Goal: Task Accomplishment & Management: Use online tool/utility

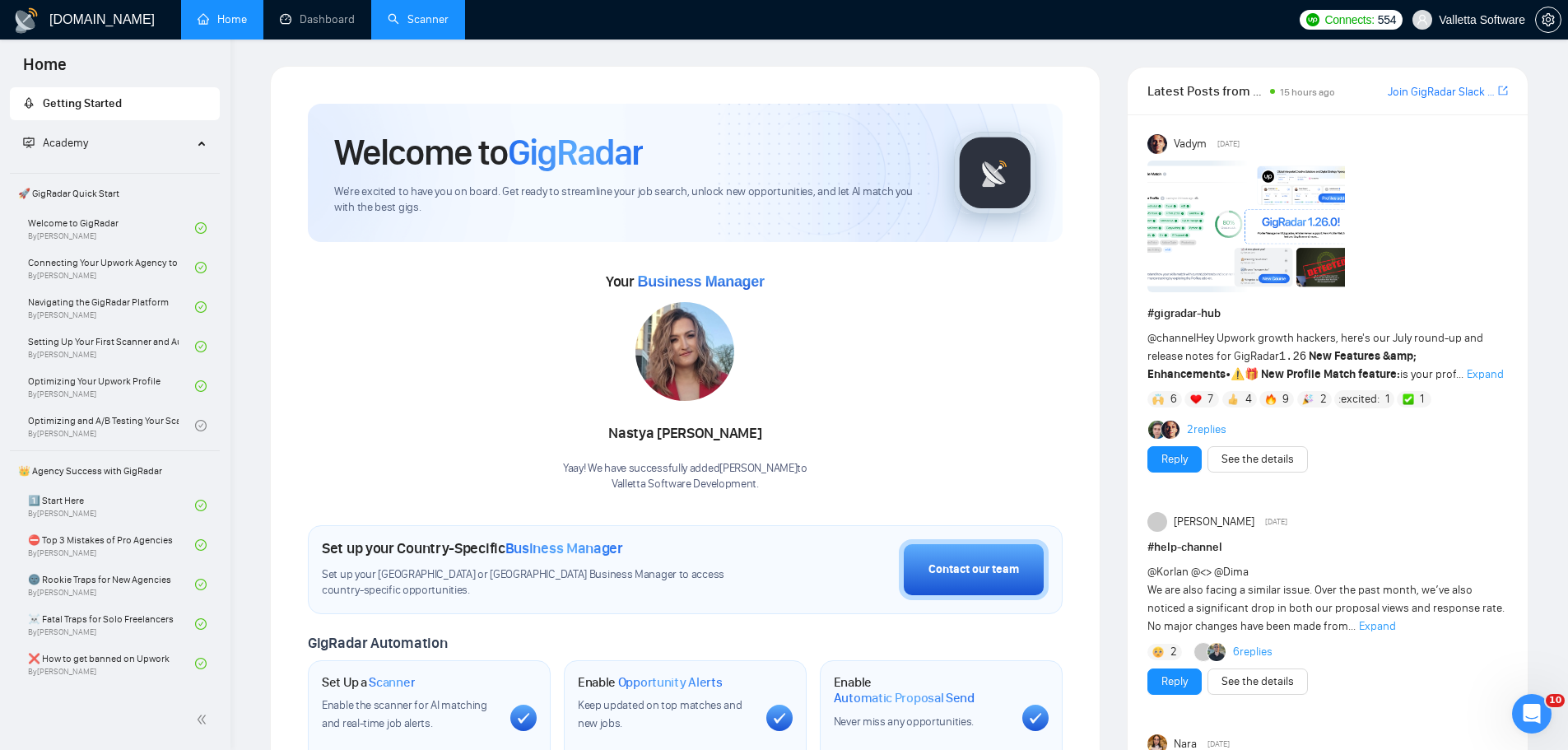
click at [418, 27] on link "Scanner" at bounding box center [418, 19] width 61 height 14
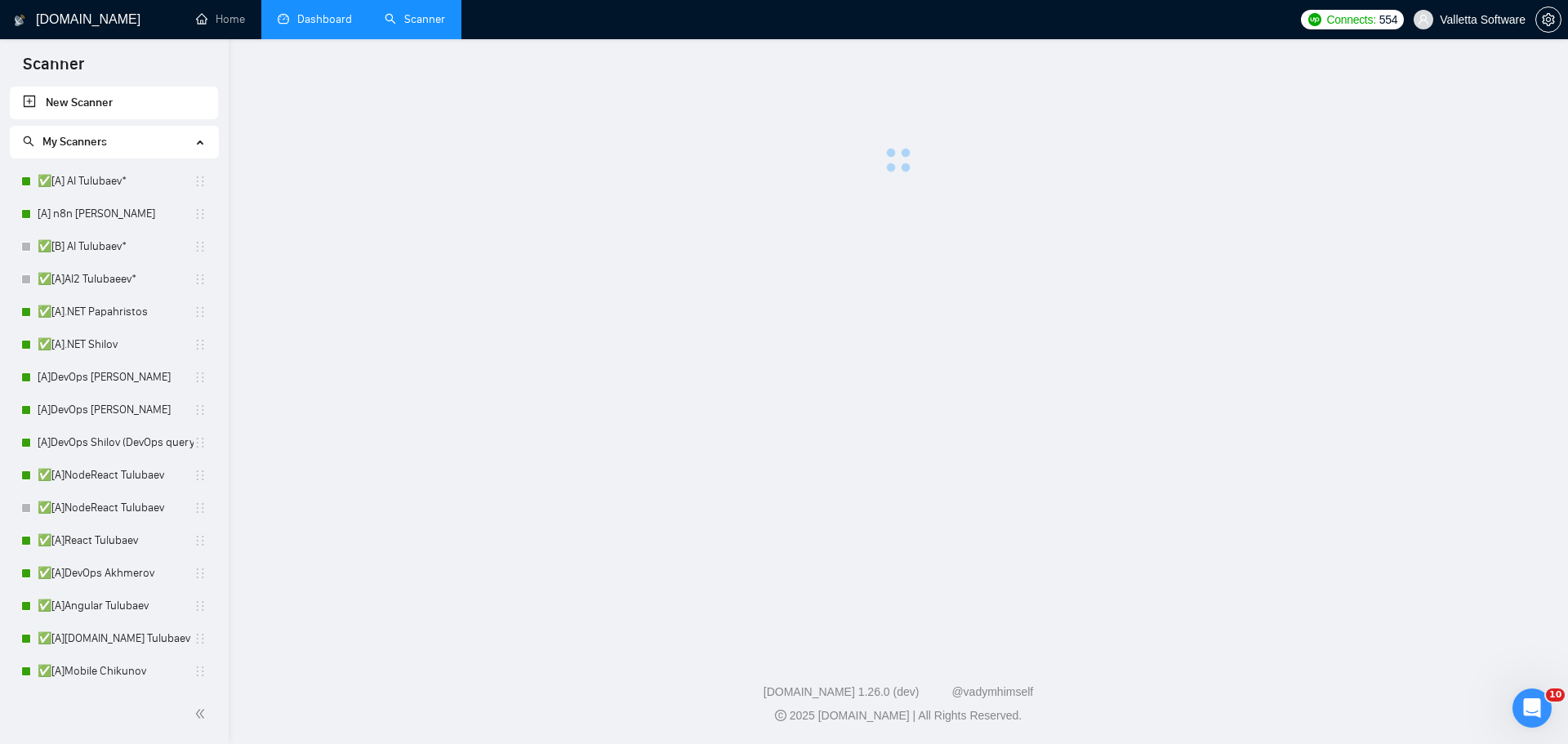
click at [316, 25] on link "Dashboard" at bounding box center [315, 19] width 74 height 14
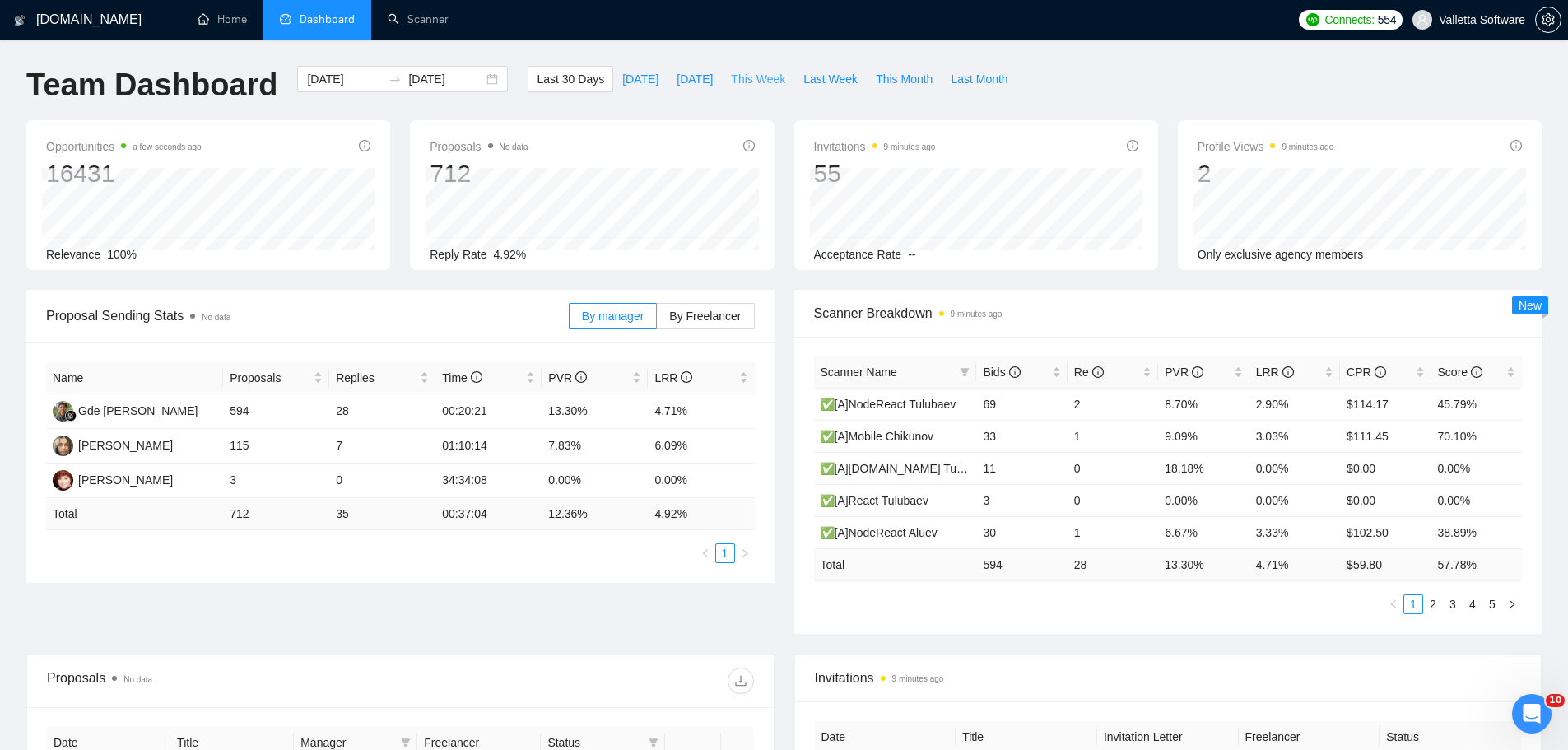
click at [759, 79] on span "This Week" at bounding box center [757, 79] width 54 height 18
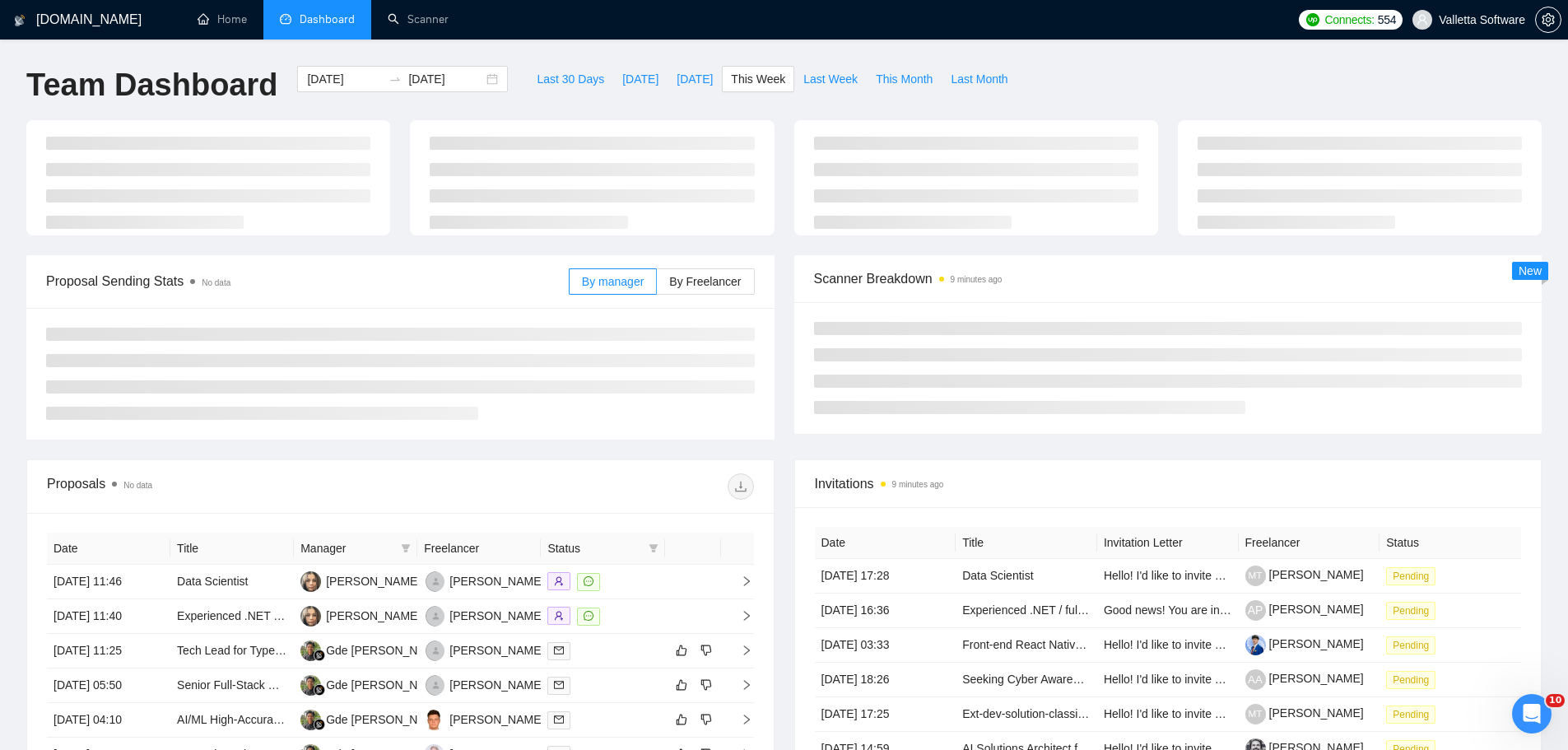
type input "2025-08-18"
type input "2025-08-24"
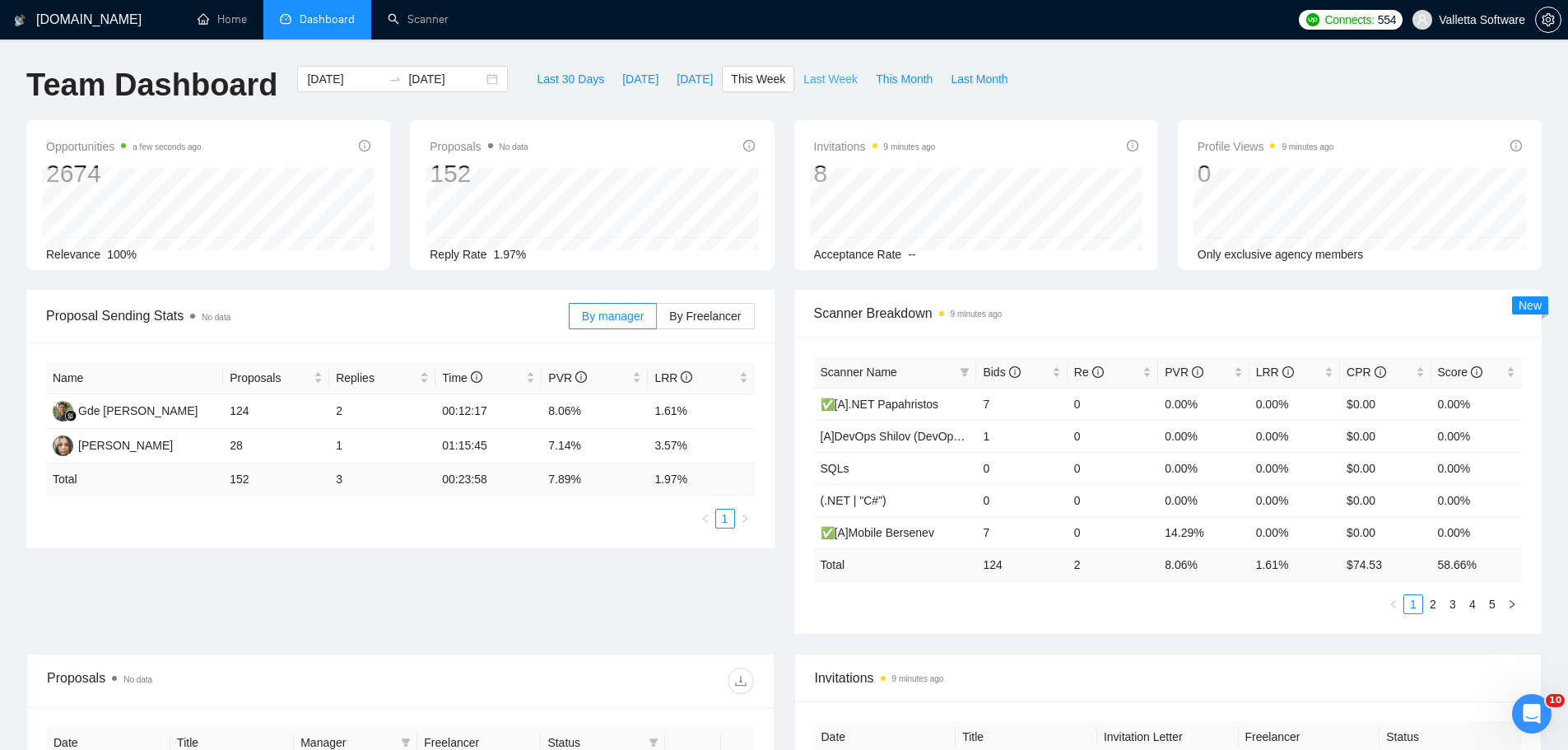
click at [831, 84] on span "Last Week" at bounding box center [830, 79] width 54 height 18
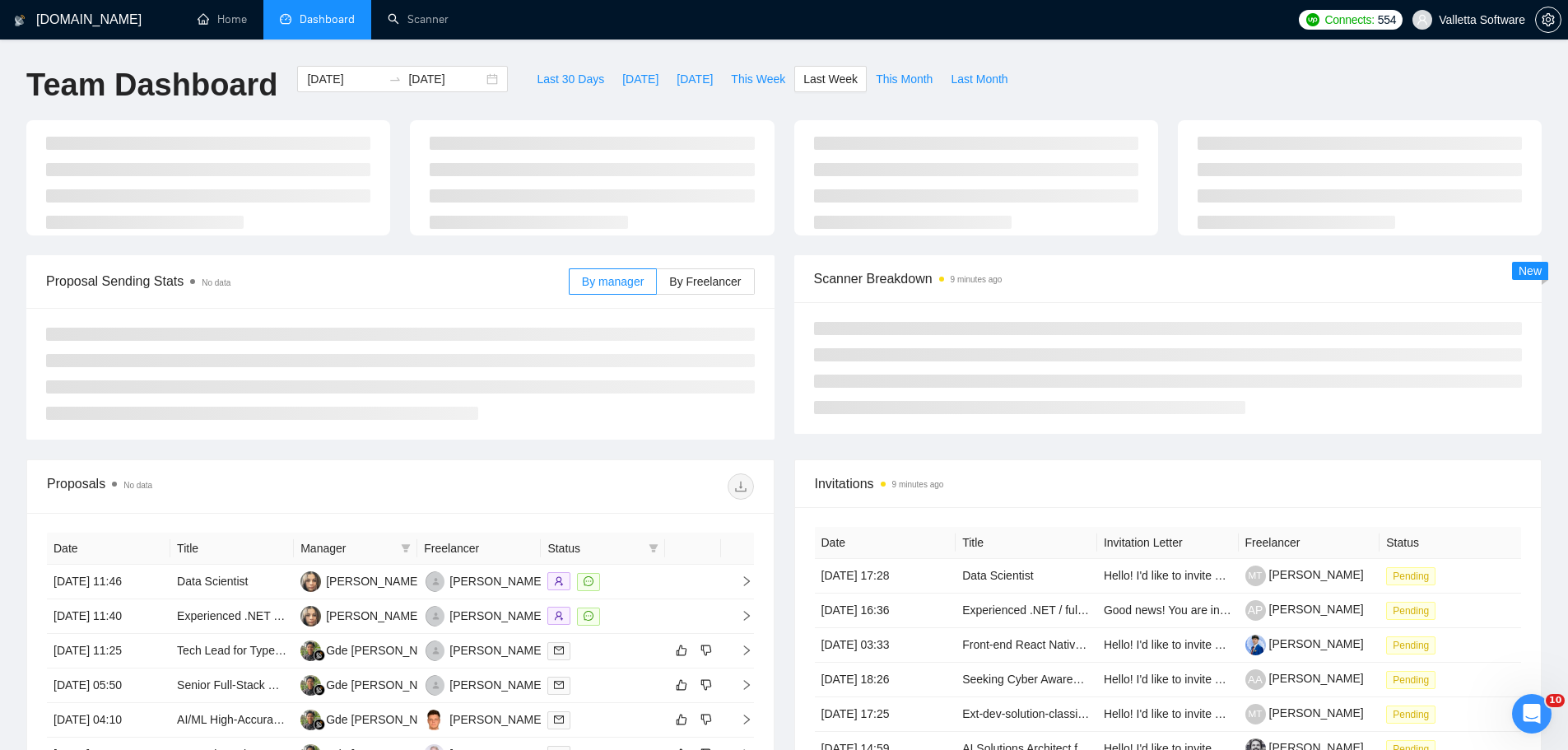
type input "2025-08-11"
type input "2025-08-17"
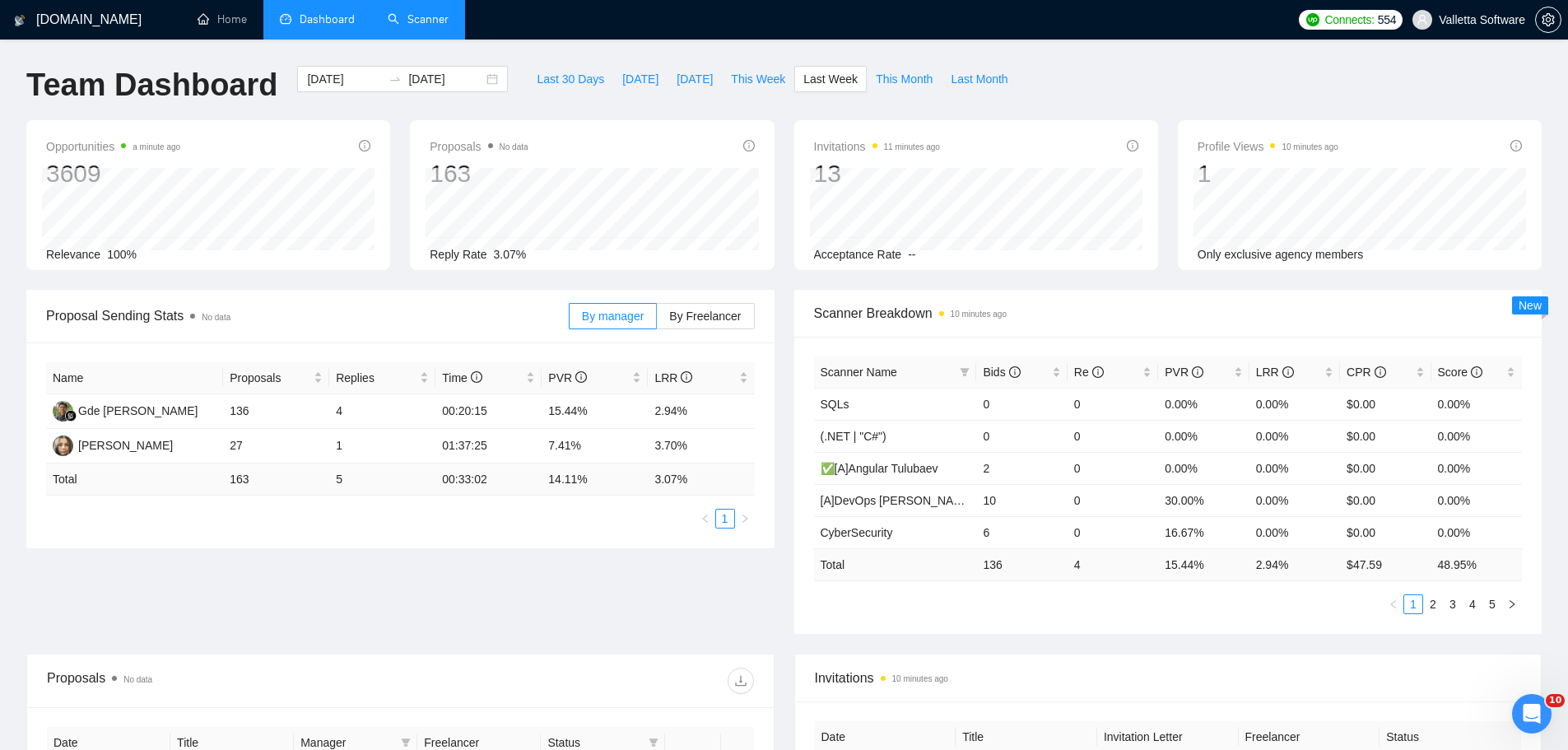
click at [397, 20] on link "Scanner" at bounding box center [418, 19] width 61 height 14
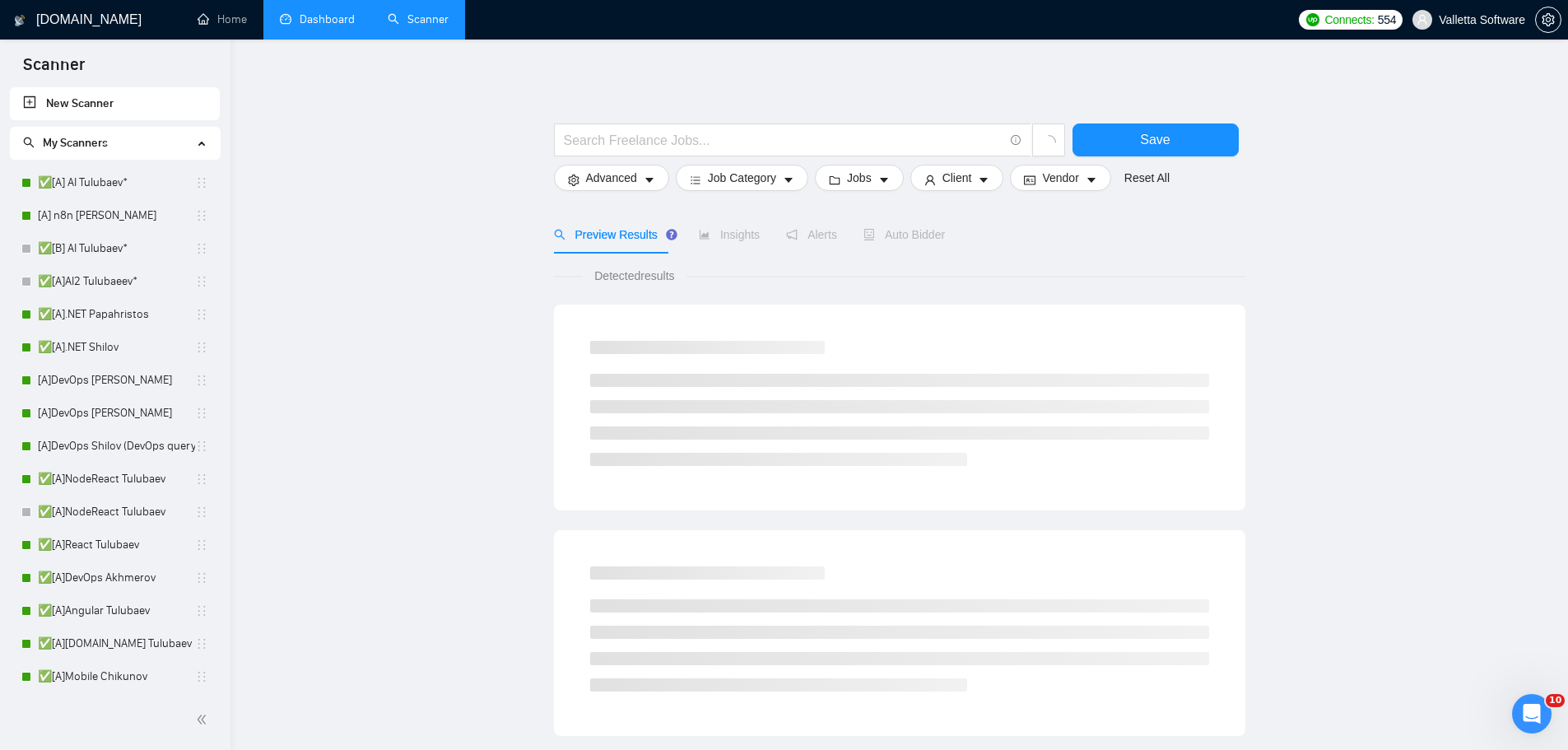
click at [328, 22] on link "Dashboard" at bounding box center [317, 19] width 75 height 14
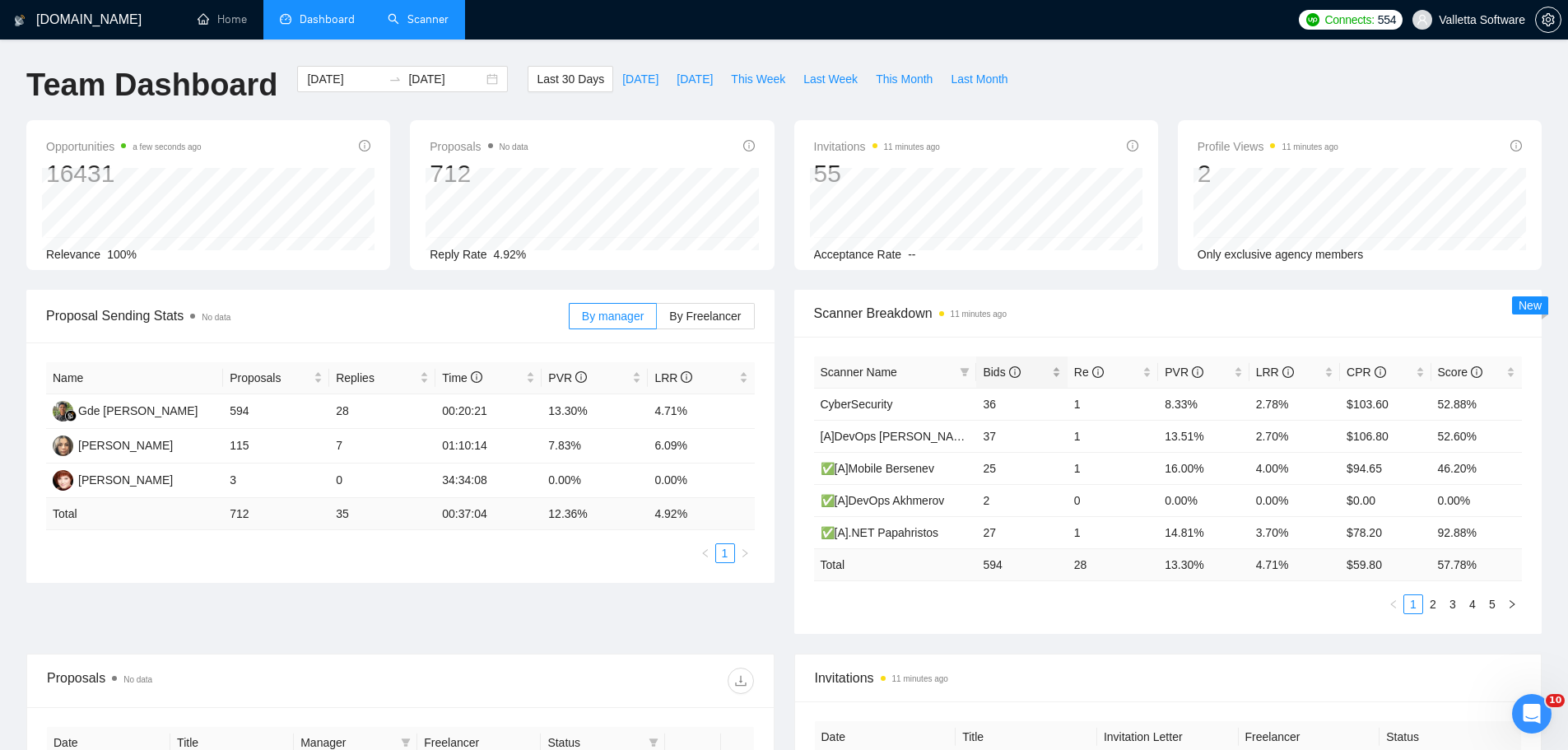
click at [1001, 377] on span "Bids" at bounding box center [1000, 372] width 37 height 13
drag, startPoint x: 1005, startPoint y: 400, endPoint x: 961, endPoint y: 399, distance: 44.0
click at [961, 399] on tr "✅[A] AI Tulubaev* 140 8 14.29% 5.71% $57.29 52.24%" at bounding box center [1167, 403] width 708 height 32
click at [1436, 607] on link "2" at bounding box center [1432, 604] width 18 height 18
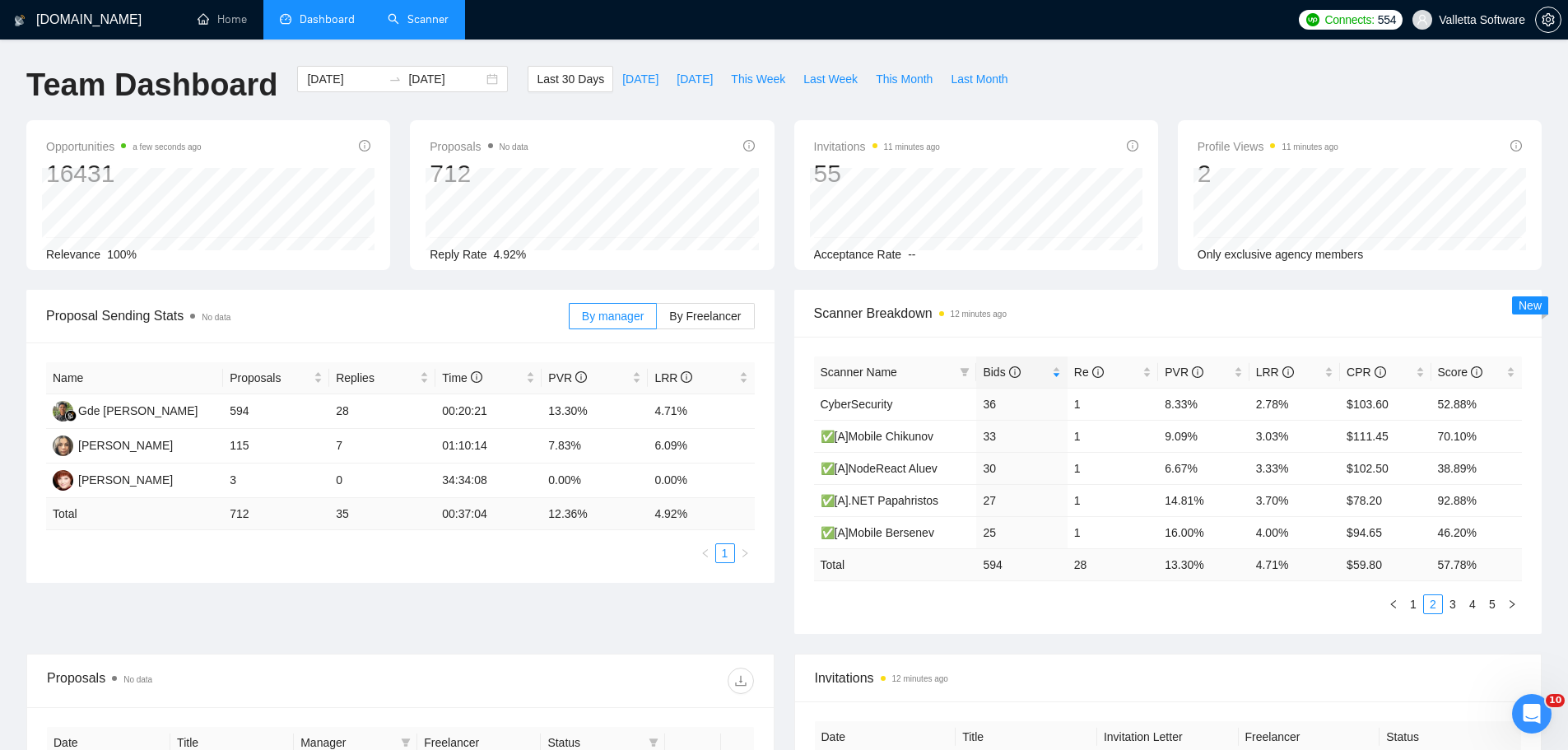
click at [956, 368] on div "Scanner Name" at bounding box center [895, 371] width 150 height 18
click at [965, 370] on icon "filter" at bounding box center [965, 372] width 9 height 9
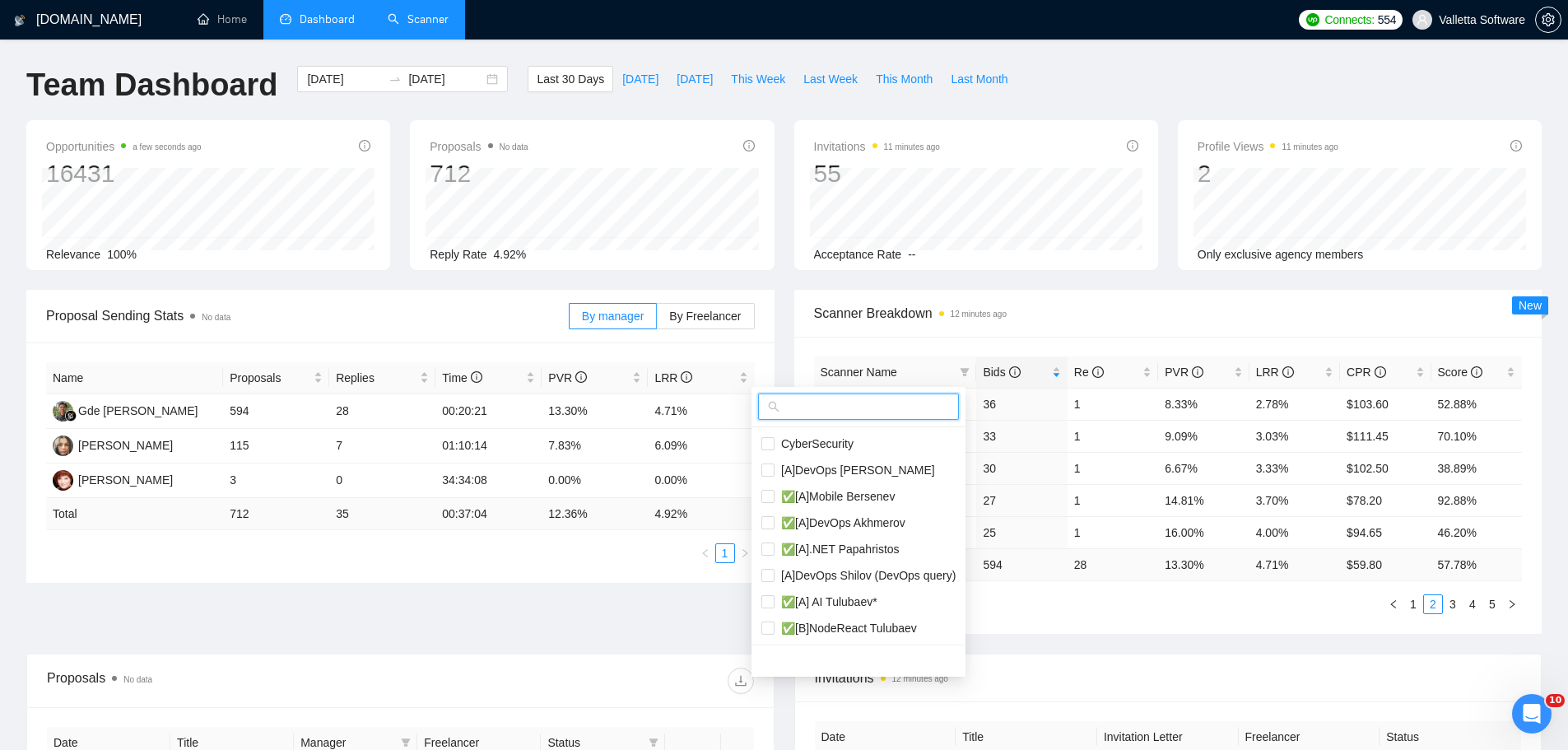
click at [900, 412] on input "text" at bounding box center [865, 406] width 166 height 18
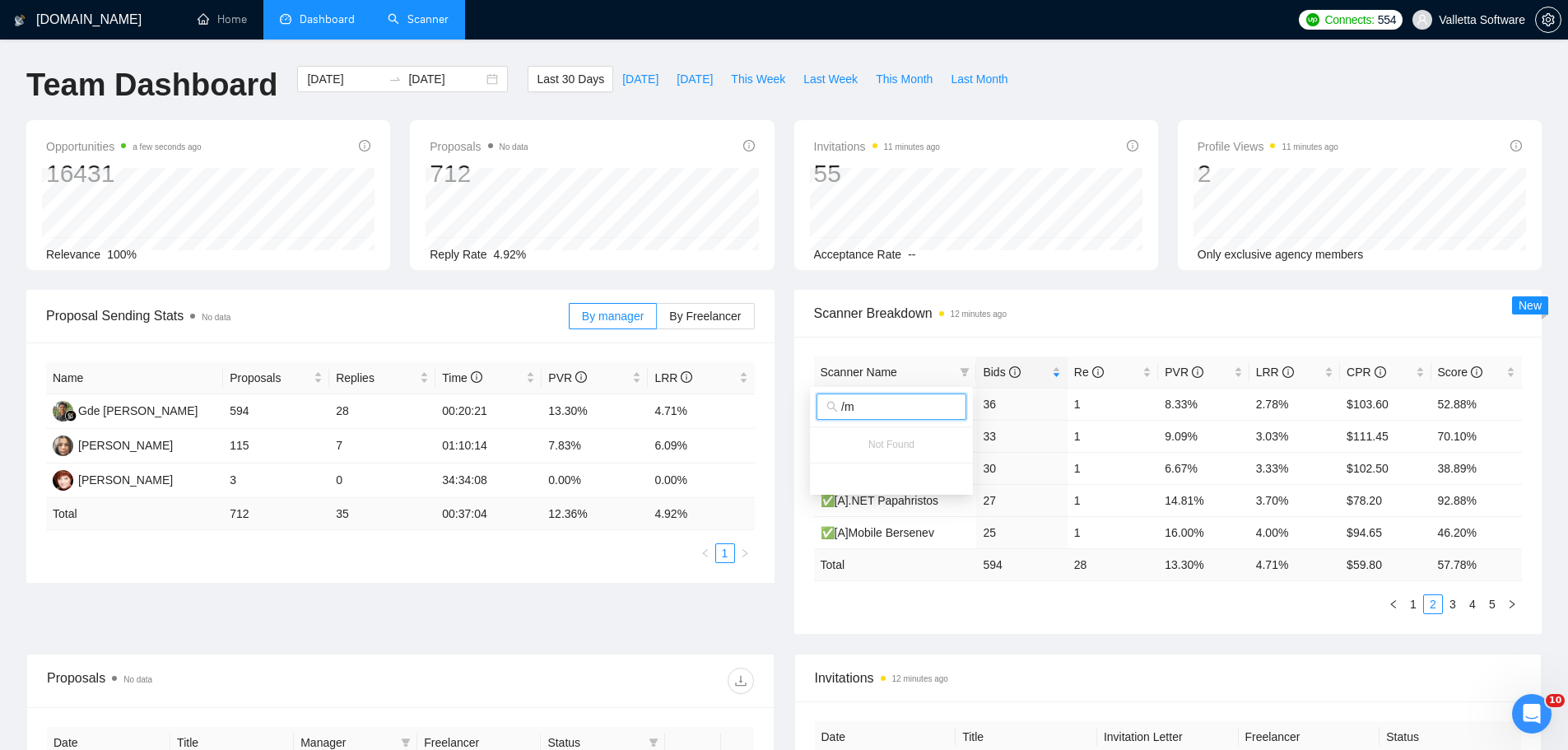
type input "/"
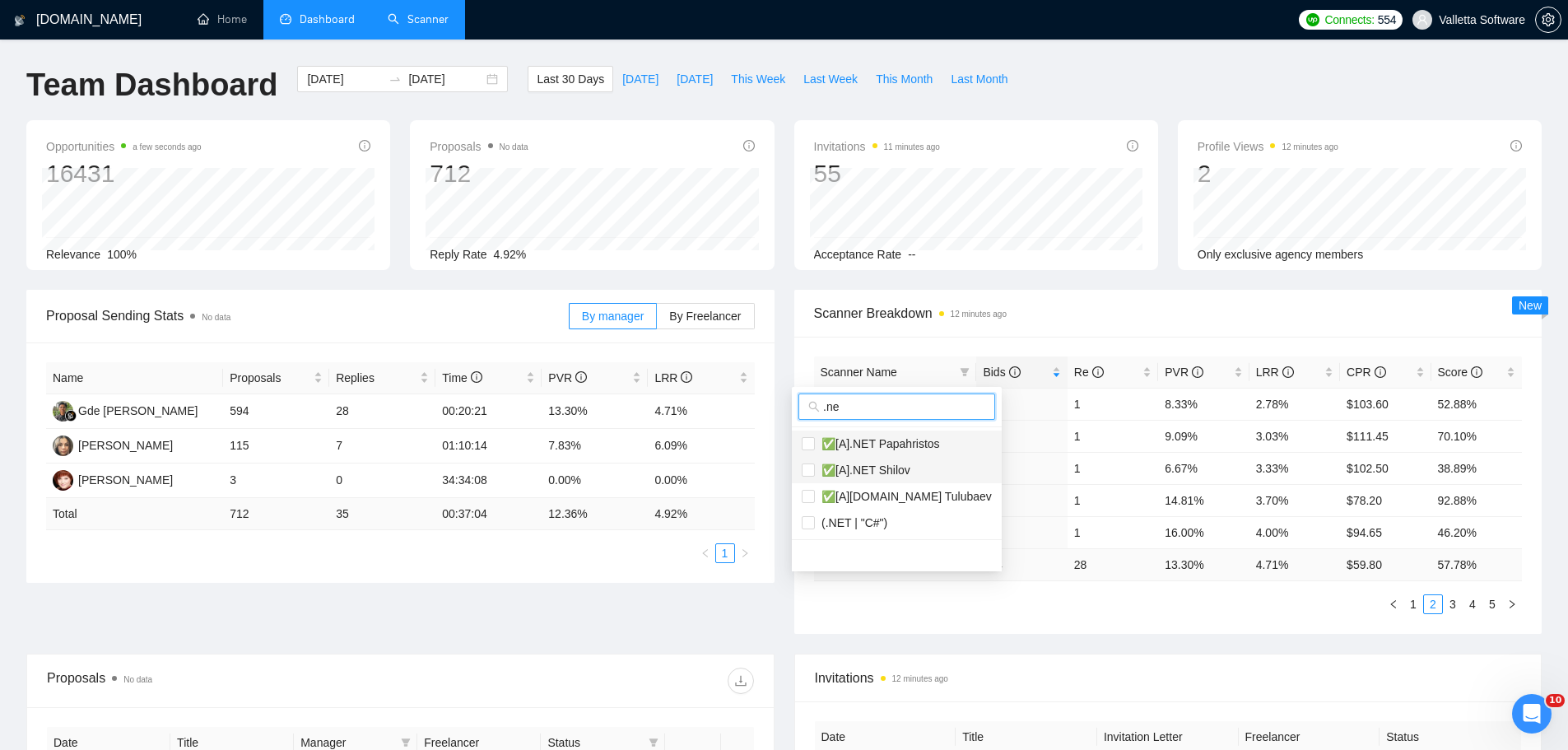
type input ".ne"
click at [900, 454] on li "✅[A].NET Papahristos" at bounding box center [896, 443] width 210 height 27
checkbox input "true"
click at [892, 477] on span "✅[A].NET Shilov" at bounding box center [862, 470] width 96 height 13
checkbox input "true"
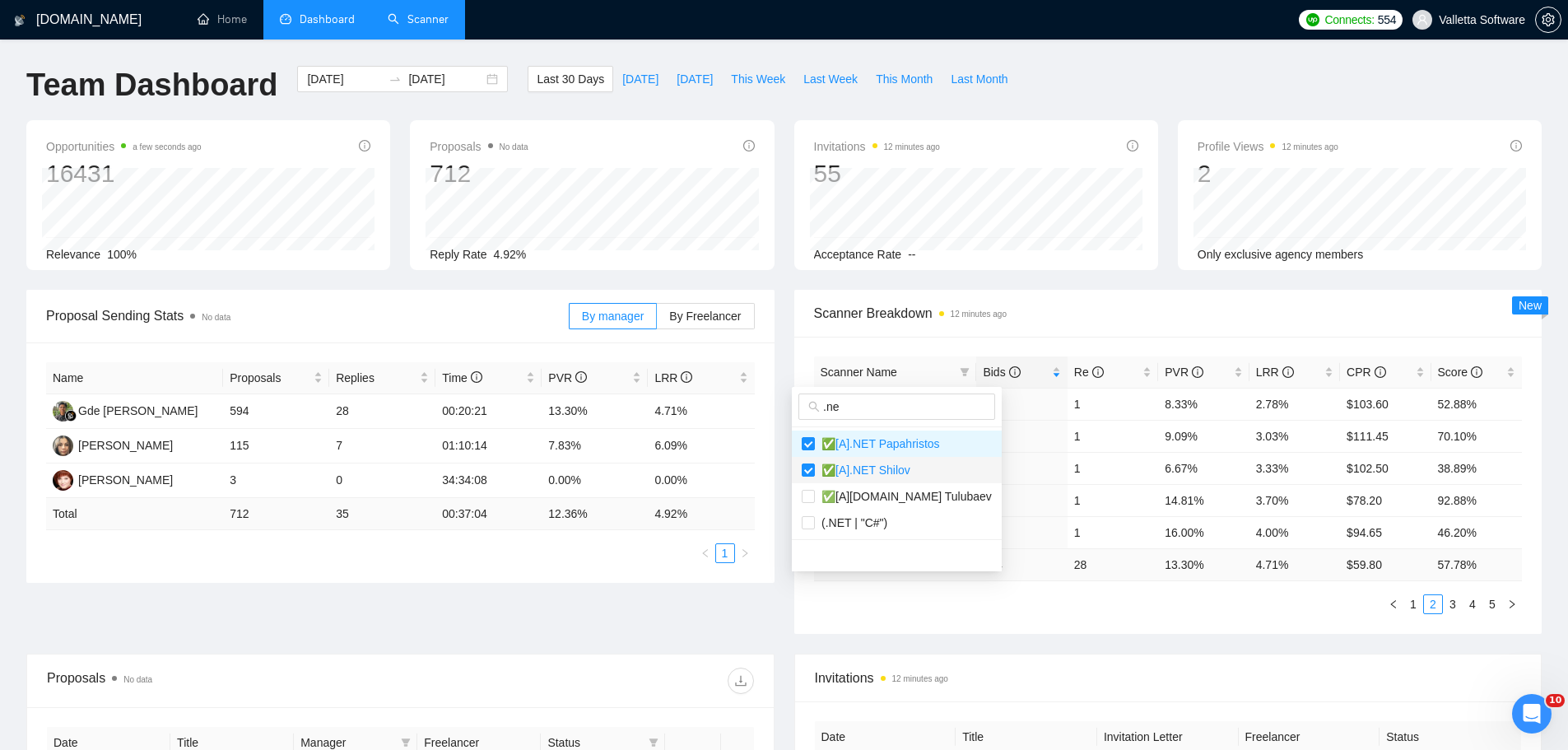
click at [911, 316] on span "Scanner Breakdown 12 minutes ago" at bounding box center [1167, 313] width 708 height 21
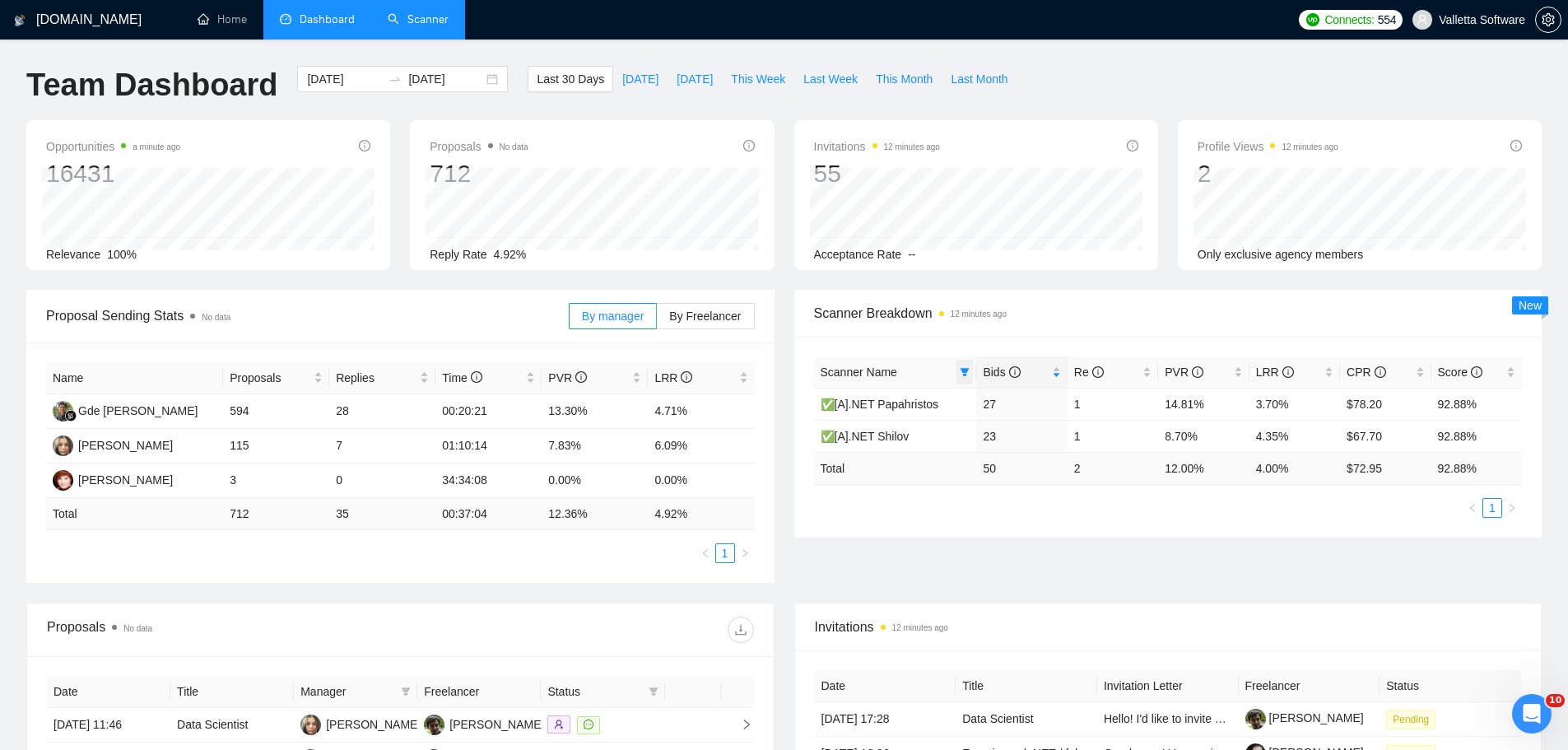
click at [967, 368] on icon "filter" at bounding box center [965, 372] width 9 height 9
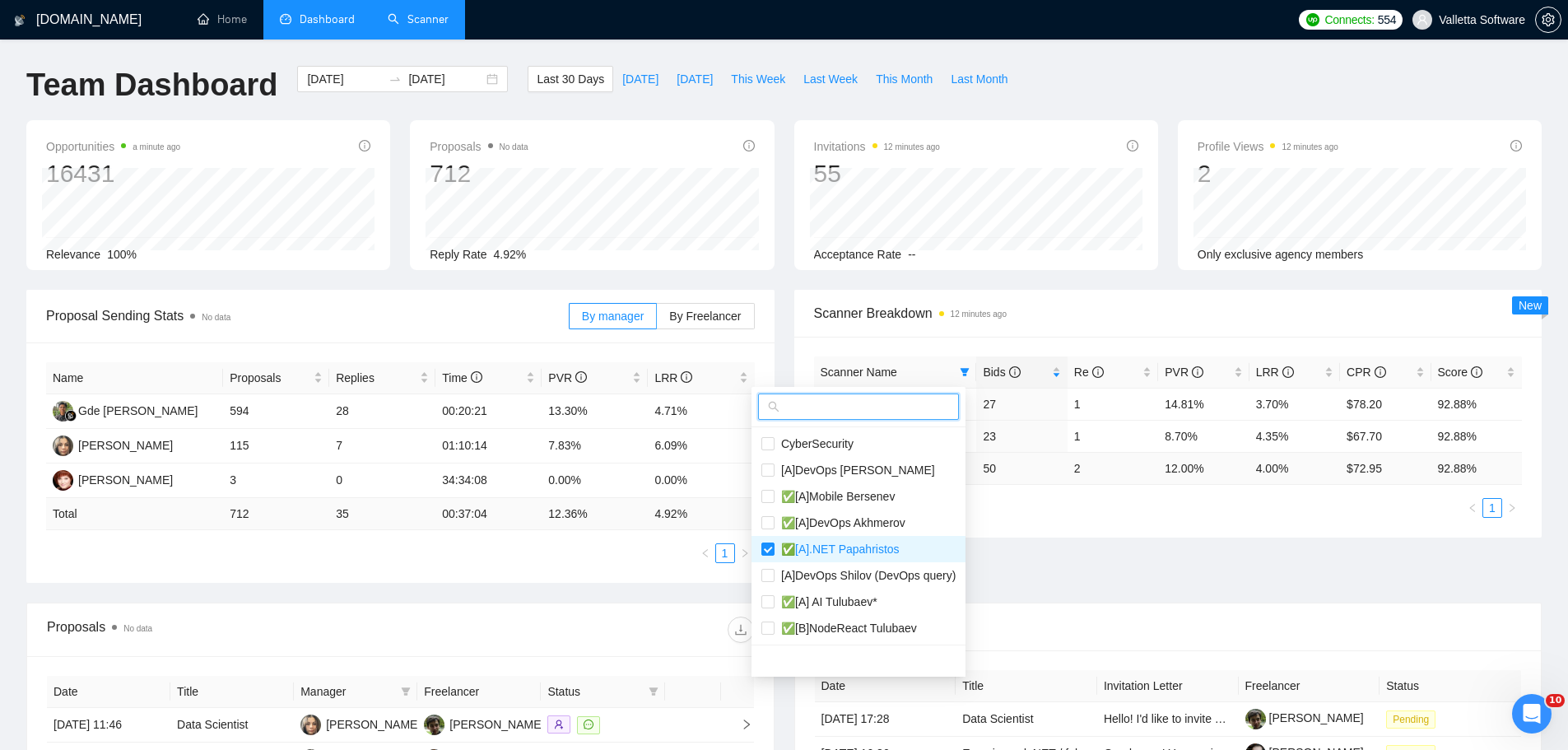
click at [829, 405] on input "text" at bounding box center [865, 406] width 166 height 18
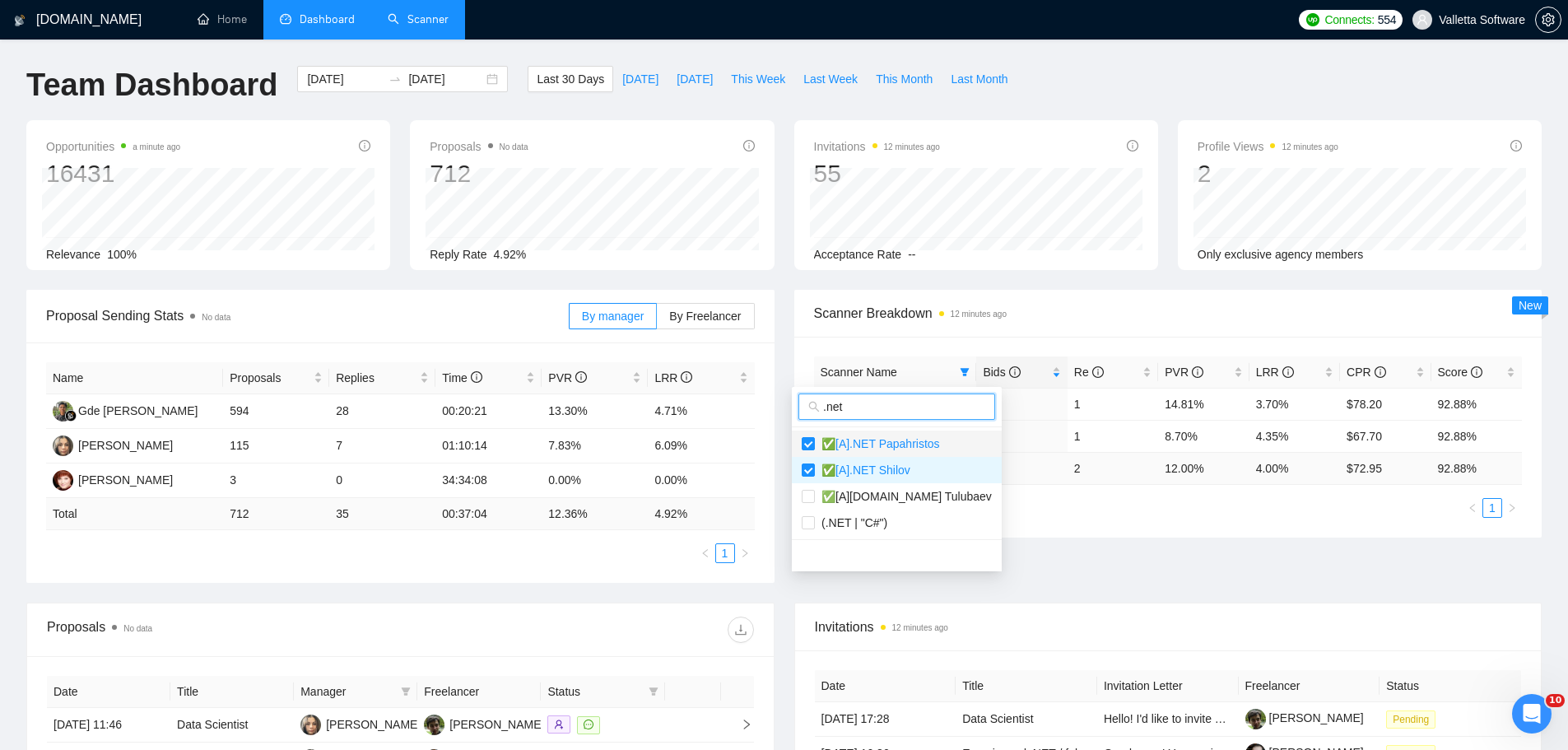
type input ".net"
drag, startPoint x: 840, startPoint y: 446, endPoint x: 838, endPoint y: 466, distance: 20.1
click at [841, 449] on span "✅[A].NET Papahristos" at bounding box center [877, 443] width 125 height 13
checkbox input "false"
drag, startPoint x: 838, startPoint y: 466, endPoint x: 851, endPoint y: 413, distance: 54.6
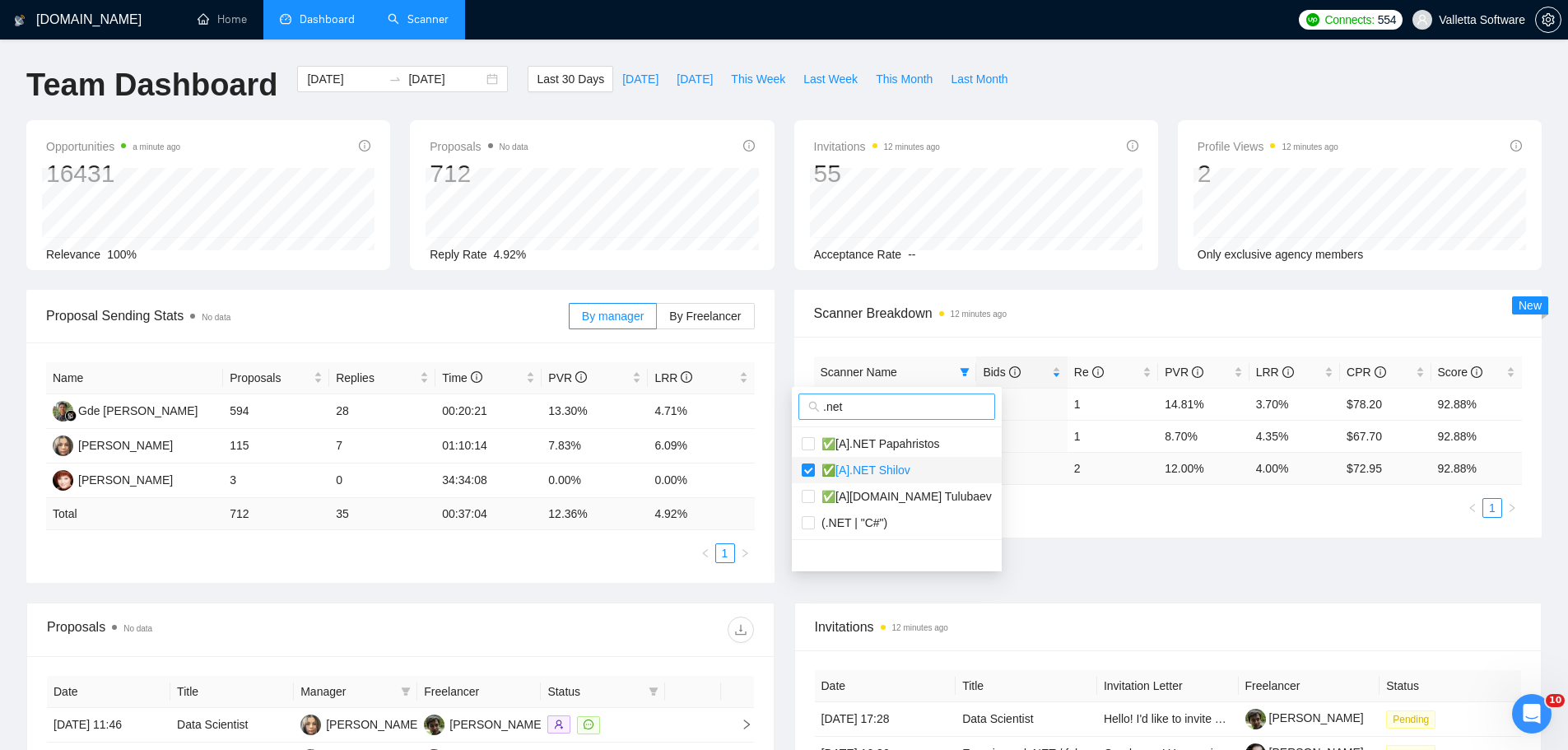
click at [838, 465] on span "✅[A].NET Shilov" at bounding box center [862, 470] width 96 height 13
checkbox input "false"
click at [859, 400] on input ".net" at bounding box center [904, 406] width 162 height 18
type input "dev"
drag, startPoint x: 924, startPoint y: 453, endPoint x: 912, endPoint y: 480, distance: 29.5
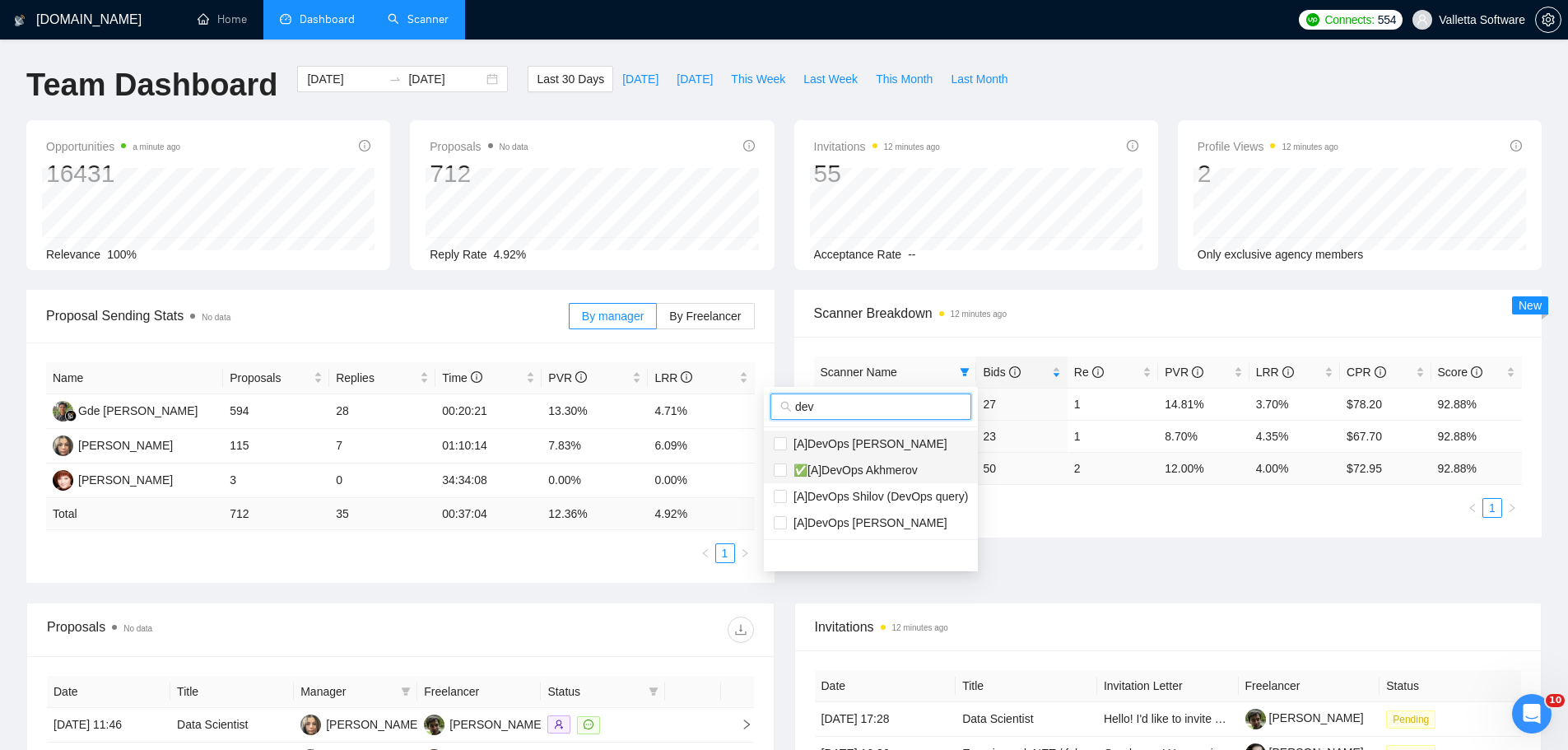
click at [924, 455] on li "[A]DevOps [PERSON_NAME]" at bounding box center [870, 443] width 214 height 27
checkbox input "true"
click at [912, 480] on li "✅[A]DevOps Akhmerov" at bounding box center [870, 470] width 214 height 27
checkbox input "true"
click at [895, 525] on span "[A]DevOps [PERSON_NAME]" at bounding box center [867, 523] width 160 height 13
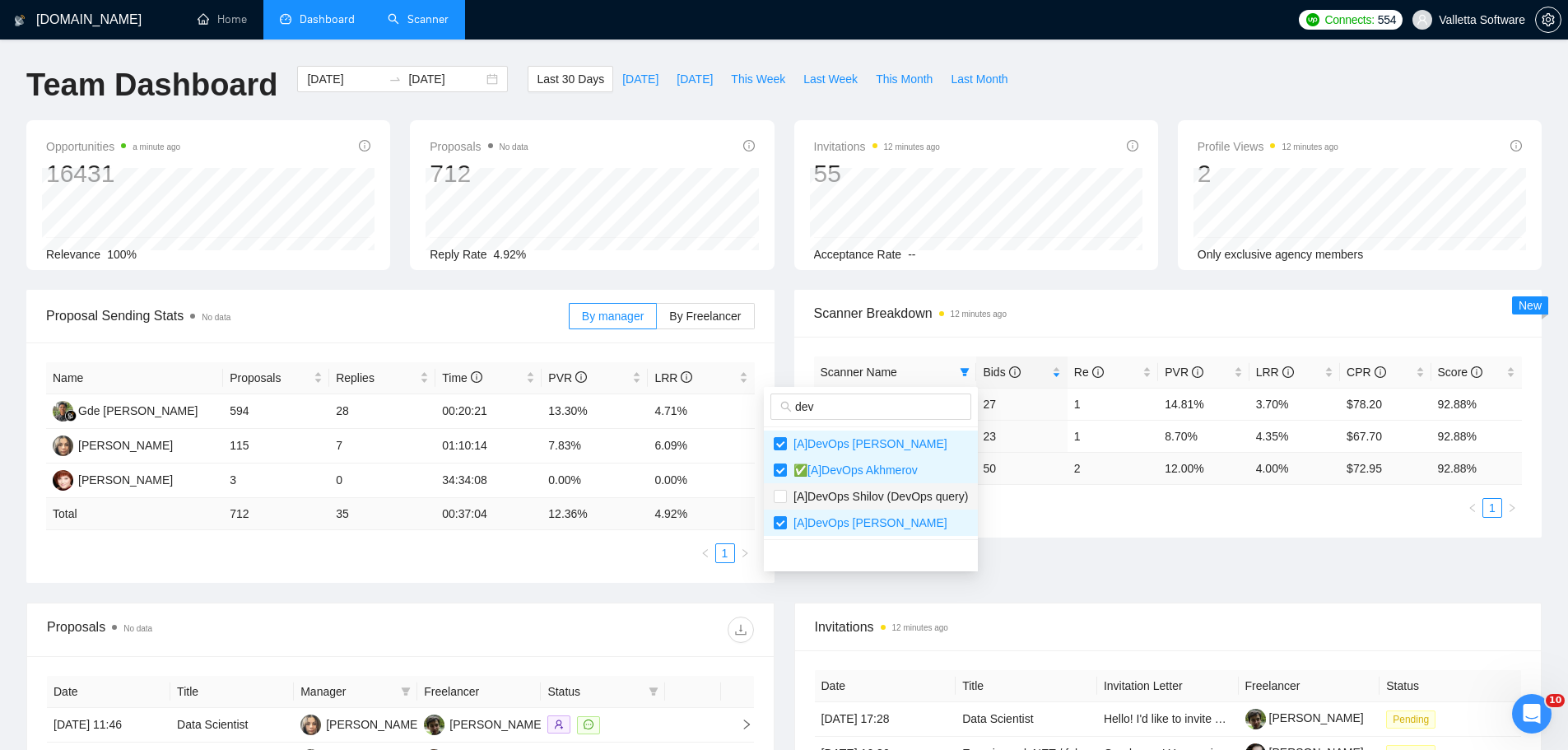
click at [898, 510] on li "[A]DevOps [PERSON_NAME]" at bounding box center [870, 523] width 214 height 27
click at [925, 516] on span "[A]DevOps [PERSON_NAME]" at bounding box center [870, 522] width 195 height 18
checkbox input "true"
click at [900, 492] on span "[A]DevOps Shilov (DevOps query)" at bounding box center [877, 497] width 181 height 13
checkbox input "true"
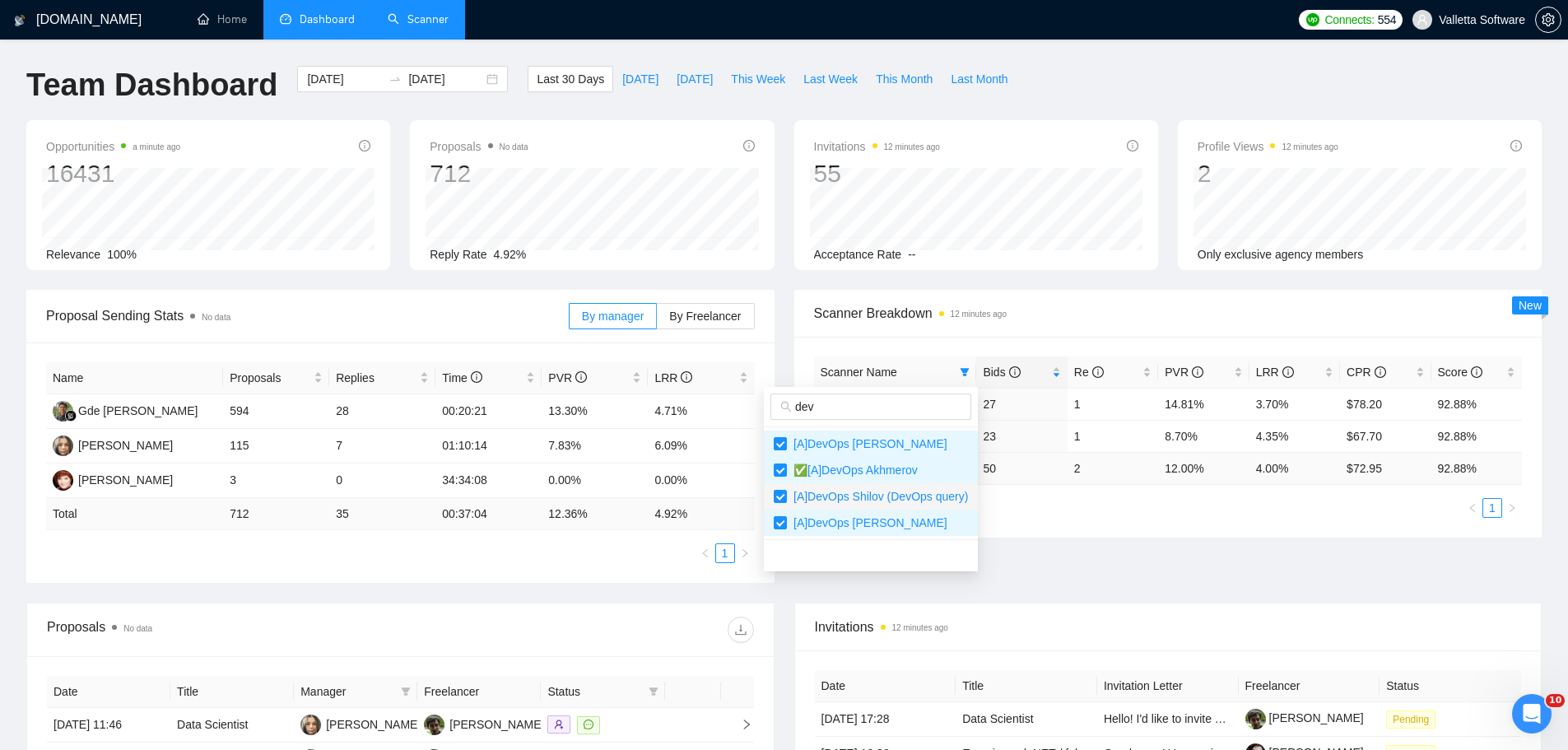
click at [1094, 553] on div "Proposal Sending Stats No data By manager By Freelancer Name Proposals Replies …" at bounding box center [783, 445] width 1535 height 312
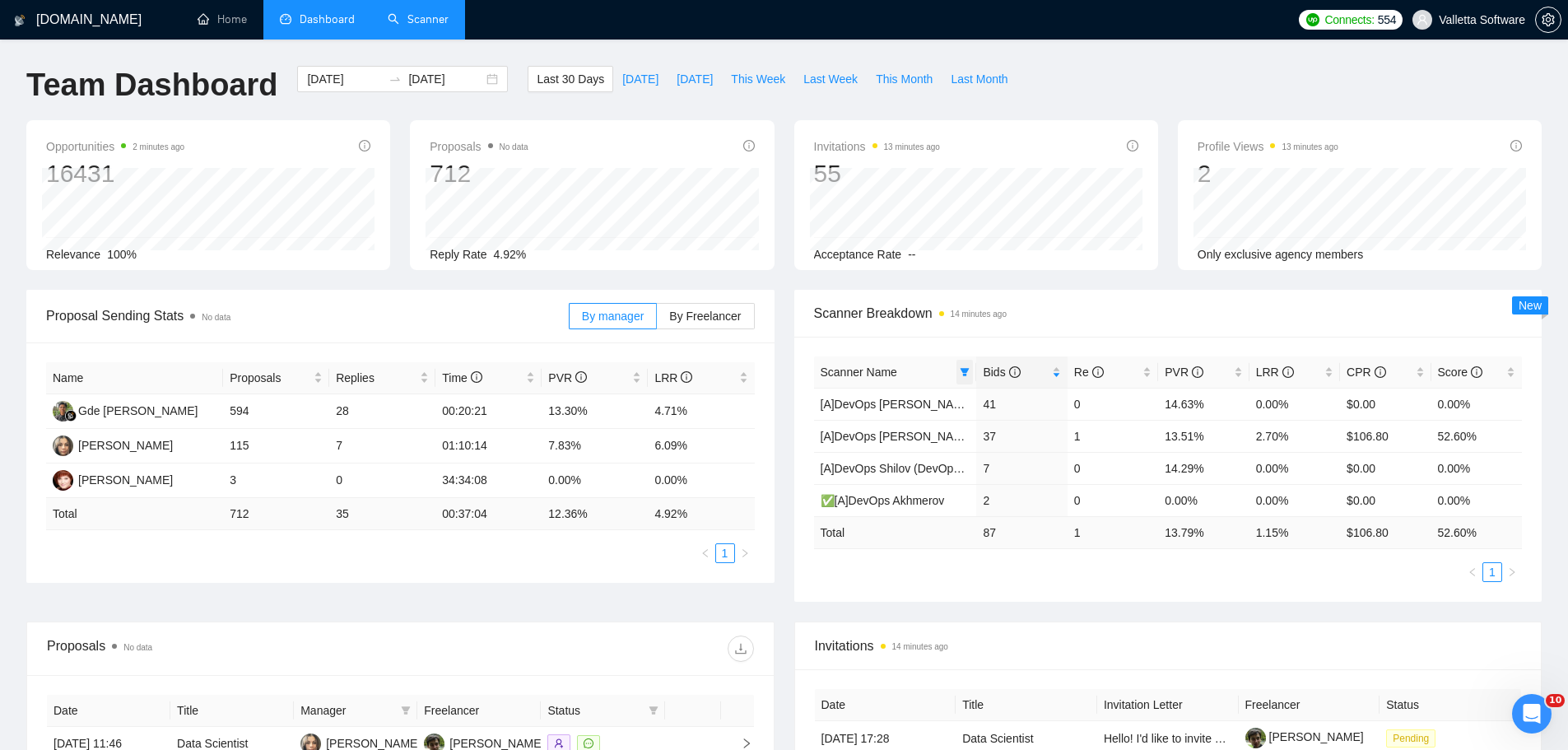
click at [974, 376] on th "Scanner Name" at bounding box center [895, 372] width 163 height 32
click at [961, 374] on icon "filter" at bounding box center [964, 372] width 9 height 9
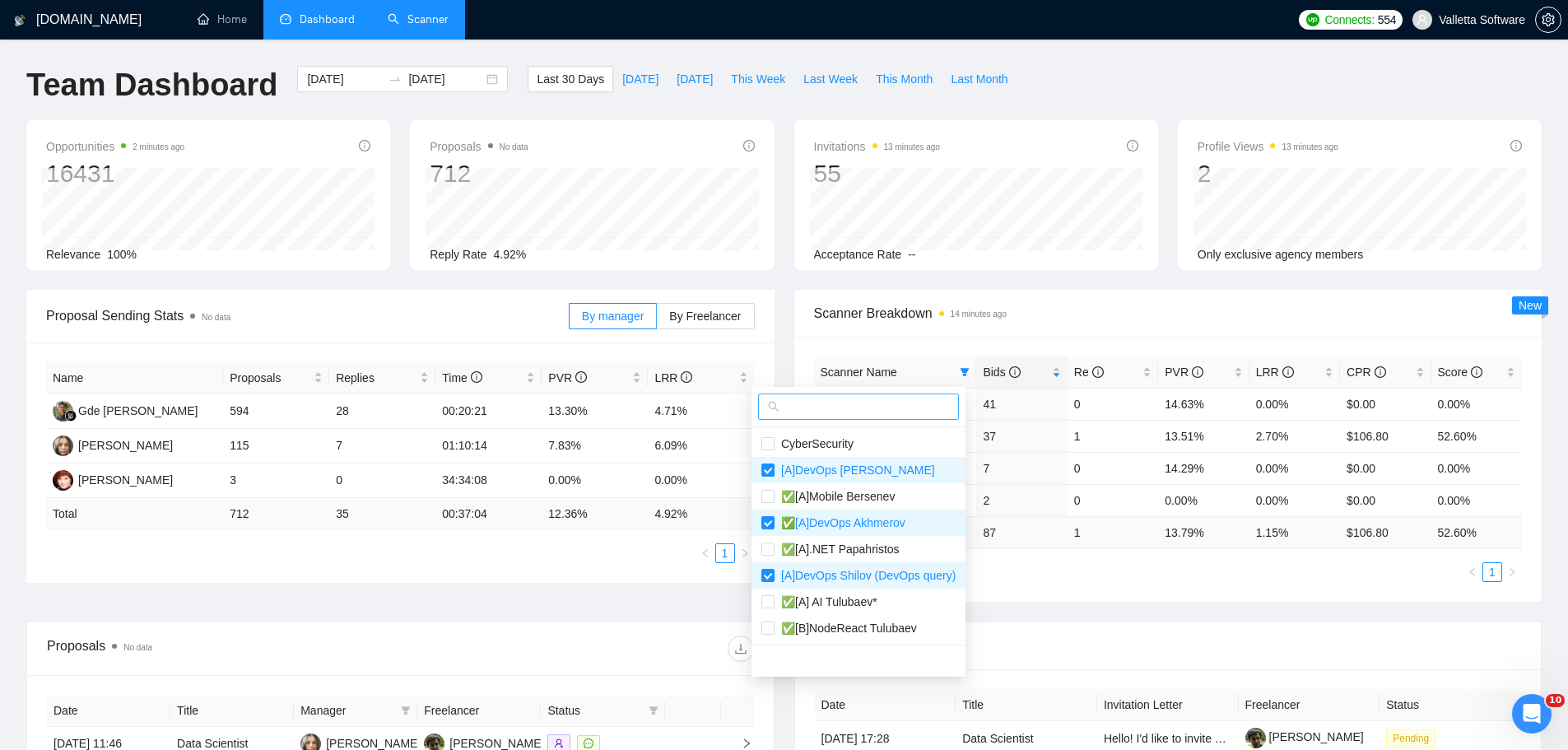
click at [898, 419] on span at bounding box center [858, 406] width 201 height 27
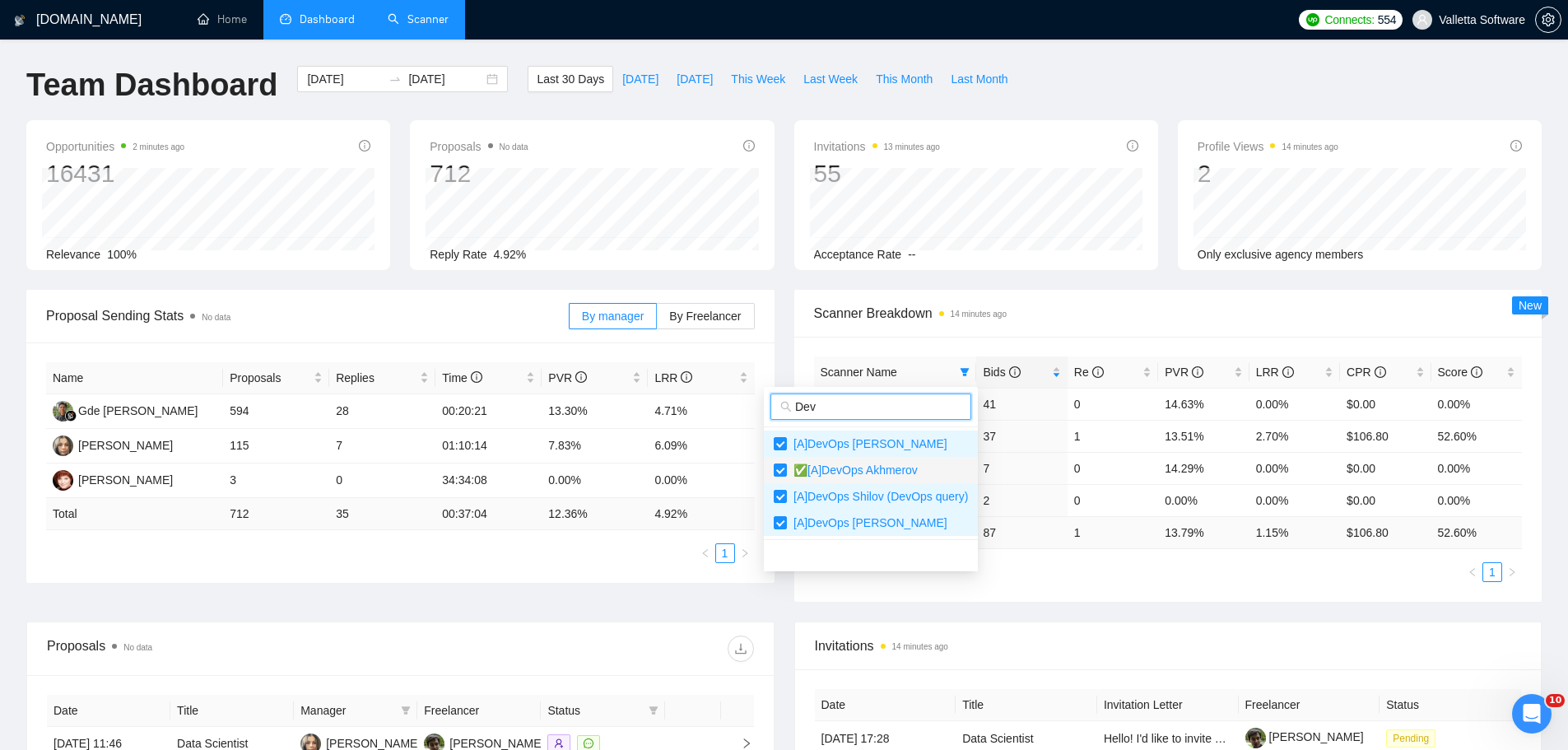
type input "Dev"
click at [870, 457] on li "✅[A]DevOps Akhmerov" at bounding box center [870, 470] width 214 height 27
click at [861, 480] on li "✅[A]DevOps Akhmerov" at bounding box center [870, 470] width 214 height 27
checkbox input "true"
click at [849, 507] on li "[A]DevOps Shilov (DevOps query)" at bounding box center [870, 497] width 214 height 27
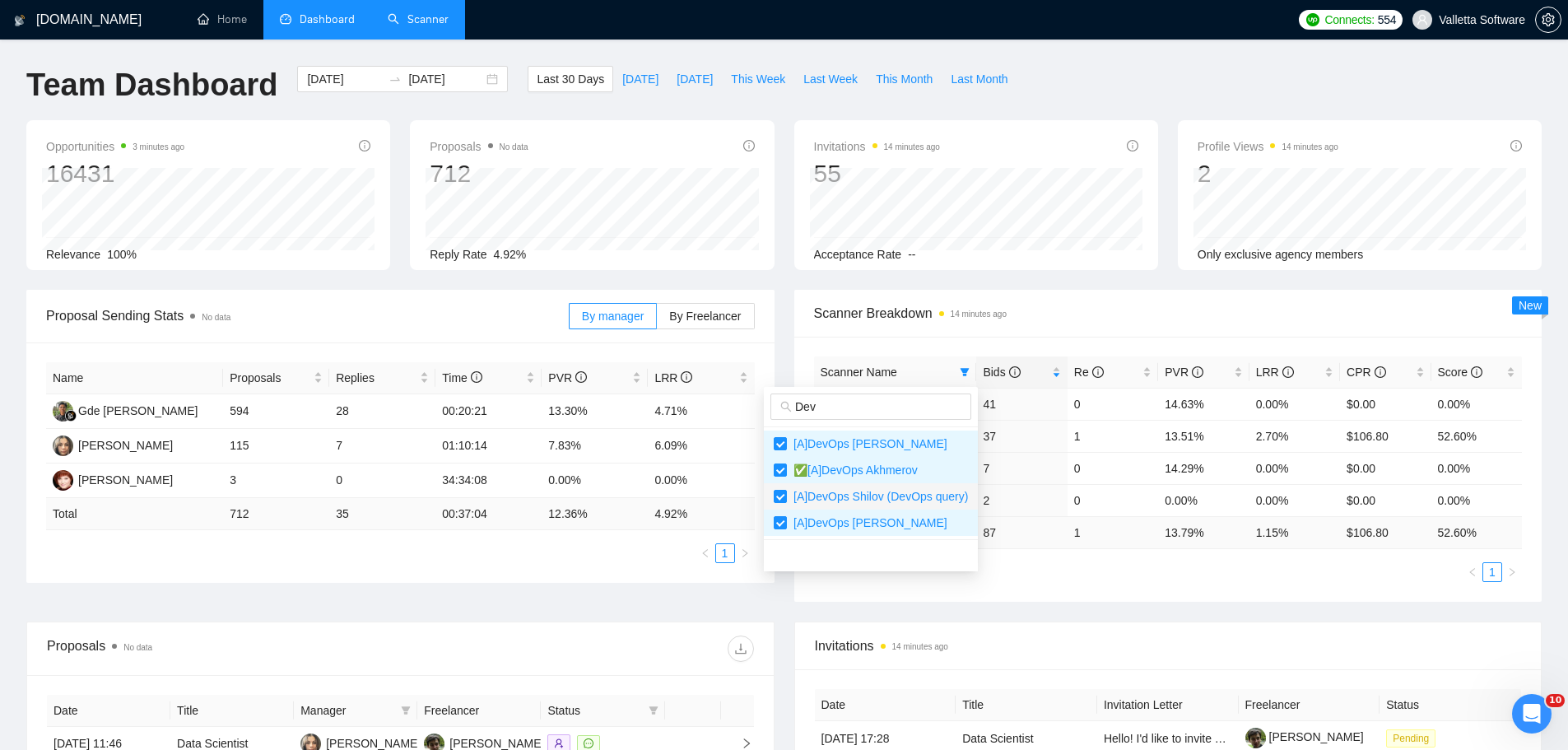
checkbox input "false"
click at [831, 512] on li "[A]DevOps [PERSON_NAME]" at bounding box center [870, 523] width 214 height 27
checkbox input "false"
click at [826, 476] on span "✅[A]DevOps Akhmerov" at bounding box center [852, 470] width 131 height 13
checkbox input "false"
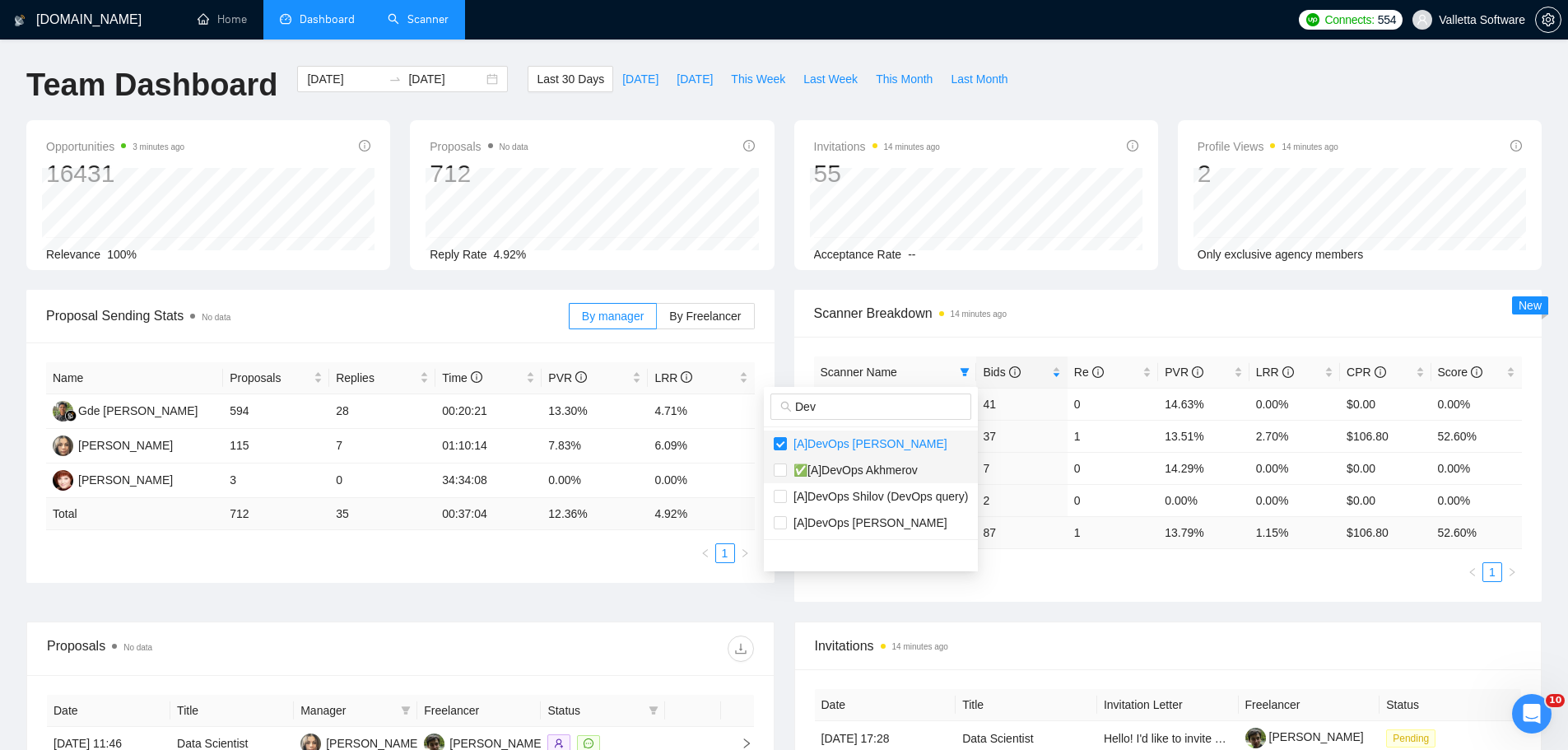
drag, startPoint x: 821, startPoint y: 447, endPoint x: 813, endPoint y: 457, distance: 12.8
click at [819, 444] on span "[A]DevOps [PERSON_NAME]" at bounding box center [867, 443] width 160 height 13
checkbox input "false"
click at [814, 408] on input "Dev" at bounding box center [877, 406] width 166 height 18
click at [814, 407] on input "Dev" at bounding box center [877, 406] width 166 height 18
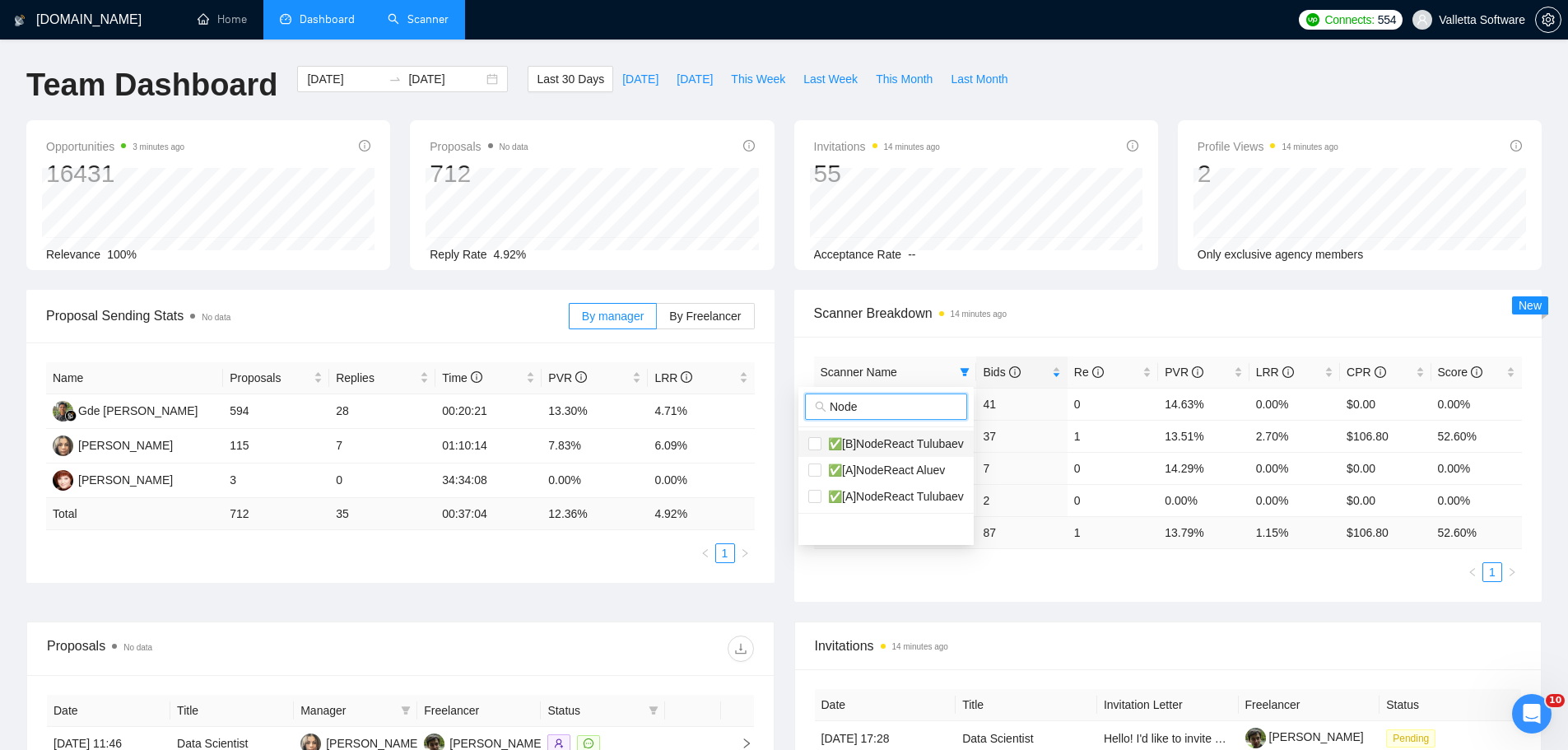
type input "Node"
drag, startPoint x: 912, startPoint y: 454, endPoint x: 903, endPoint y: 469, distance: 17.5
click at [912, 454] on li "✅[B]NodeReact Tulubaev" at bounding box center [886, 443] width 176 height 27
checkbox input "true"
click at [892, 485] on li "✅[A]NodeReact Tulubaev" at bounding box center [886, 497] width 176 height 27
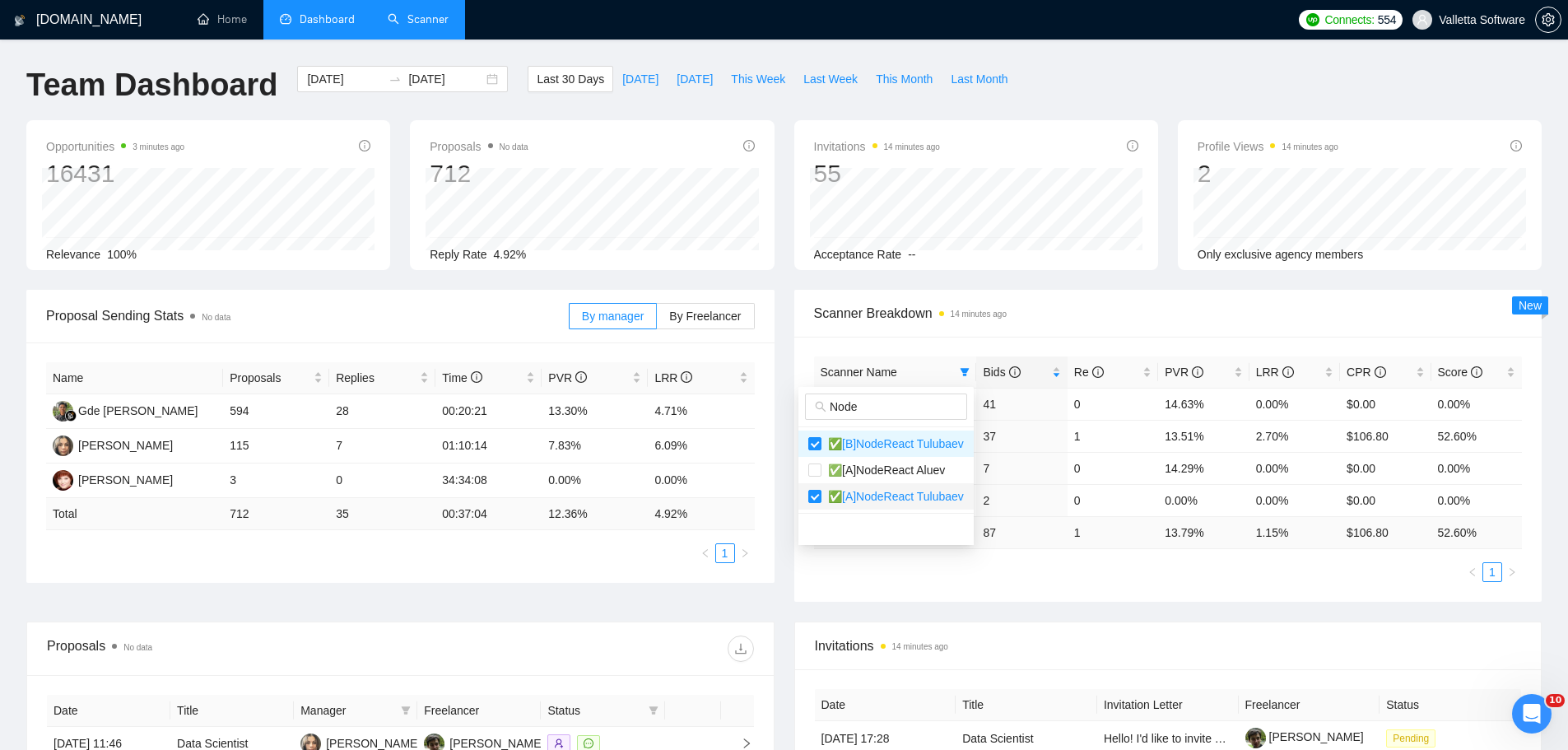
click at [884, 494] on span "✅[A]NodeReact Tulubaev" at bounding box center [892, 497] width 142 height 13
checkbox input "false"
click at [881, 469] on span "✅[A]NodeReact Aluev" at bounding box center [883, 470] width 123 height 13
checkbox input "true"
click at [871, 493] on span "✅[A]NodeReact Tulubaev" at bounding box center [892, 497] width 142 height 13
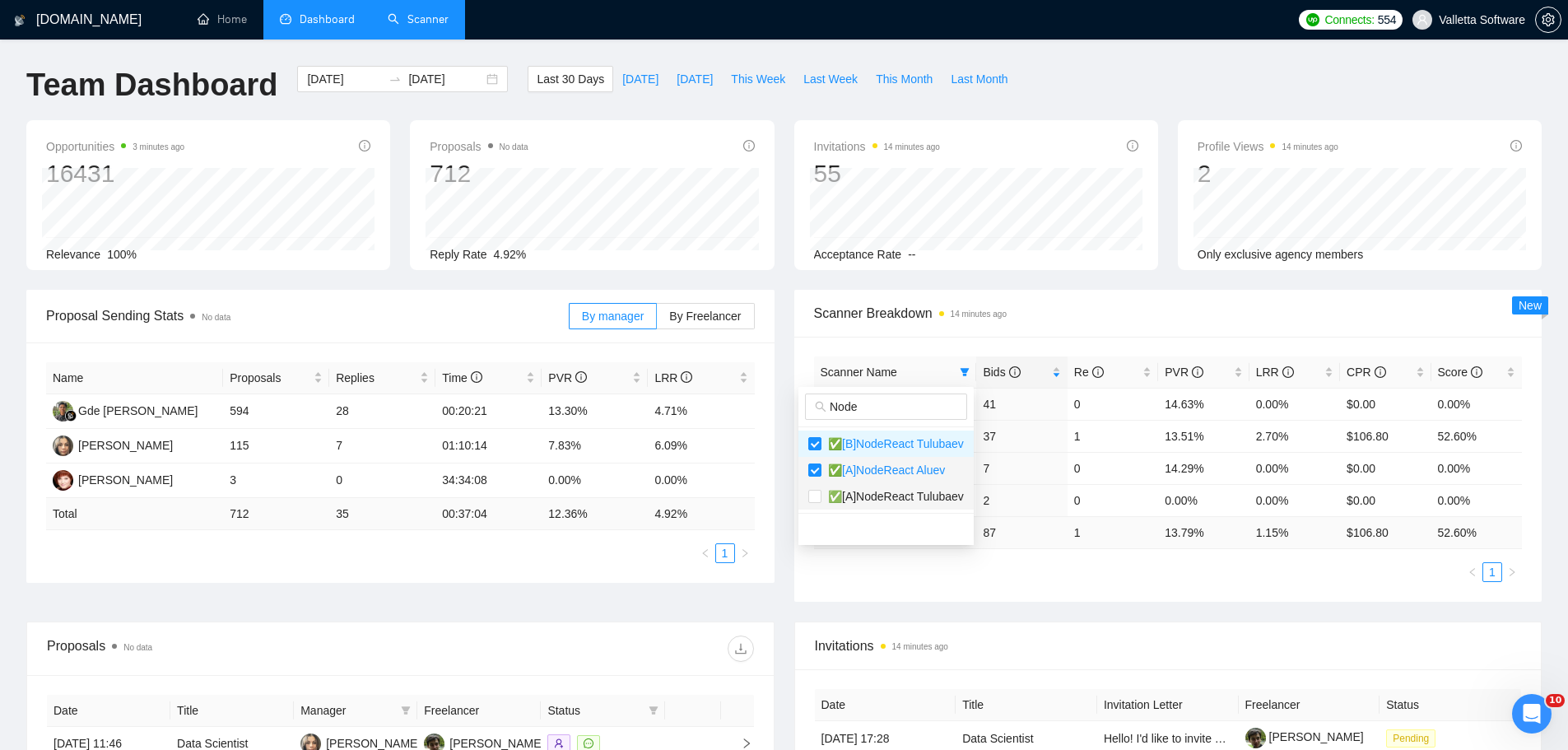
checkbox input "true"
click at [912, 299] on div "Scanner Breakdown 14 minutes ago" at bounding box center [1167, 312] width 708 height 47
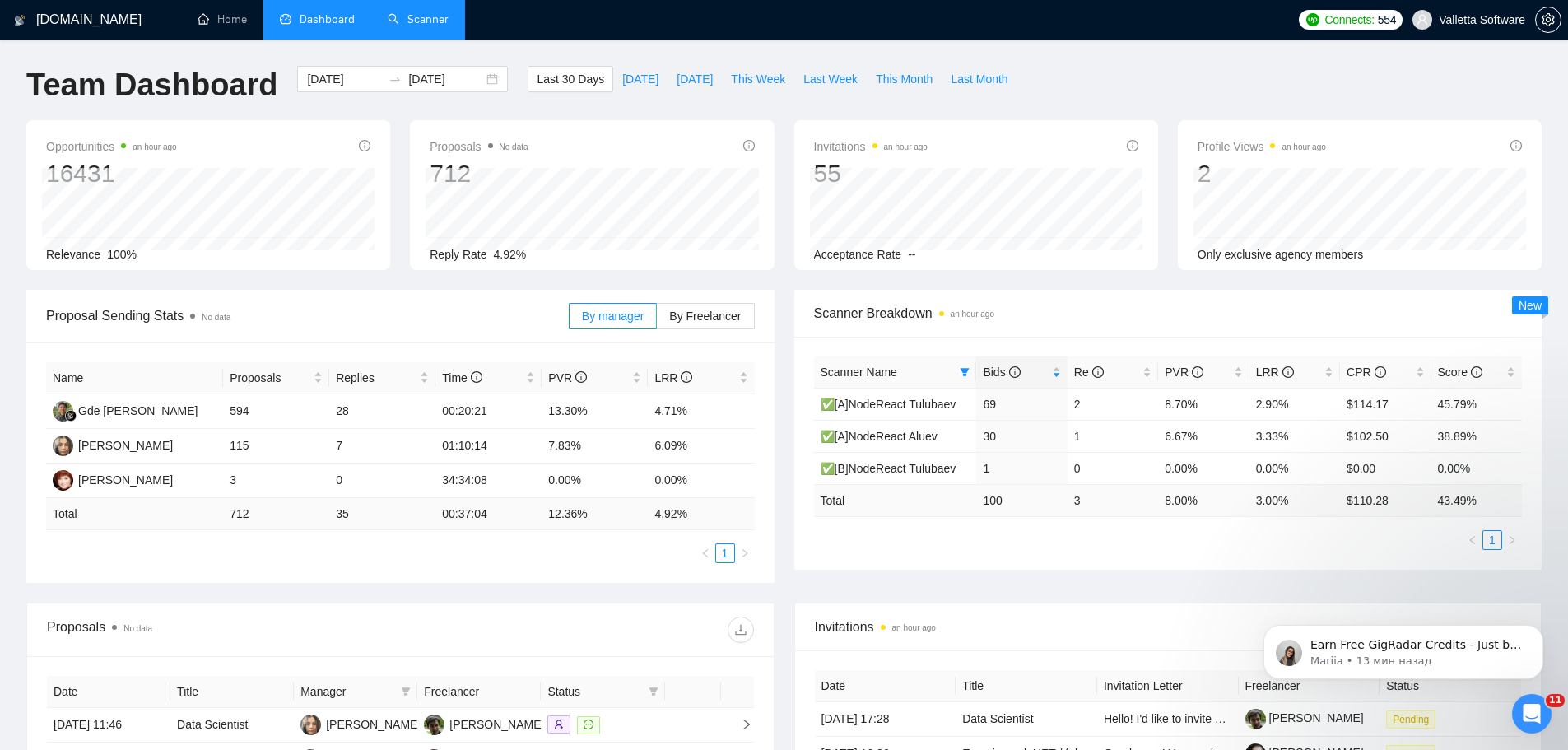
click at [418, 12] on link "Scanner" at bounding box center [418, 19] width 61 height 14
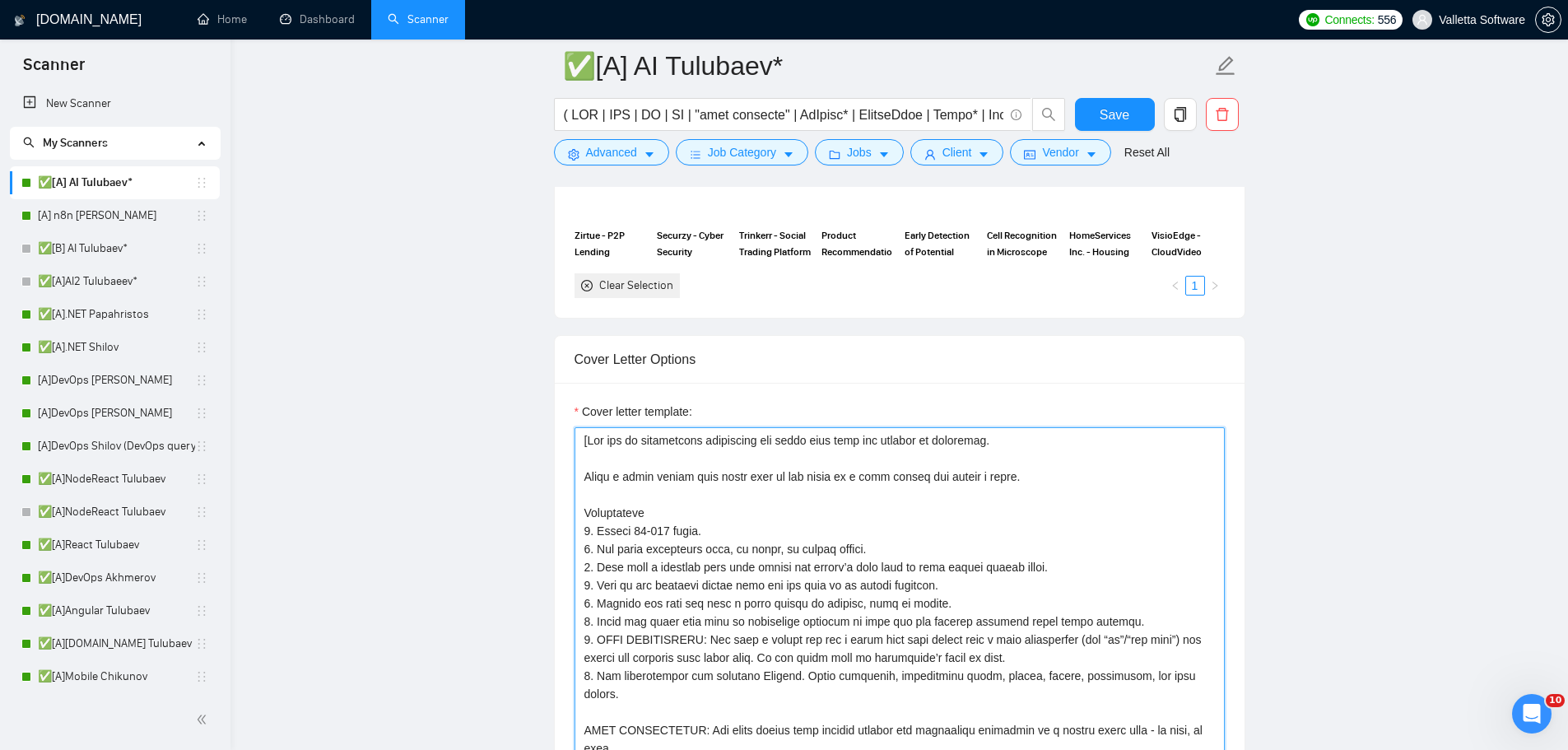
scroll to position [1729, 0]
click at [817, 427] on textarea "Cover letter template:" at bounding box center [899, 612] width 650 height 370
click at [825, 473] on textarea "Cover letter template:" at bounding box center [899, 612] width 650 height 370
click at [1335, 402] on main "✅[A] AI Tulubaev* Save Advanced Job Category Jobs Client Vendor Reset All Previ…" at bounding box center [898, 712] width 1284 height 4750
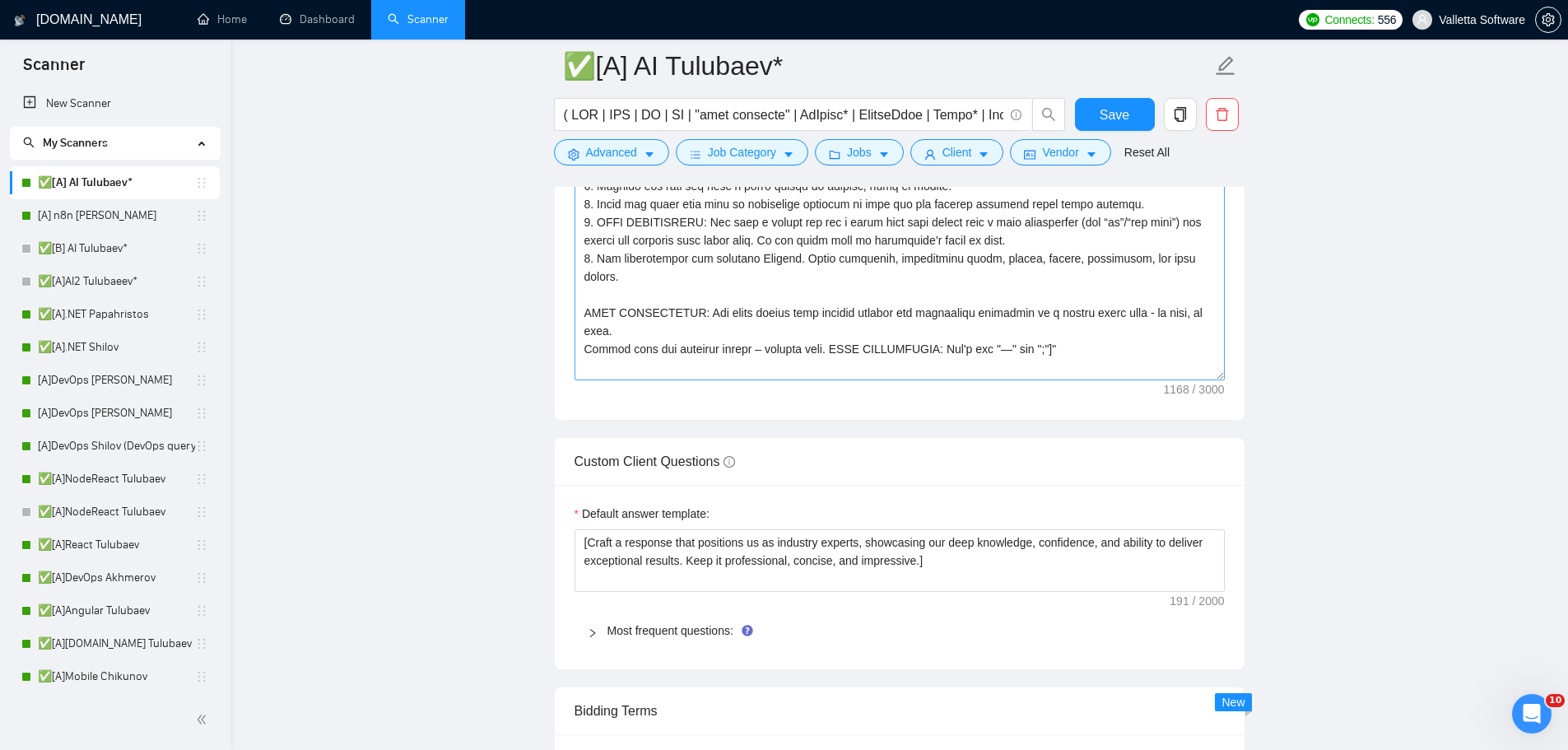
scroll to position [1976, 0]
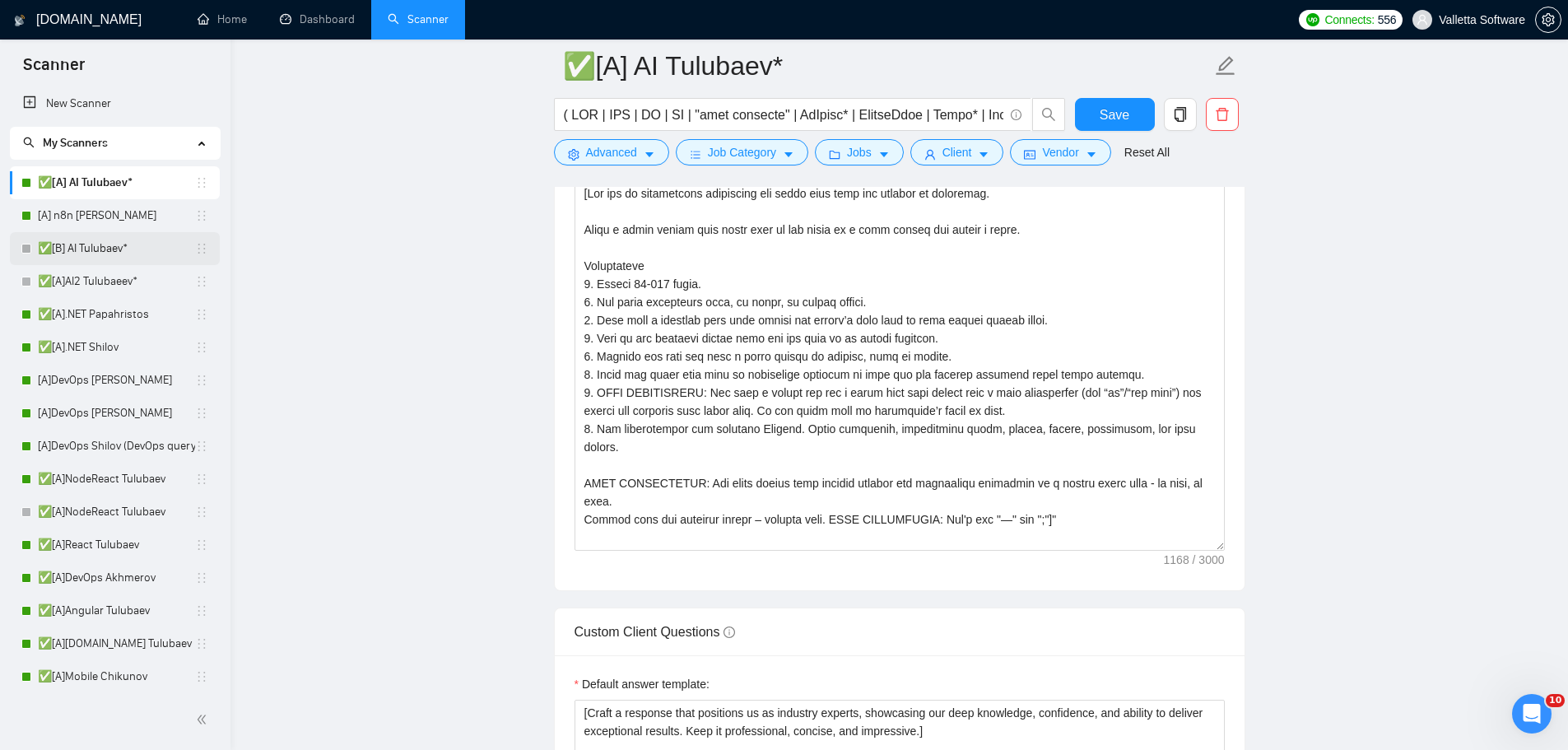
click at [149, 244] on link "✅[B] AI Tulubaev*" at bounding box center [117, 248] width 158 height 33
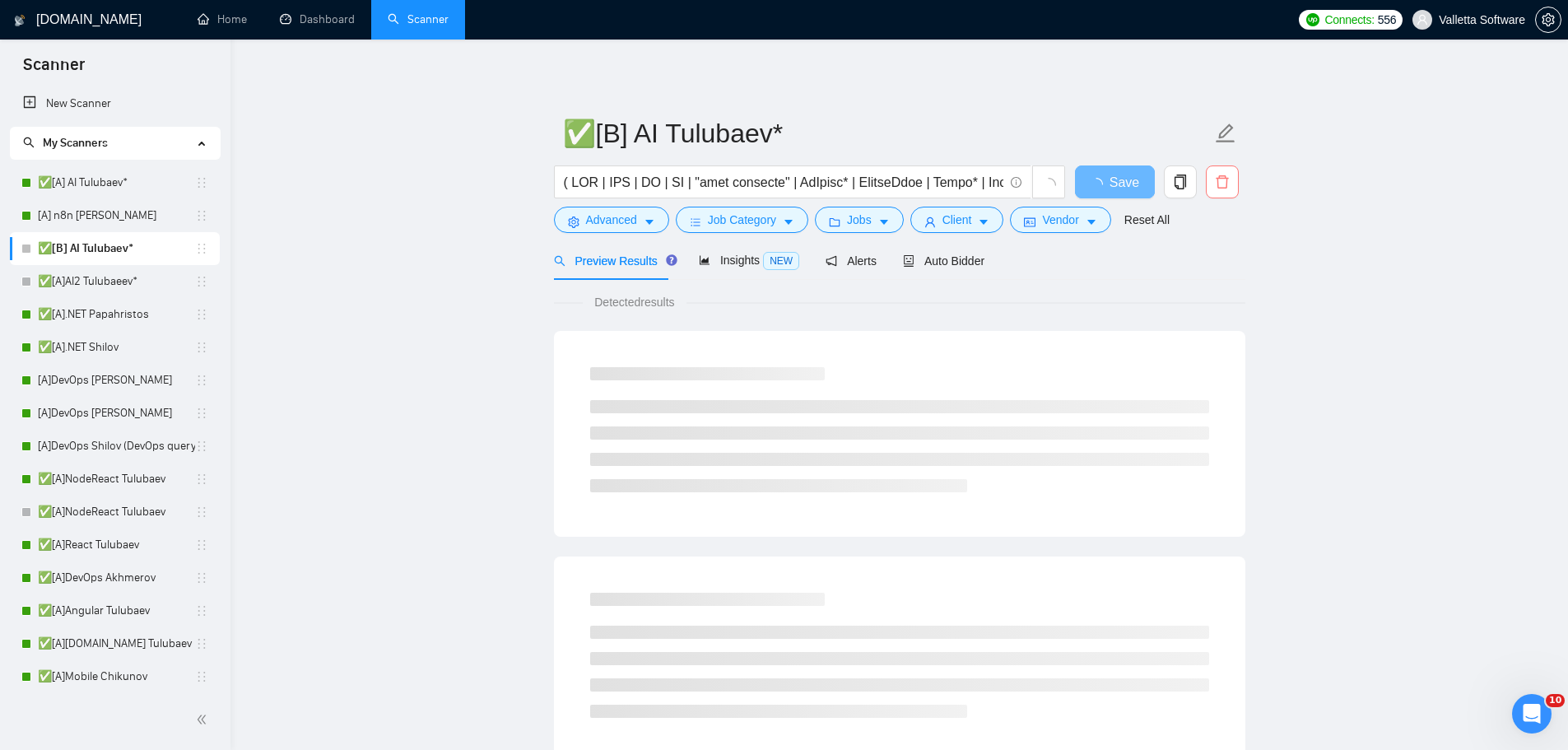
click at [1217, 181] on icon "delete" at bounding box center [1221, 182] width 12 height 13
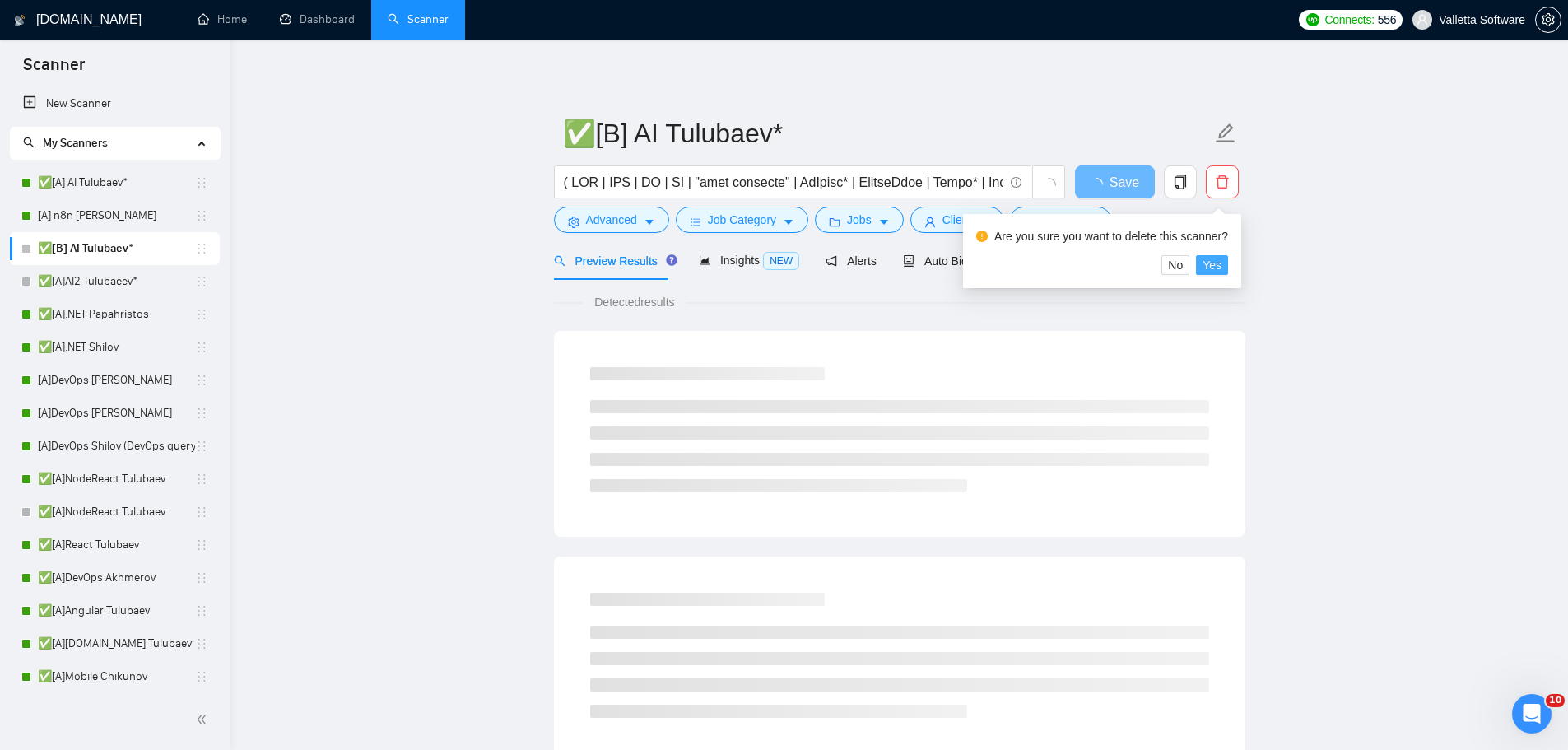
click at [1222, 264] on button "Yes" at bounding box center [1212, 265] width 32 height 20
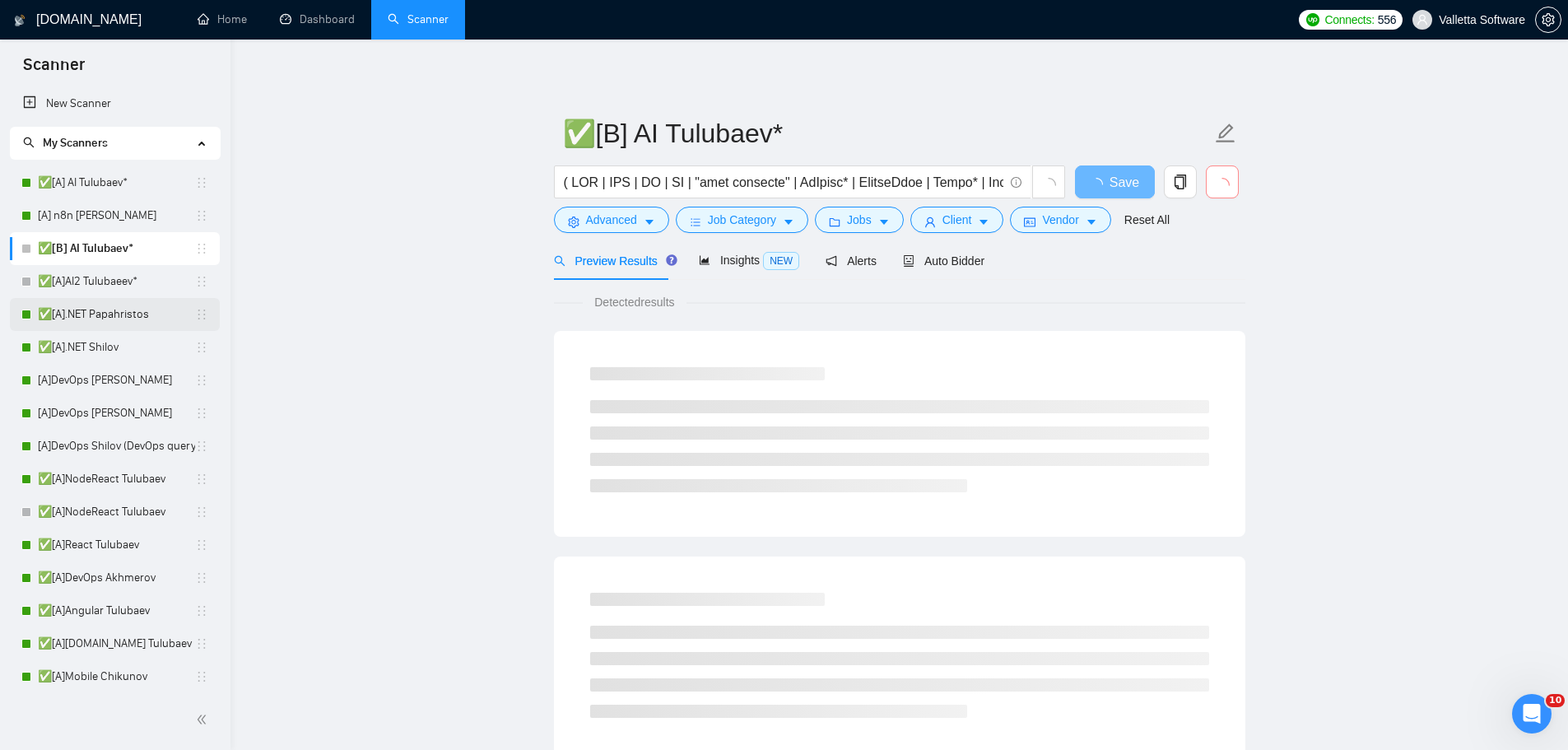
click at [105, 298] on link "✅[A].NET Papahristos" at bounding box center [117, 314] width 158 height 33
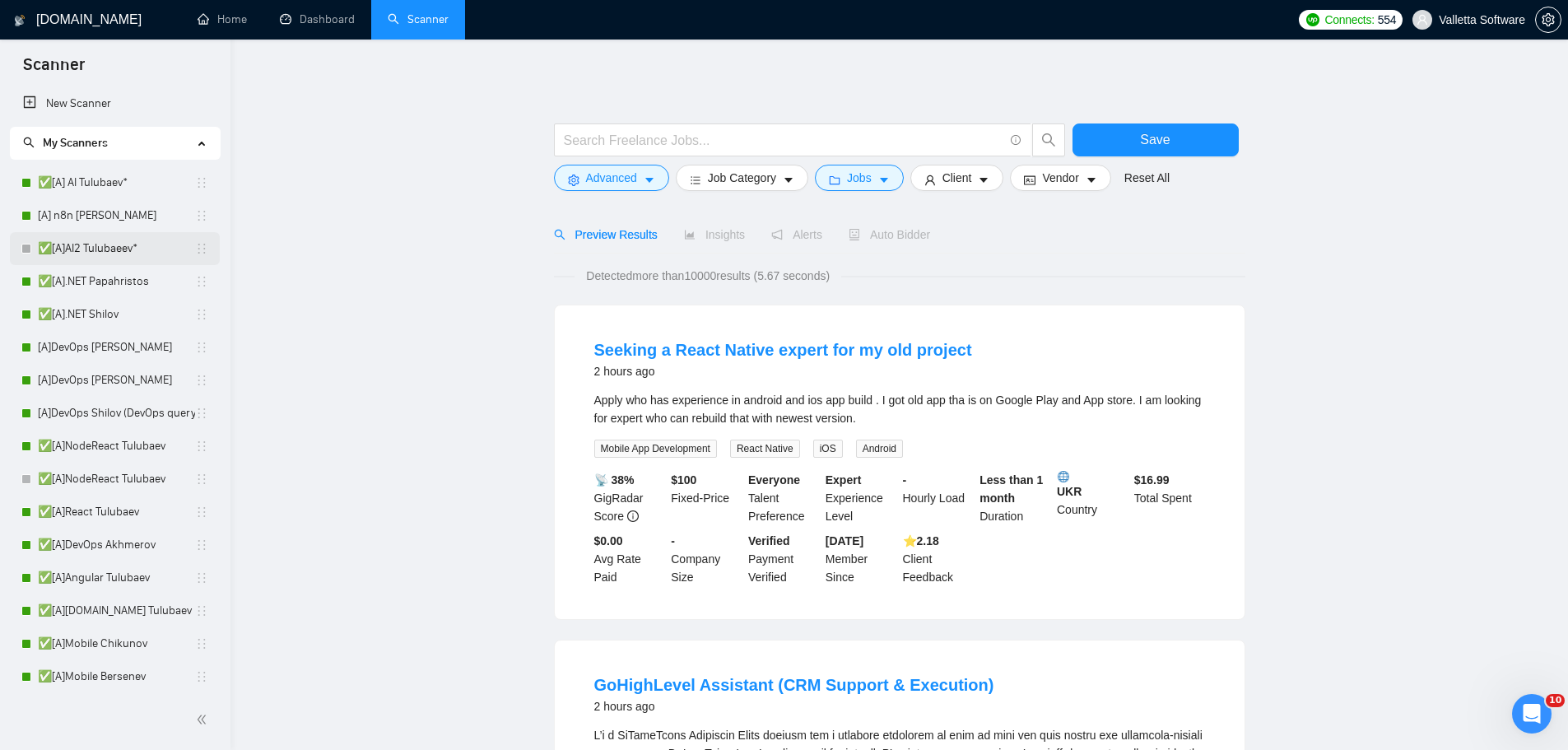
click at [108, 248] on link "✅[A]AI2 Tulubaeev*" at bounding box center [117, 248] width 158 height 33
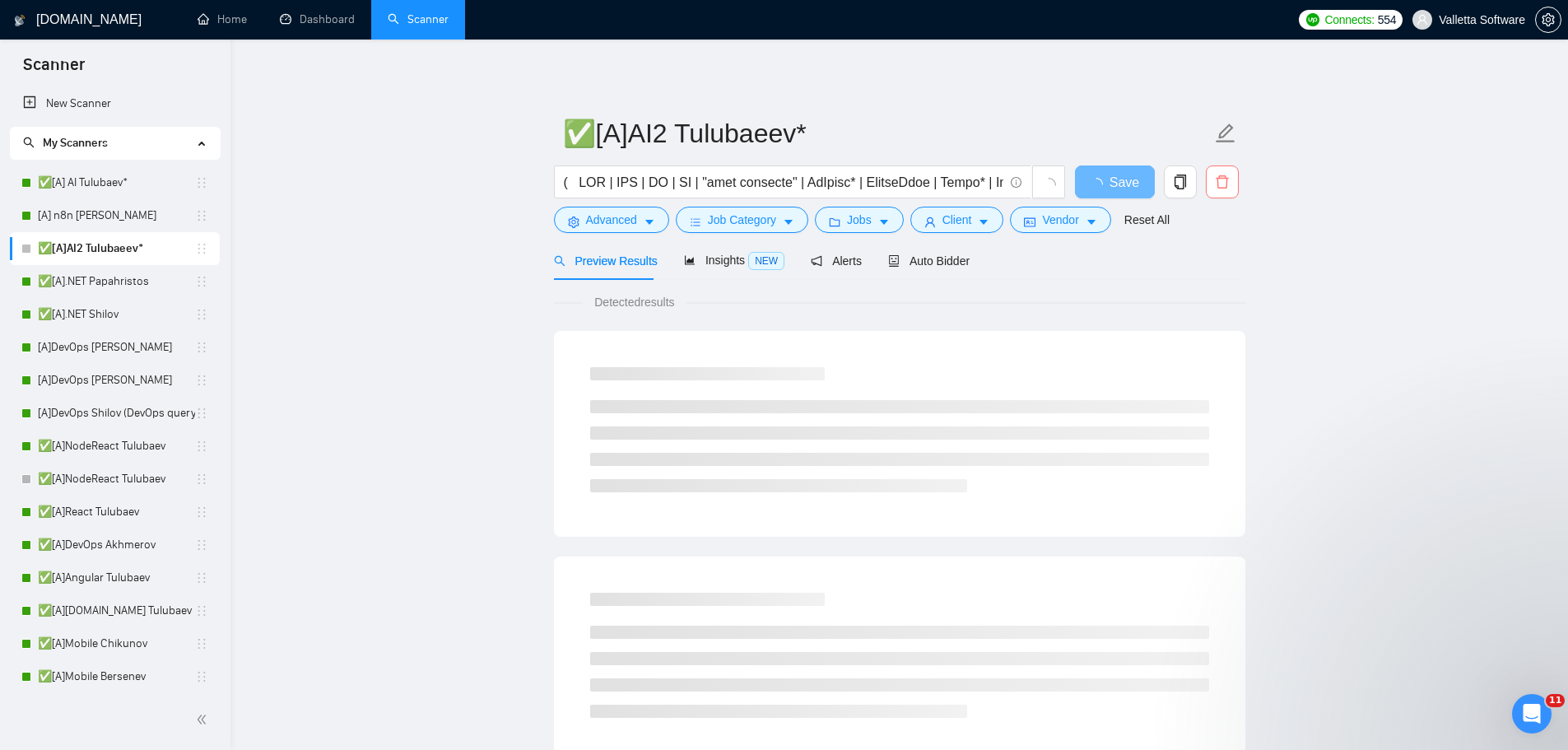
click at [1222, 180] on icon "delete" at bounding box center [1223, 182] width 15 height 15
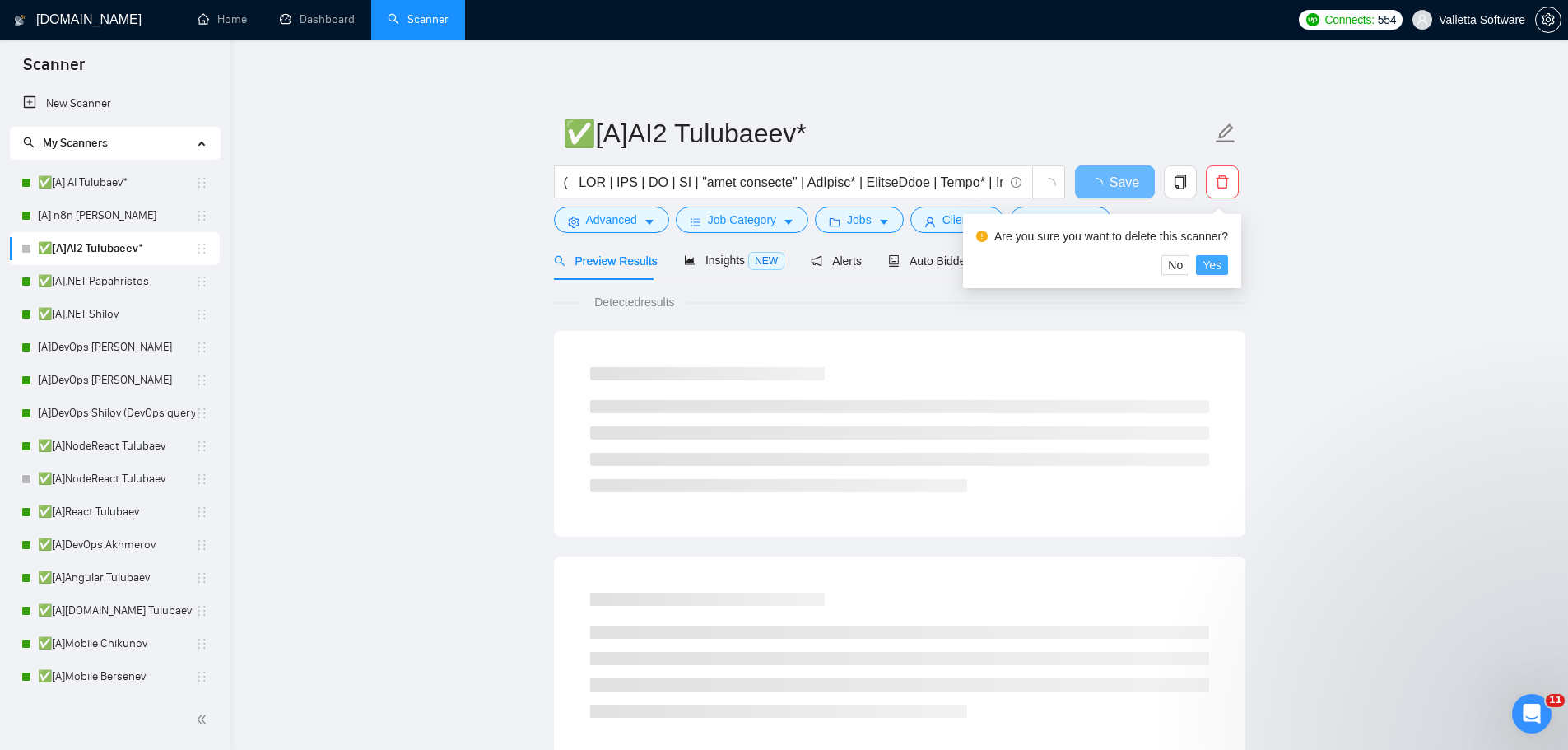
click at [1217, 272] on span "Yes" at bounding box center [1212, 265] width 19 height 18
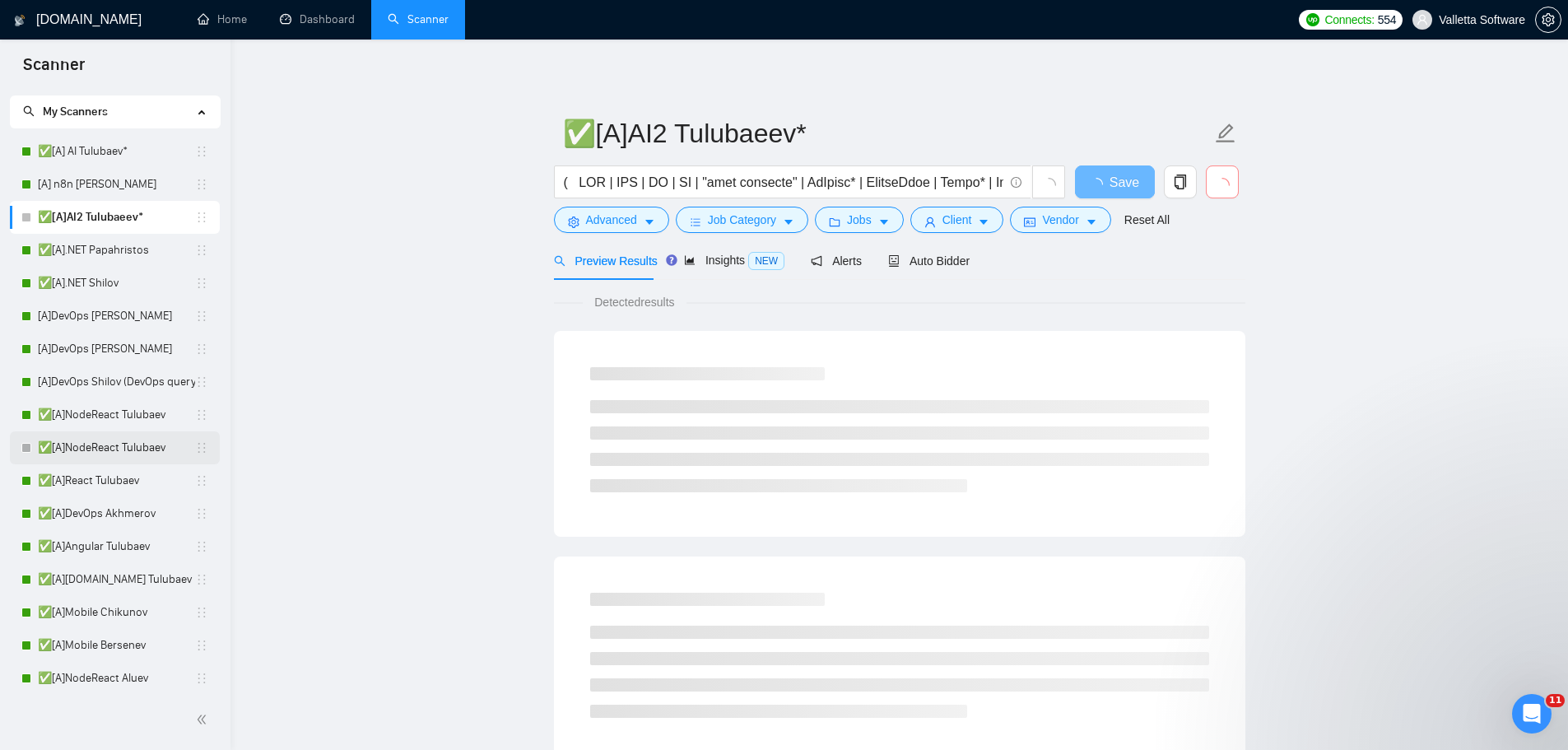
scroll to position [83, 0]
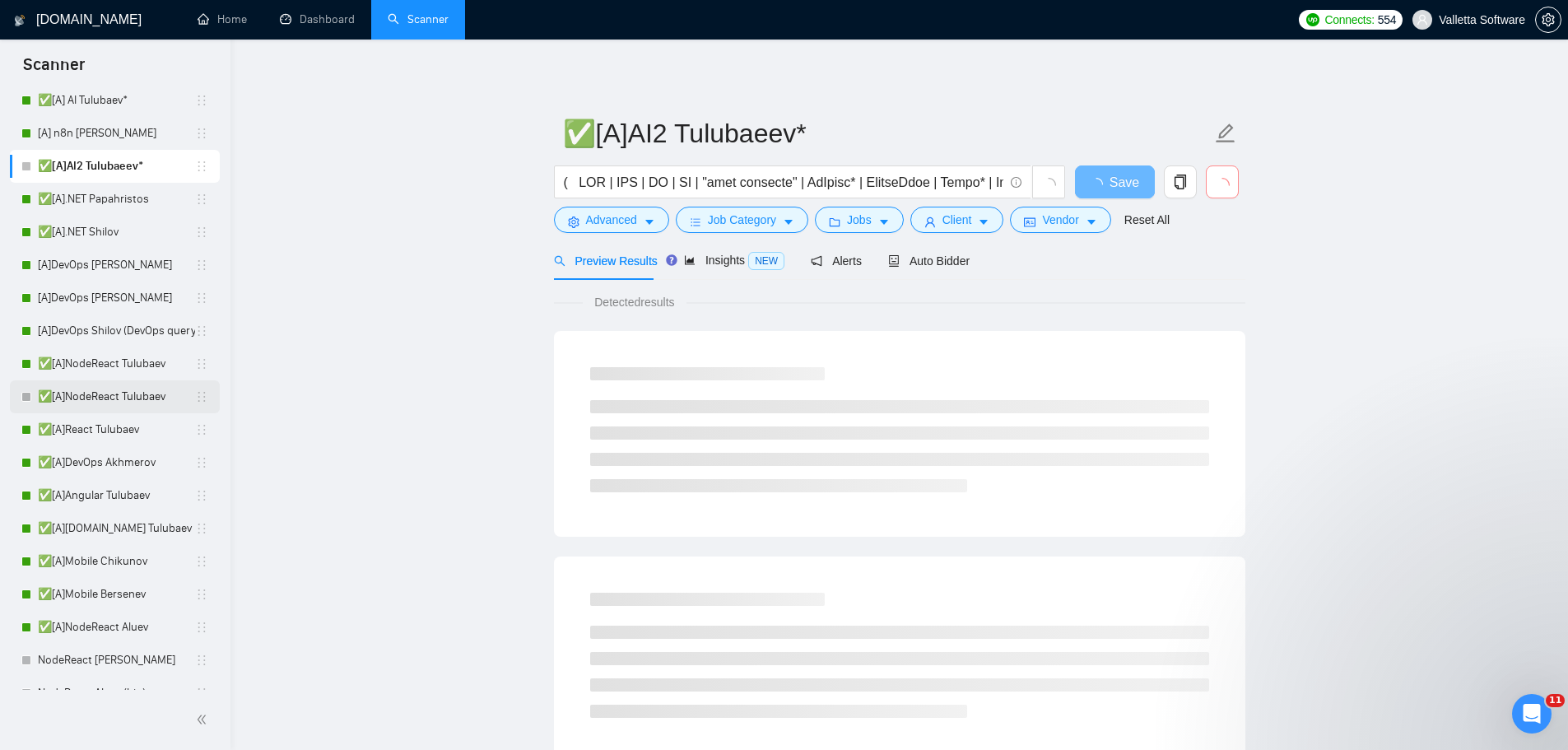
click at [97, 393] on link "✅[A]NodeReact Tulubaev" at bounding box center [117, 397] width 158 height 33
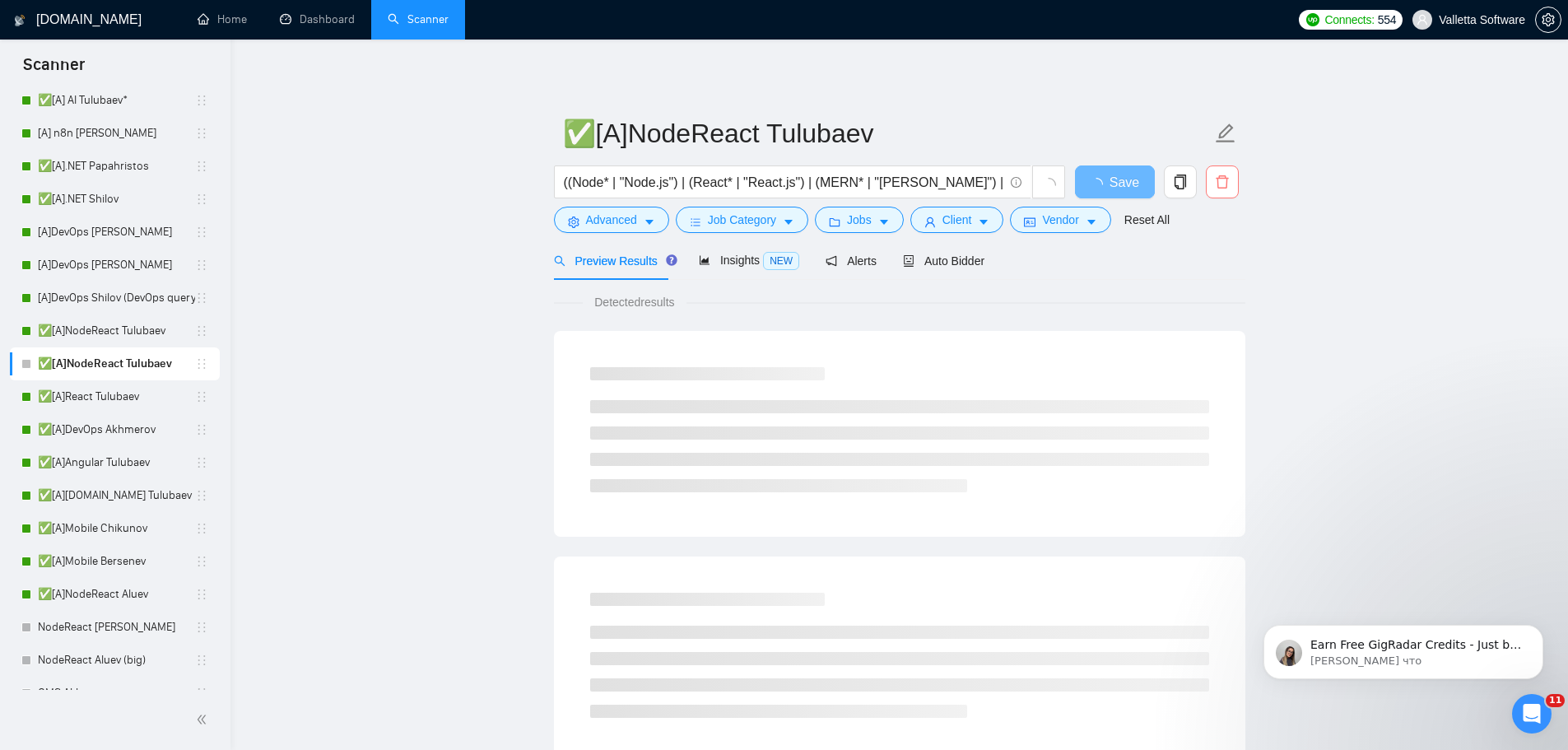
click at [1229, 191] on button "button" at bounding box center [1222, 181] width 33 height 33
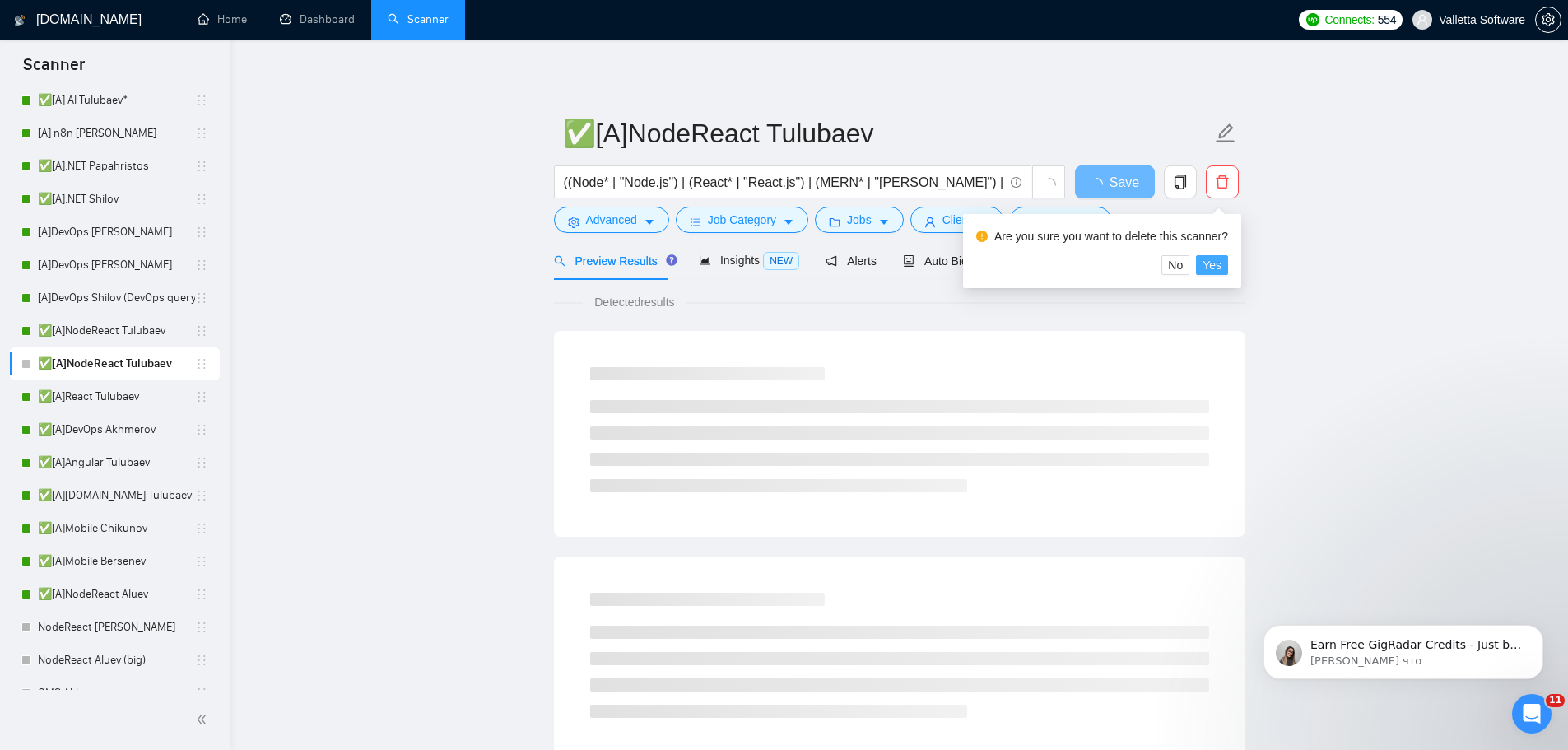
click at [1213, 263] on span "Yes" at bounding box center [1212, 265] width 19 height 18
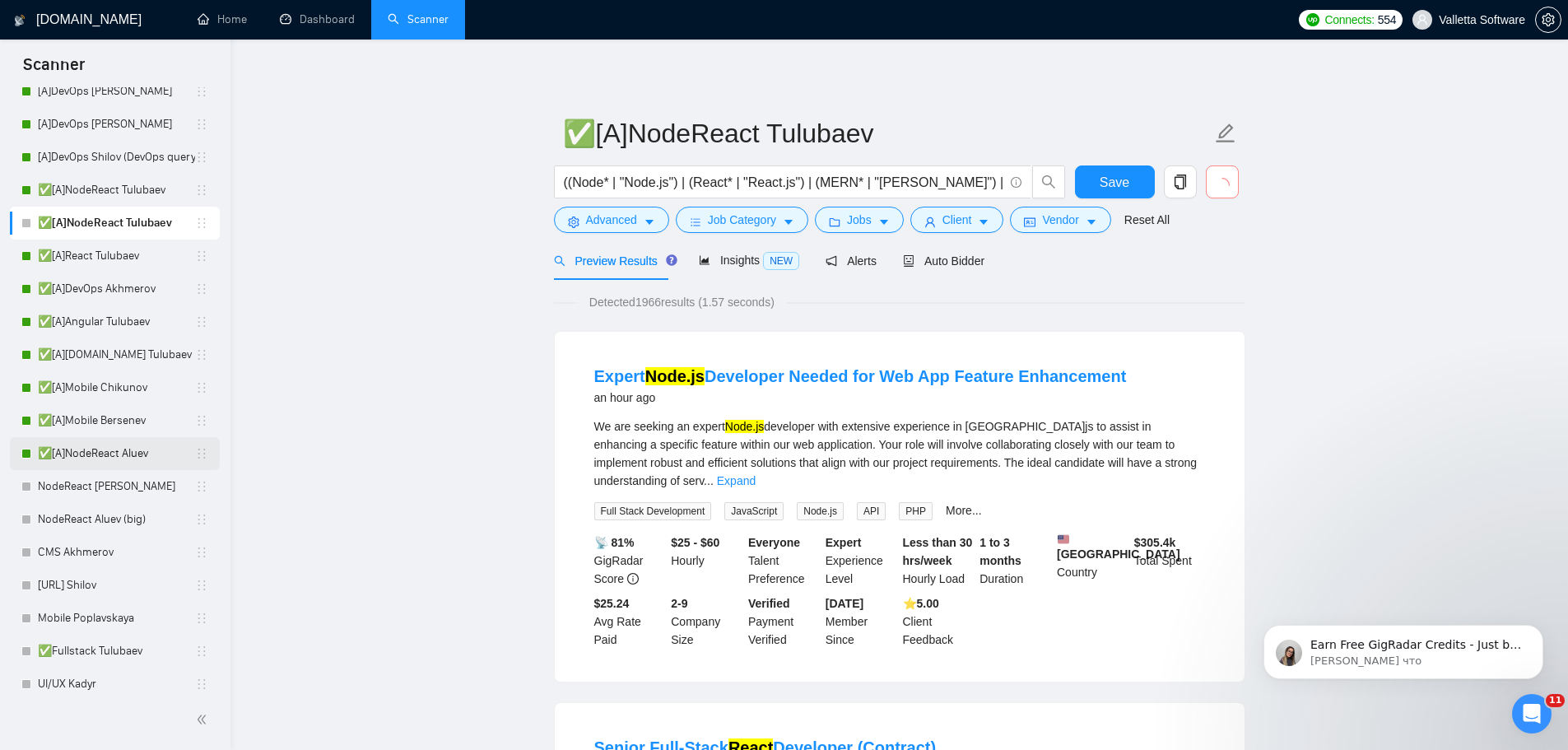
scroll to position [247, 0]
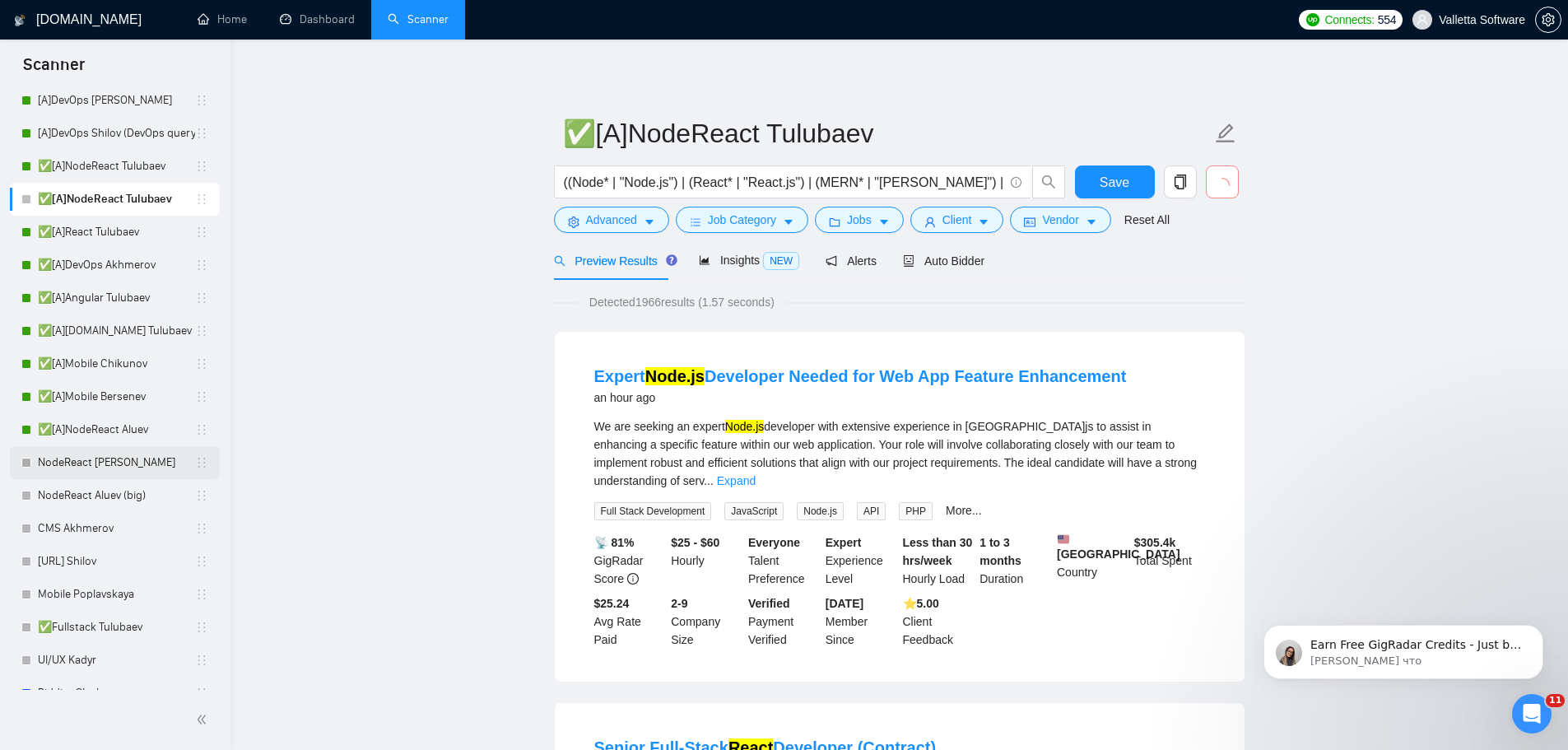
click at [106, 460] on link "NodeReact [PERSON_NAME]" at bounding box center [117, 462] width 158 height 33
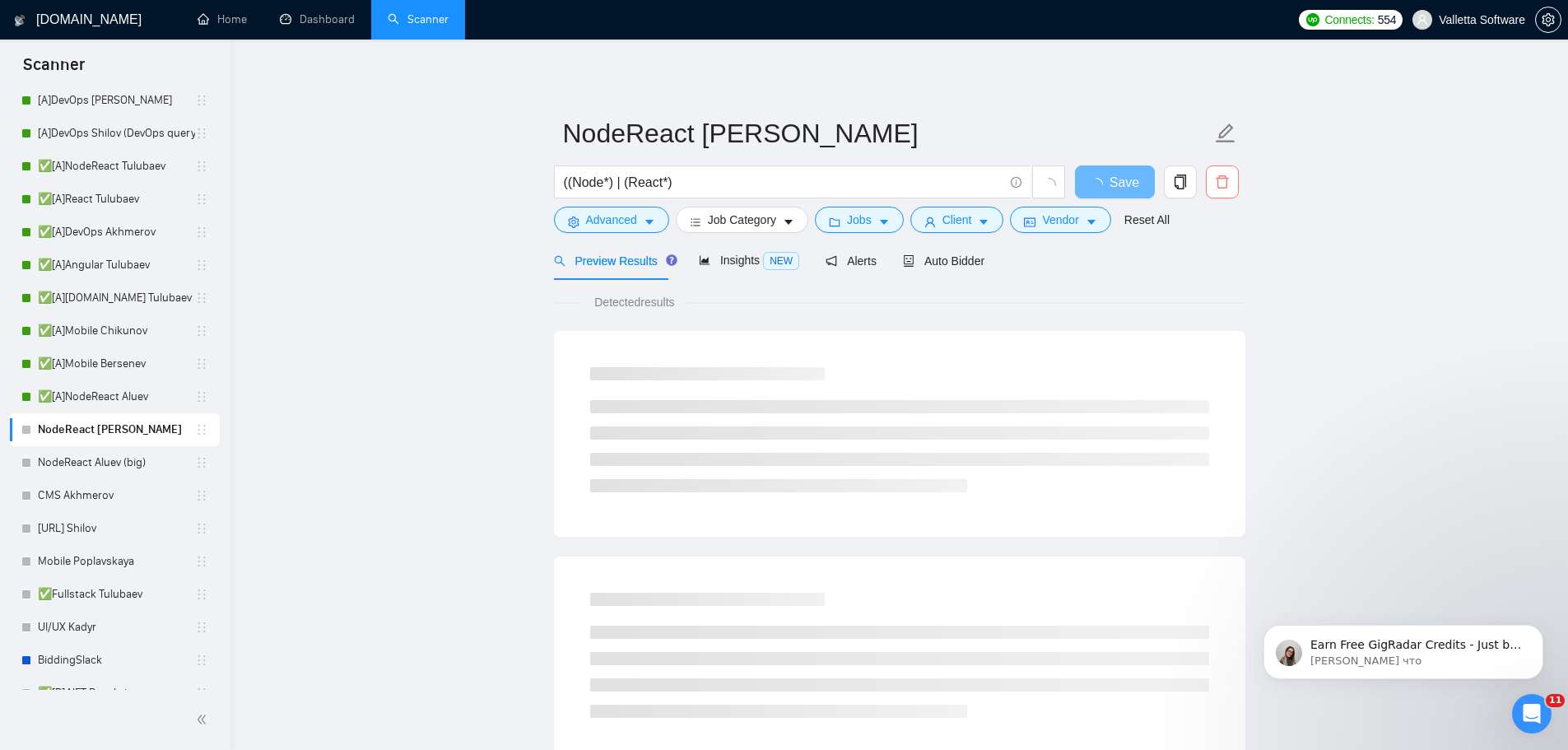
click at [1223, 188] on icon "delete" at bounding box center [1221, 182] width 12 height 13
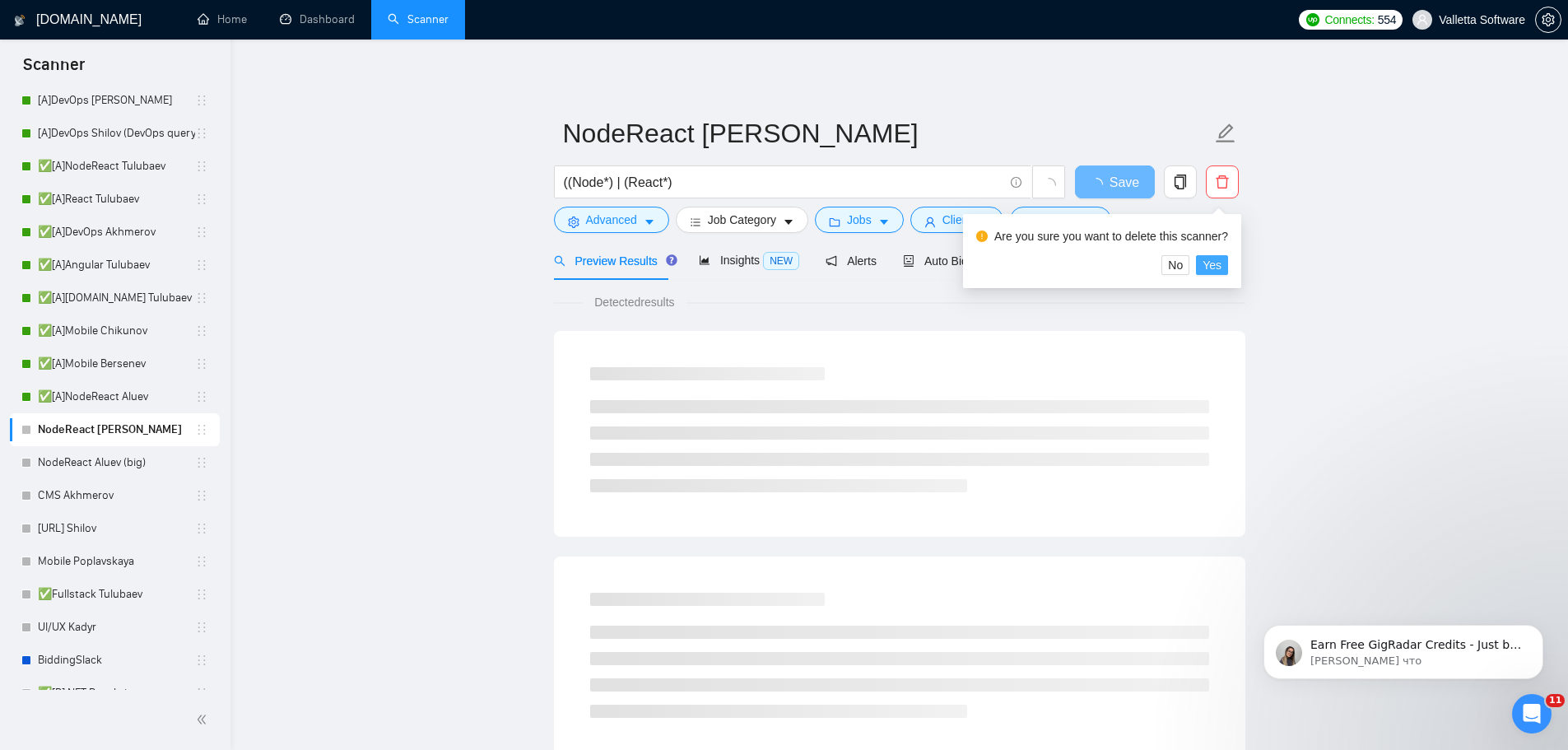
click at [1208, 261] on span "Yes" at bounding box center [1212, 265] width 19 height 18
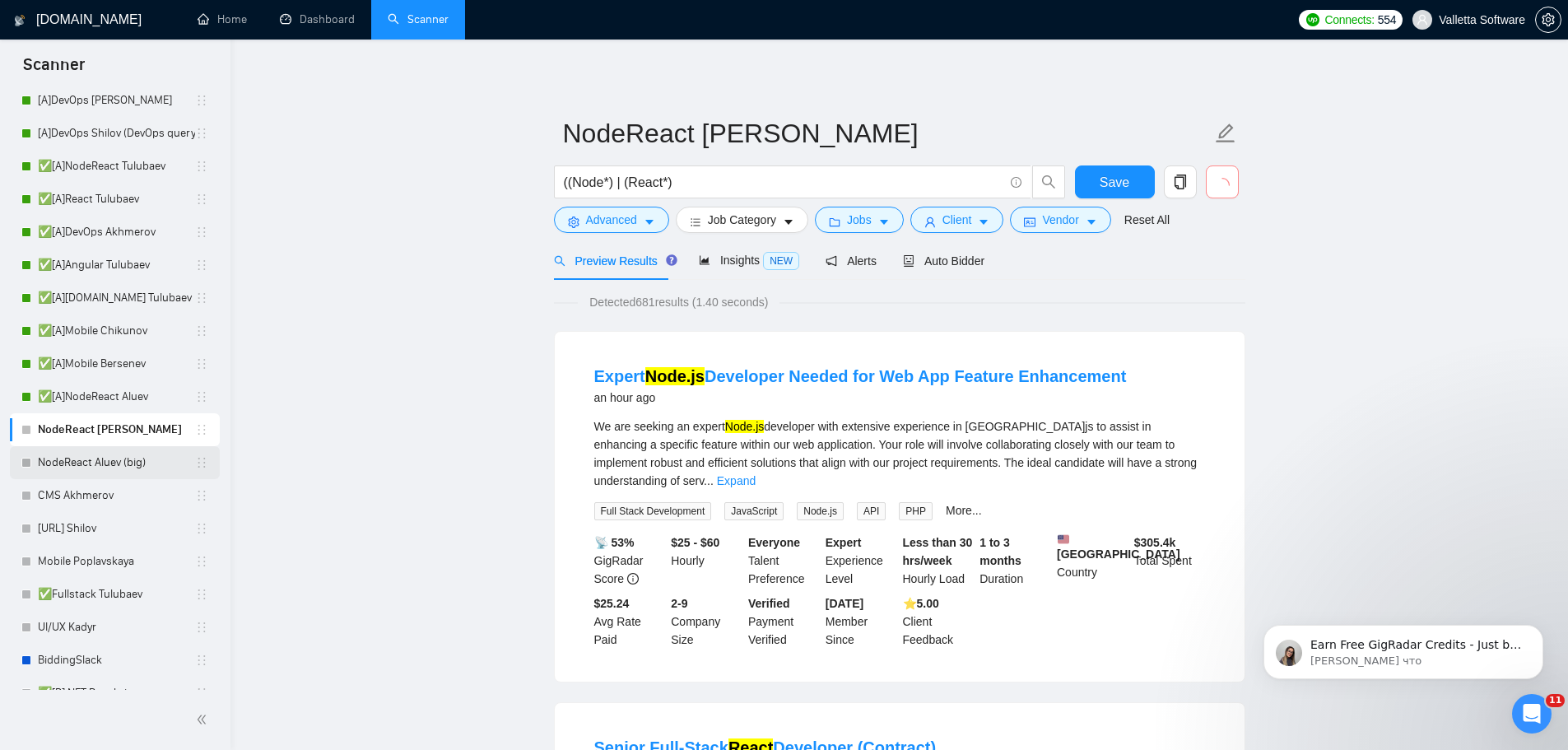
click at [140, 462] on link "NodeReact Aluev (big)" at bounding box center [117, 462] width 158 height 33
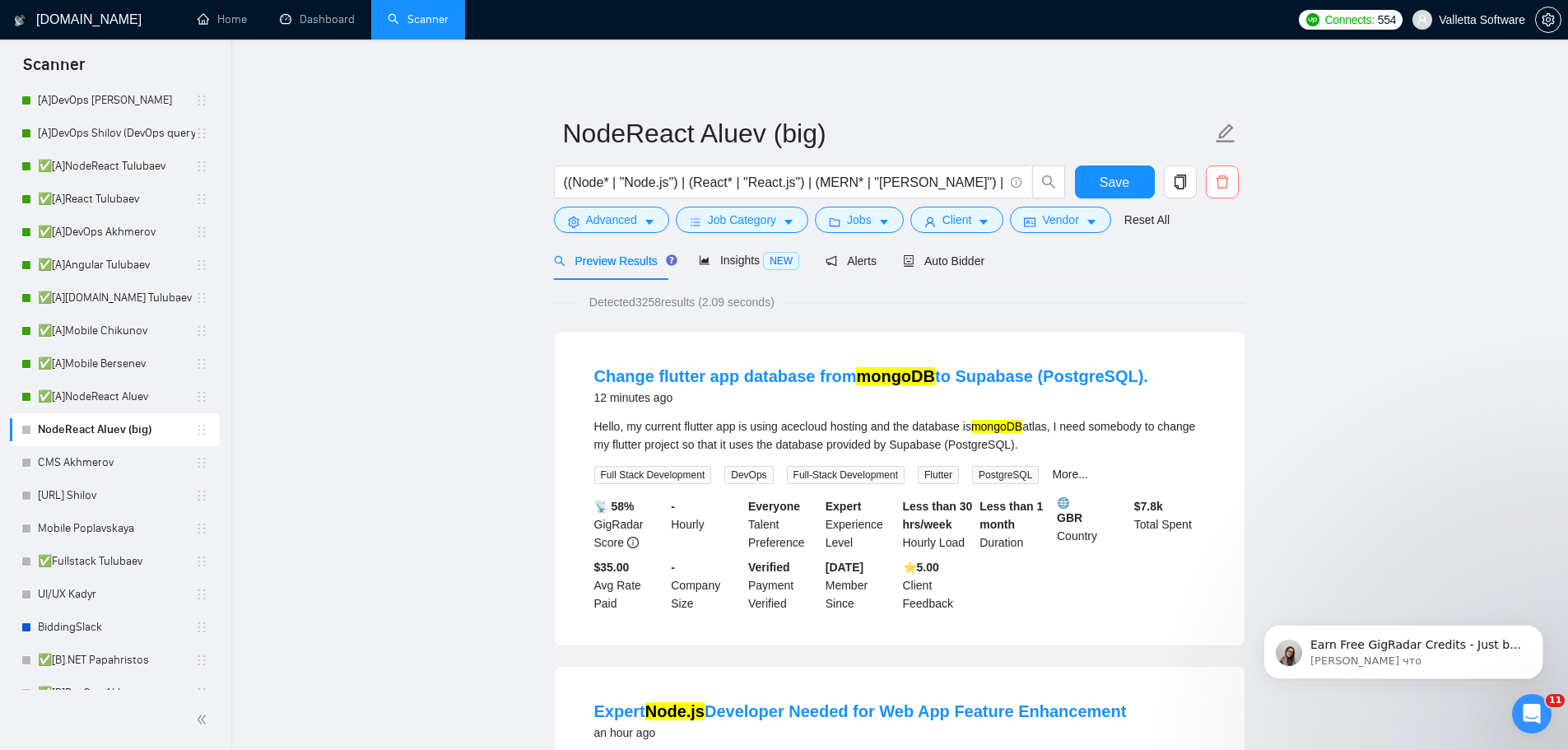
click at [1229, 177] on span "delete" at bounding box center [1222, 182] width 31 height 15
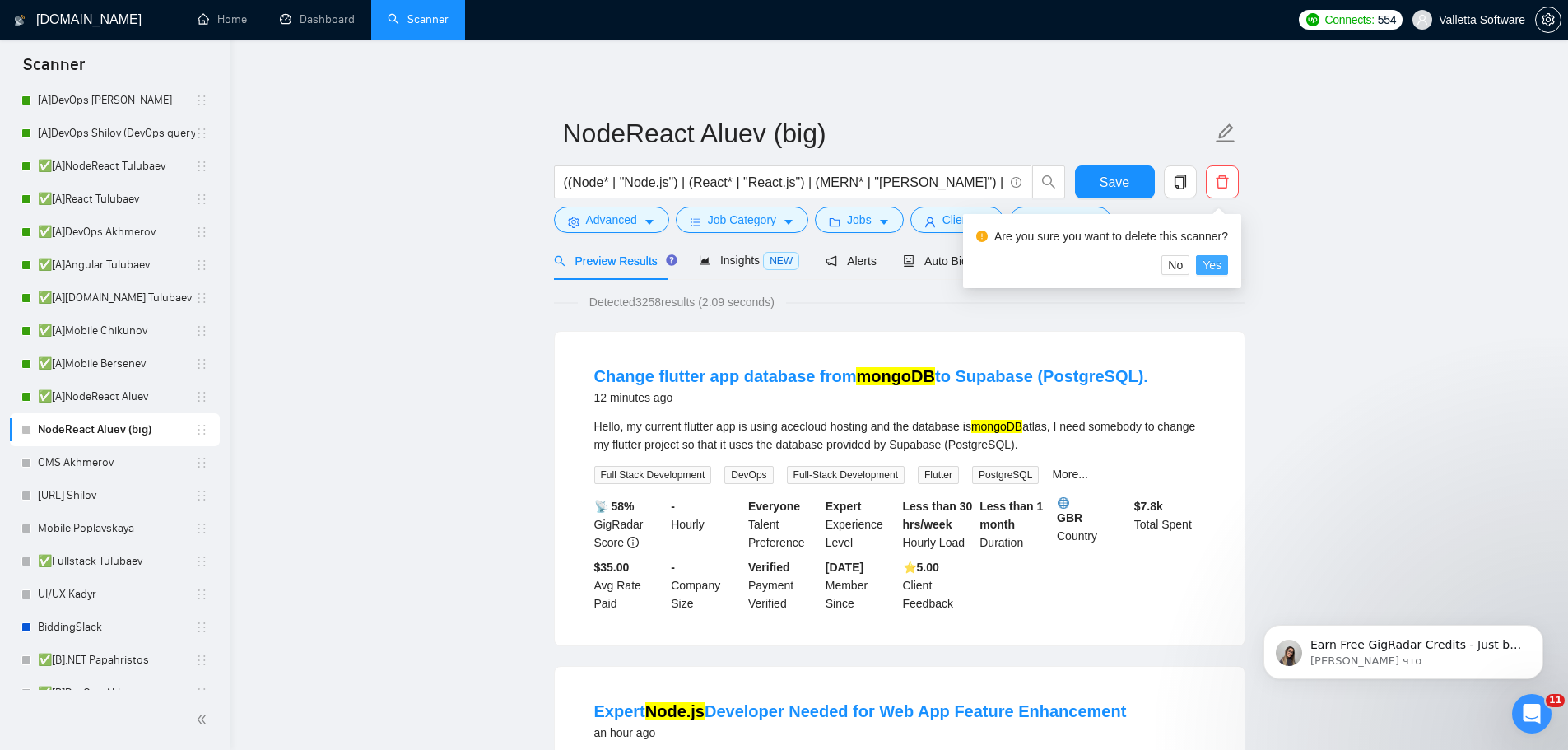
click at [1214, 263] on span "Yes" at bounding box center [1212, 265] width 19 height 18
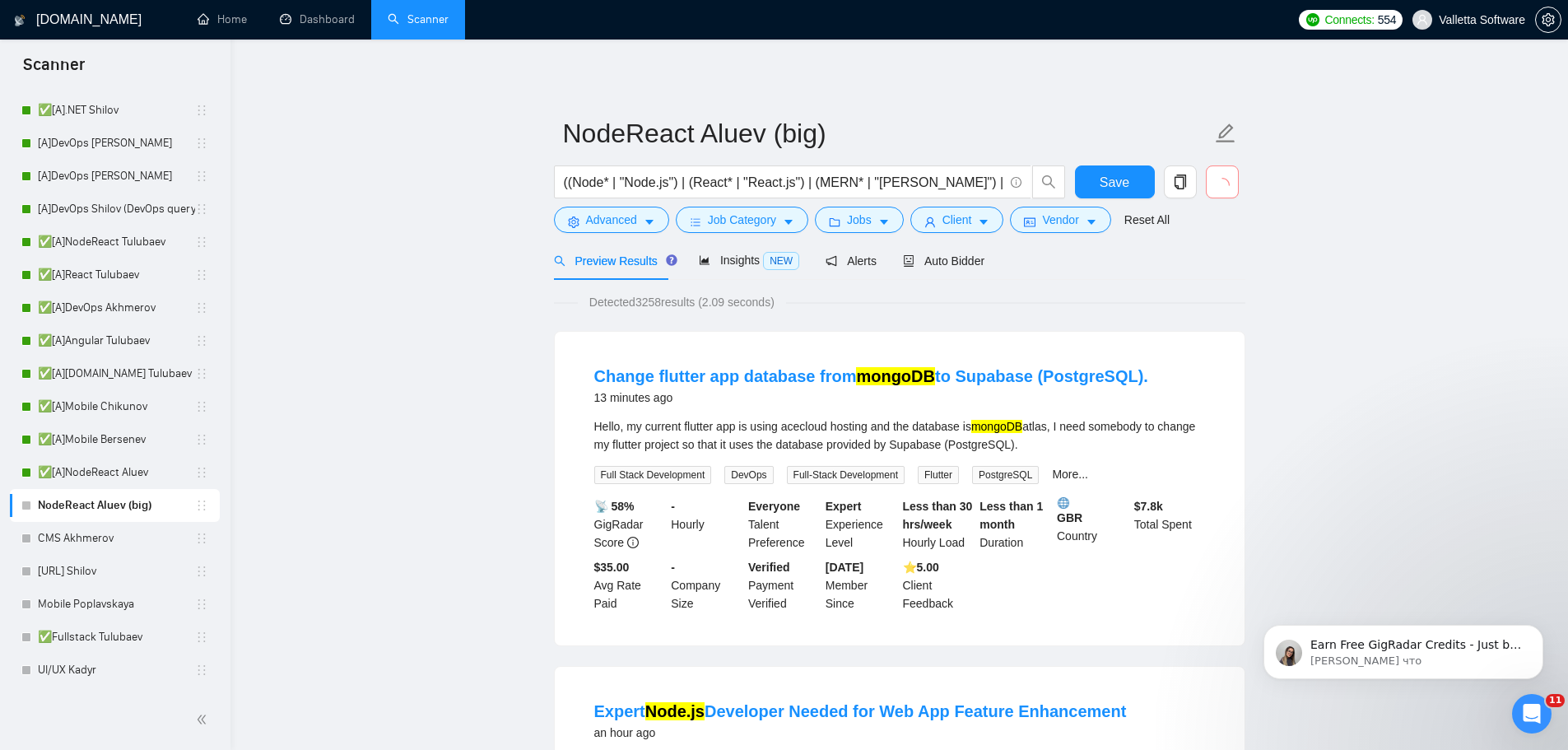
scroll to position [20, 0]
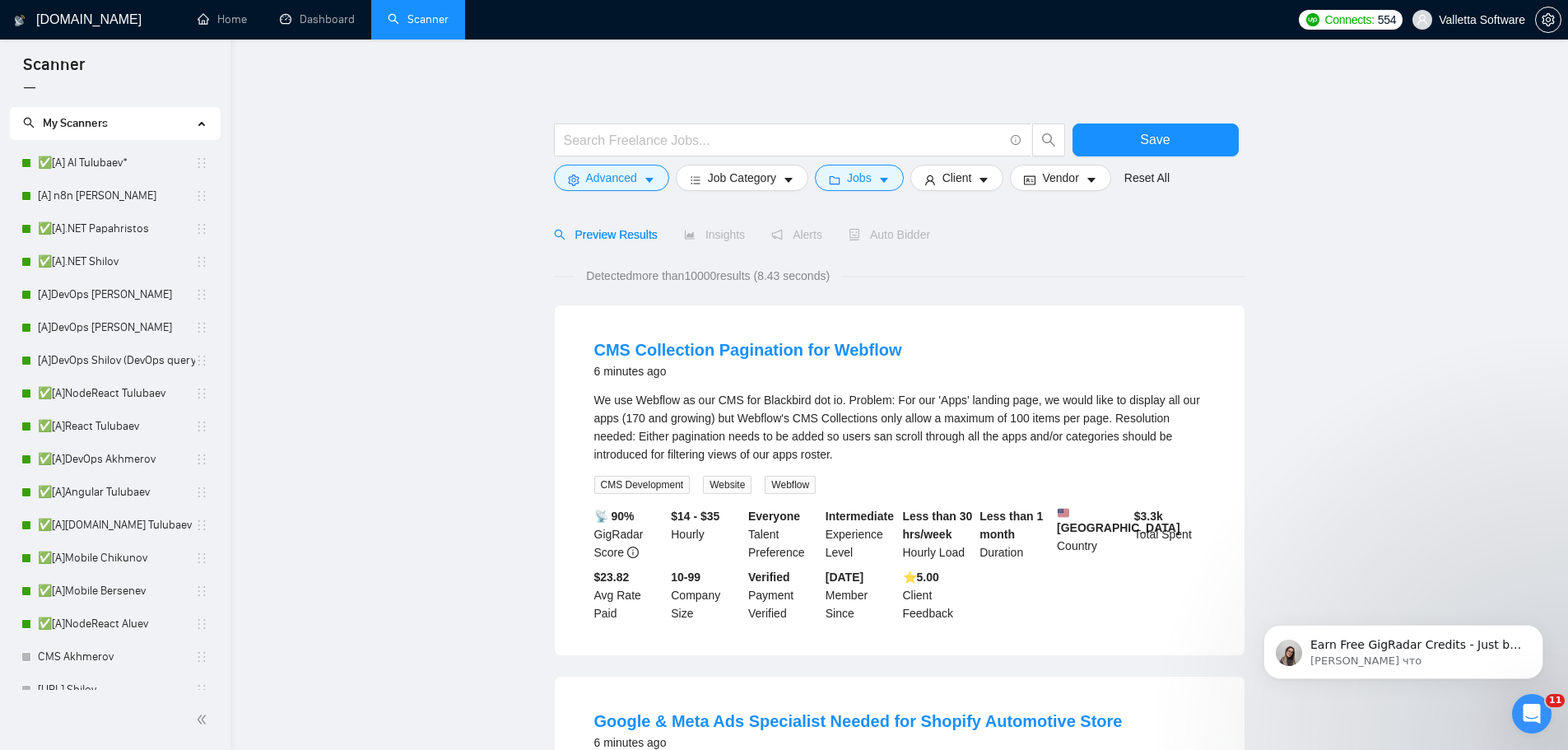
scroll to position [329, 0]
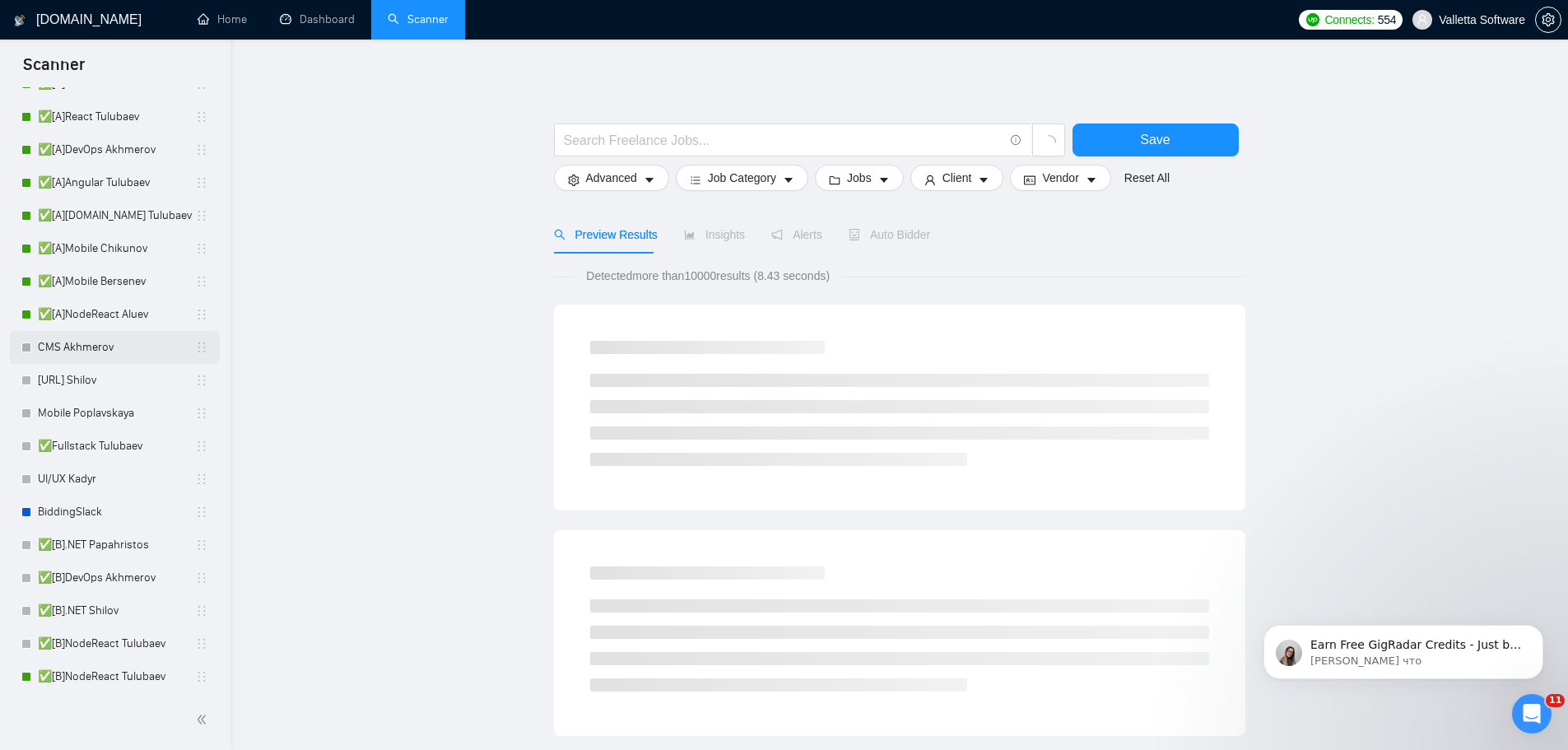
click at [89, 347] on link "CMS Akhmerov" at bounding box center [117, 347] width 158 height 33
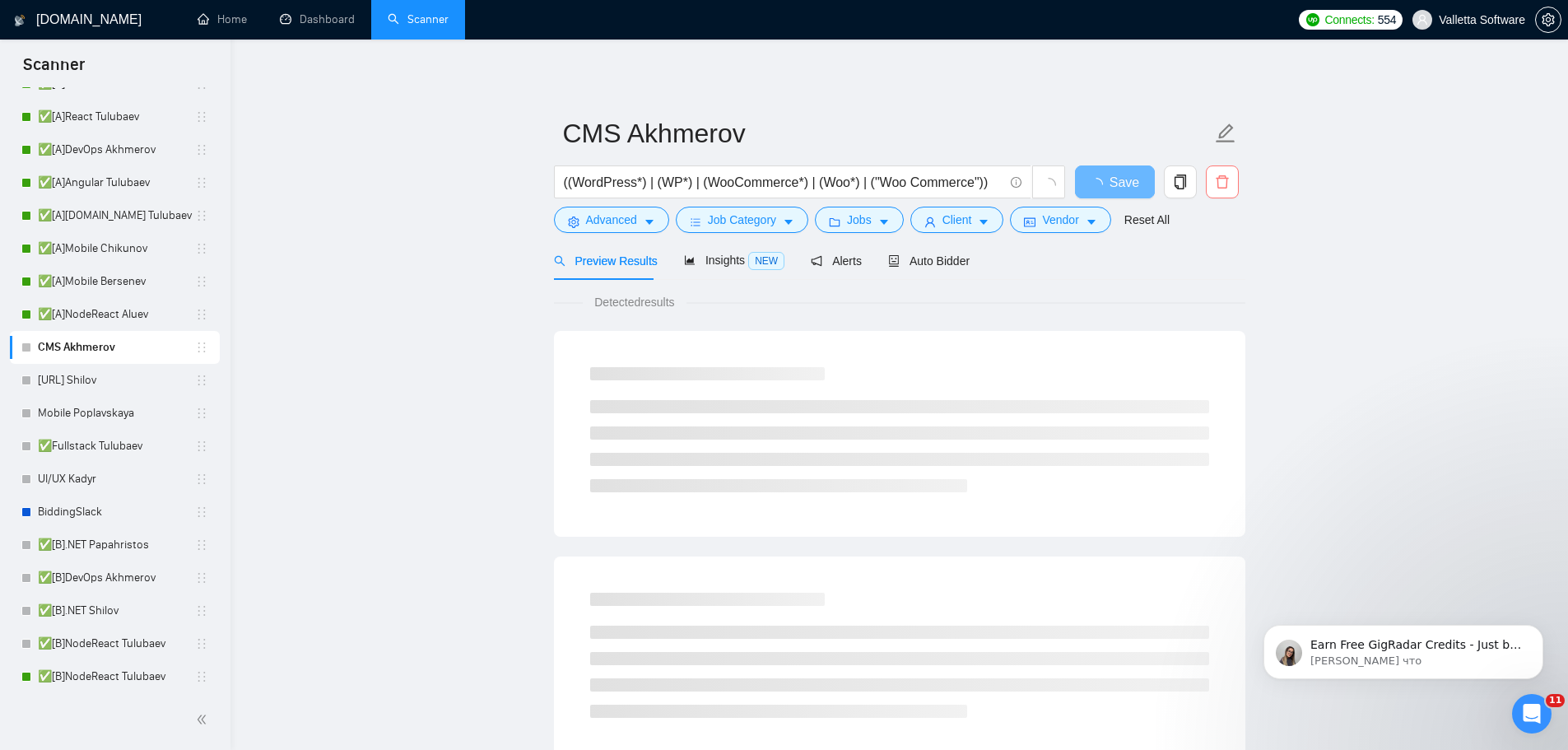
click at [1221, 185] on icon "delete" at bounding box center [1223, 182] width 15 height 15
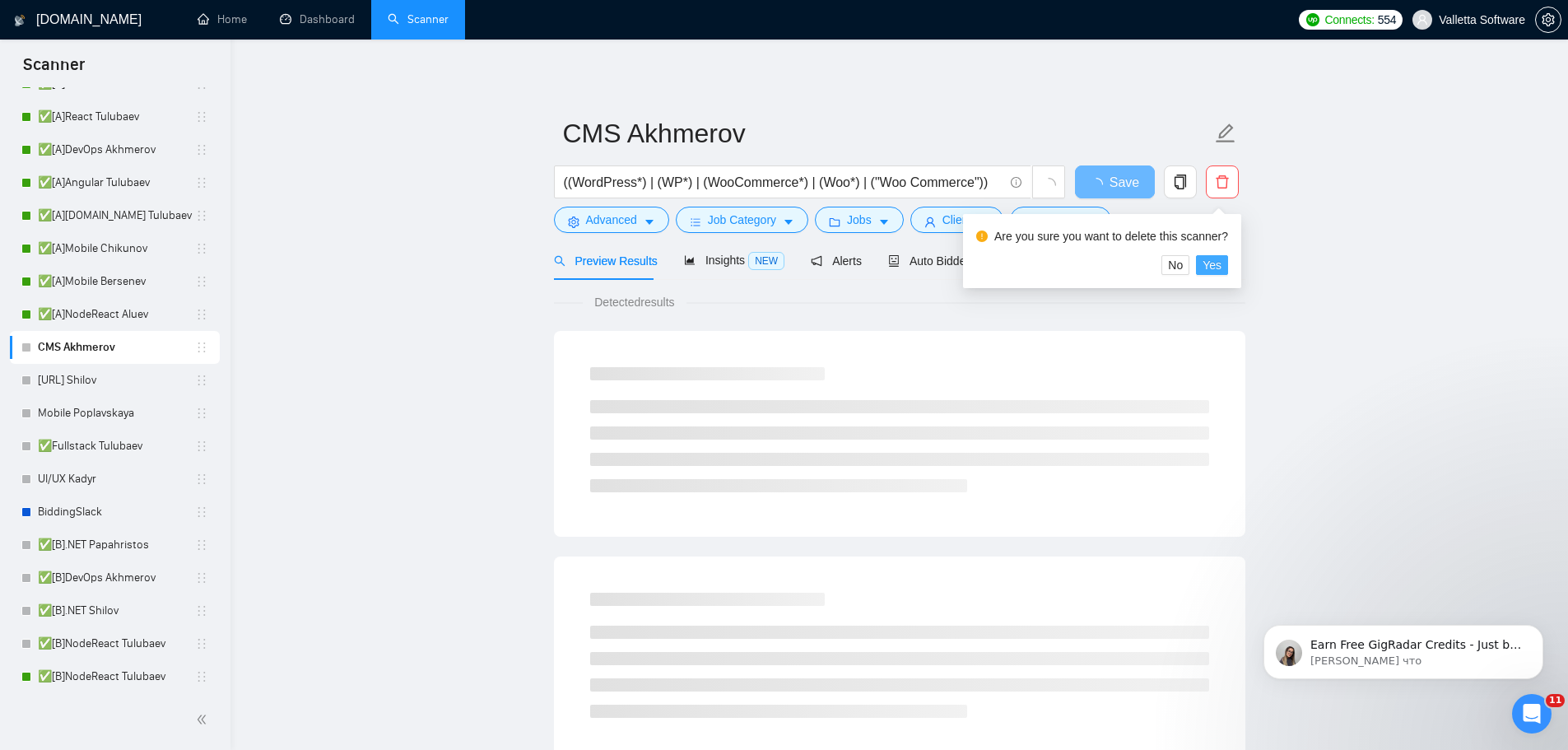
click at [1213, 266] on span "Yes" at bounding box center [1212, 265] width 19 height 18
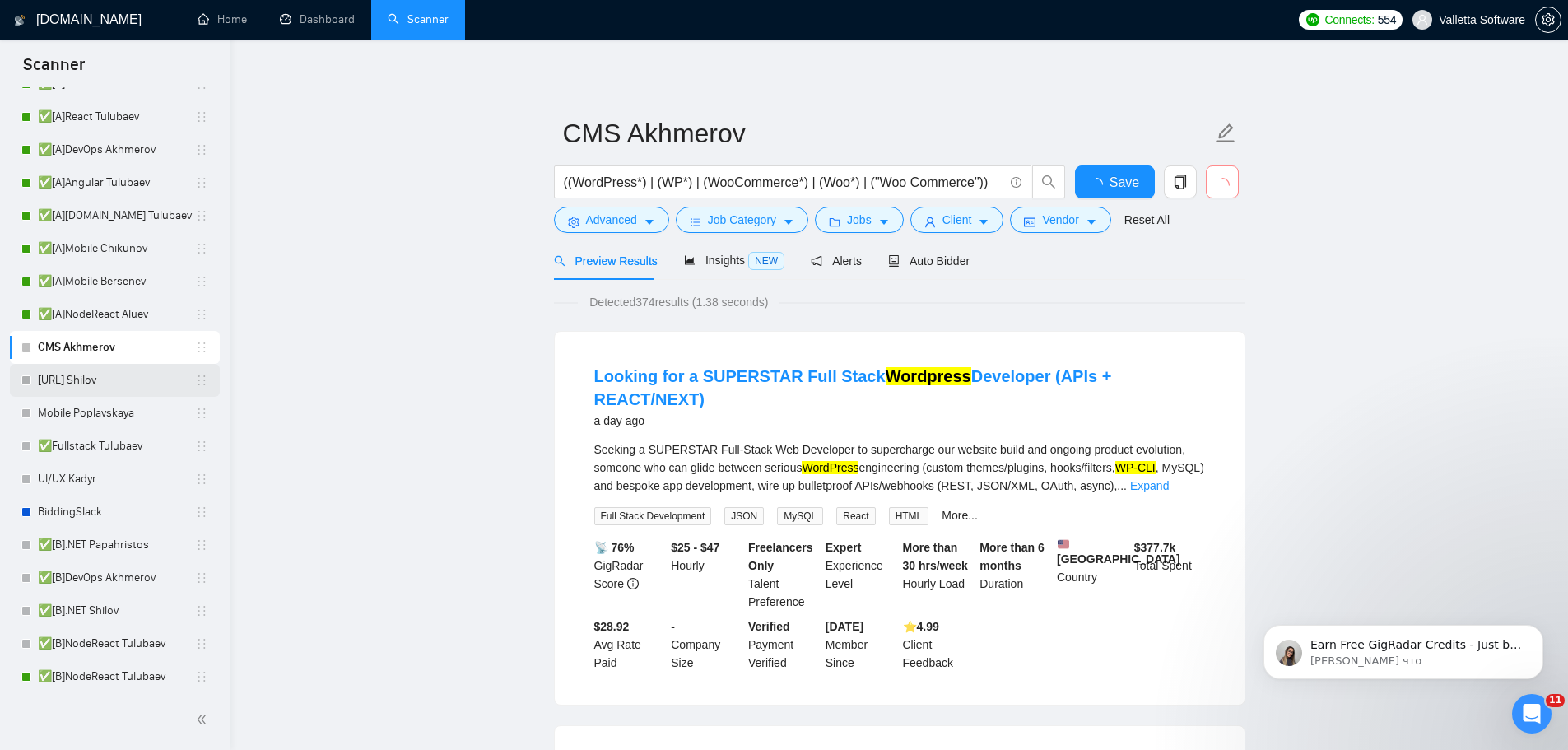
click at [120, 381] on link "[URL] Shilov" at bounding box center [117, 380] width 158 height 33
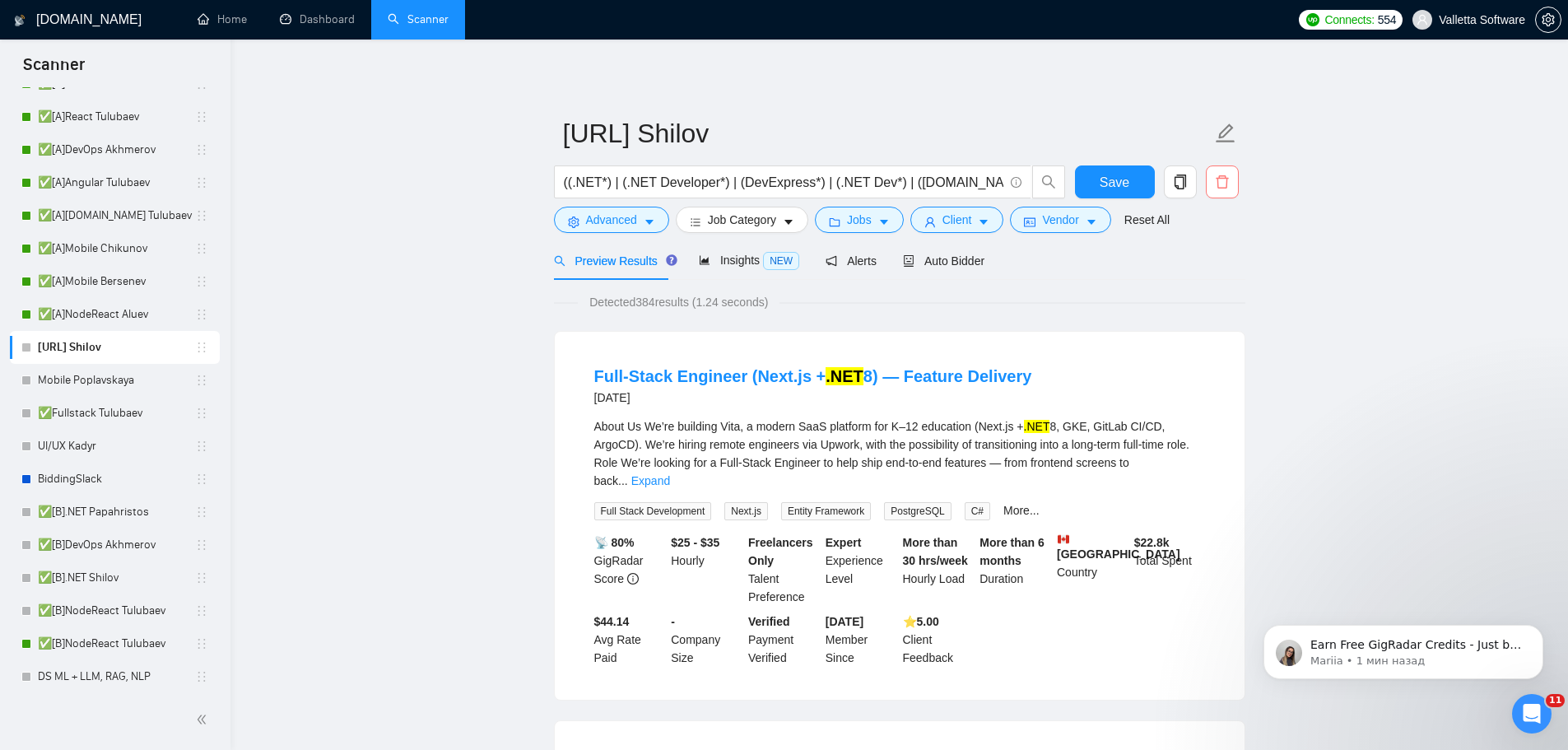
click at [1223, 178] on icon "delete" at bounding box center [1221, 182] width 12 height 13
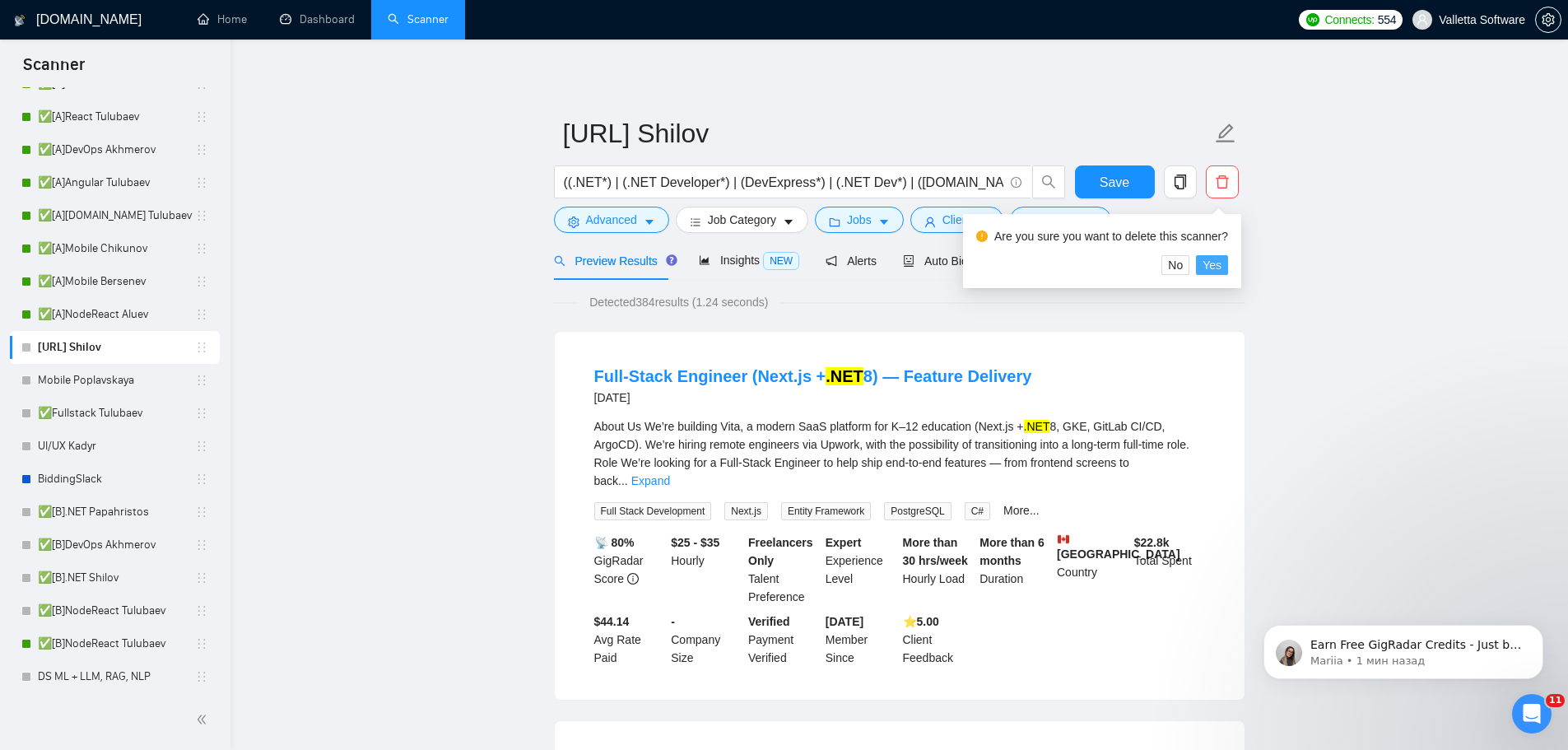
click at [1208, 257] on span "Yes" at bounding box center [1212, 265] width 19 height 18
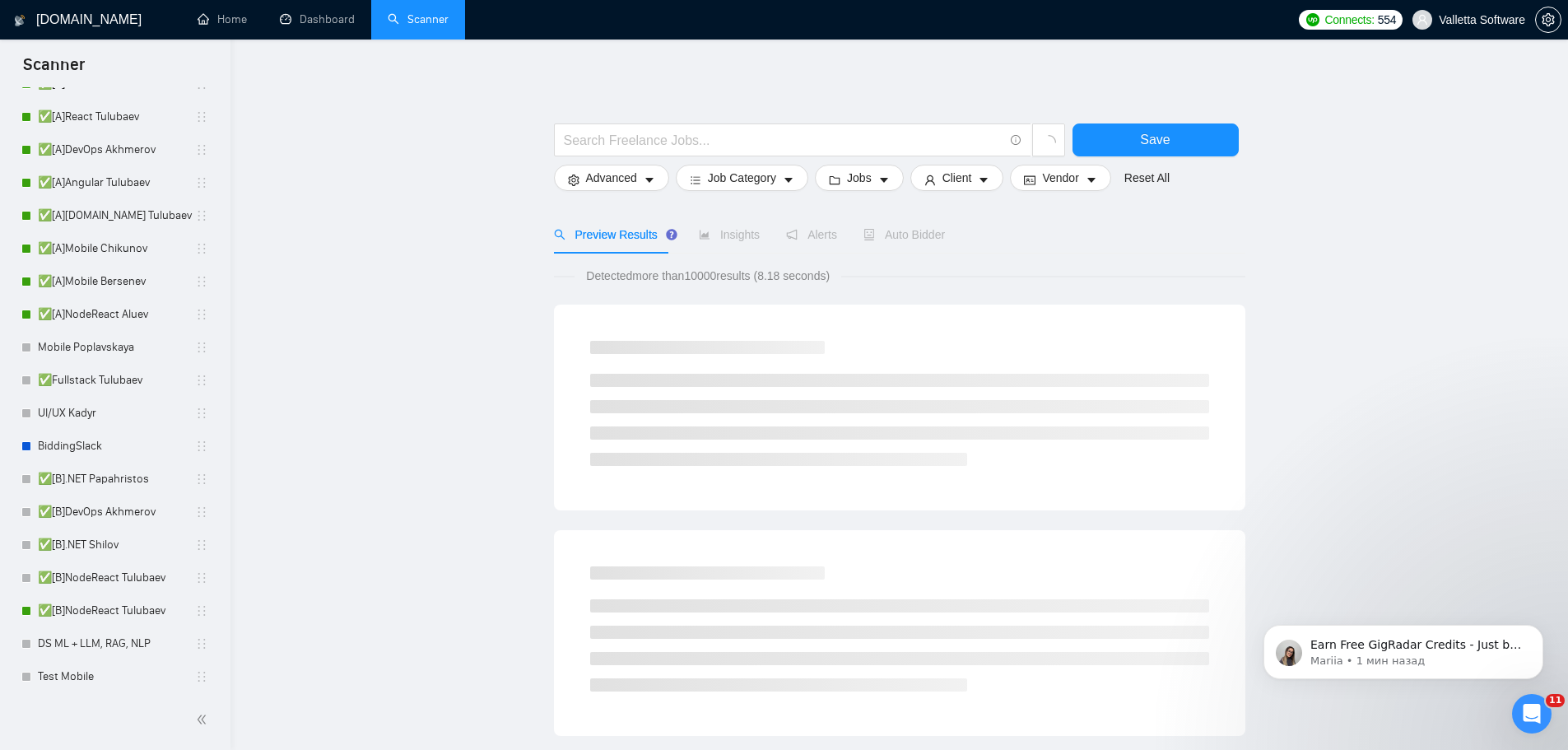
click at [1413, 374] on main "Save Advanced Job Category Jobs Client Vendor Reset All Preview Results Insight…" at bounding box center [898, 759] width 1284 height 1386
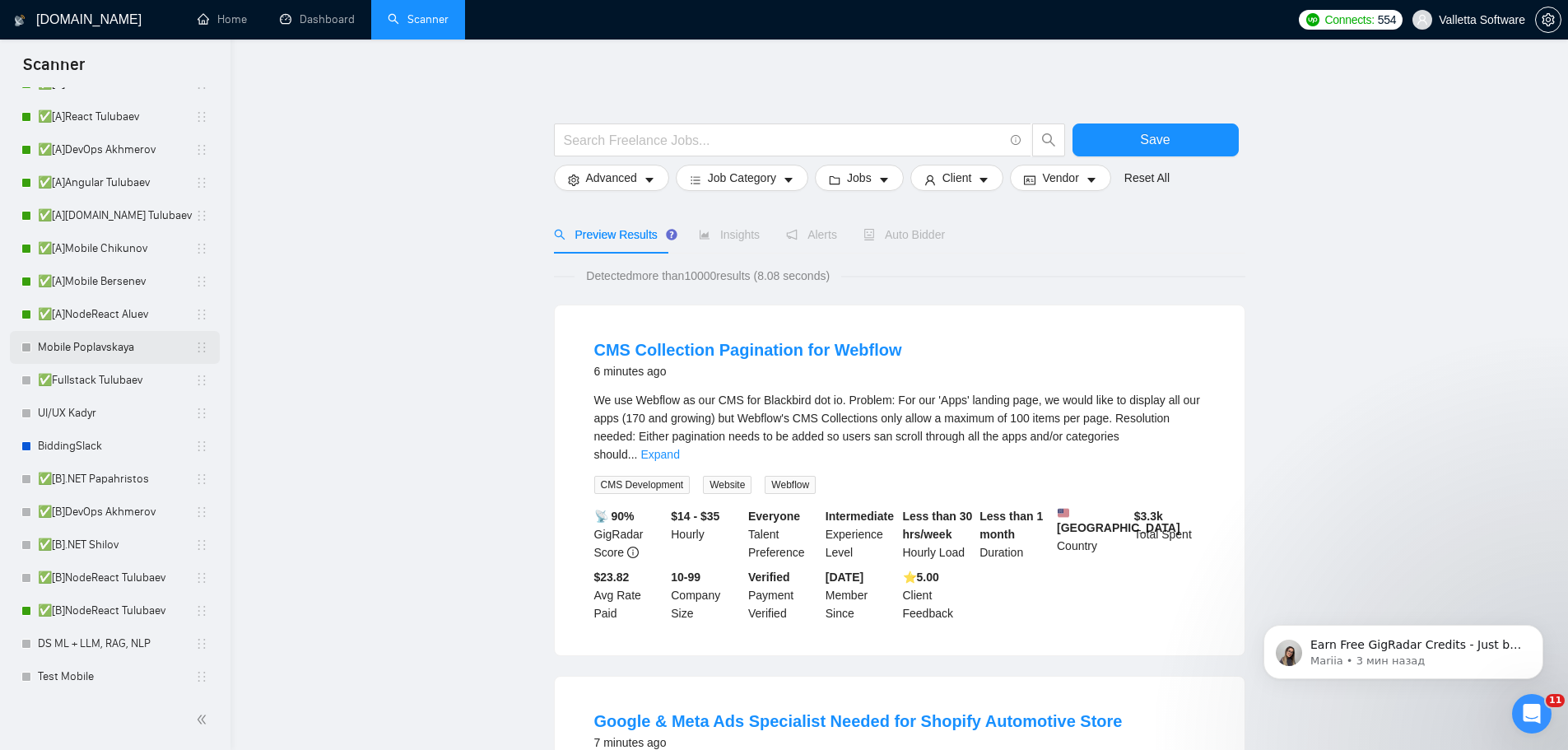
click at [65, 344] on link "Mobile Poplavskaya" at bounding box center [117, 347] width 158 height 33
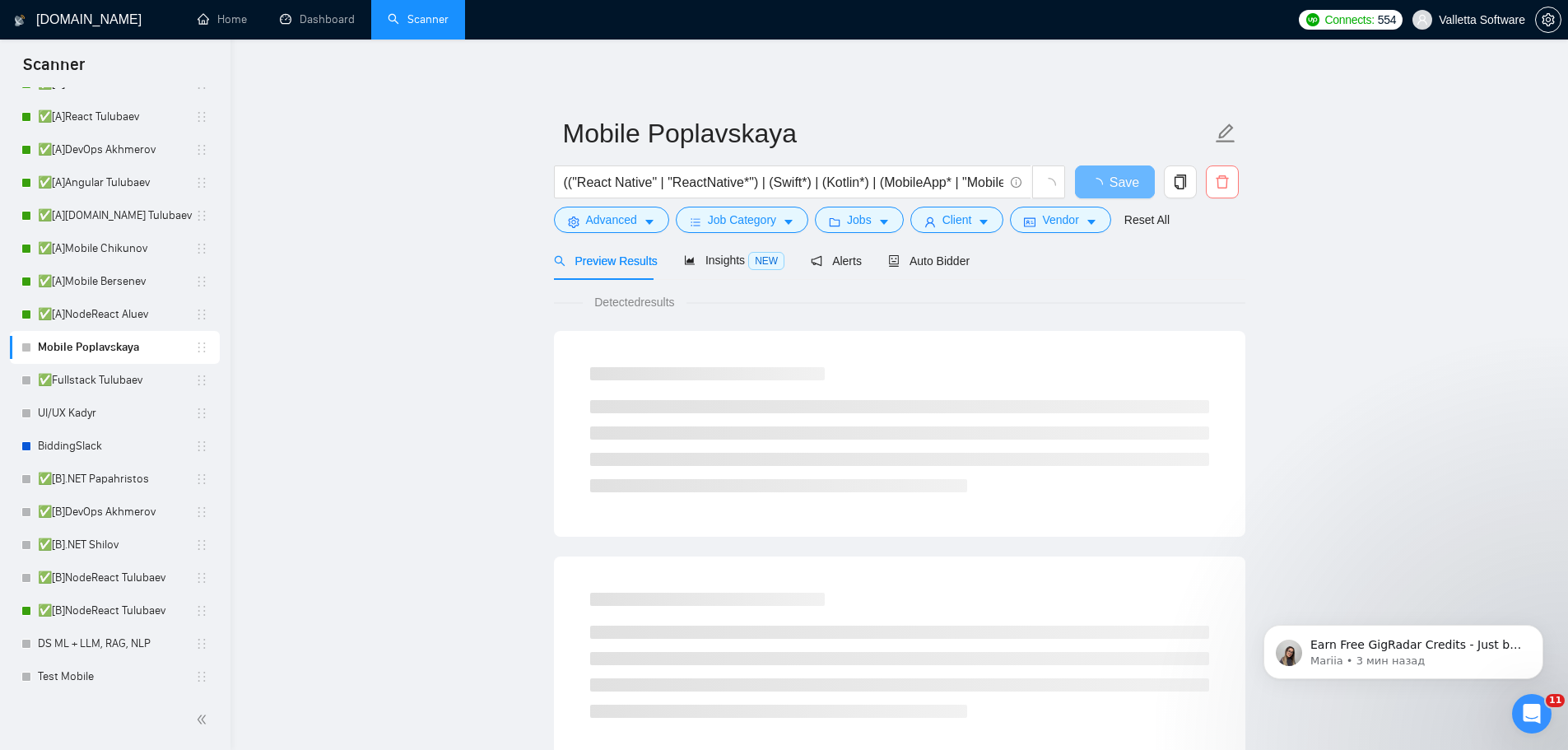
click at [1222, 175] on icon "delete" at bounding box center [1223, 182] width 15 height 15
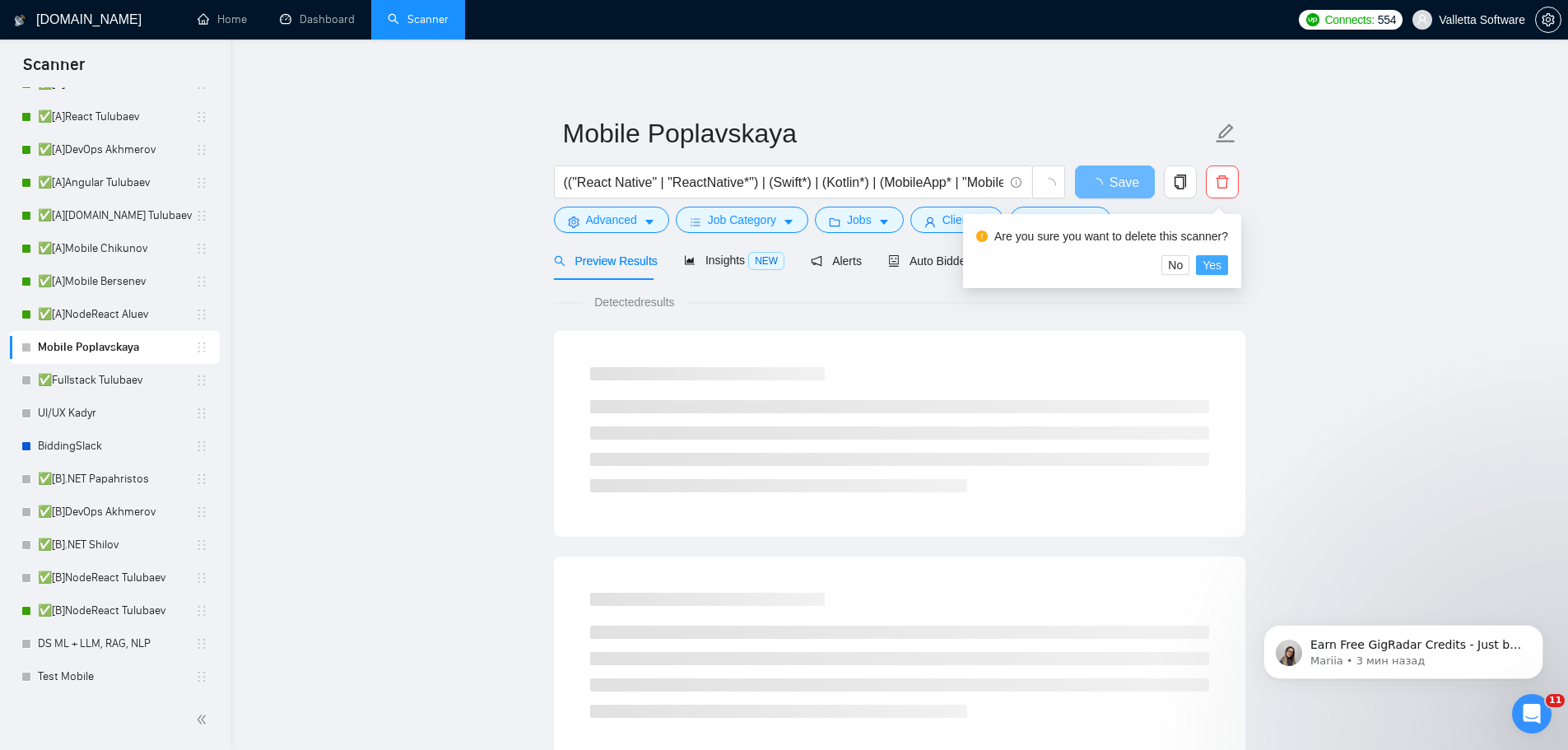
click at [1210, 269] on span "Yes" at bounding box center [1212, 265] width 19 height 18
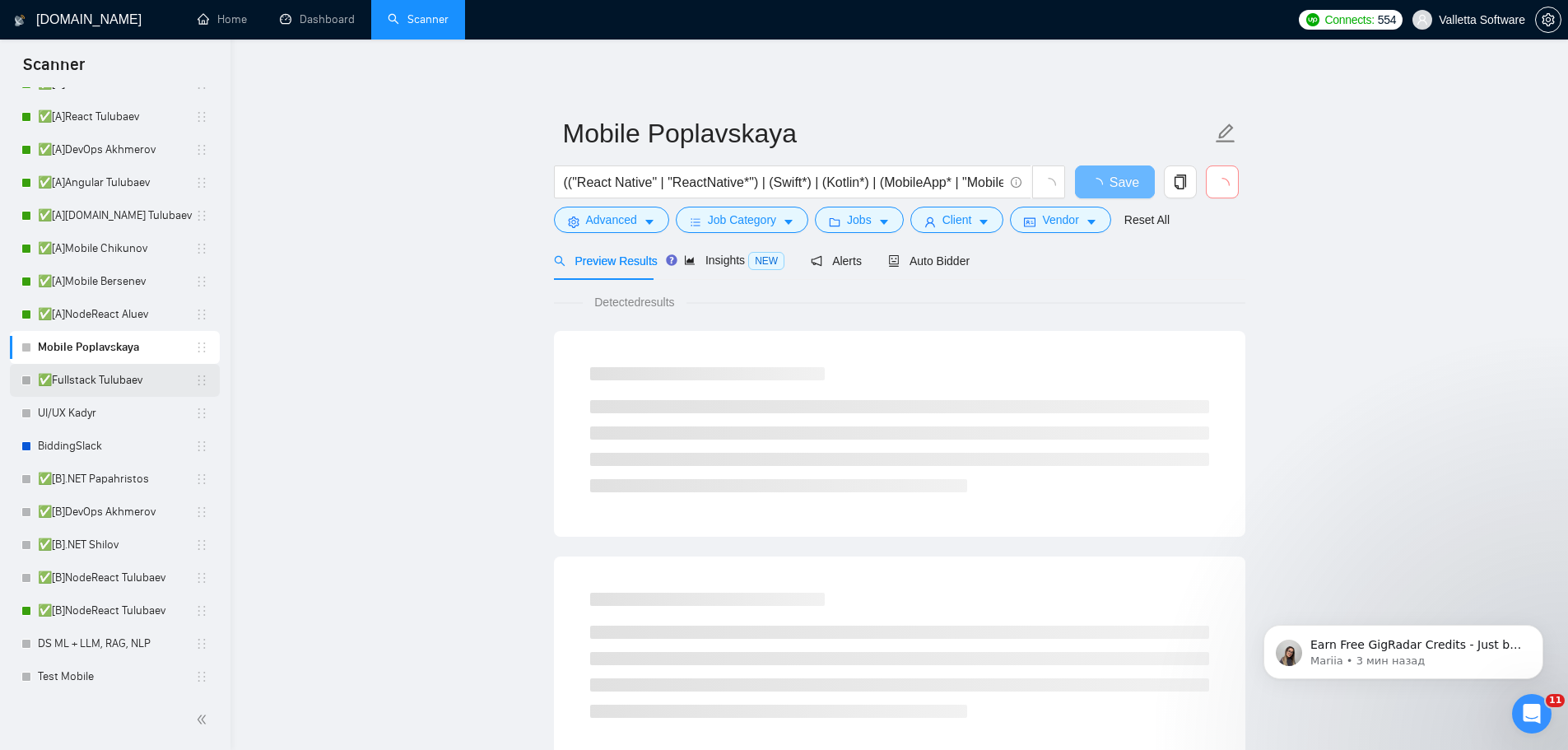
click at [95, 374] on link "✅Fullstack Tulubaev" at bounding box center [117, 380] width 158 height 33
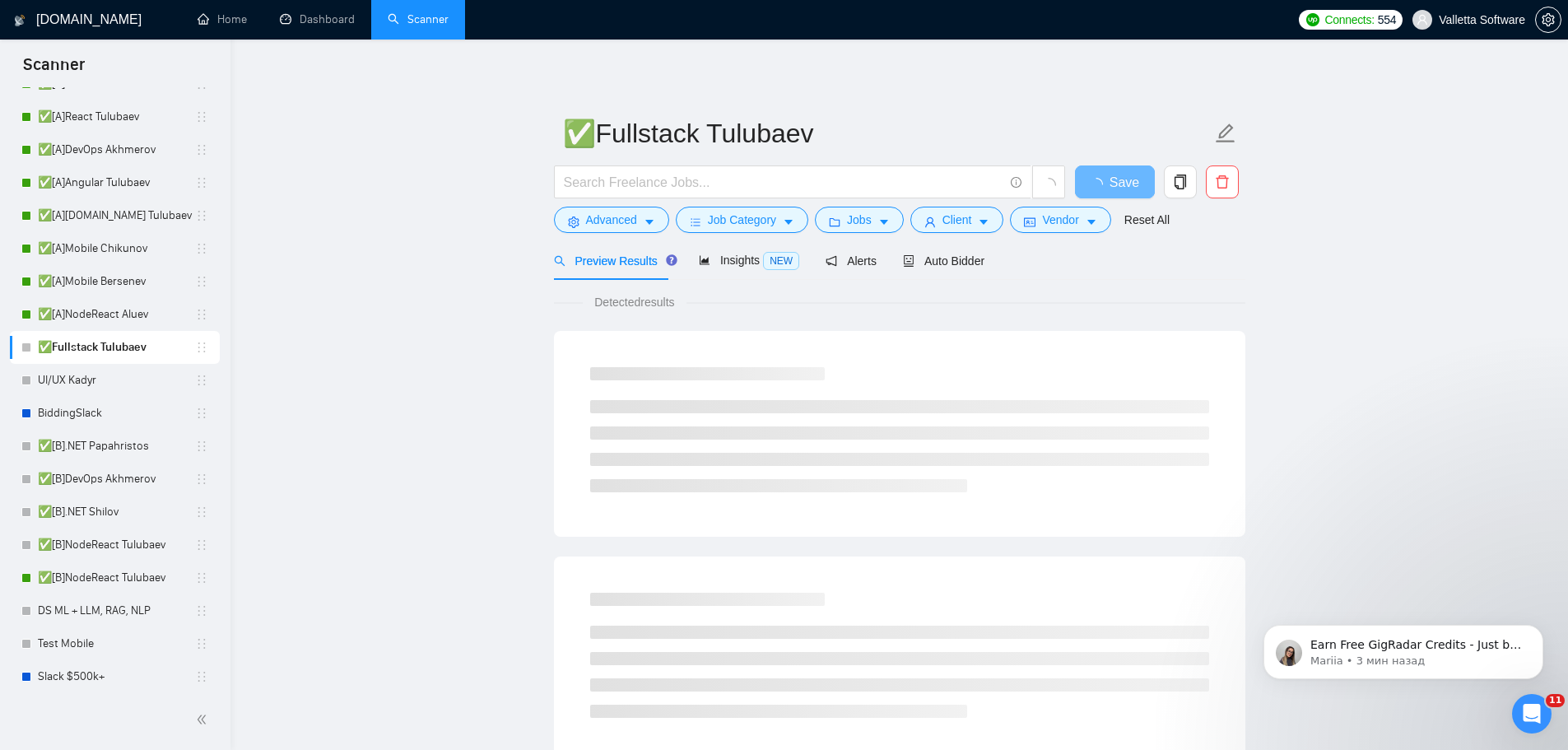
click at [98, 343] on link "✅Fullstack Tulubaev" at bounding box center [117, 347] width 158 height 33
click at [109, 381] on link "UI/UX Kadyr" at bounding box center [117, 380] width 158 height 33
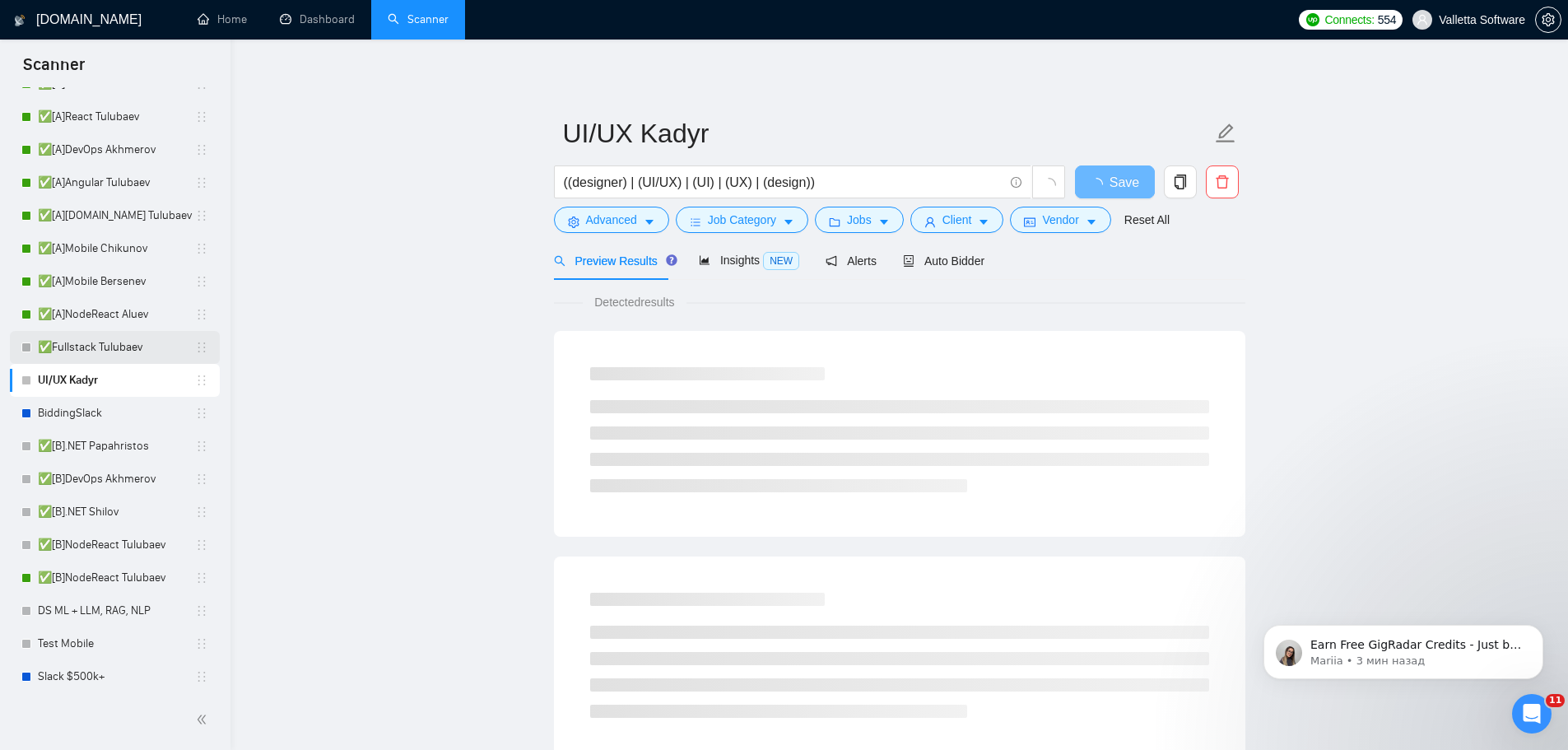
click at [122, 356] on link "✅Fullstack Tulubaev" at bounding box center [117, 347] width 158 height 33
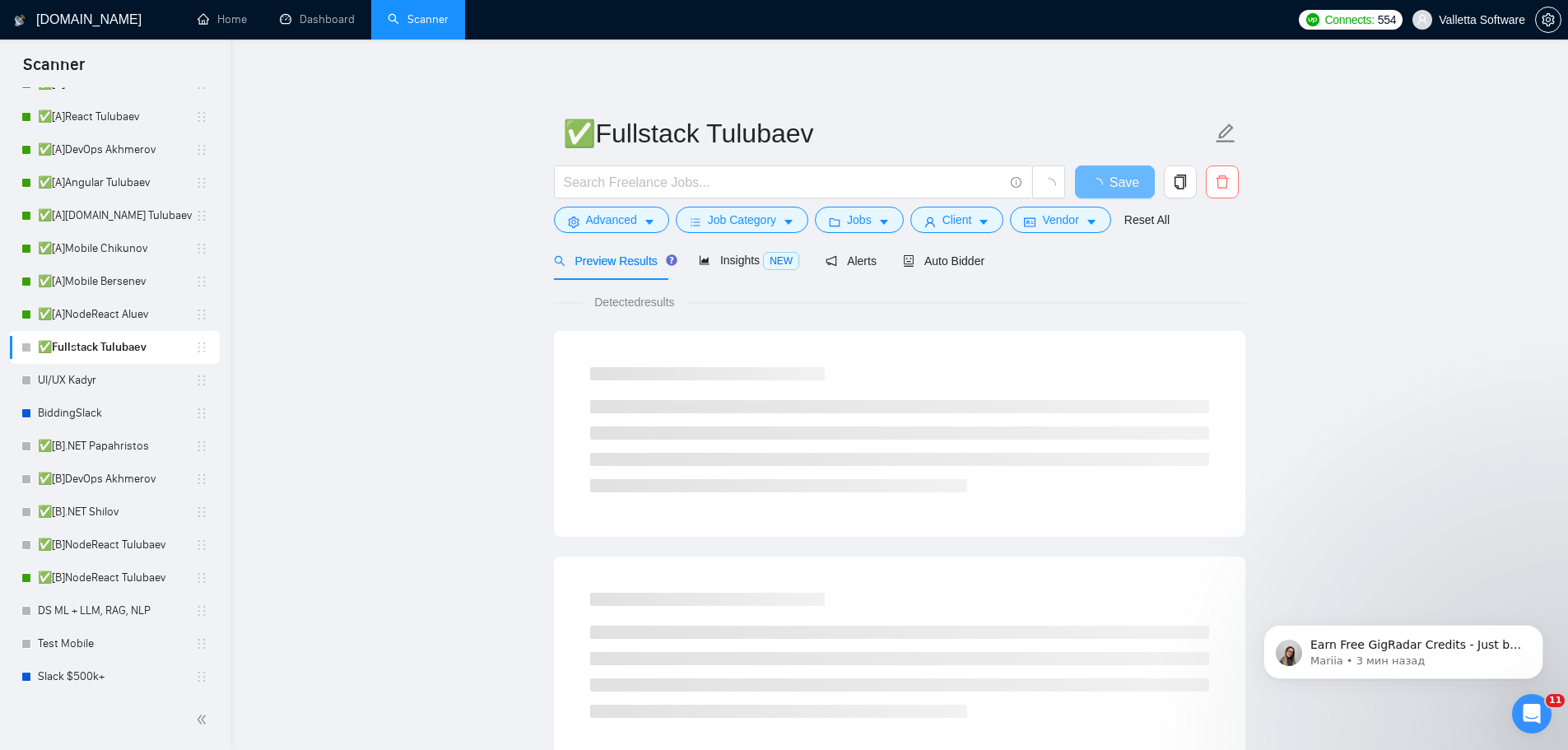
click at [1234, 188] on span "delete" at bounding box center [1222, 182] width 31 height 15
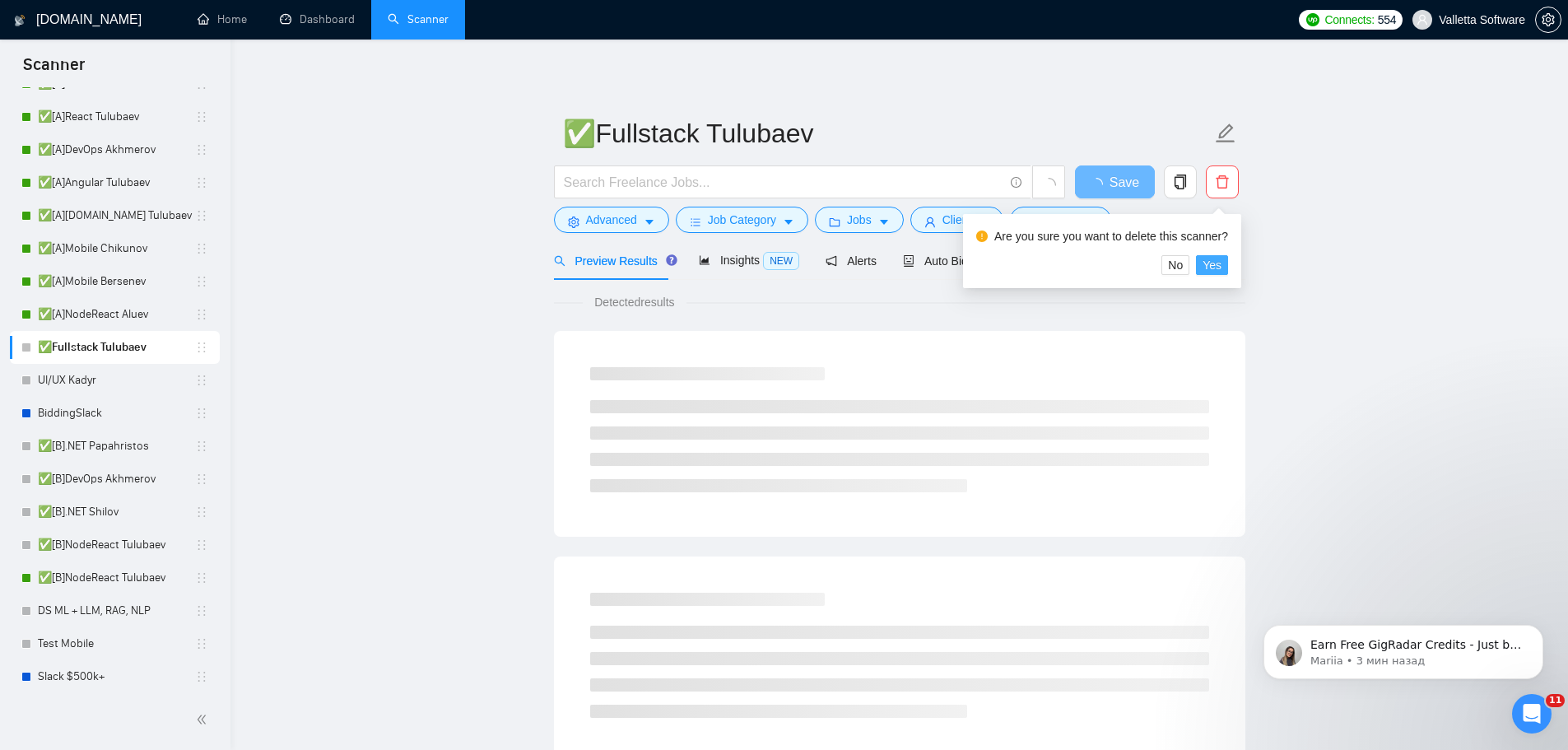
click at [1219, 263] on button "Yes" at bounding box center [1212, 265] width 32 height 20
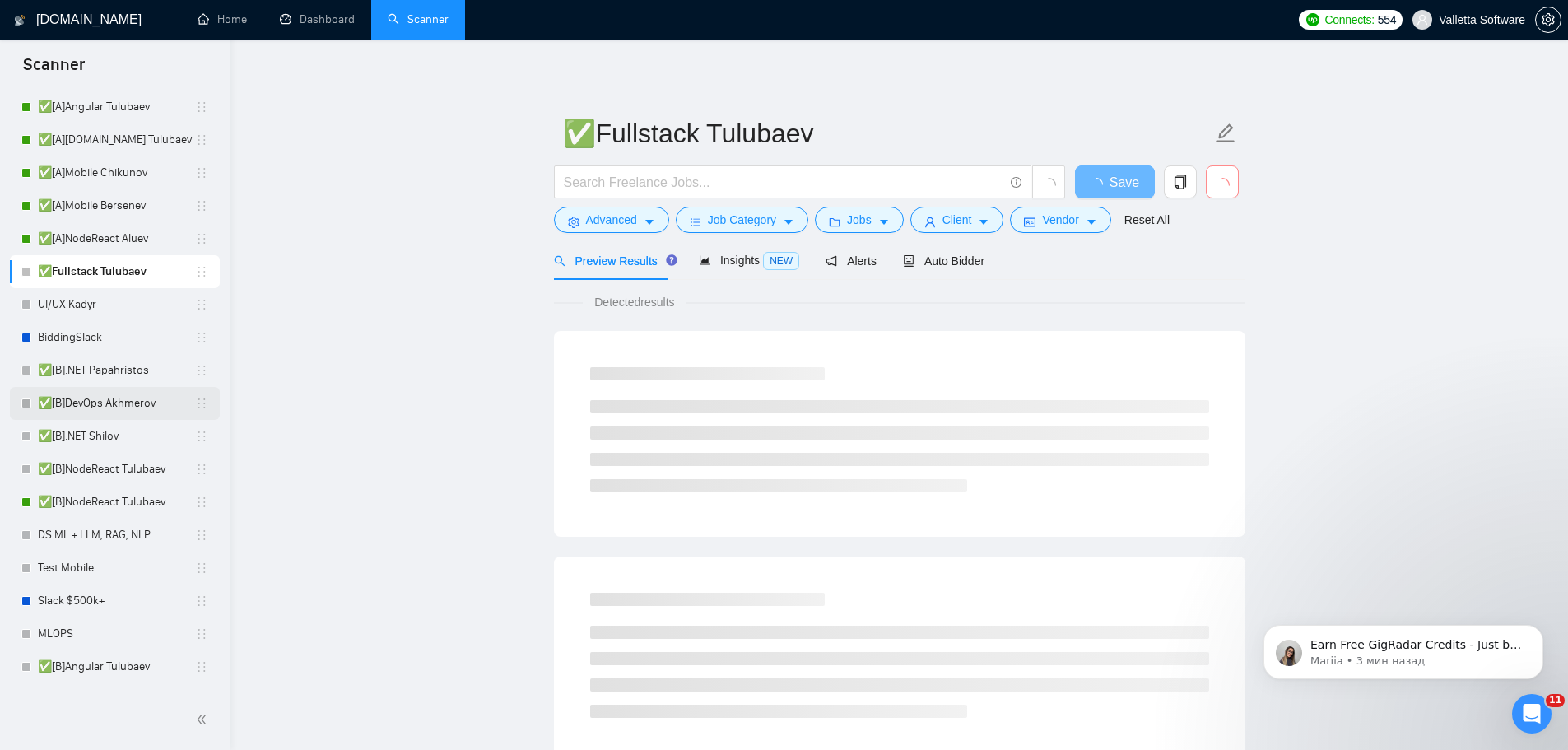
scroll to position [411, 0]
click at [145, 365] on link "✅[B].NET Papahristos" at bounding box center [117, 364] width 158 height 33
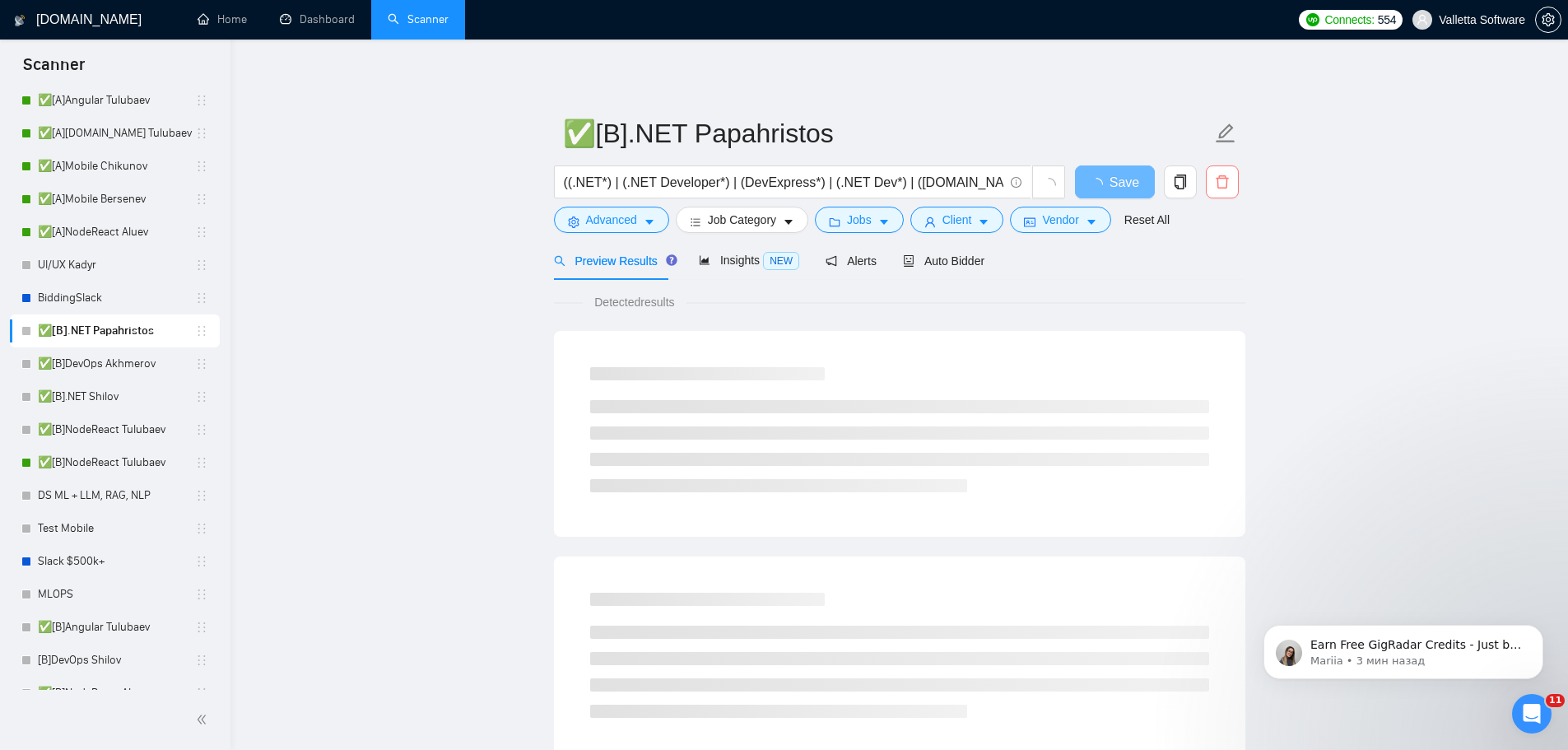
click at [1222, 189] on icon "delete" at bounding box center [1223, 182] width 15 height 15
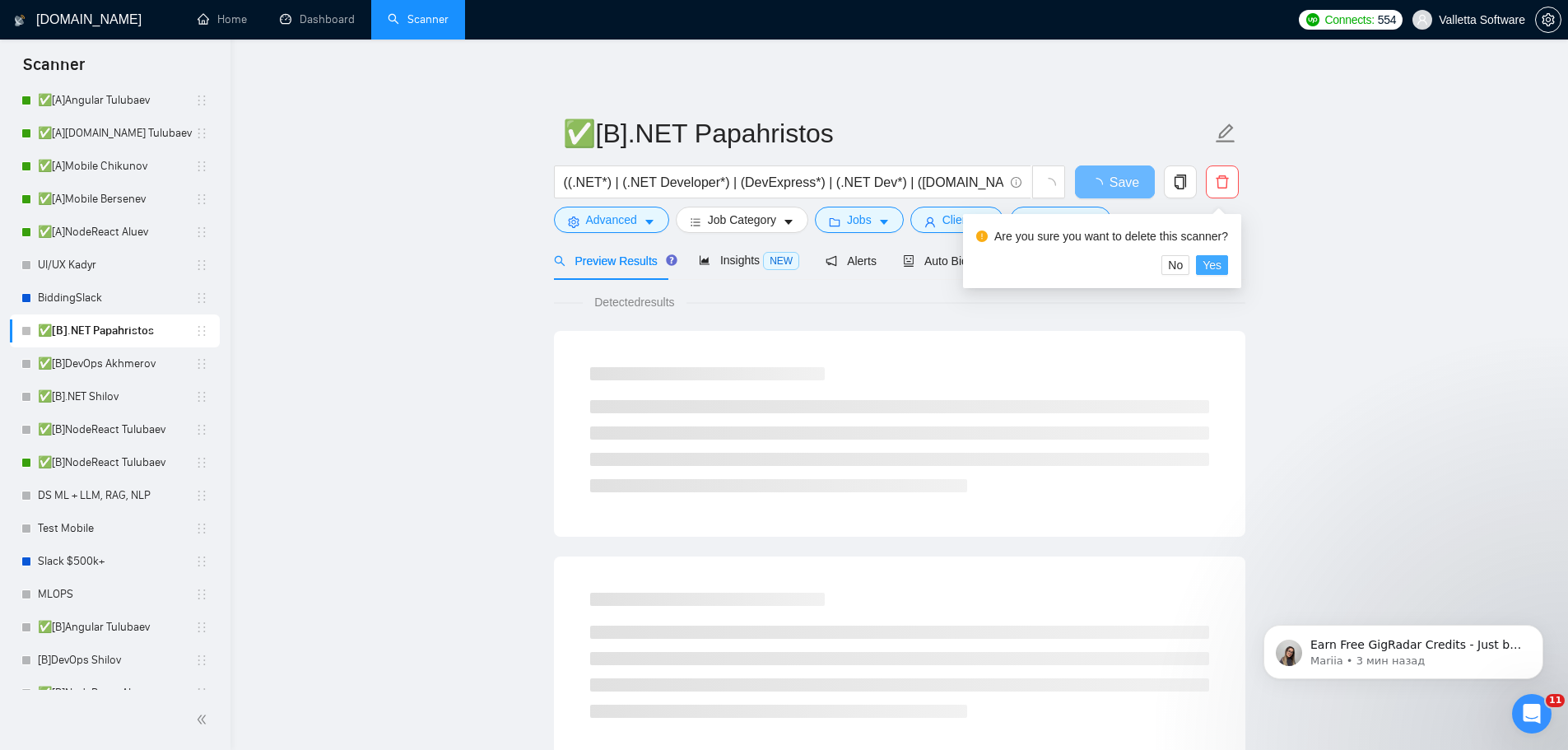
click at [1214, 272] on span "Yes" at bounding box center [1212, 265] width 19 height 18
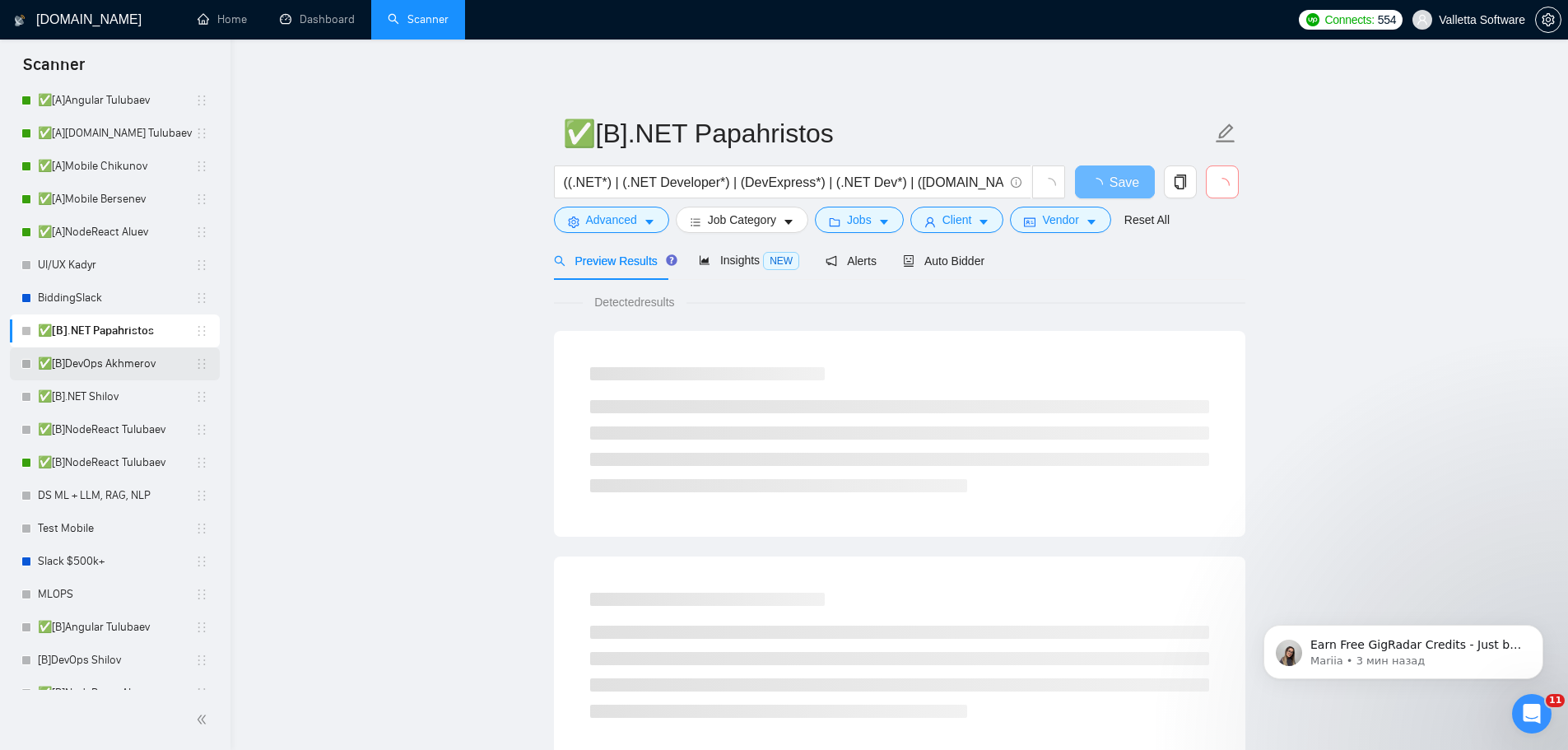
click at [134, 360] on link "✅[B]DevOps Akhmerov" at bounding box center [117, 364] width 158 height 33
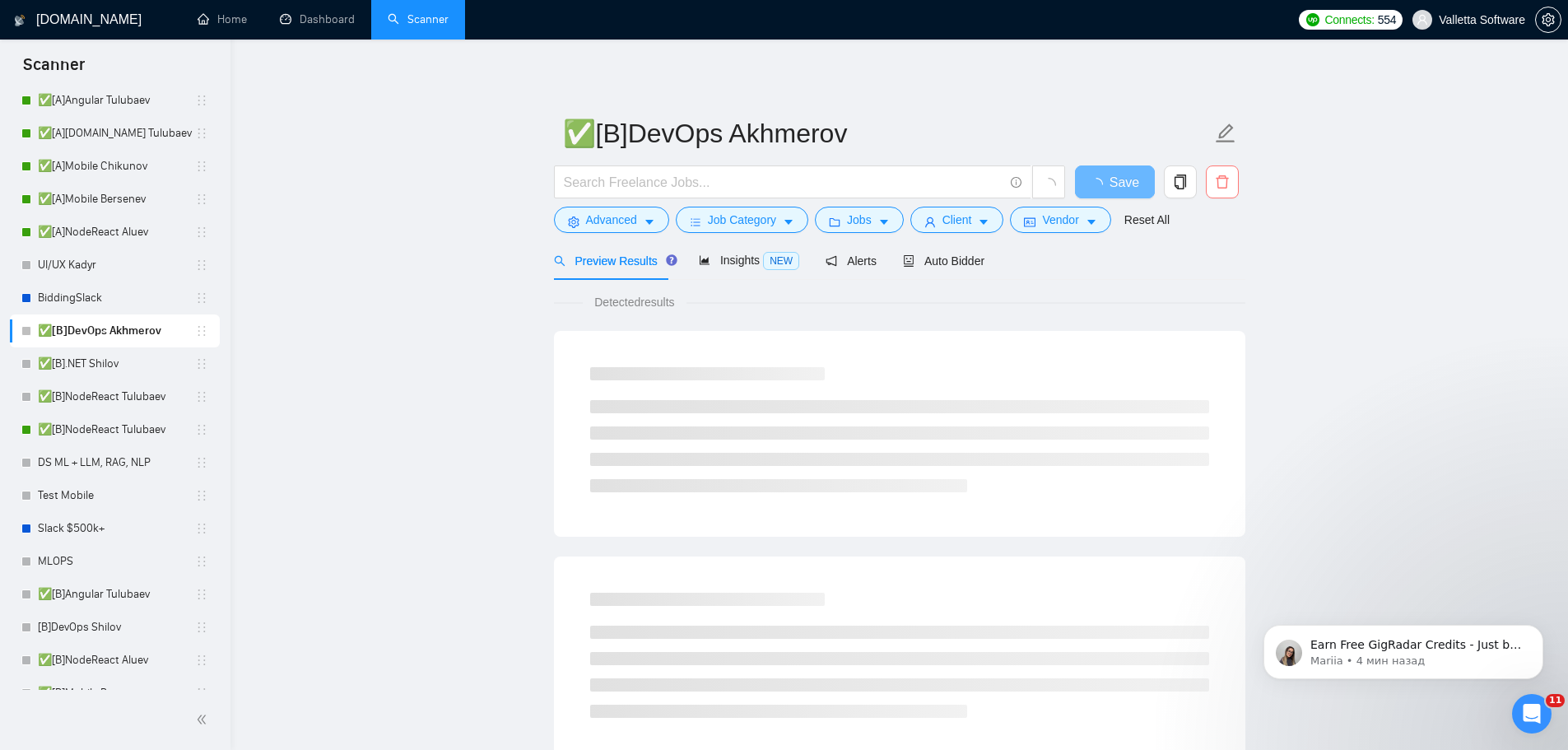
click at [1223, 187] on icon "delete" at bounding box center [1223, 182] width 15 height 15
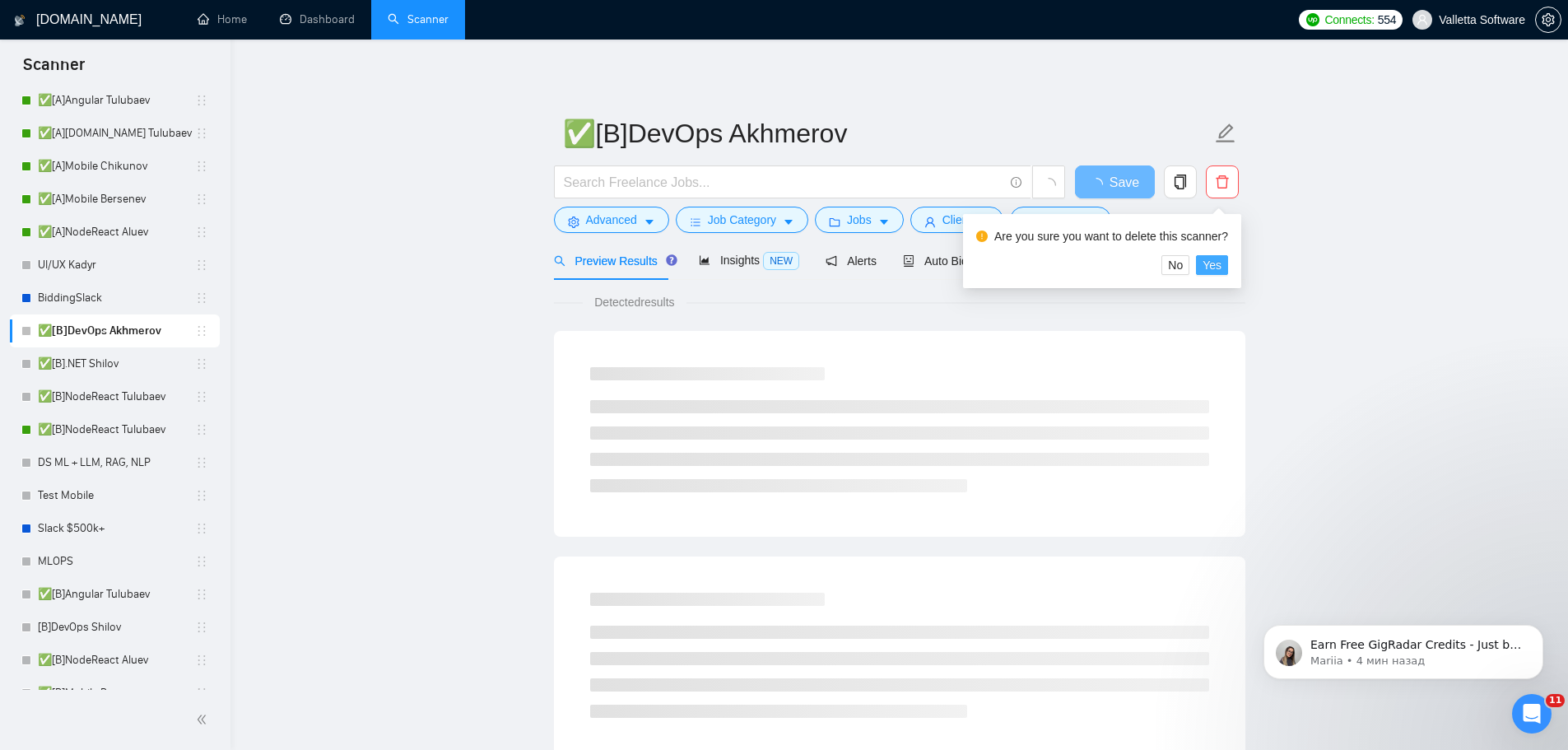
click at [1214, 268] on span "Yes" at bounding box center [1212, 265] width 19 height 18
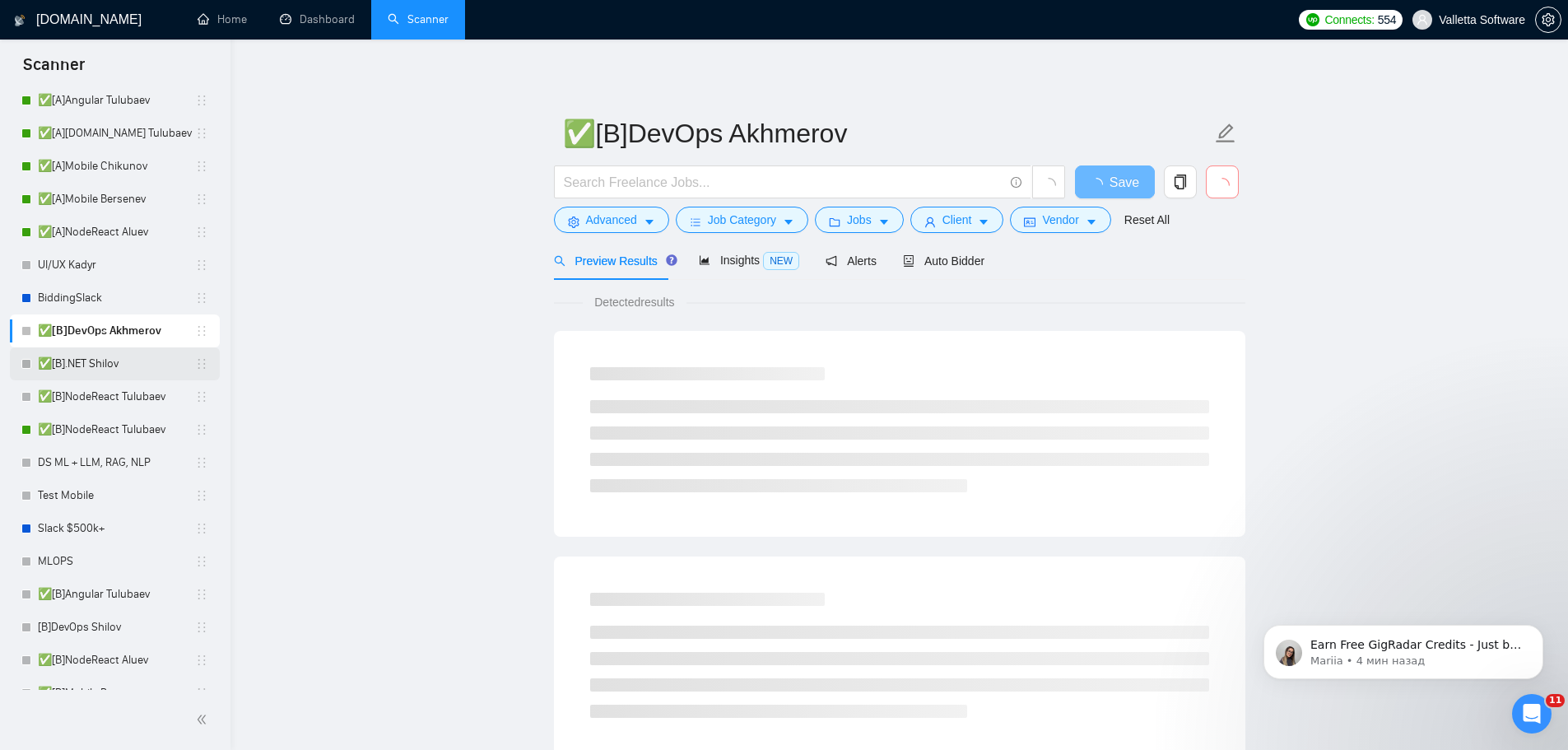
click at [106, 366] on link "✅[B].NET Shilov" at bounding box center [117, 364] width 158 height 33
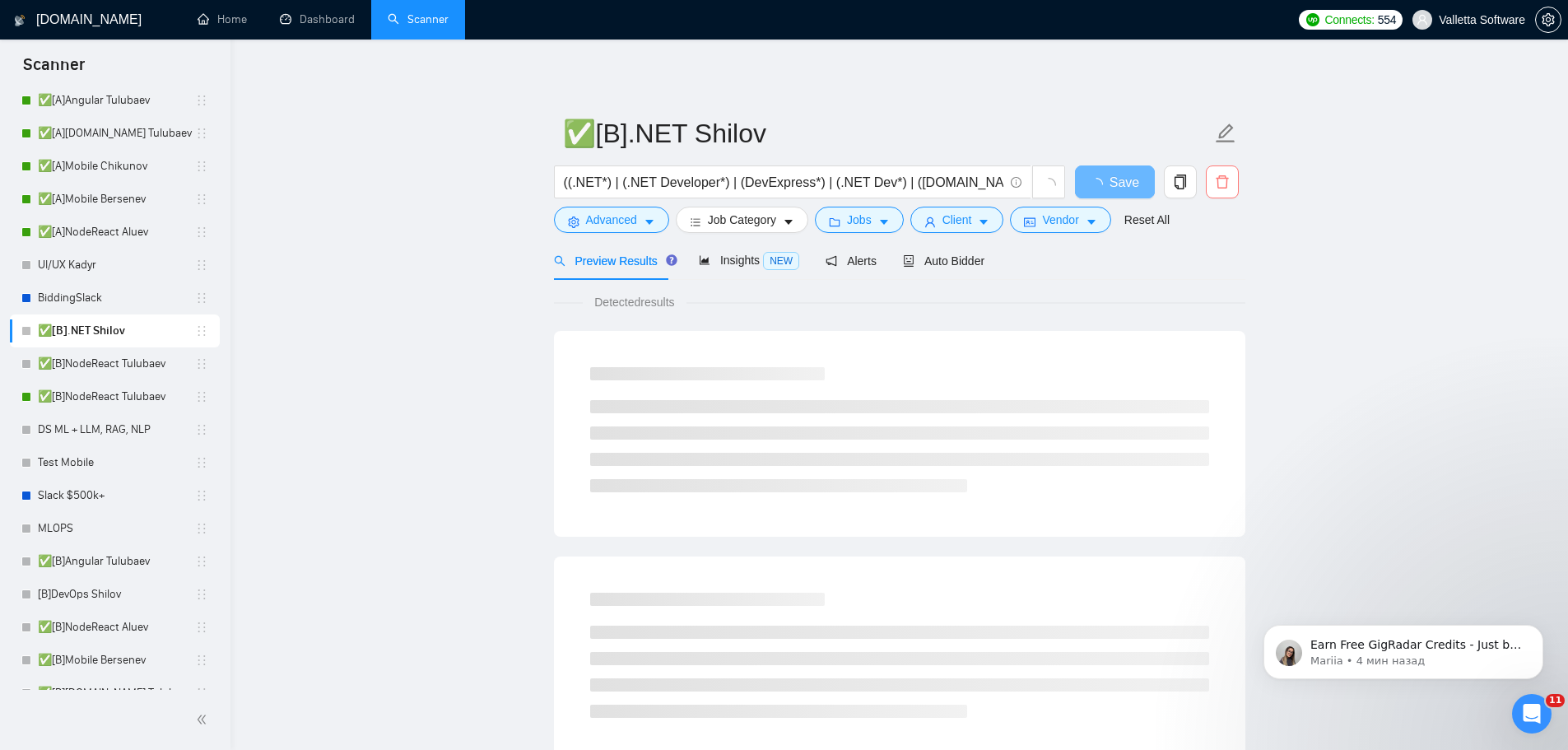
click at [1230, 187] on span "delete" at bounding box center [1222, 182] width 31 height 15
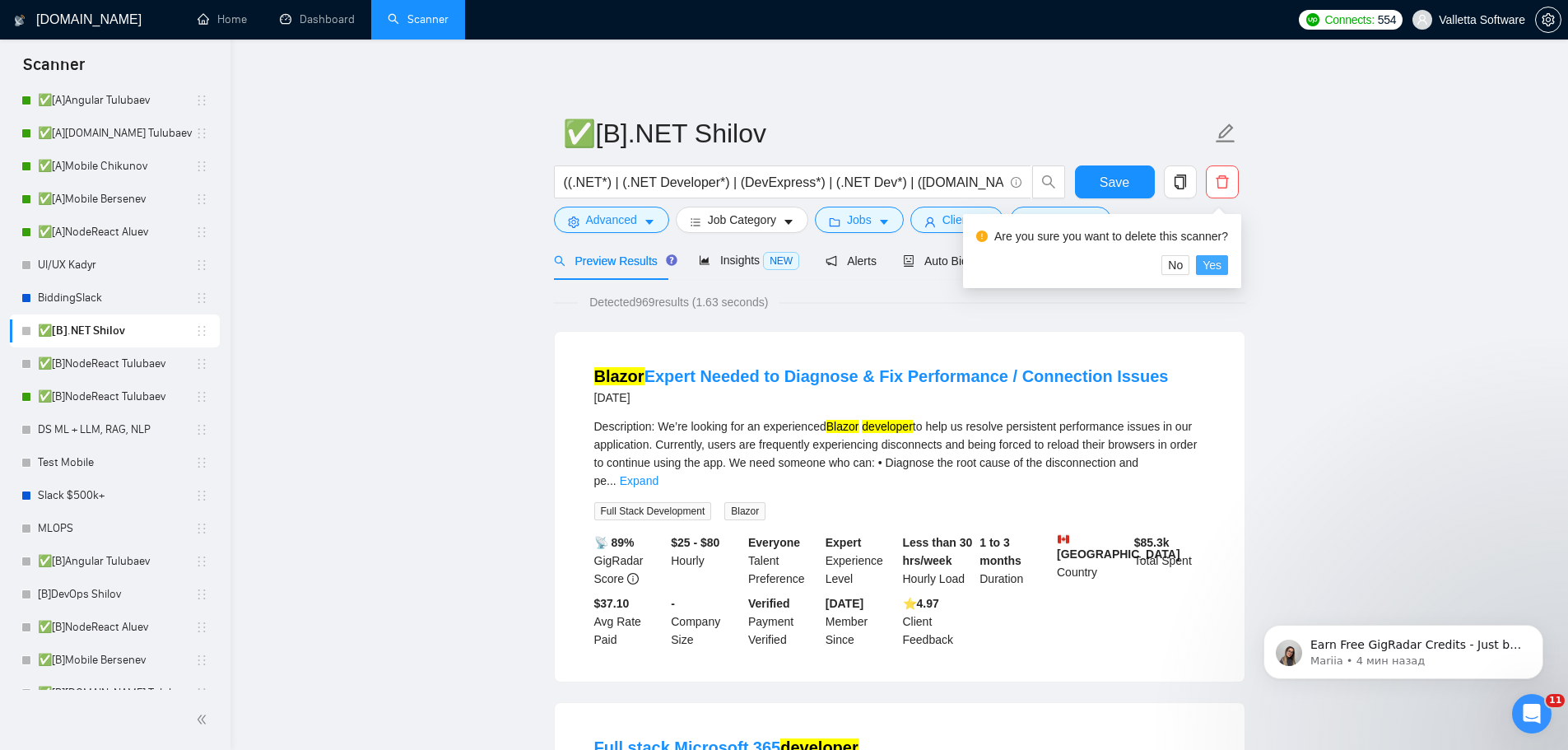
click at [1220, 258] on button "Yes" at bounding box center [1212, 265] width 32 height 20
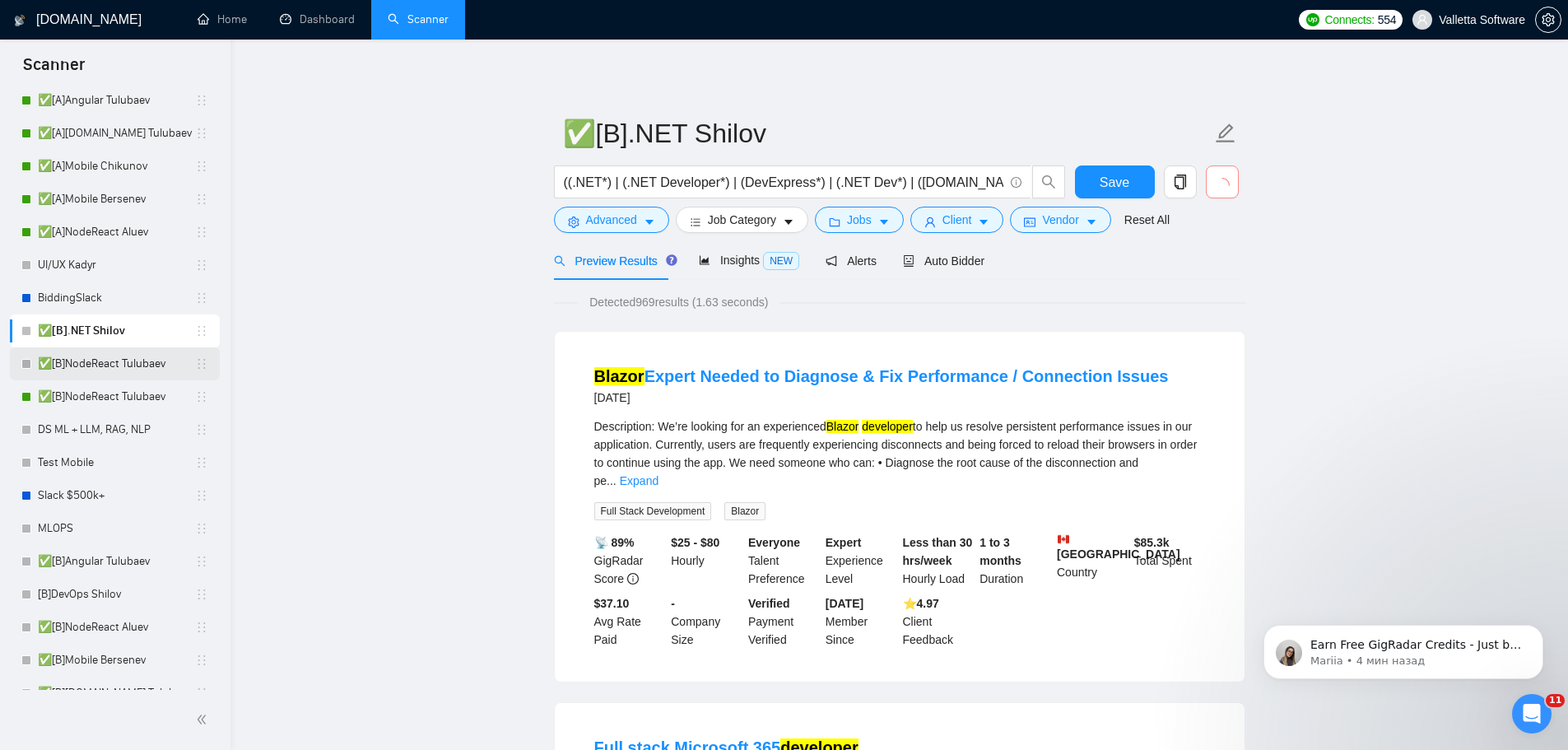
click at [108, 362] on link "✅[B]NodeReact Tulubaev" at bounding box center [117, 364] width 158 height 33
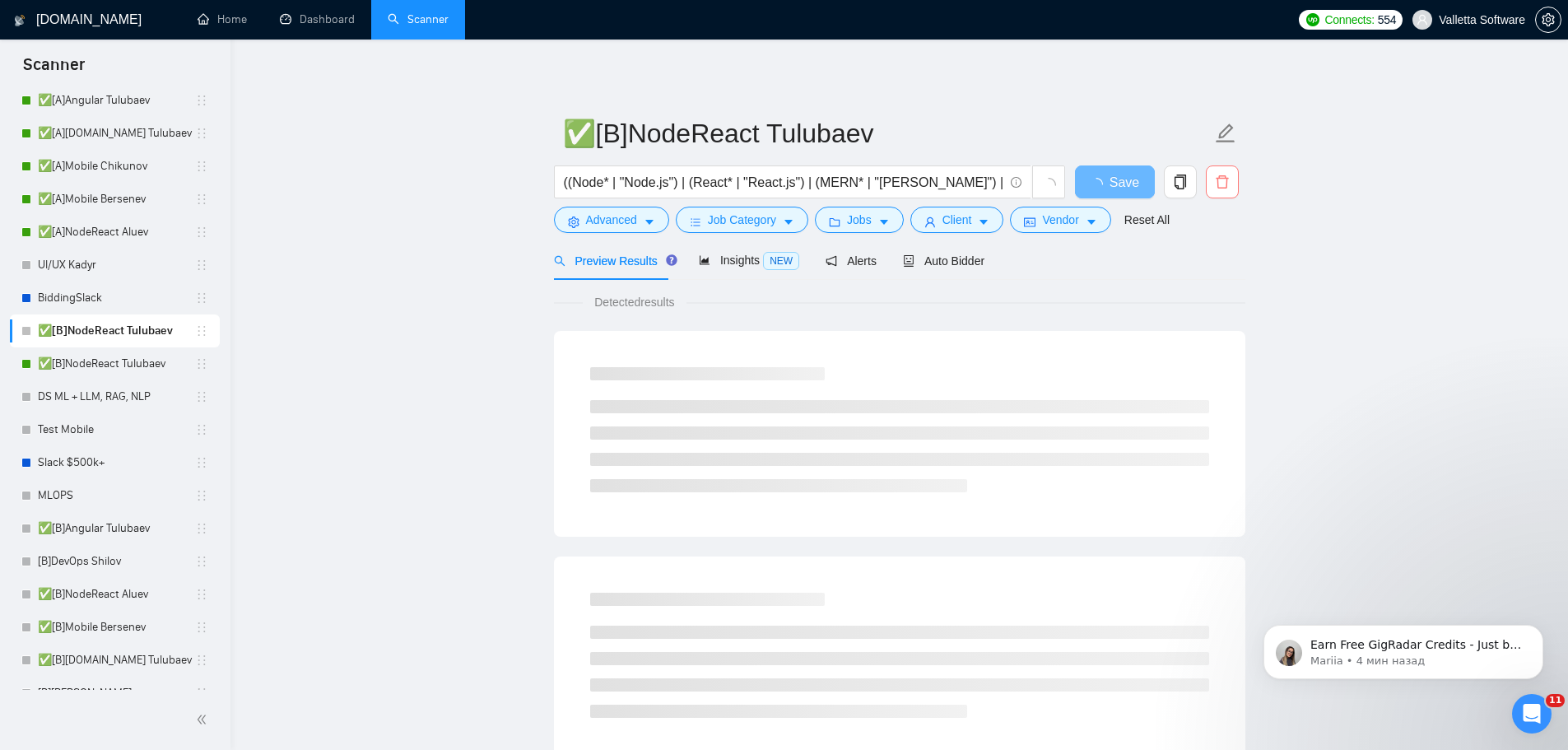
click at [1229, 189] on span "delete" at bounding box center [1222, 182] width 31 height 15
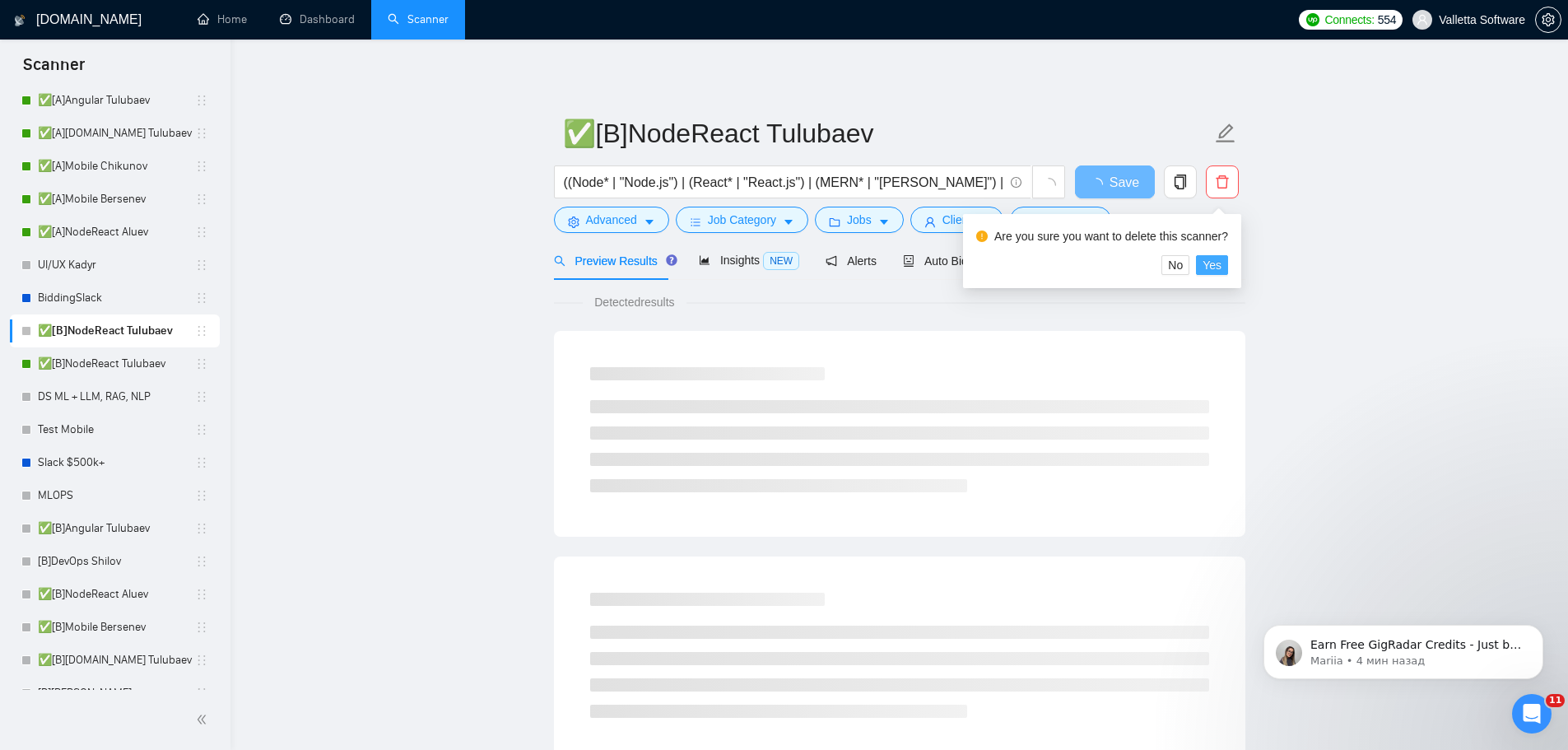
click at [1207, 263] on span "Yes" at bounding box center [1212, 265] width 19 height 18
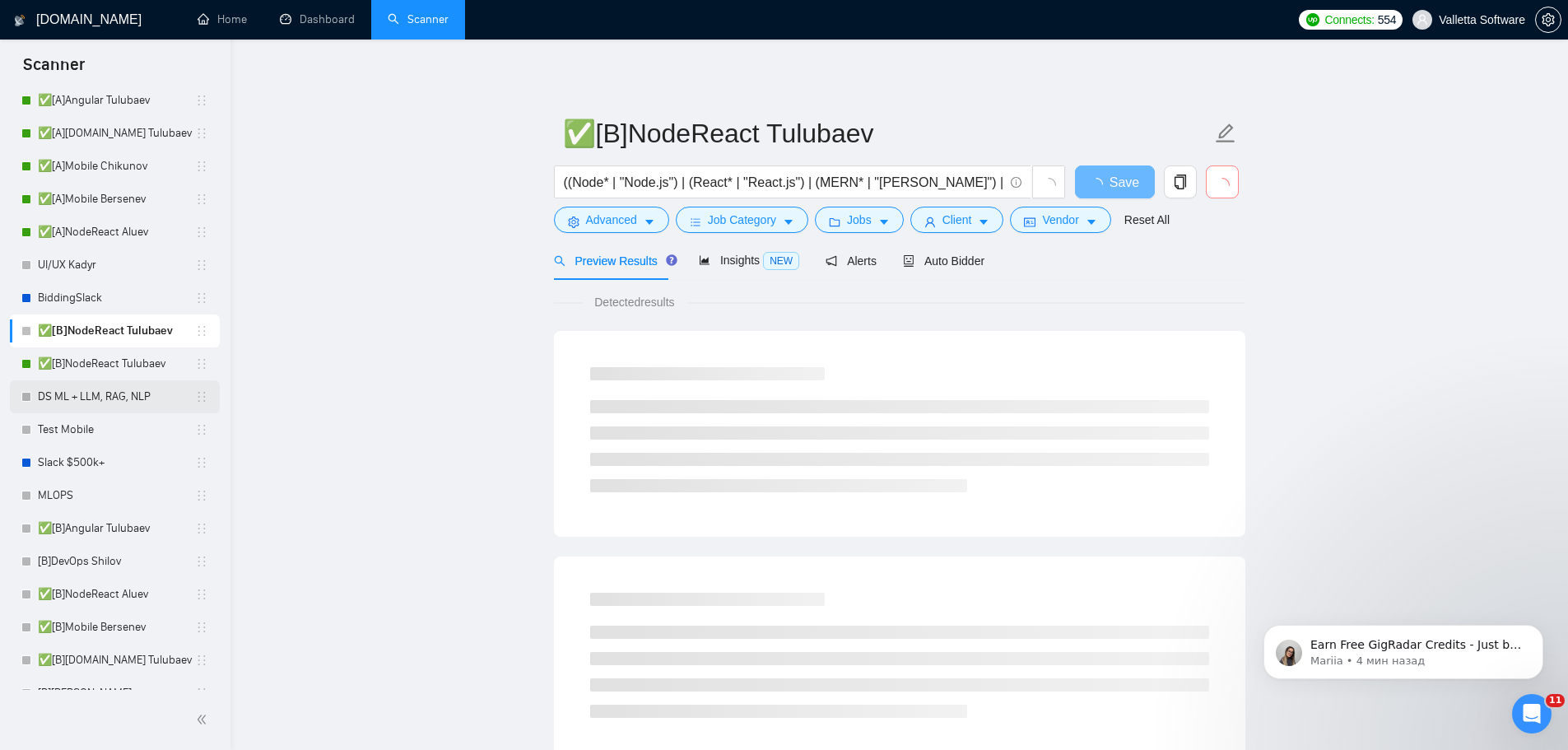
click at [121, 409] on link "DS ML + LLM, RAG, NLP" at bounding box center [117, 397] width 158 height 33
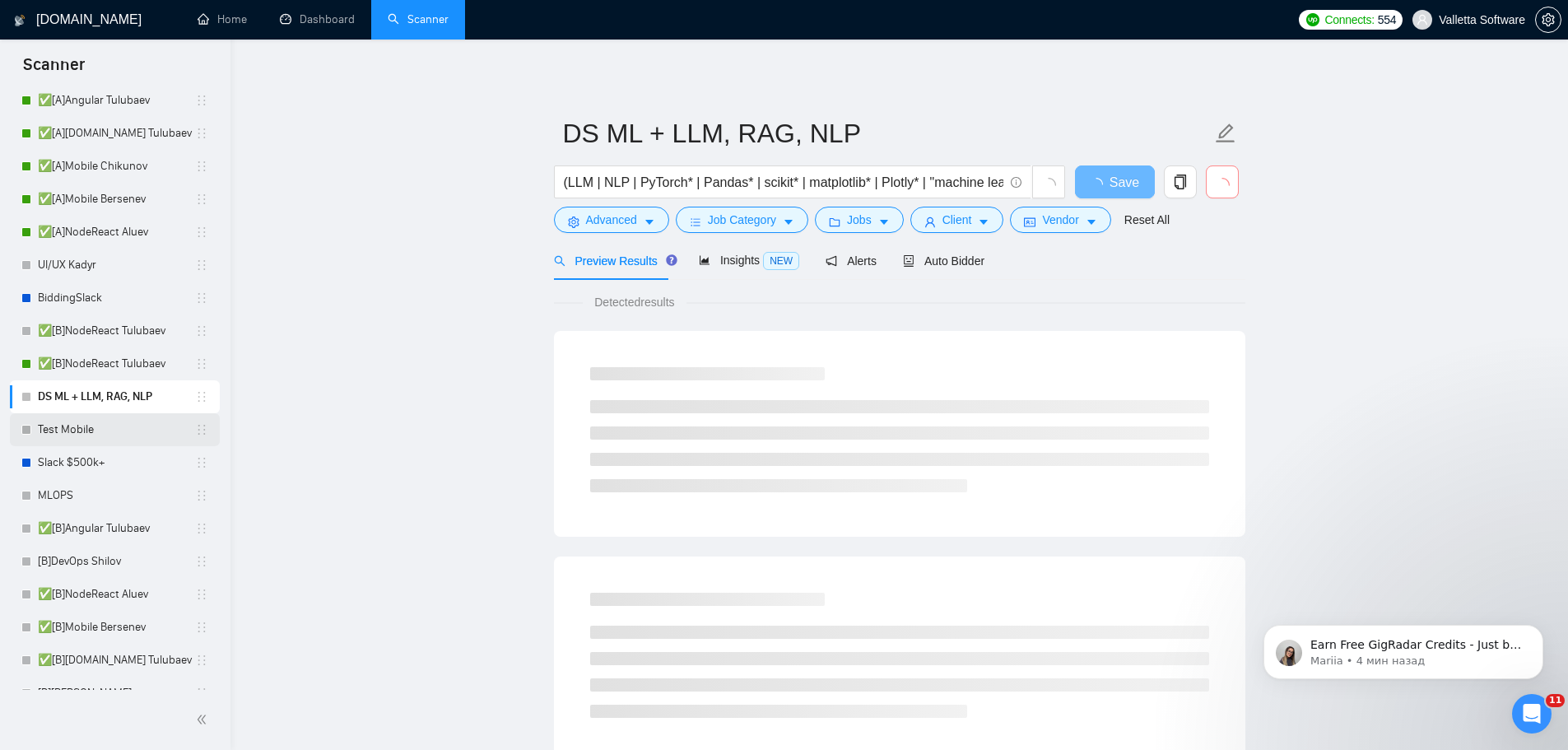
click at [119, 427] on link "Test Mobile" at bounding box center [117, 429] width 158 height 33
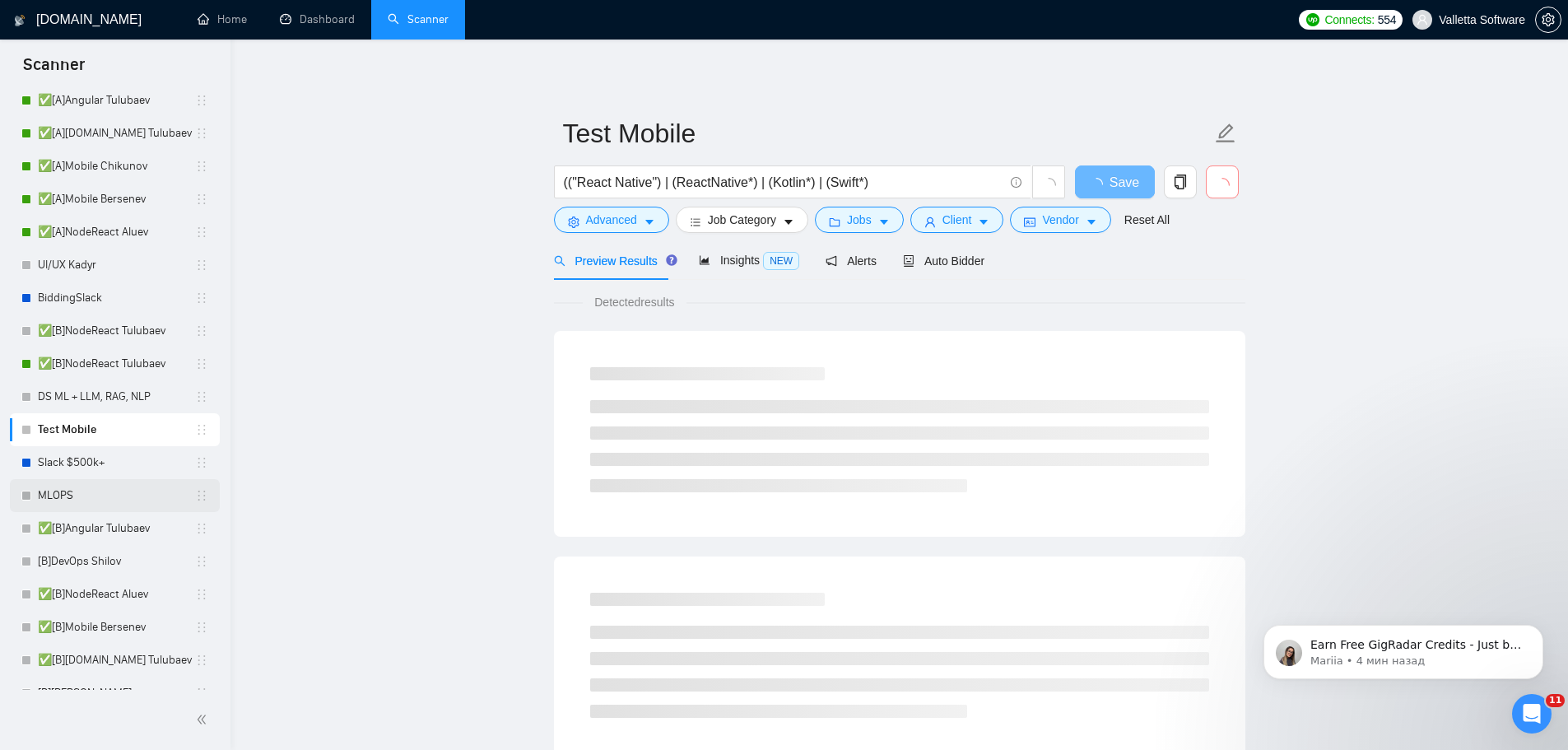
click at [88, 496] on link "MLOPS" at bounding box center [117, 496] width 158 height 33
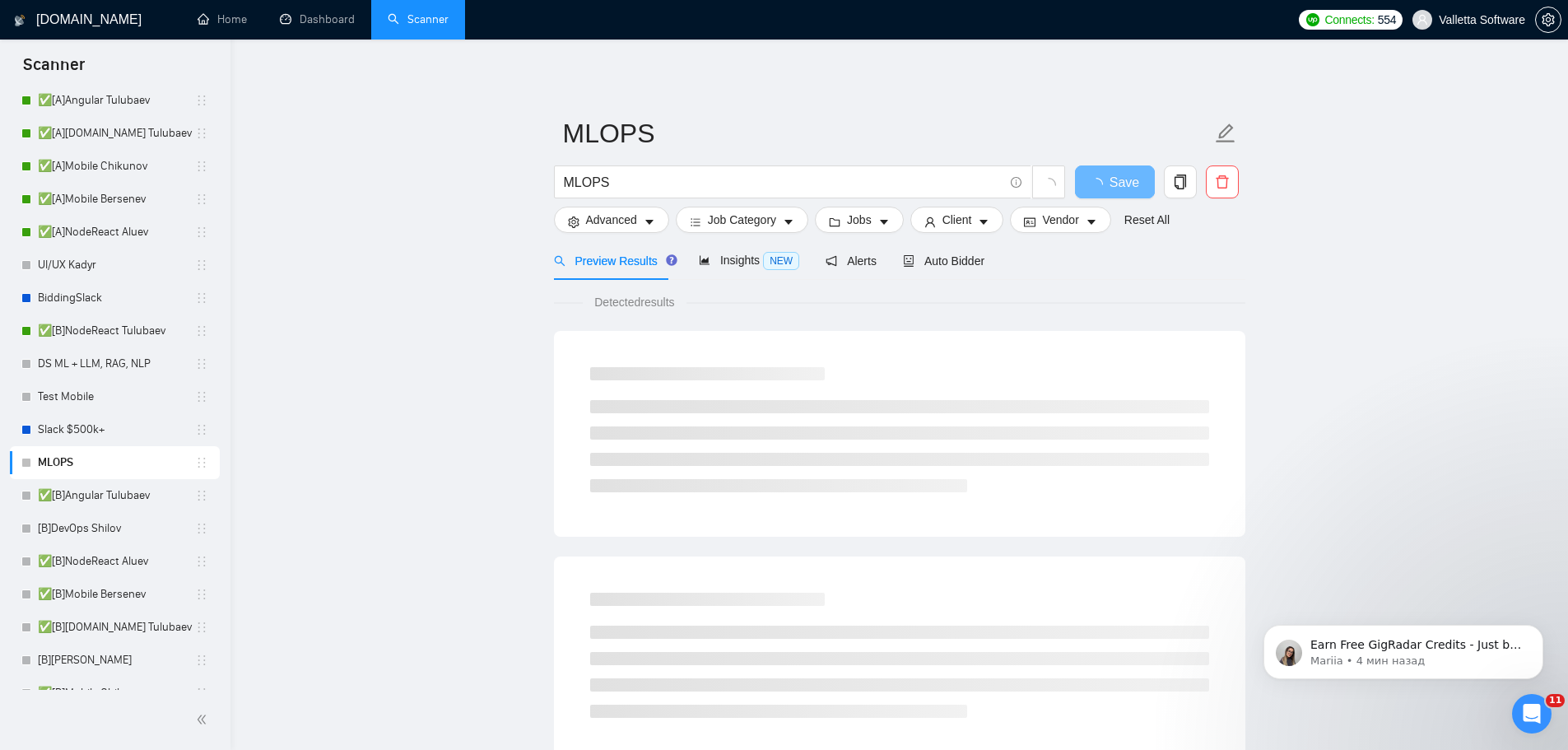
scroll to position [494, 0]
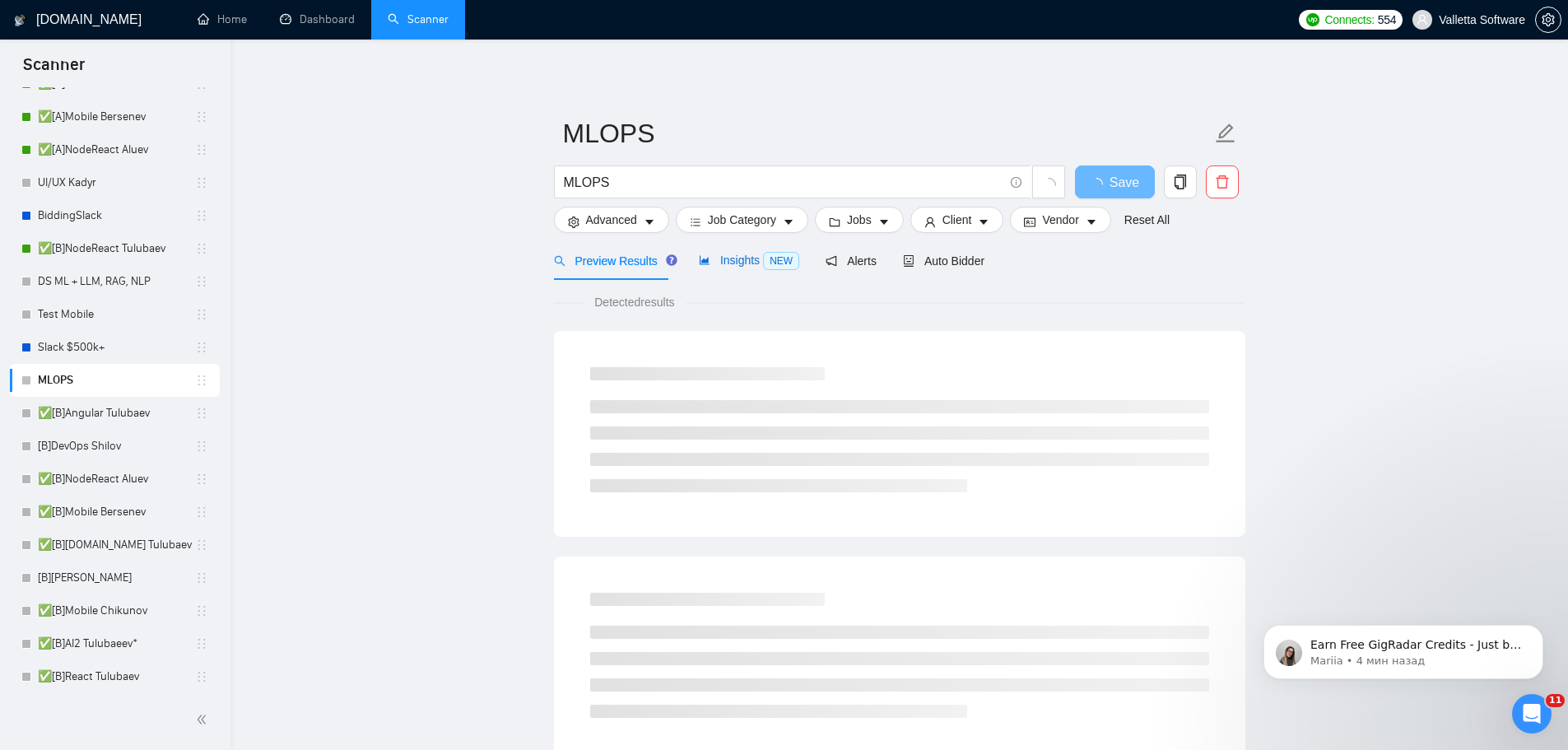
click at [730, 269] on div "Insights NEW" at bounding box center [749, 260] width 101 height 19
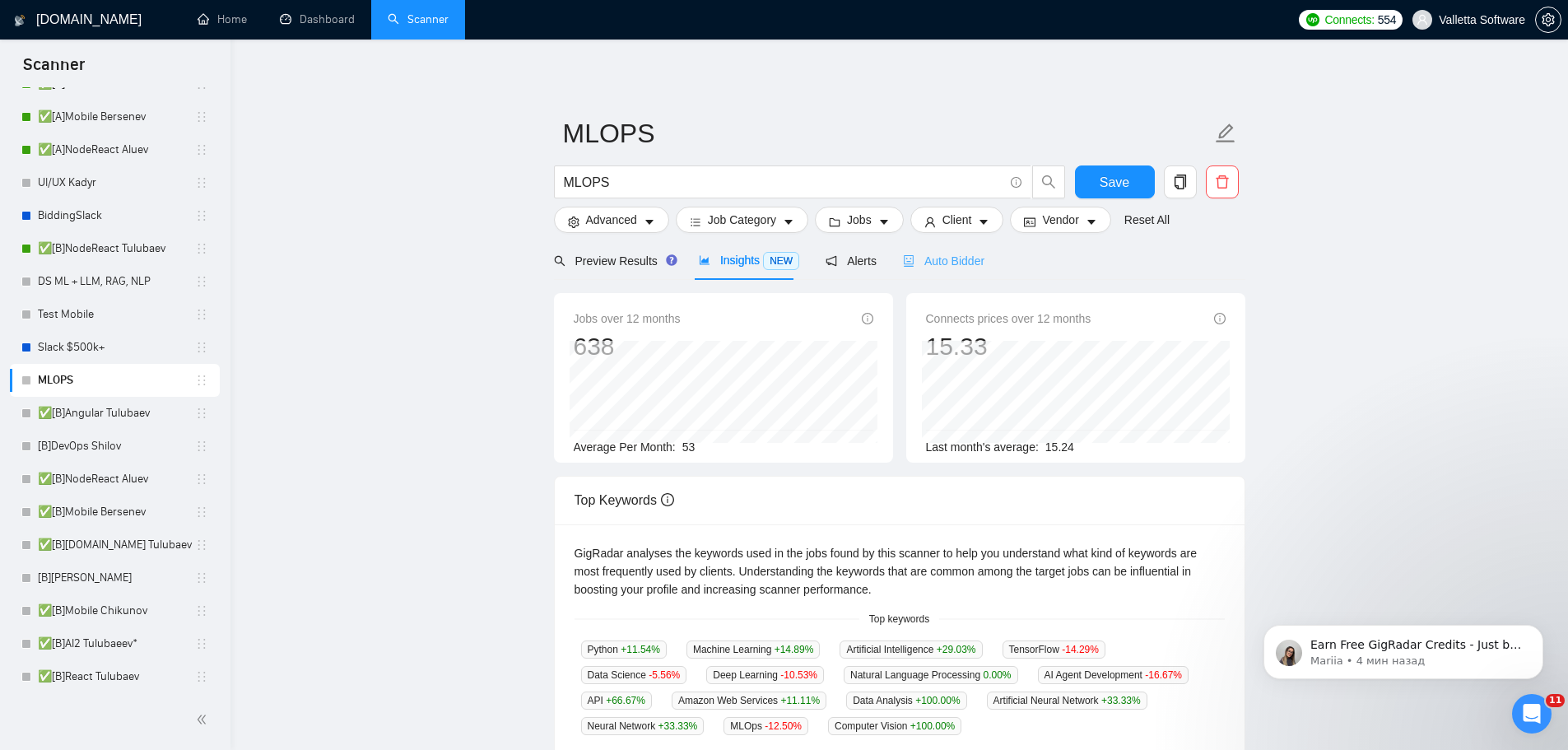
click at [943, 270] on div "Auto Bidder" at bounding box center [943, 260] width 82 height 39
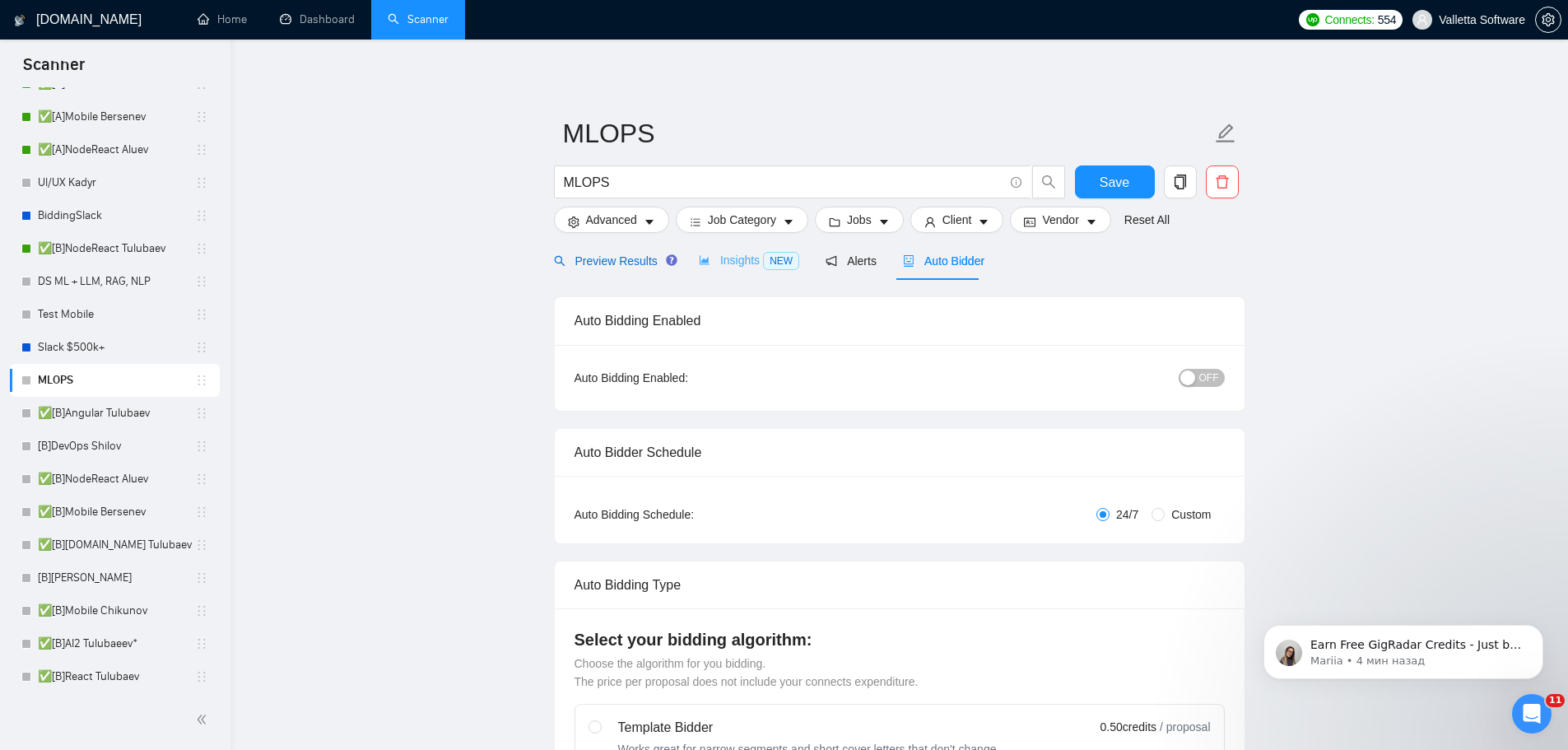
drag, startPoint x: 591, startPoint y: 263, endPoint x: 752, endPoint y: 253, distance: 161.3
click at [591, 263] on span "Preview Results" at bounding box center [612, 261] width 119 height 13
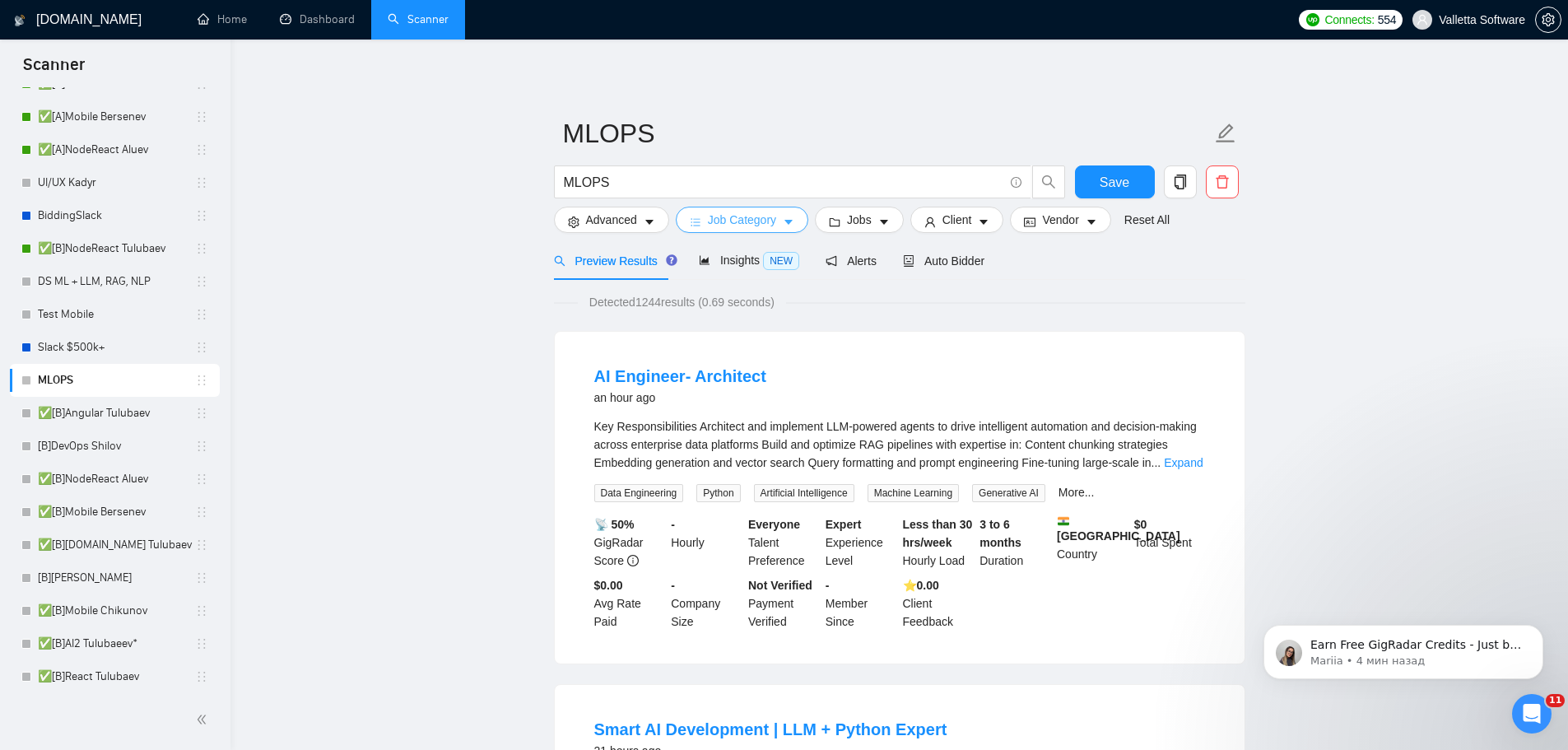
click at [775, 217] on button "Job Category" at bounding box center [742, 220] width 133 height 27
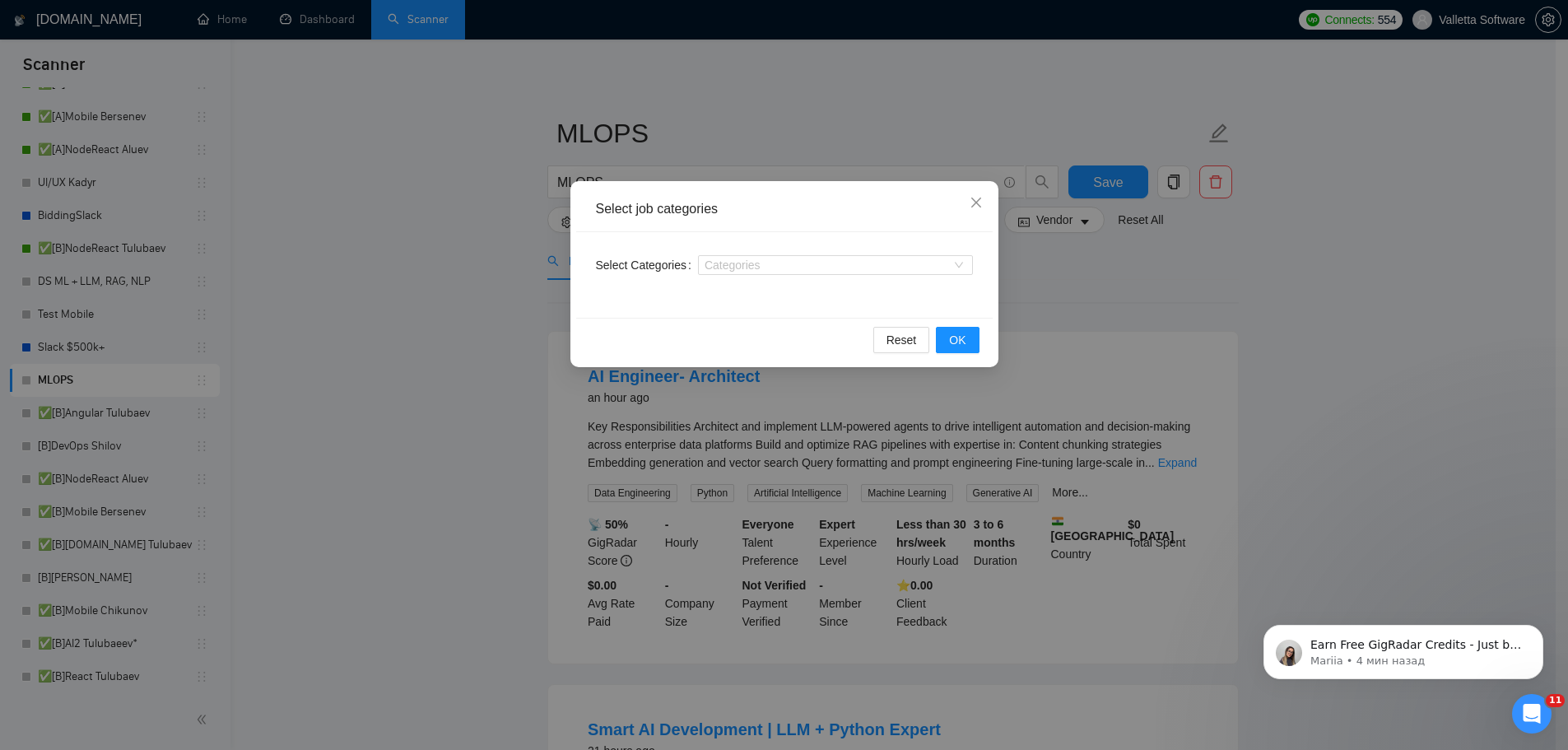
click at [1167, 355] on div "Select job categories Select Categories Categories Reset OK" at bounding box center [784, 375] width 1568 height 750
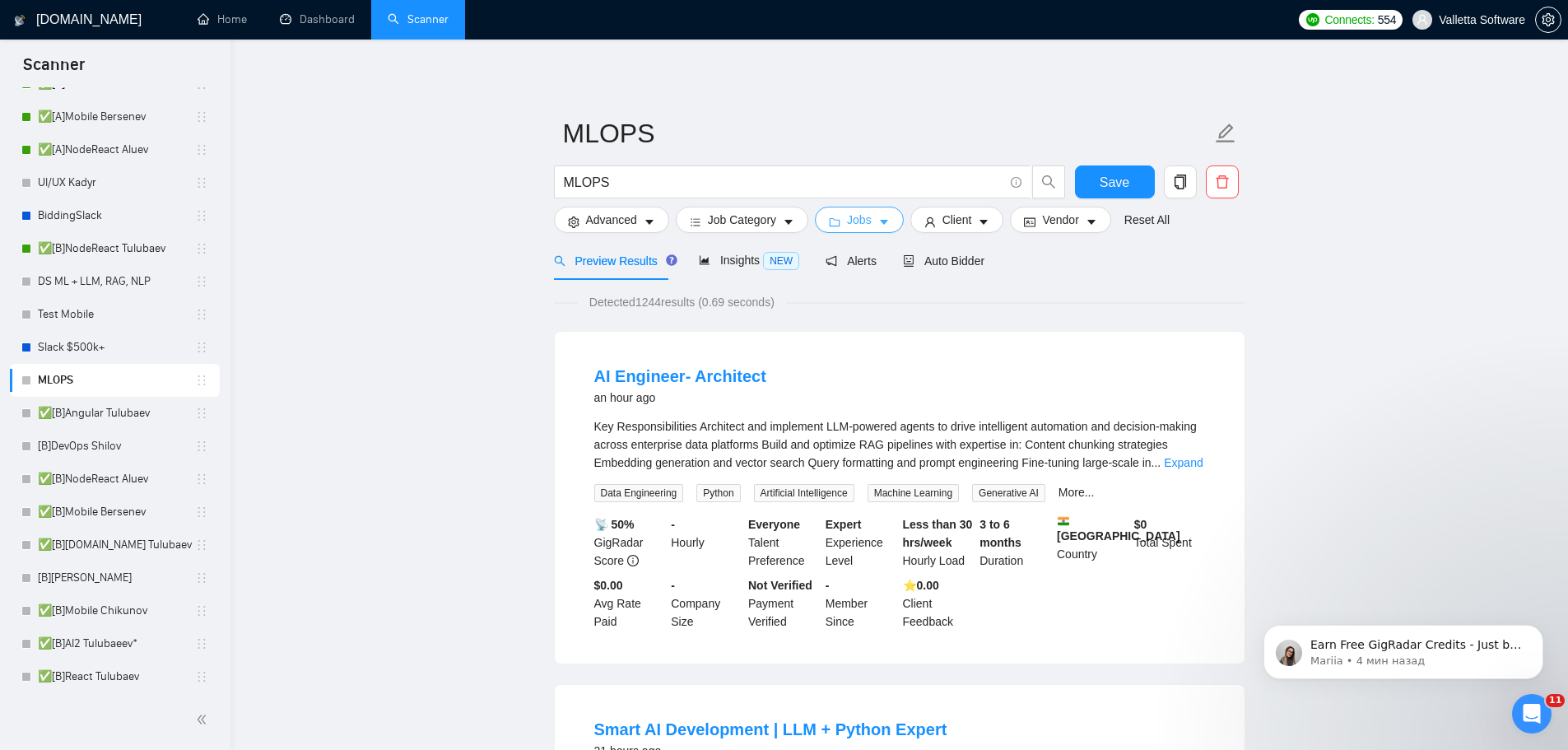
click at [864, 227] on button "Jobs" at bounding box center [859, 220] width 89 height 27
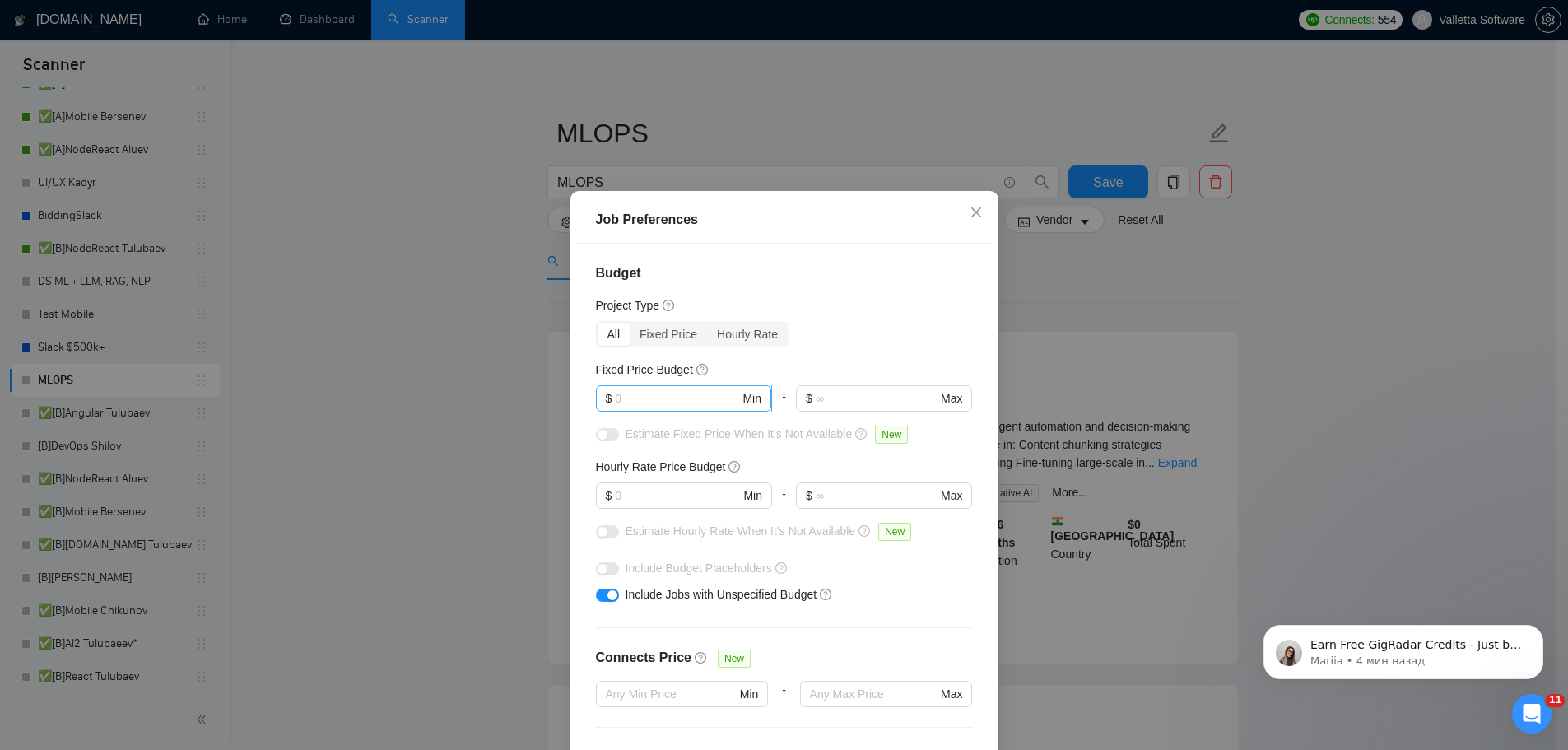
click at [653, 404] on input "text" at bounding box center [677, 398] width 124 height 18
type input "4000"
click at [646, 494] on input "text" at bounding box center [677, 495] width 124 height 18
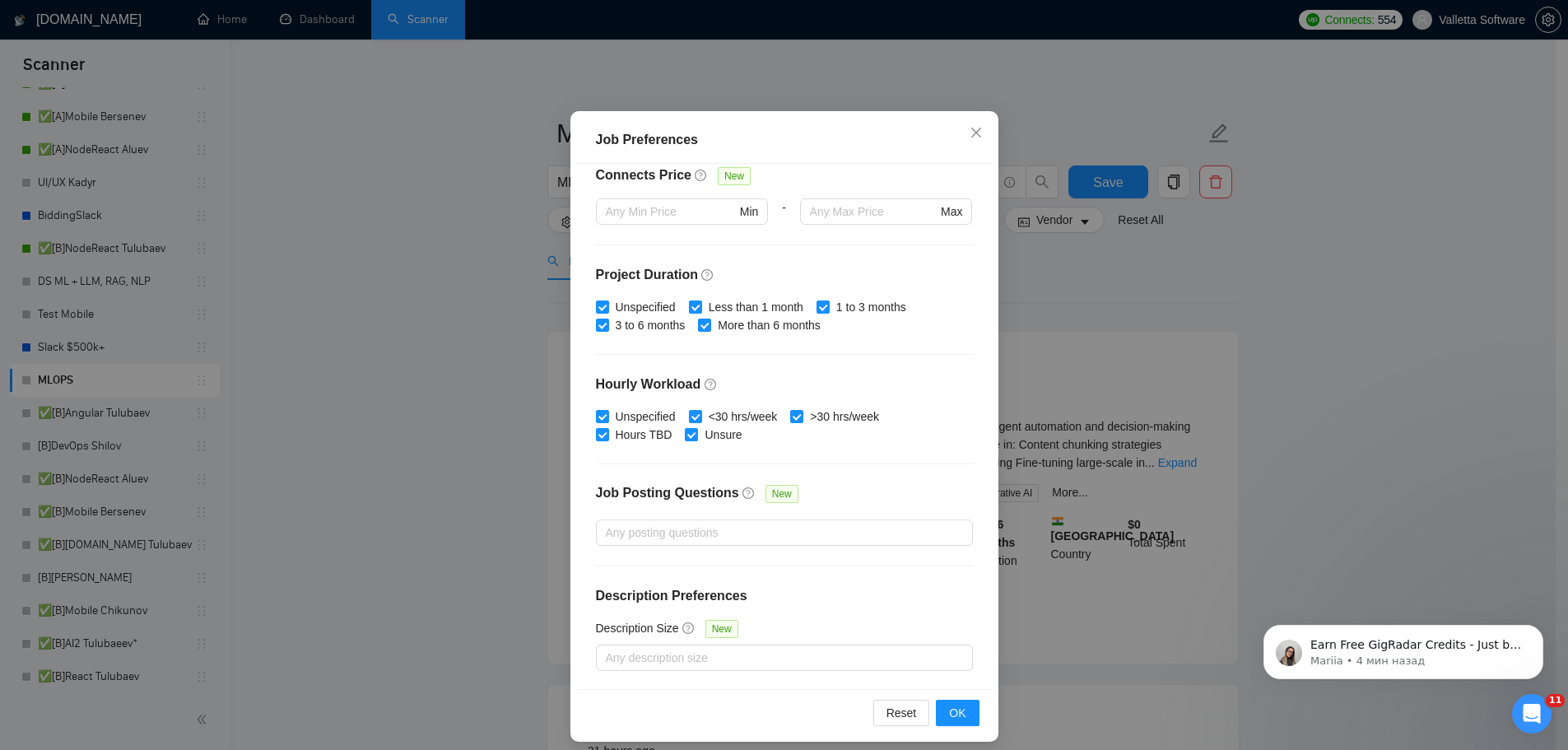
scroll to position [91, 0]
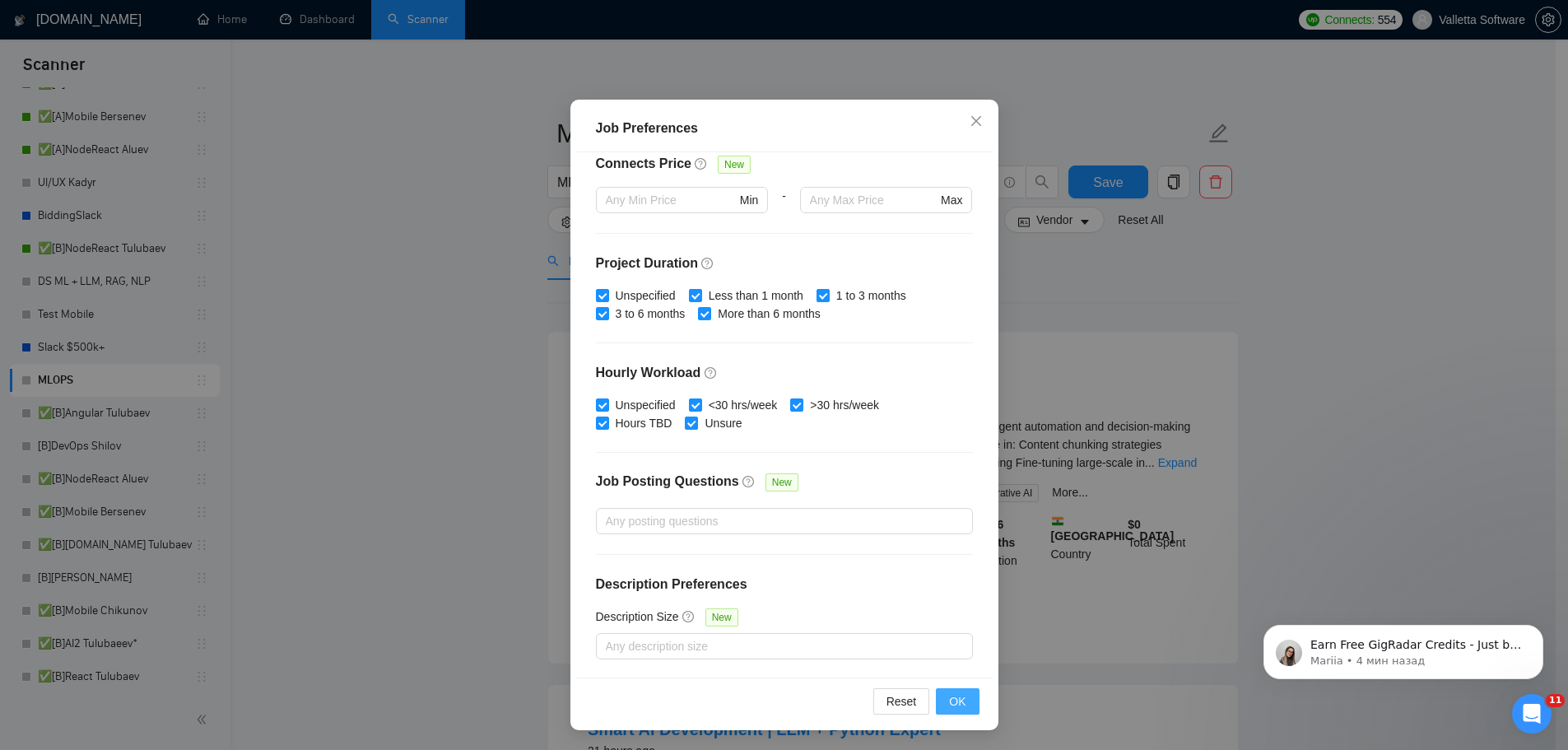
type input "40"
drag, startPoint x: 958, startPoint y: 701, endPoint x: 968, endPoint y: 686, distance: 18.0
click at [958, 702] on span "OK" at bounding box center [957, 701] width 16 height 18
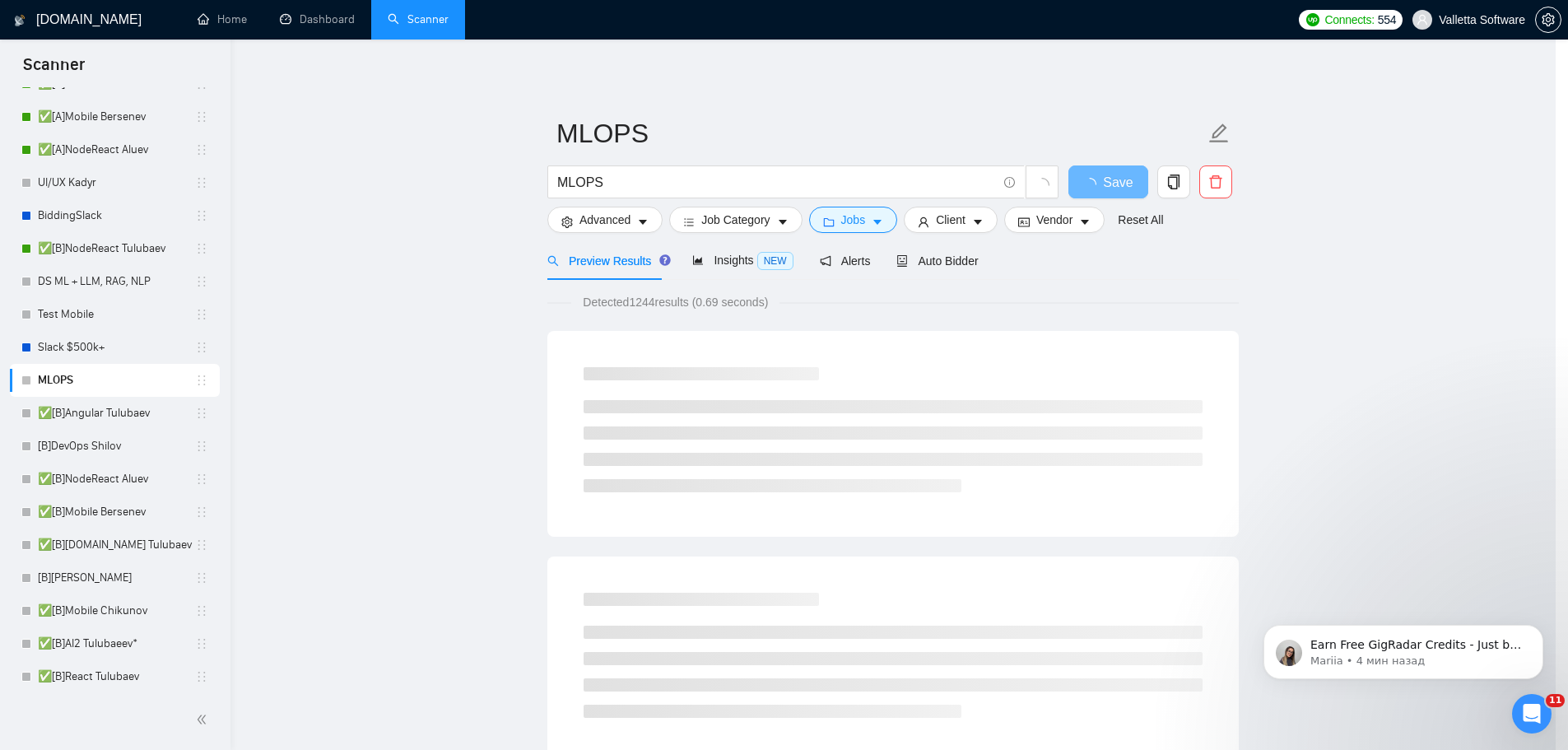
scroll to position [0, 0]
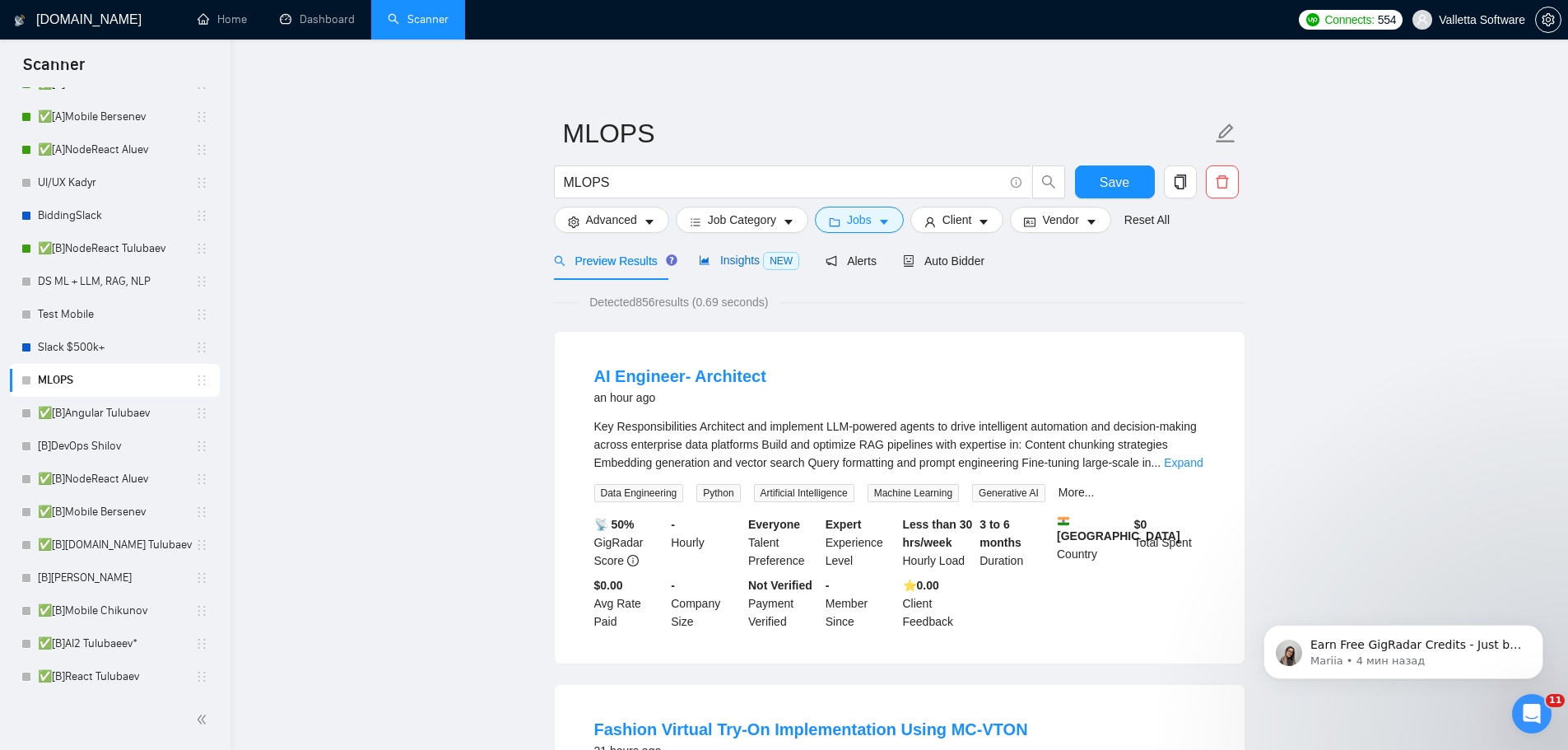
click at [708, 263] on span "Insights NEW" at bounding box center [749, 260] width 101 height 13
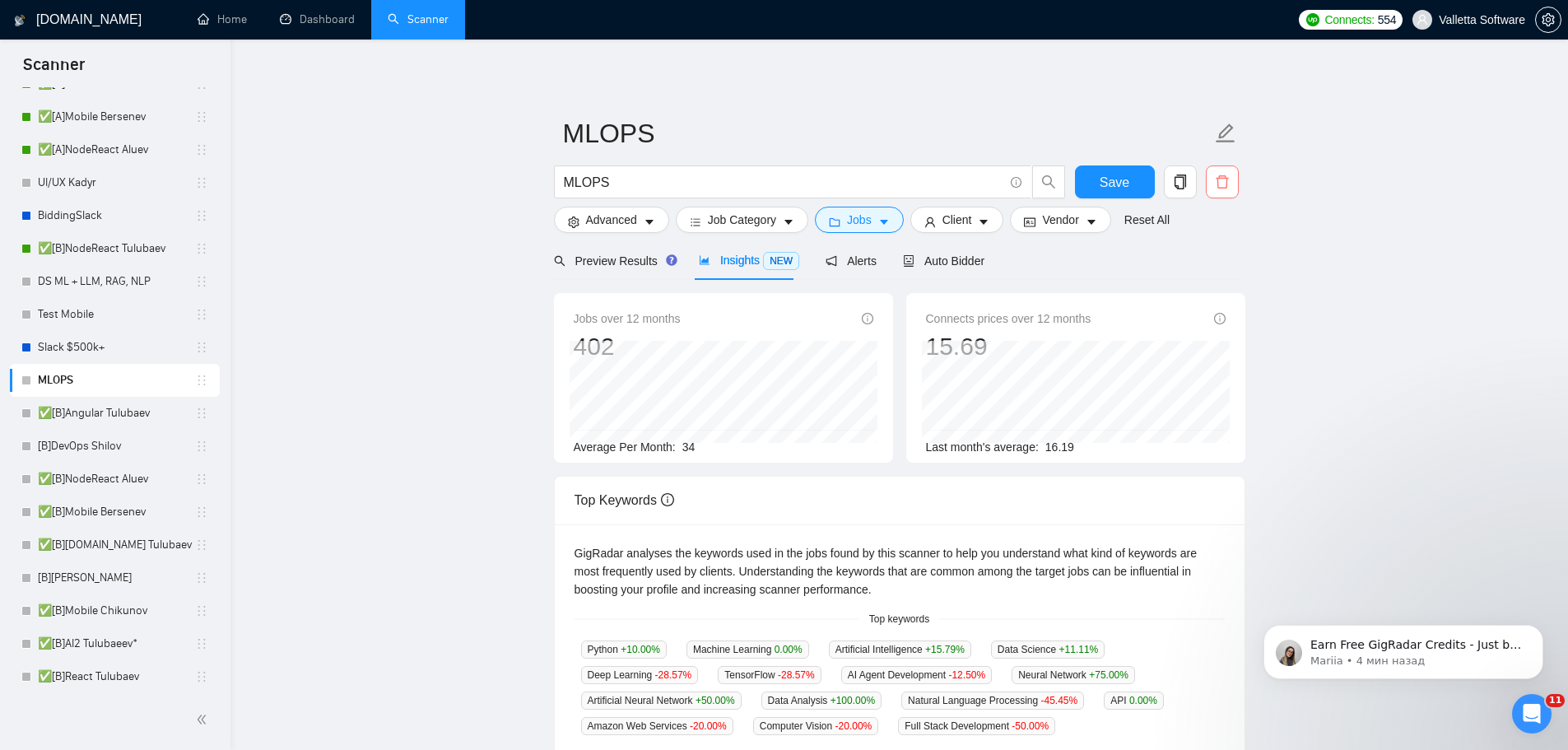
click at [1218, 179] on icon "delete" at bounding box center [1223, 182] width 15 height 15
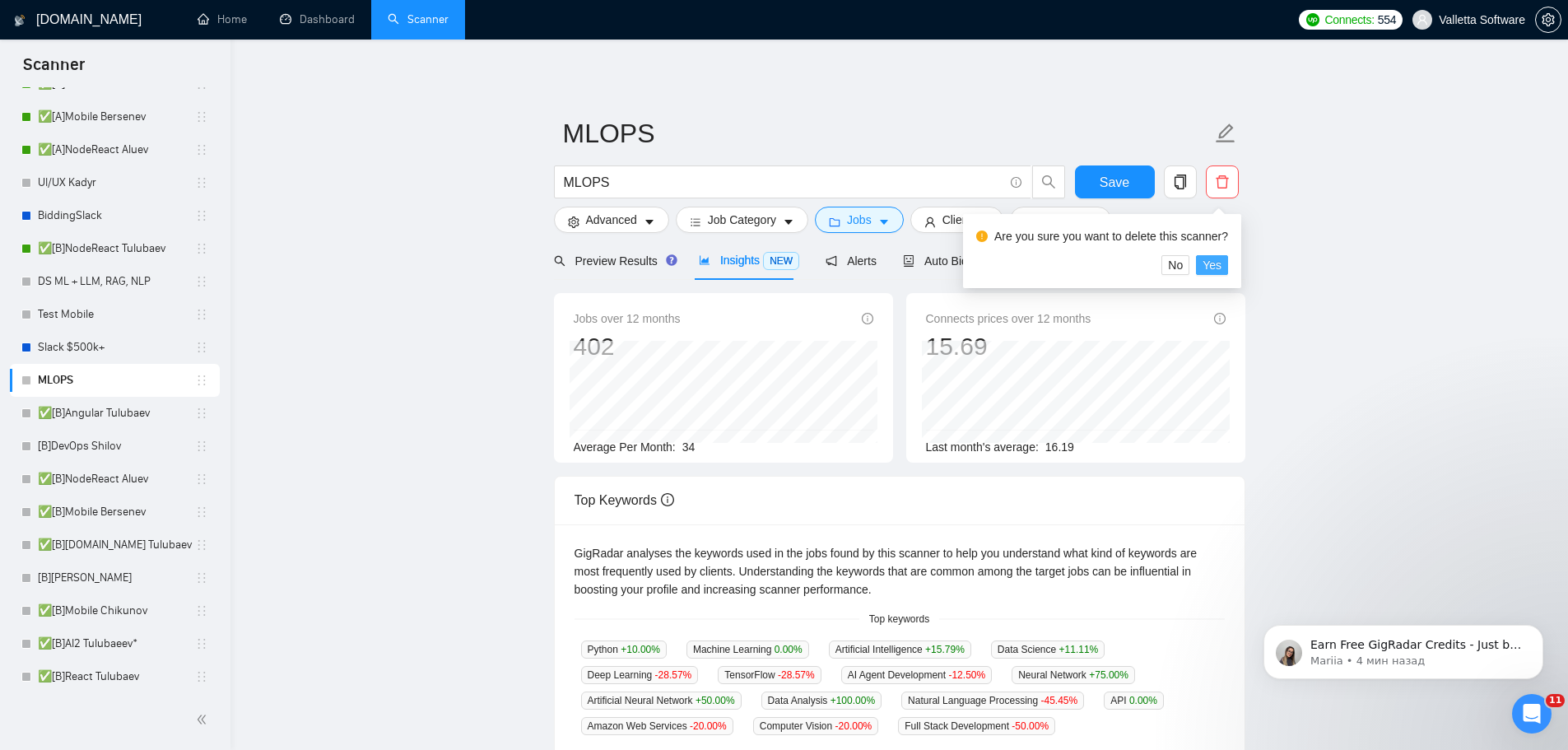
click at [1205, 258] on span "Yes" at bounding box center [1212, 265] width 19 height 18
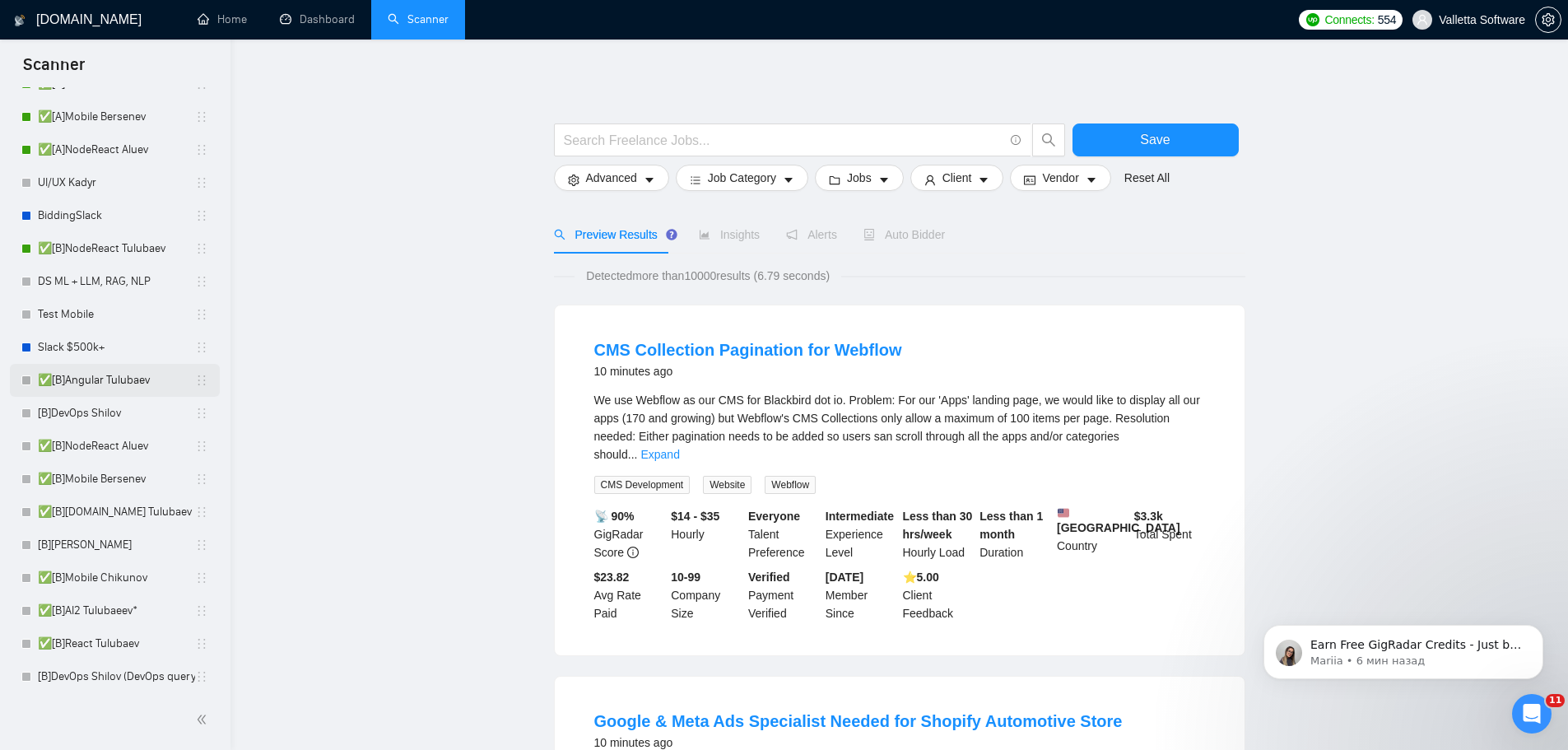
drag, startPoint x: 96, startPoint y: 393, endPoint x: 163, endPoint y: 381, distance: 68.1
click at [96, 393] on link "✅[B]Angular Tulubaev" at bounding box center [117, 380] width 158 height 33
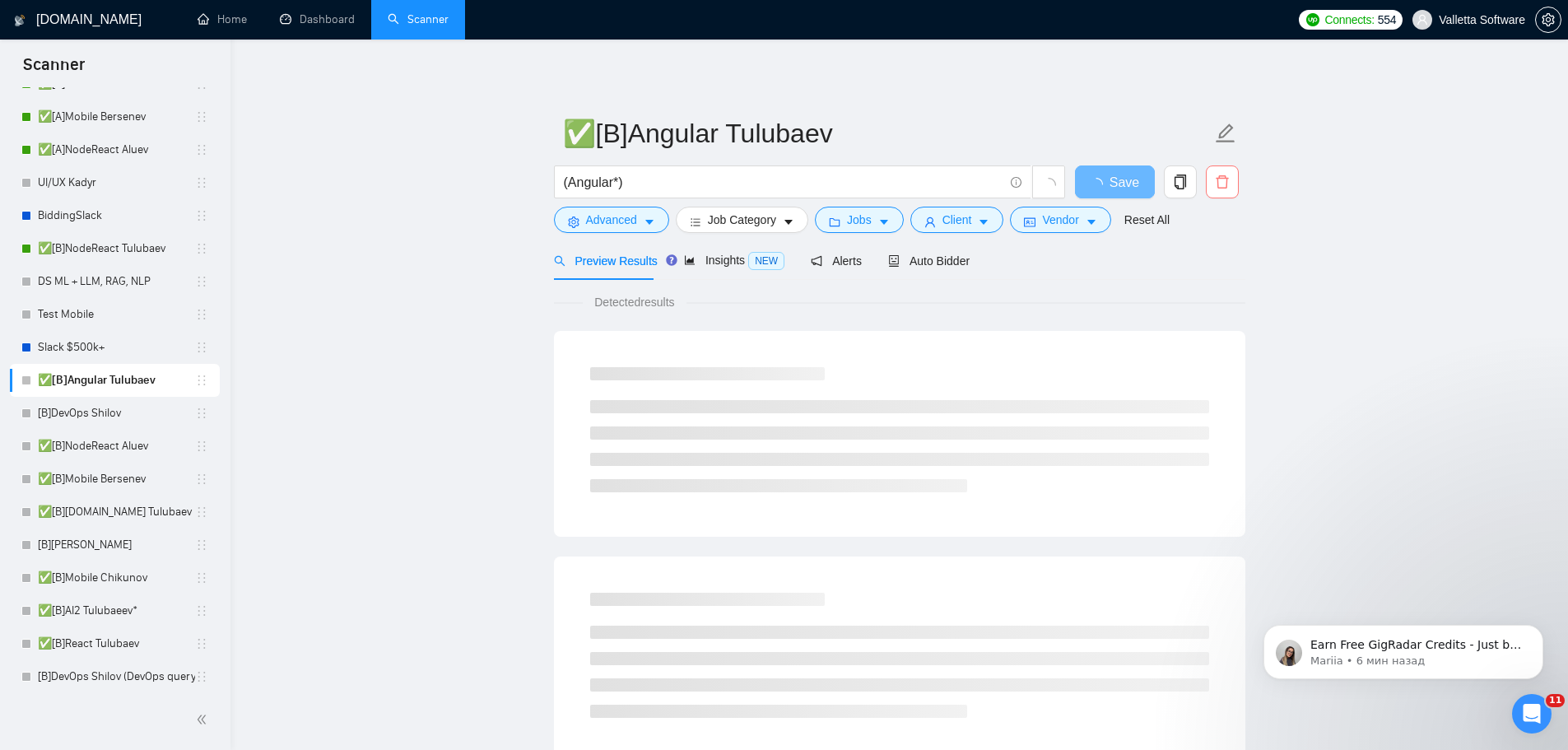
click at [1210, 182] on span "delete" at bounding box center [1222, 182] width 31 height 15
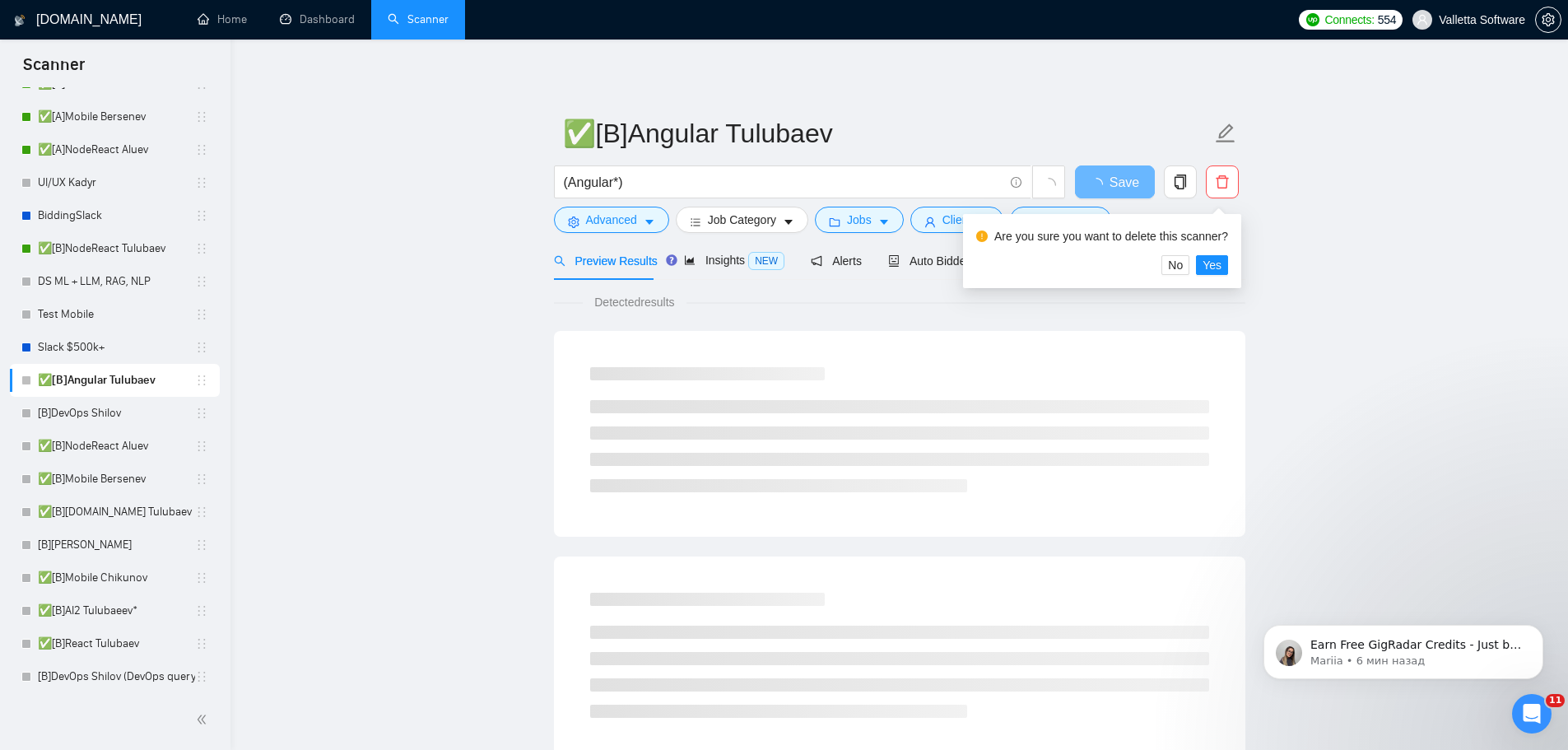
click at [1213, 253] on div "Are you sure you want to delete this scanner?" at bounding box center [1101, 239] width 252 height 31
click at [1213, 264] on span "Yes" at bounding box center [1212, 265] width 19 height 18
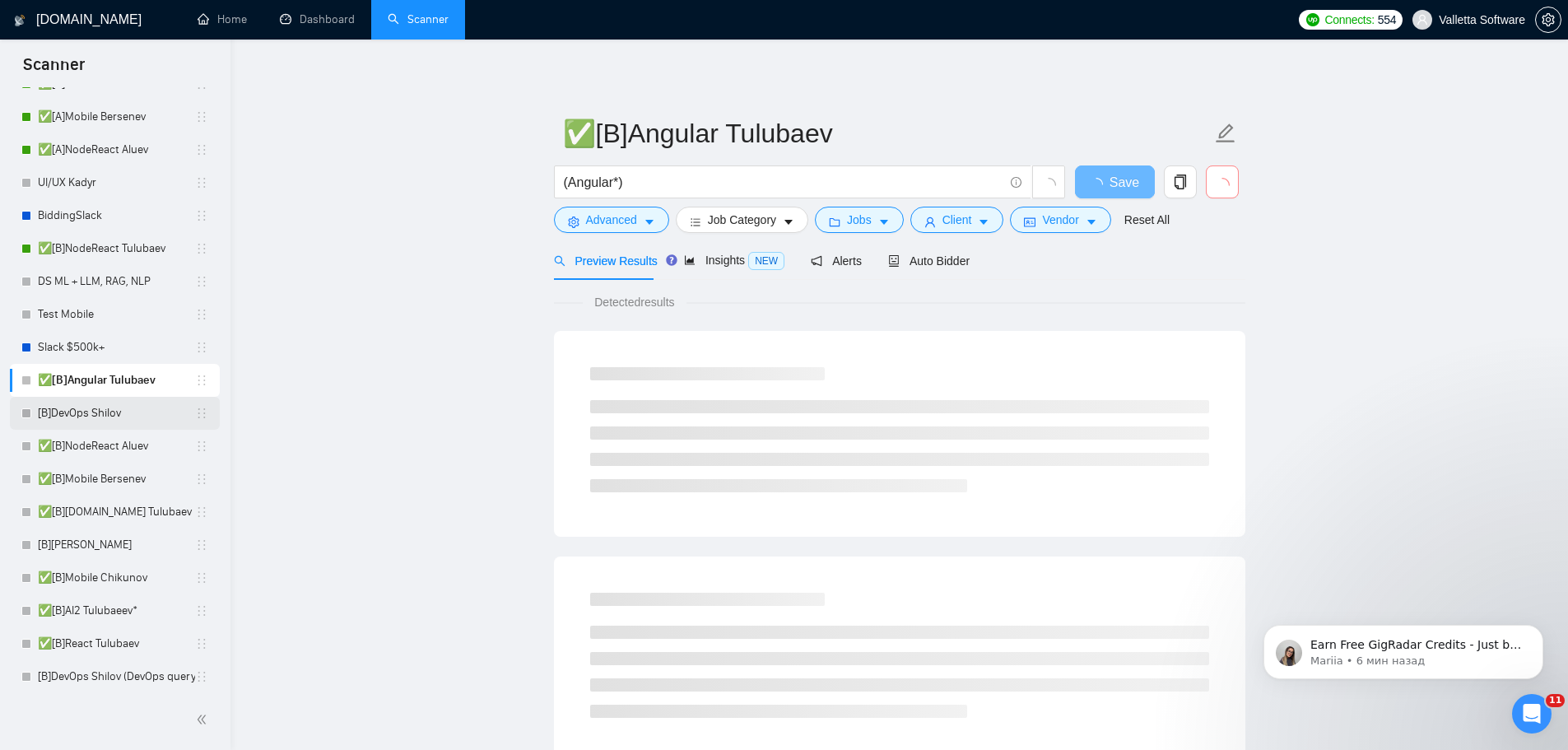
click at [103, 405] on link "[B]DevOps Shilov" at bounding box center [117, 413] width 158 height 33
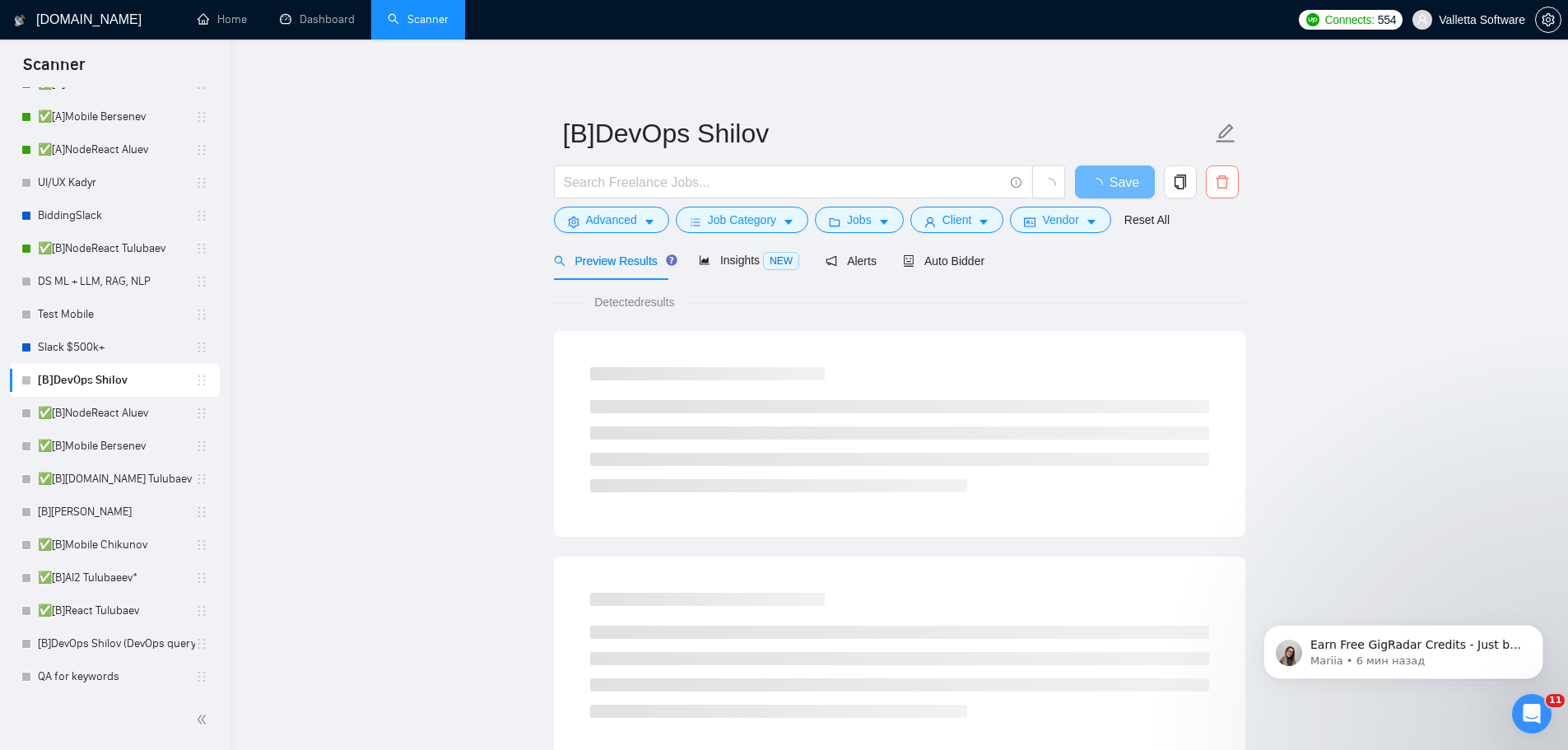
click at [1234, 179] on span "delete" at bounding box center [1222, 182] width 31 height 15
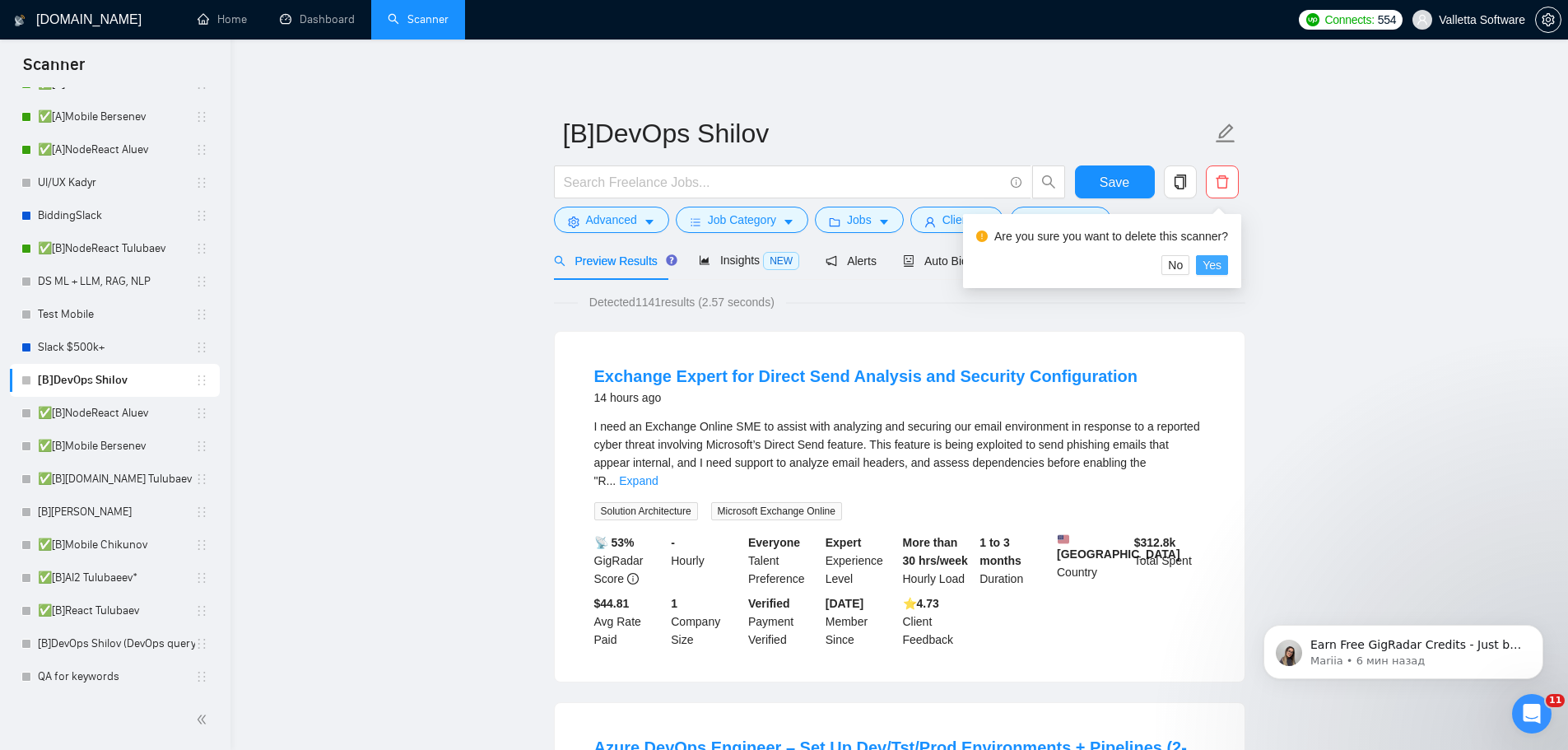
click at [1216, 262] on span "Yes" at bounding box center [1212, 265] width 19 height 18
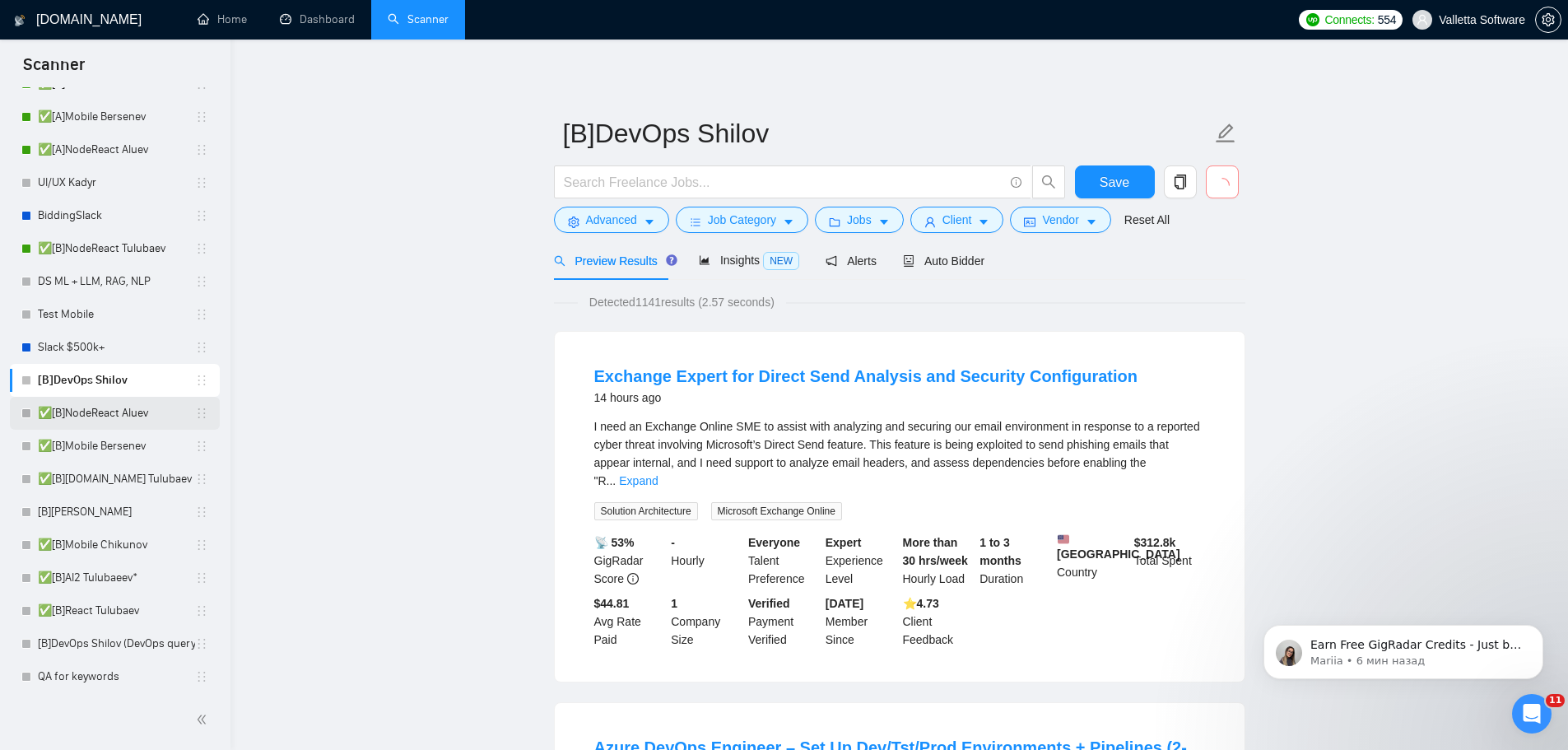
click at [102, 405] on link "✅[B]NodeReact Aluev" at bounding box center [117, 413] width 158 height 33
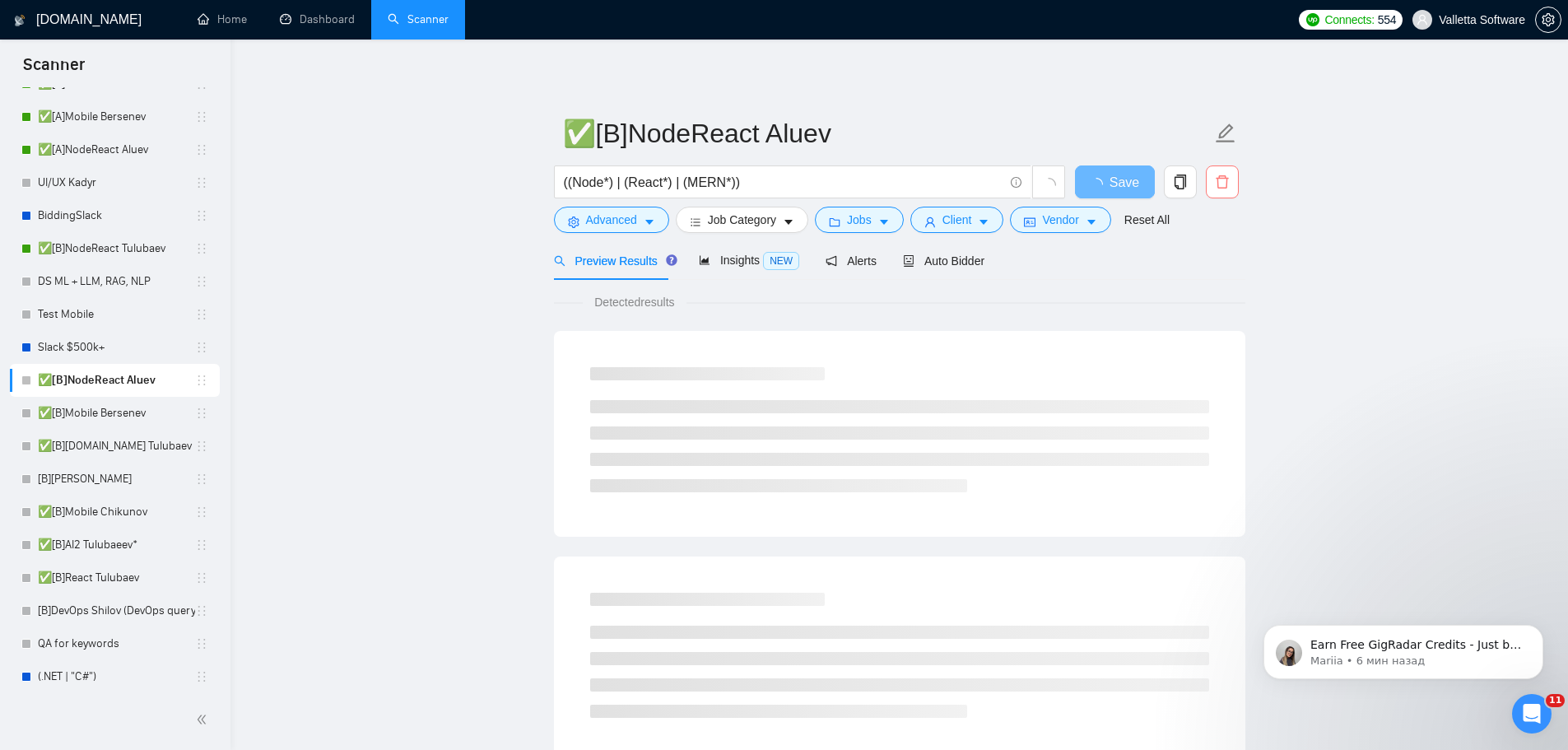
click at [1218, 188] on icon "delete" at bounding box center [1221, 182] width 12 height 13
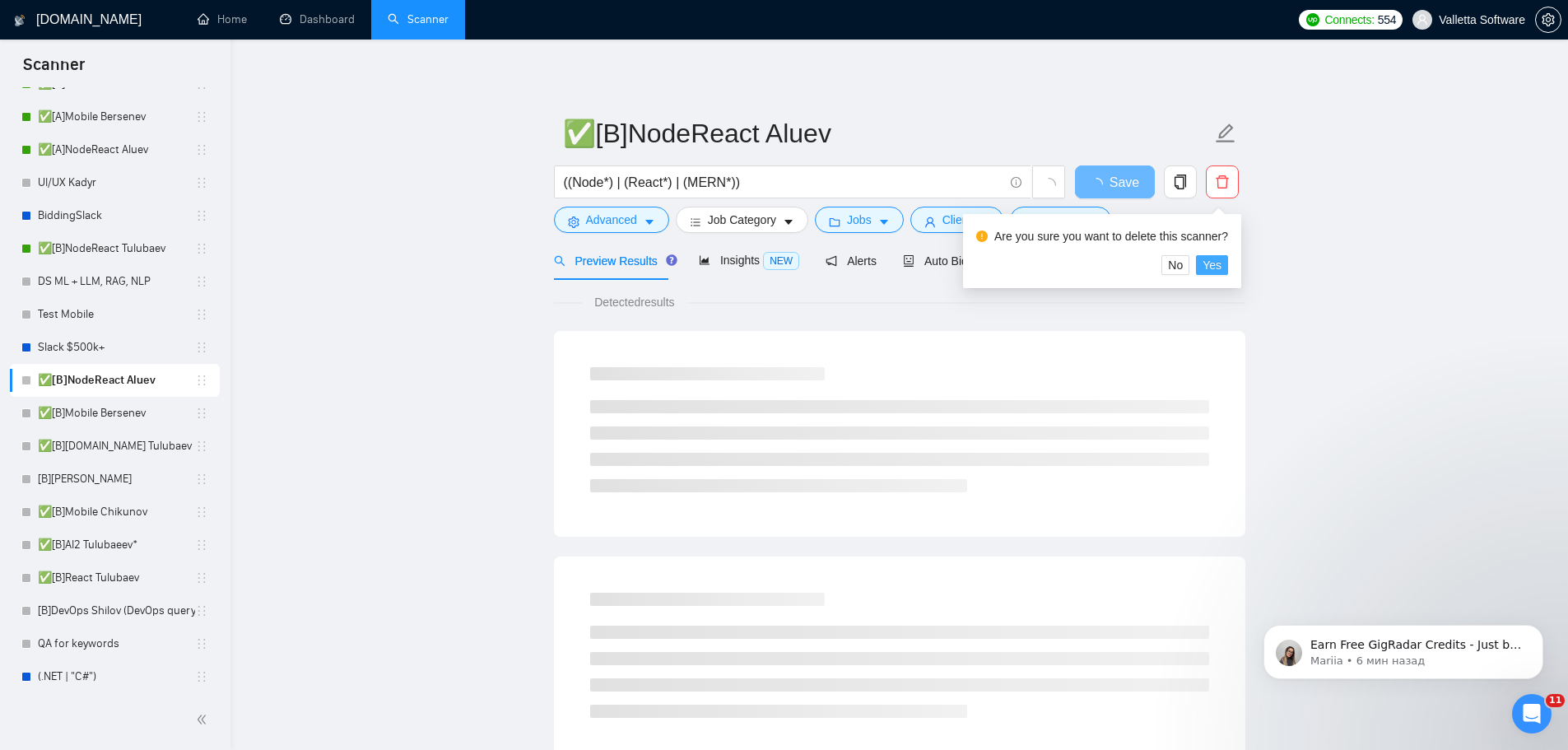
click at [1203, 266] on span "Yes" at bounding box center [1212, 265] width 19 height 18
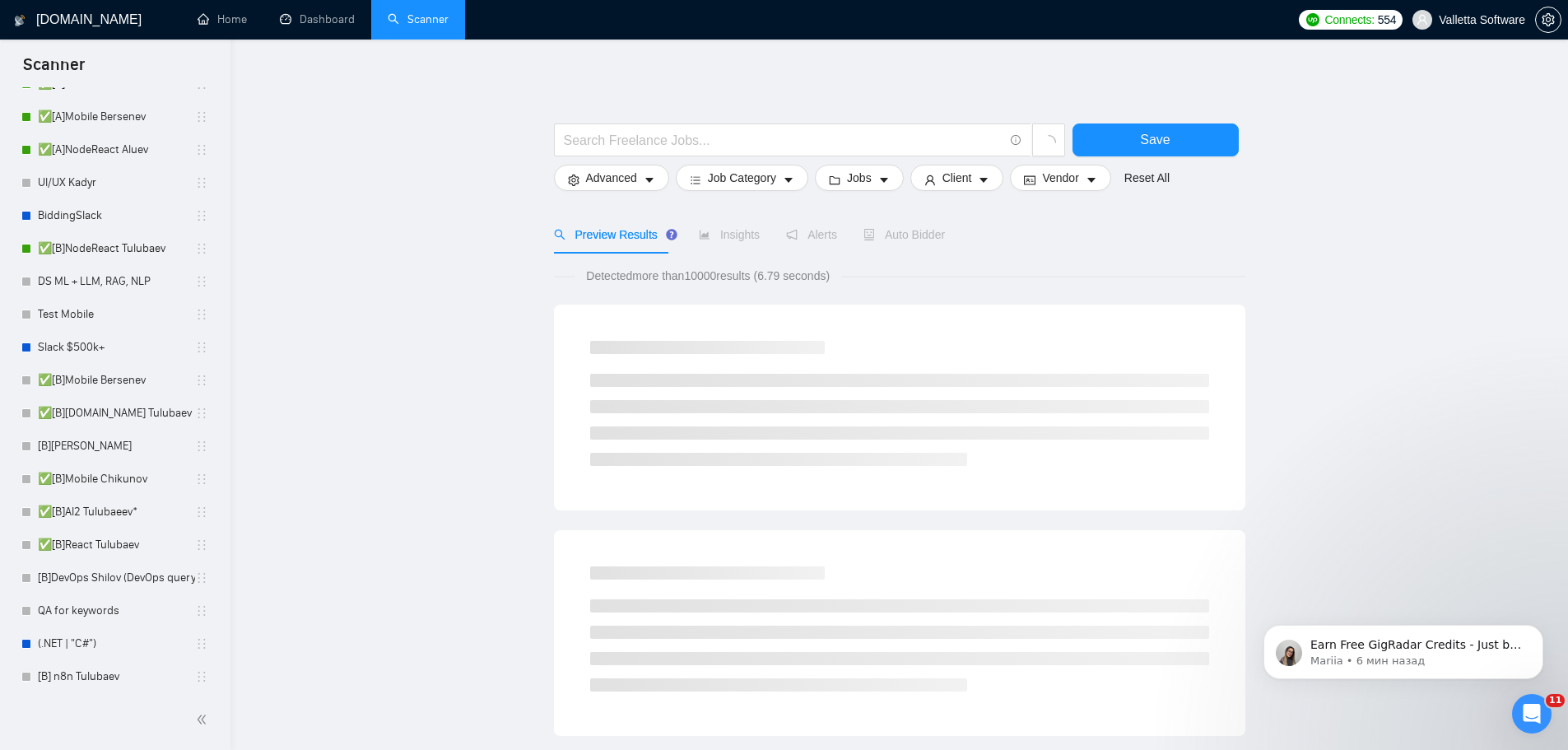
click at [143, 385] on link "✅[B]Mobile Bersenev" at bounding box center [117, 380] width 158 height 33
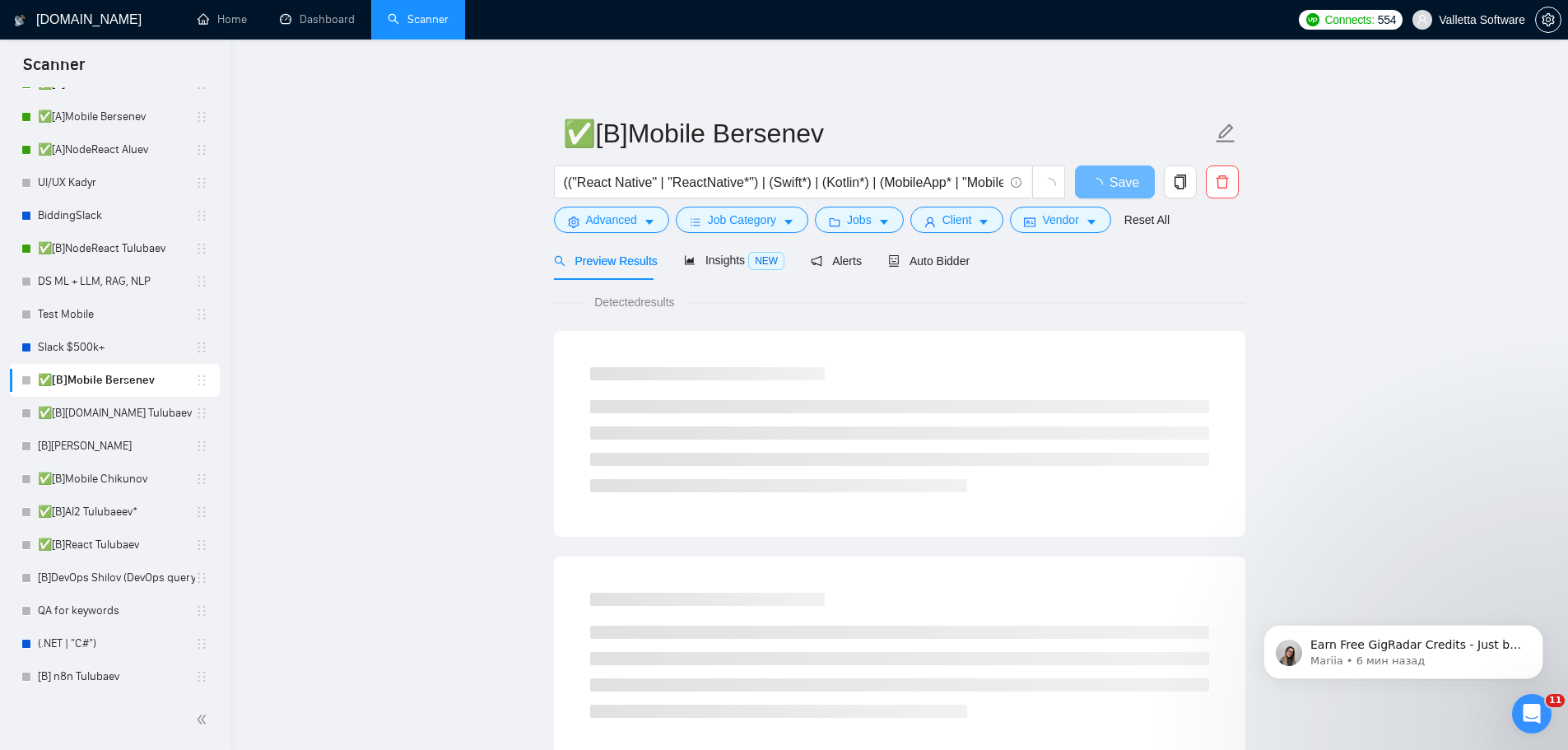
click at [1239, 186] on div at bounding box center [1223, 185] width 40 height 41
click at [1243, 182] on form "✅[B]Mobile Bersenev (("React Native" | "ReactNative*") | (Swift*) | (Kotlin*) |…" at bounding box center [899, 174] width 691 height 134
click at [1235, 185] on span "delete" at bounding box center [1222, 182] width 31 height 15
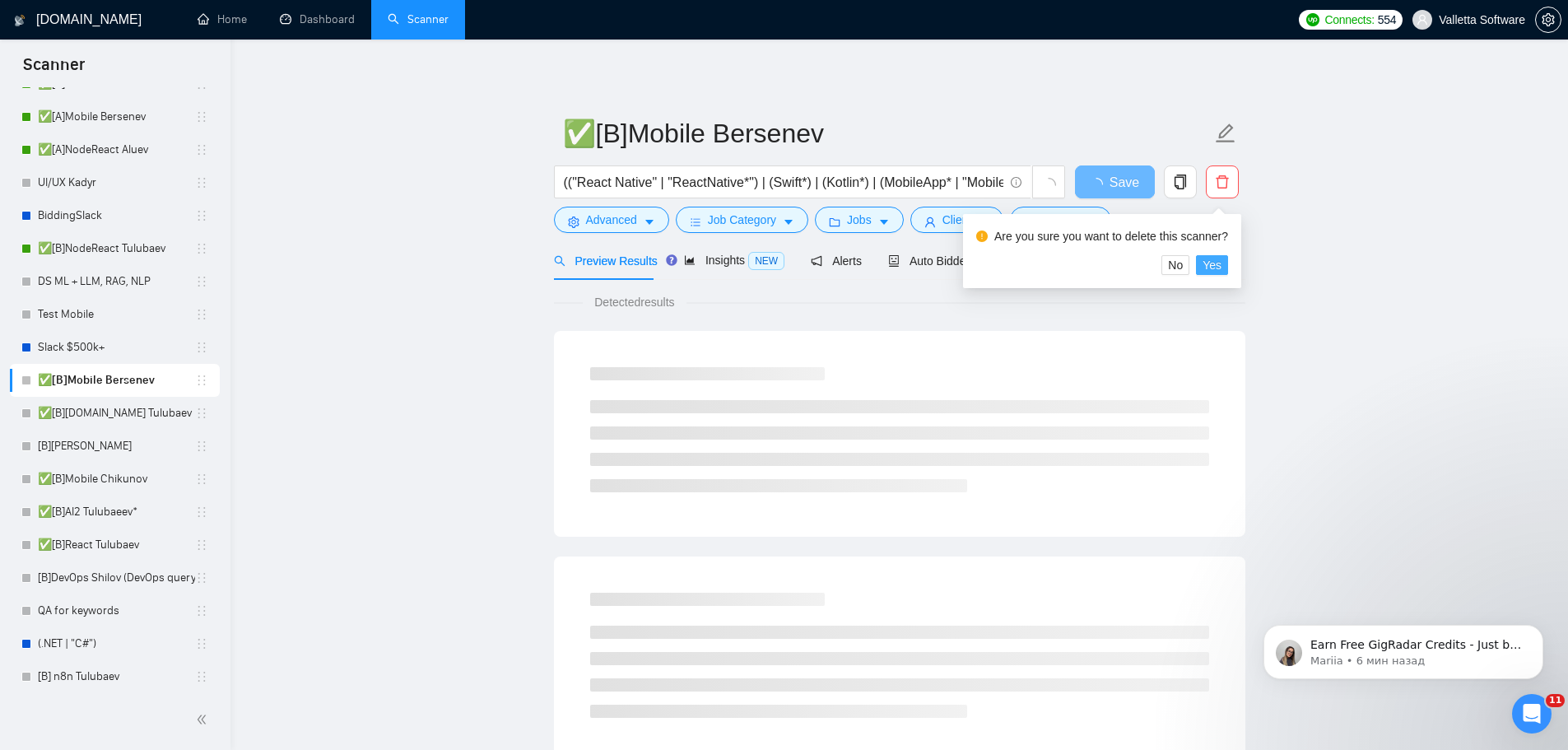
click at [1206, 261] on span "Yes" at bounding box center [1212, 265] width 19 height 18
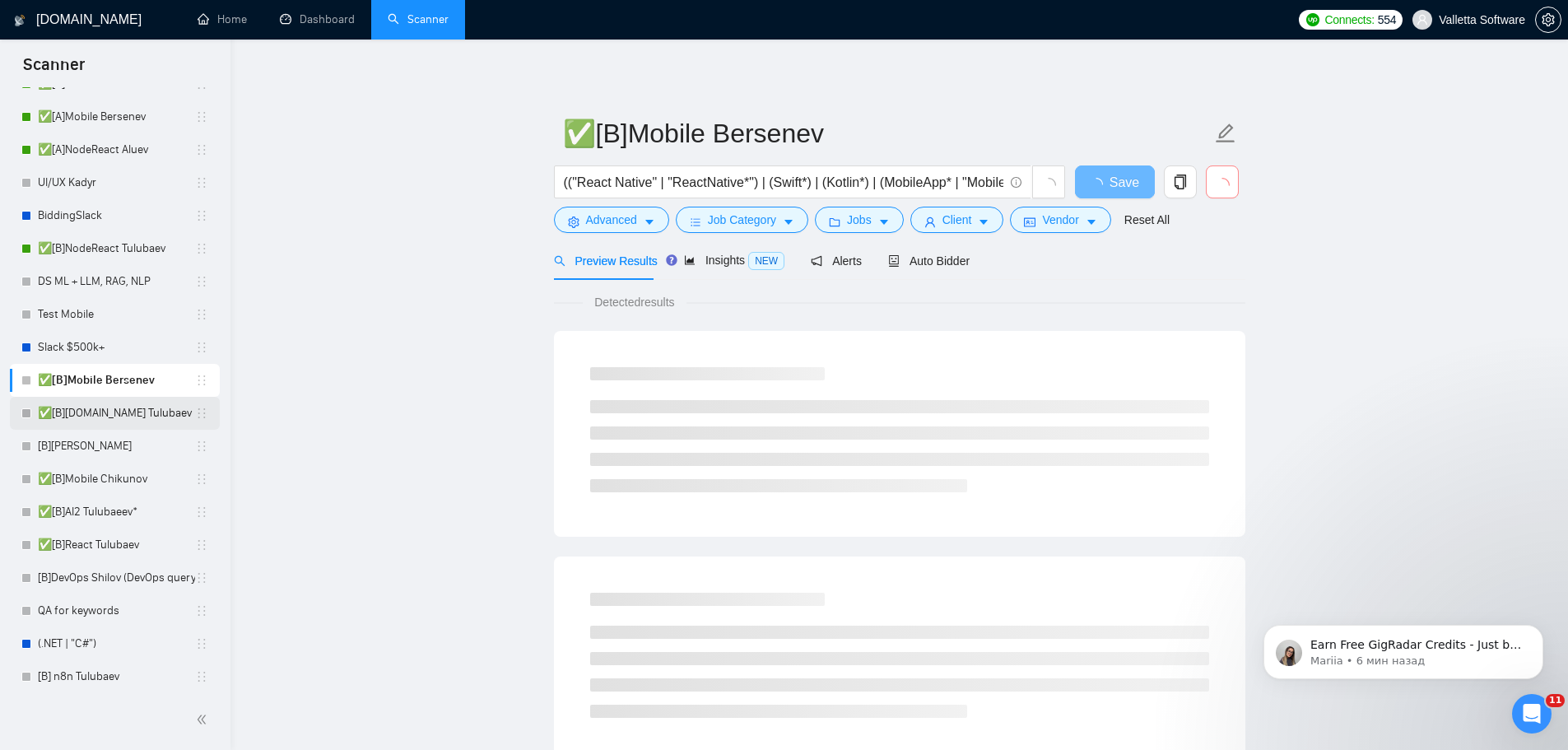
click at [104, 403] on link "✅[B][DOMAIN_NAME] Tulubaev" at bounding box center [117, 413] width 158 height 33
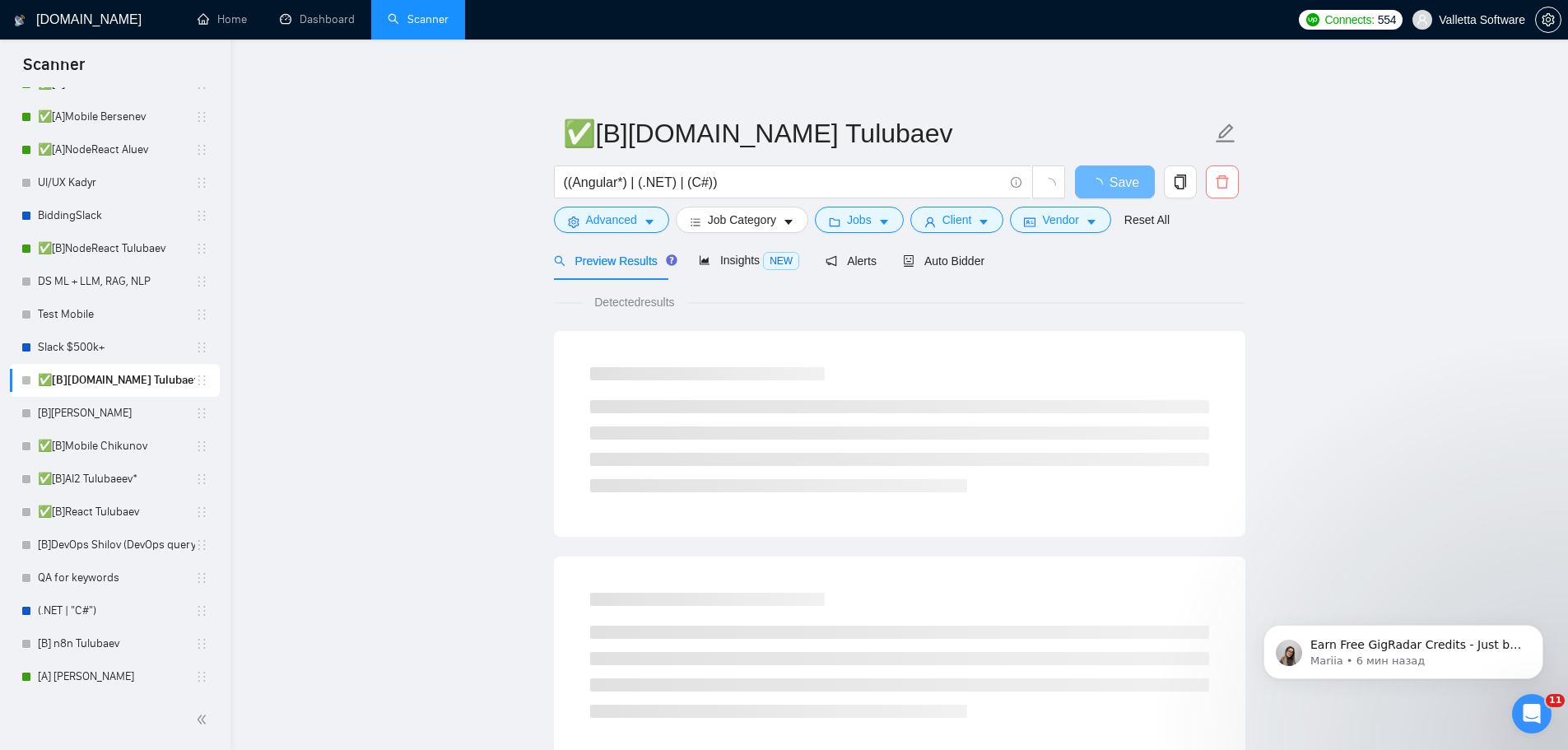
click at [1222, 187] on icon "delete" at bounding box center [1223, 182] width 15 height 15
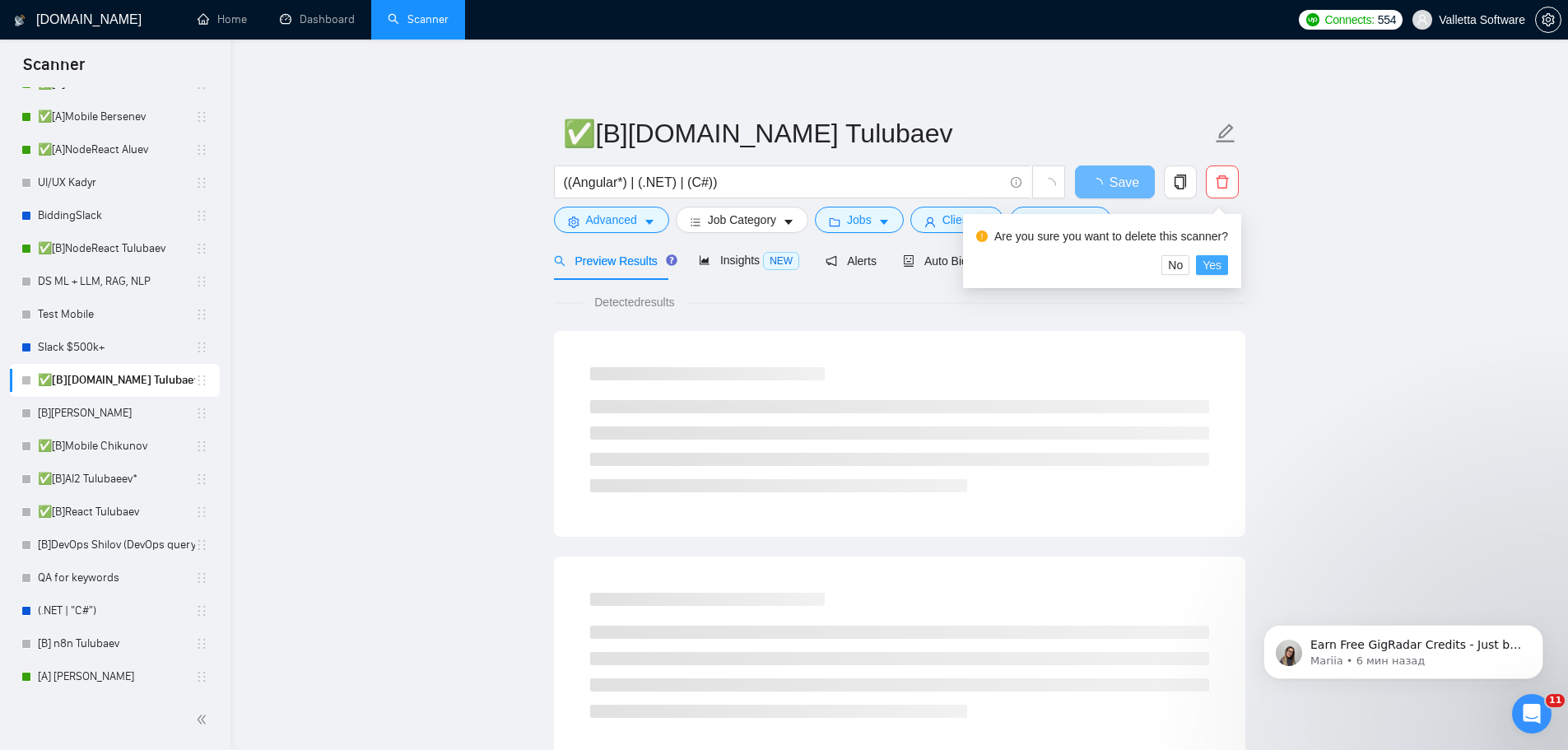
click at [1208, 258] on span "Yes" at bounding box center [1212, 265] width 19 height 18
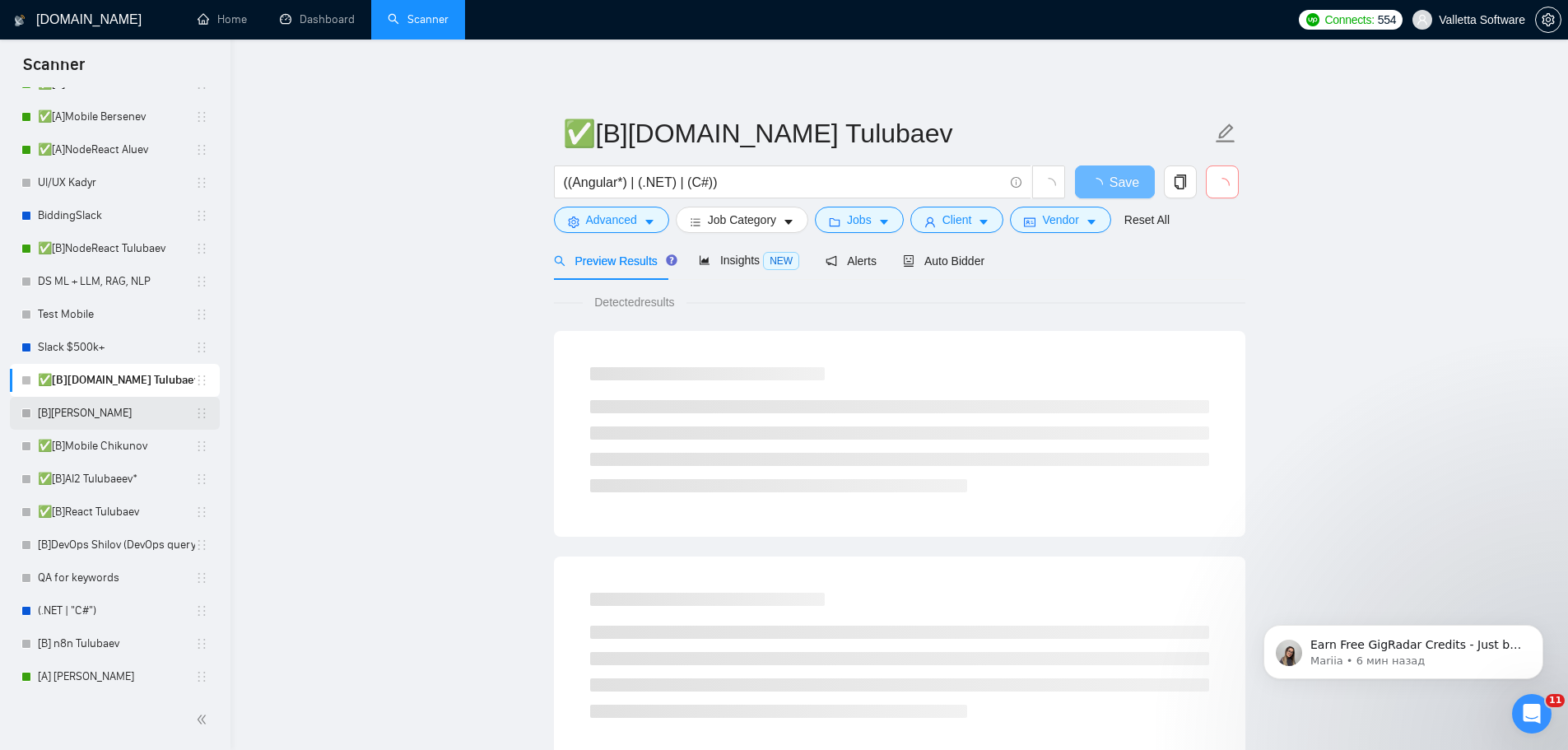
click at [127, 407] on link "[B][PERSON_NAME]" at bounding box center [117, 413] width 158 height 33
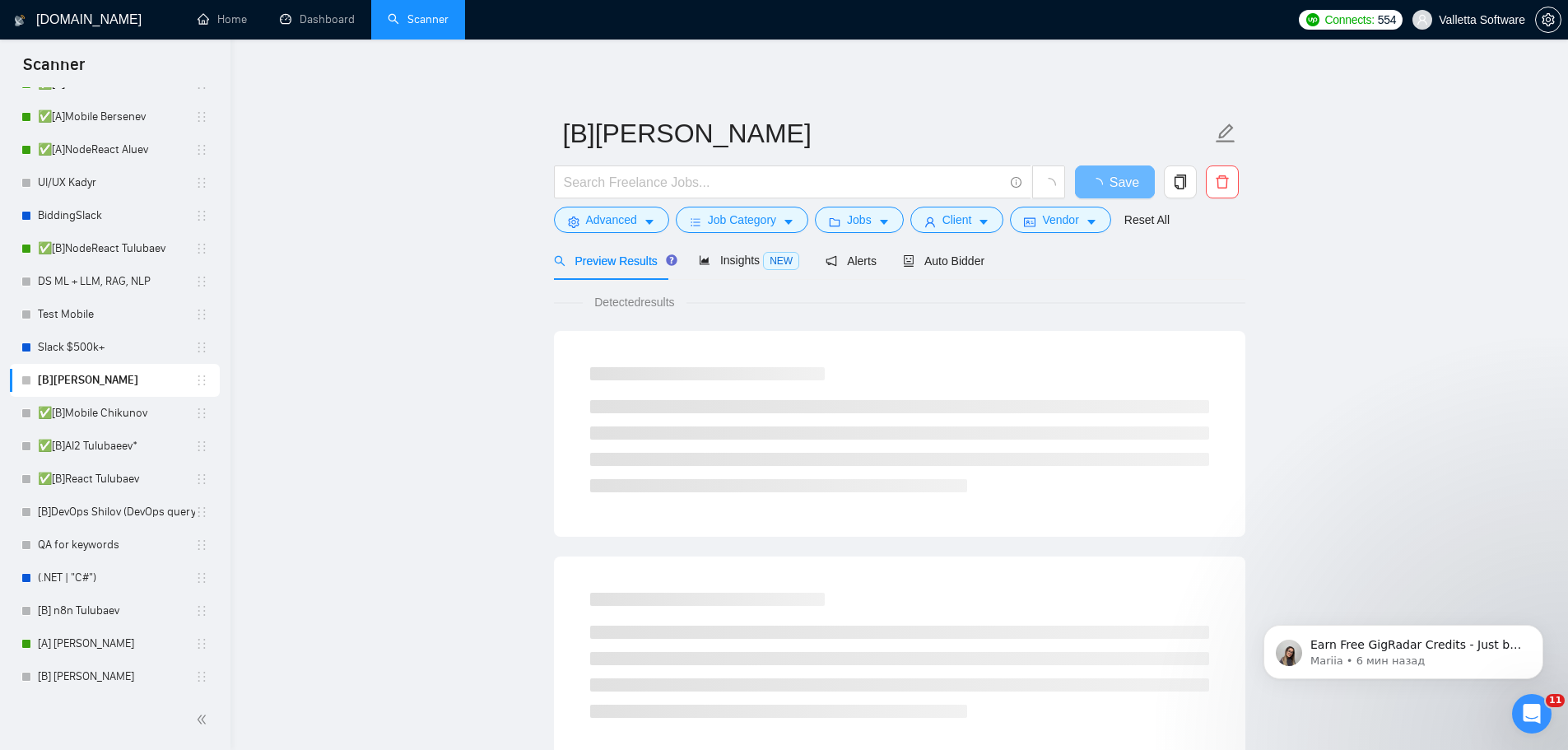
click at [1524, 418] on main "[B]DevOps Akhmerov Save Advanced Job Category Jobs Client Vendor Reset All Prev…" at bounding box center [898, 752] width 1284 height 1373
click at [1222, 178] on icon "delete" at bounding box center [1221, 182] width 12 height 13
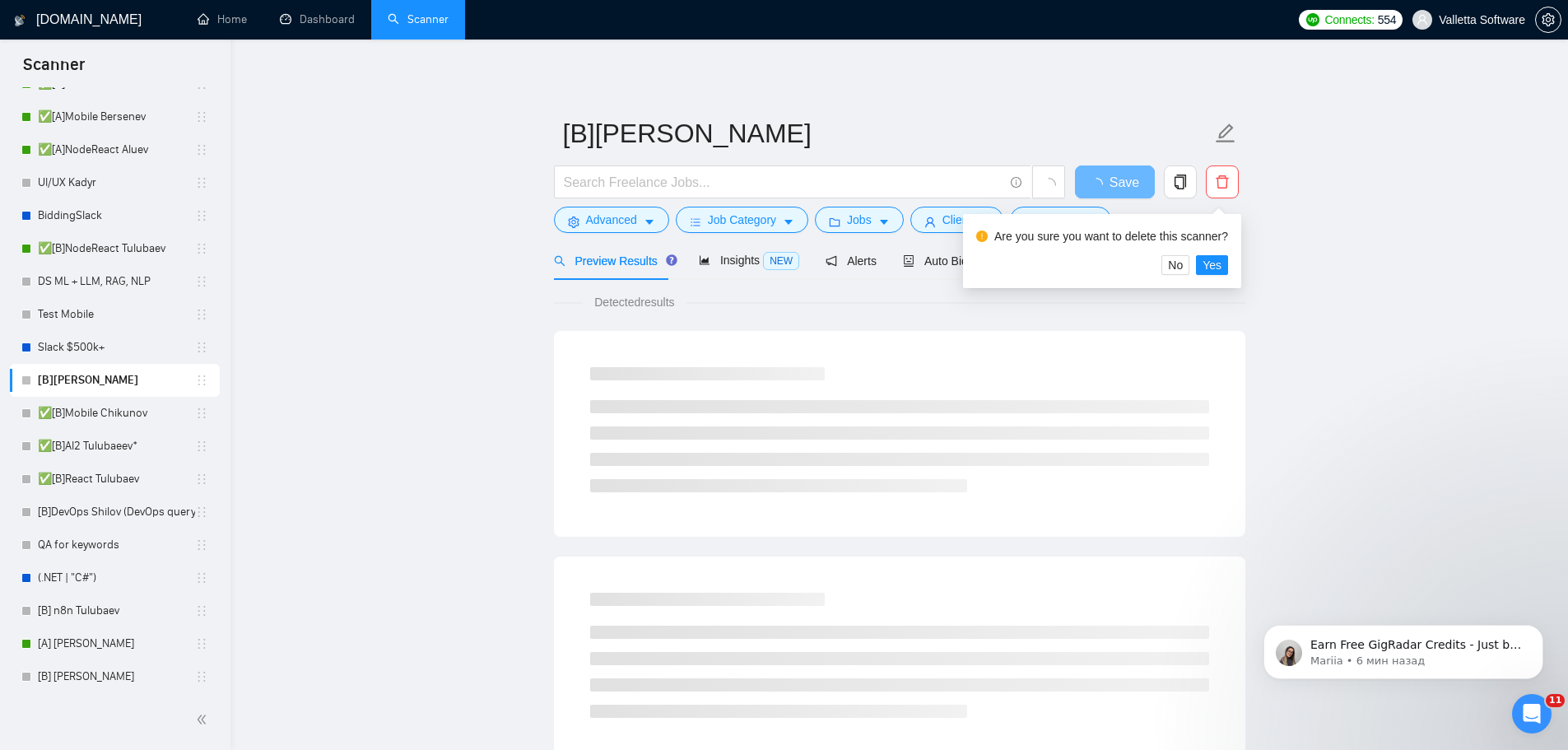
click at [1219, 254] on div "Are you sure you want to delete this scanner?" at bounding box center [1101, 239] width 252 height 31
click at [1215, 263] on span "Yes" at bounding box center [1212, 265] width 19 height 18
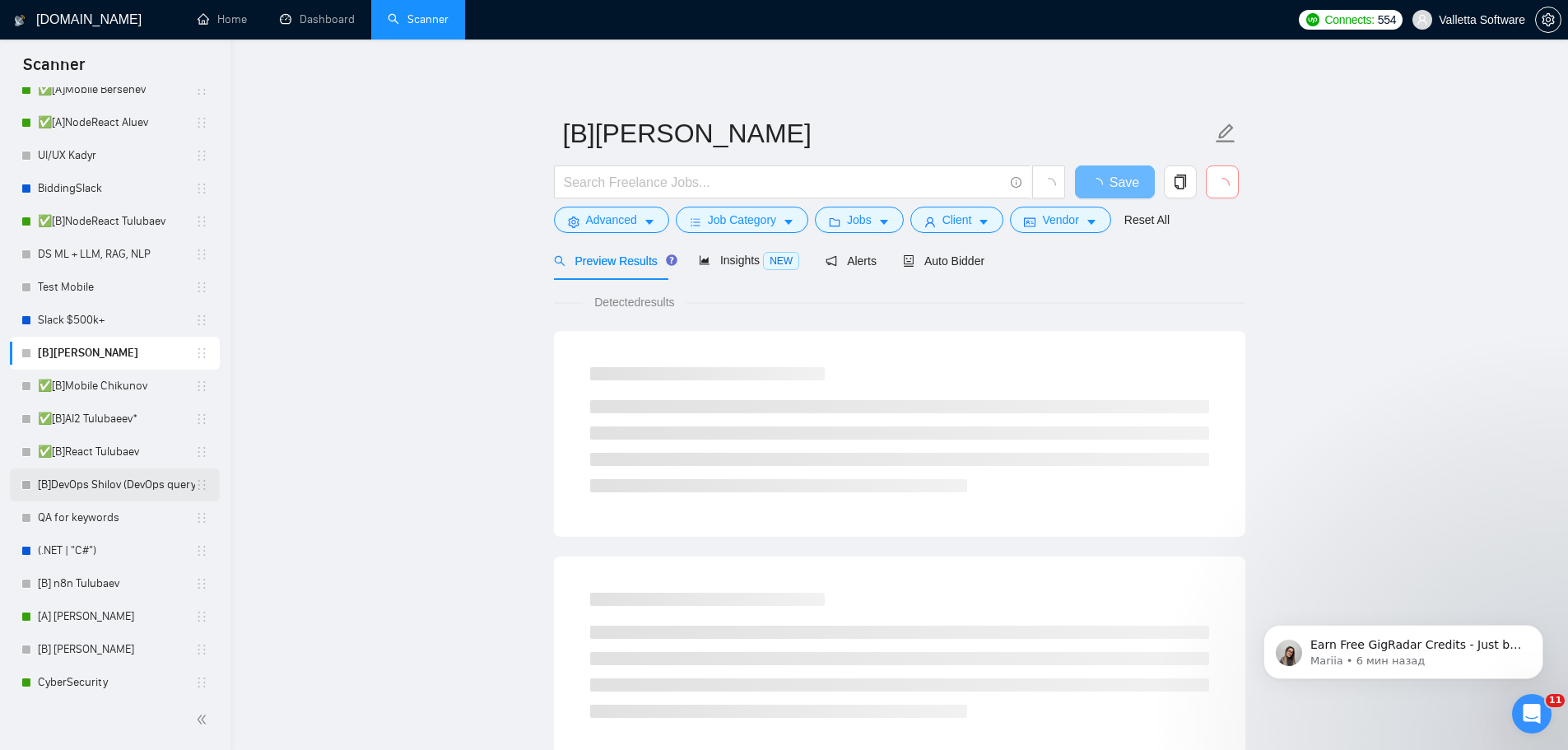
scroll to position [563, 0]
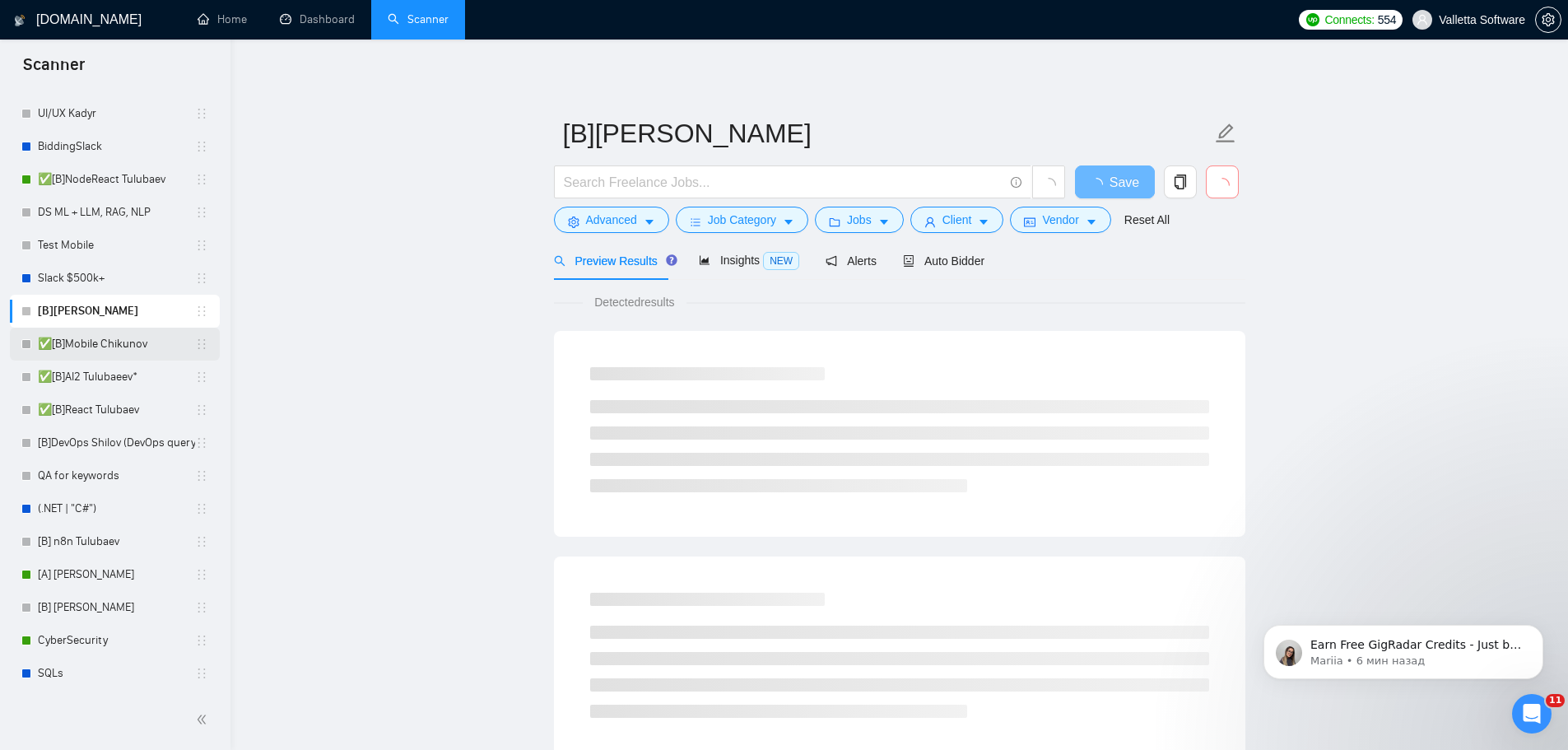
click at [140, 345] on link "✅[B]Mobile Chikunov" at bounding box center [117, 344] width 158 height 33
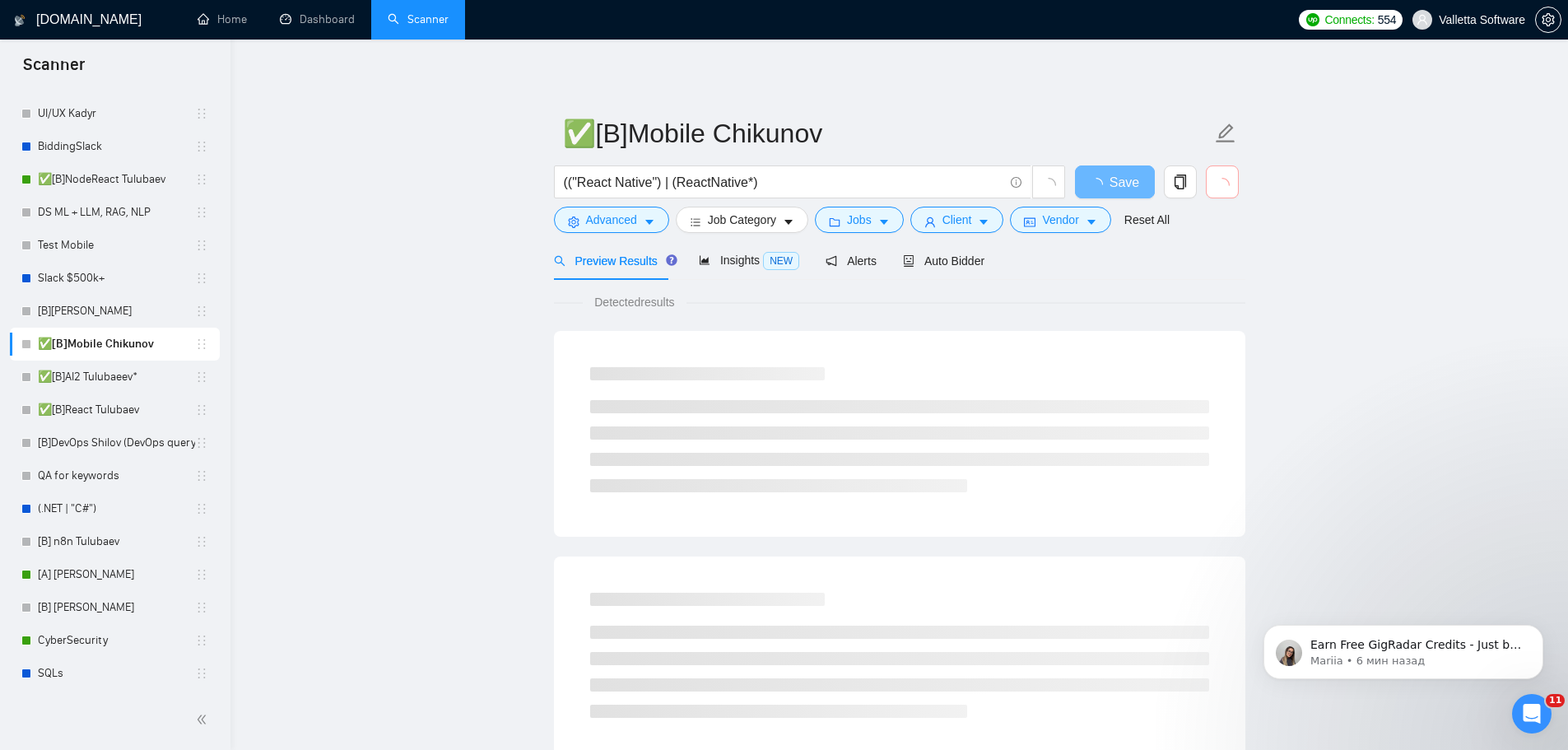
click at [1222, 197] on button "button" at bounding box center [1222, 181] width 33 height 33
click at [1230, 178] on span "delete" at bounding box center [1222, 182] width 31 height 15
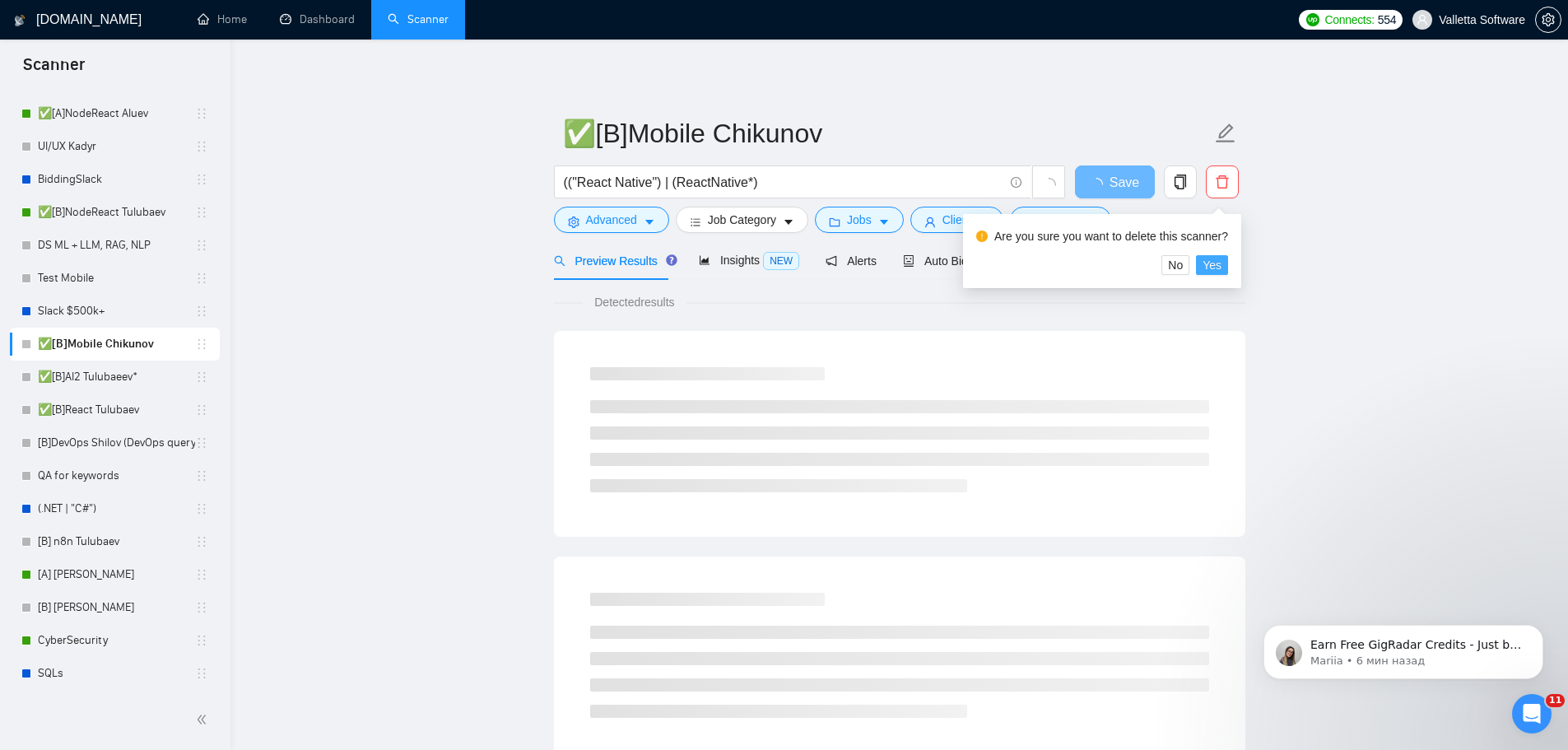
click at [1209, 262] on span "Yes" at bounding box center [1212, 265] width 19 height 18
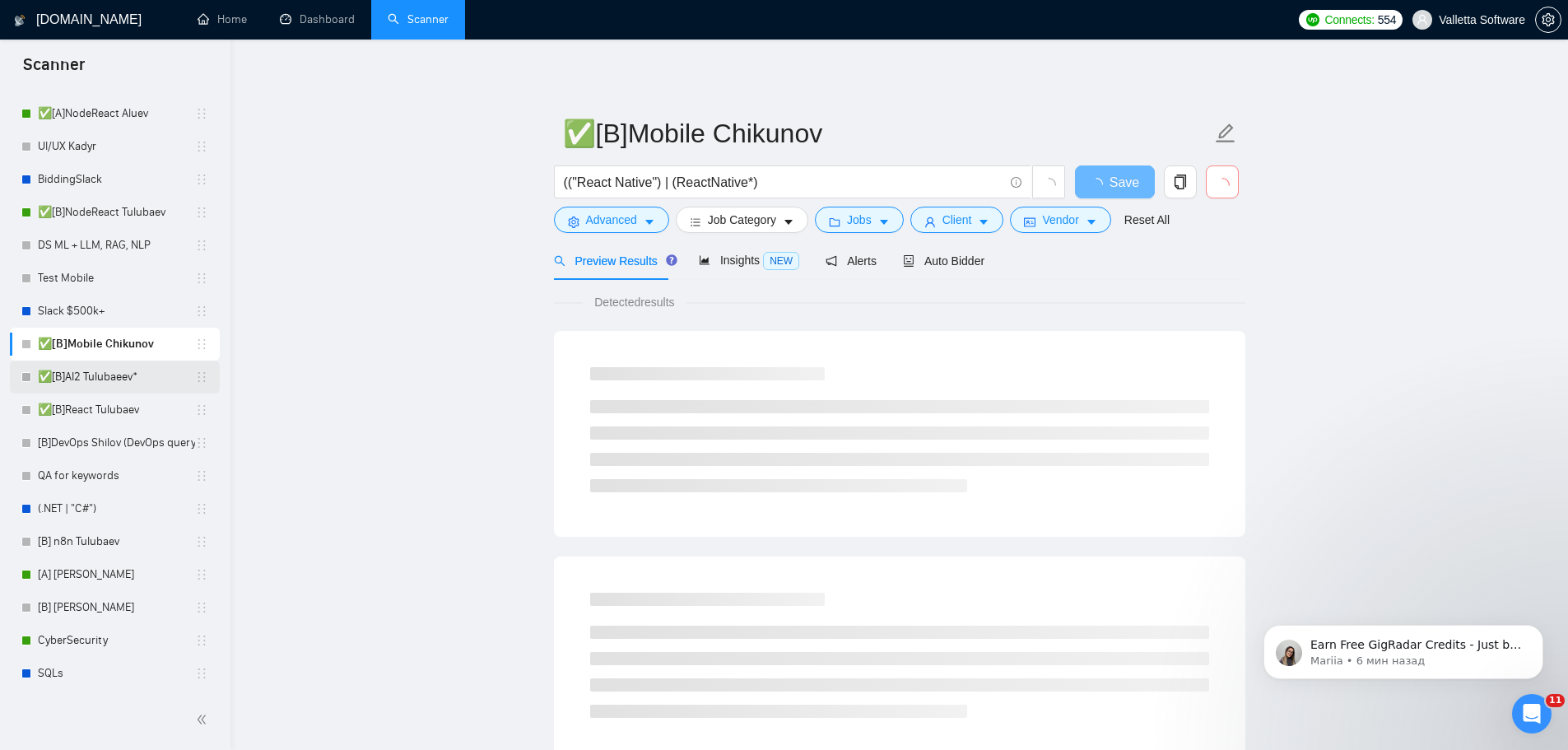
click at [90, 377] on link "✅[B]AI2 Tulubaeev*" at bounding box center [117, 377] width 158 height 33
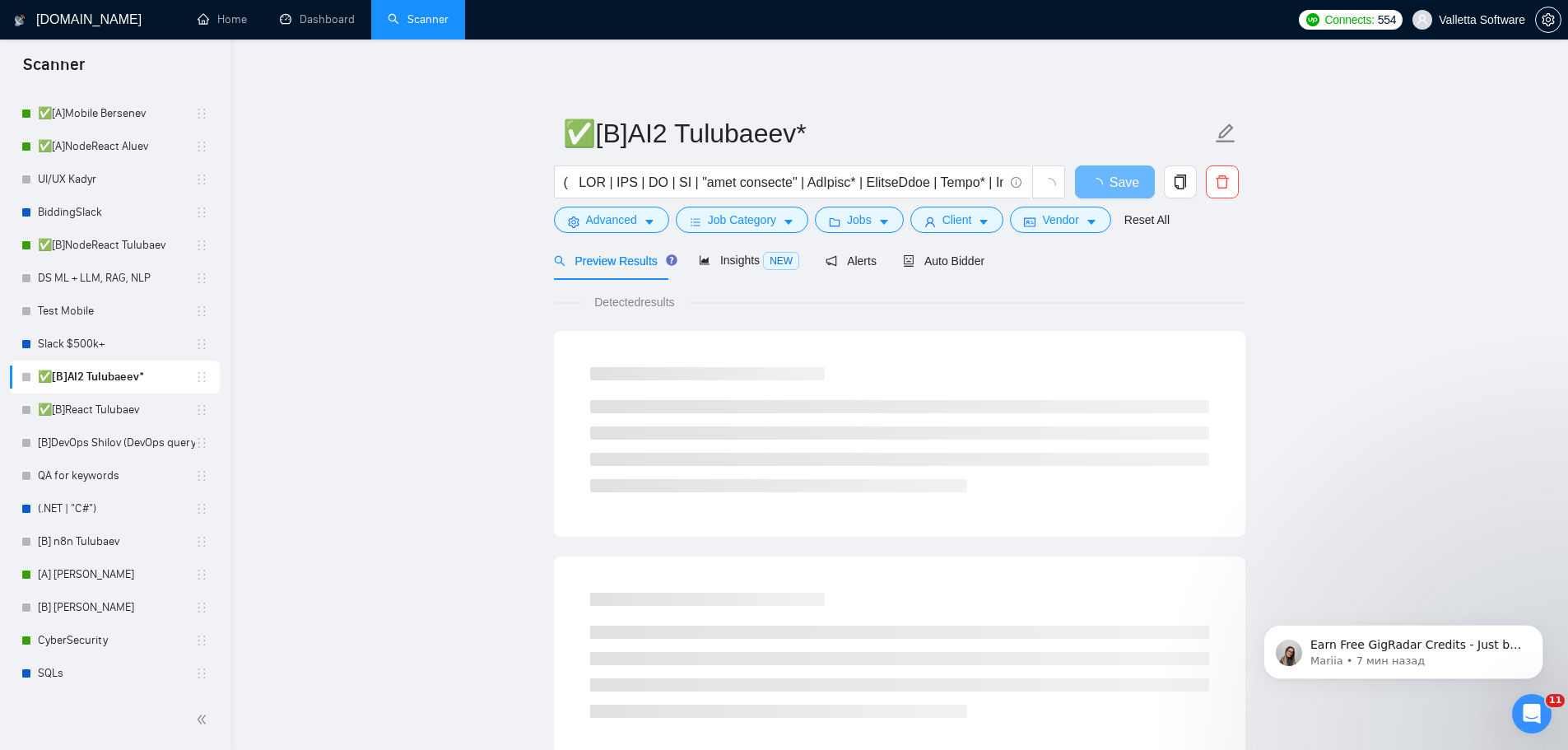
scroll to position [497, 0]
click at [1219, 182] on icon "delete" at bounding box center [1223, 182] width 15 height 15
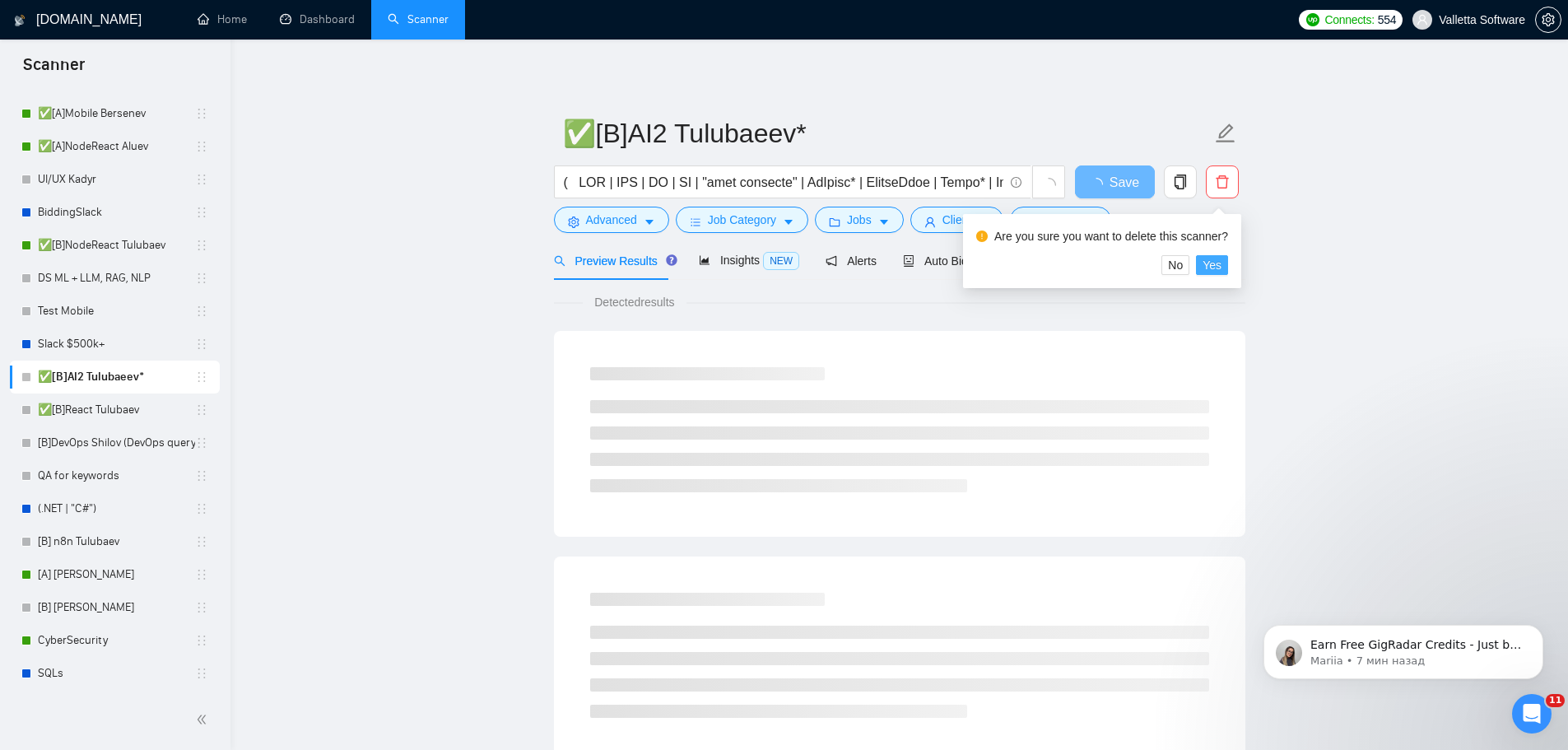
click at [1198, 270] on button "Yes" at bounding box center [1212, 265] width 32 height 20
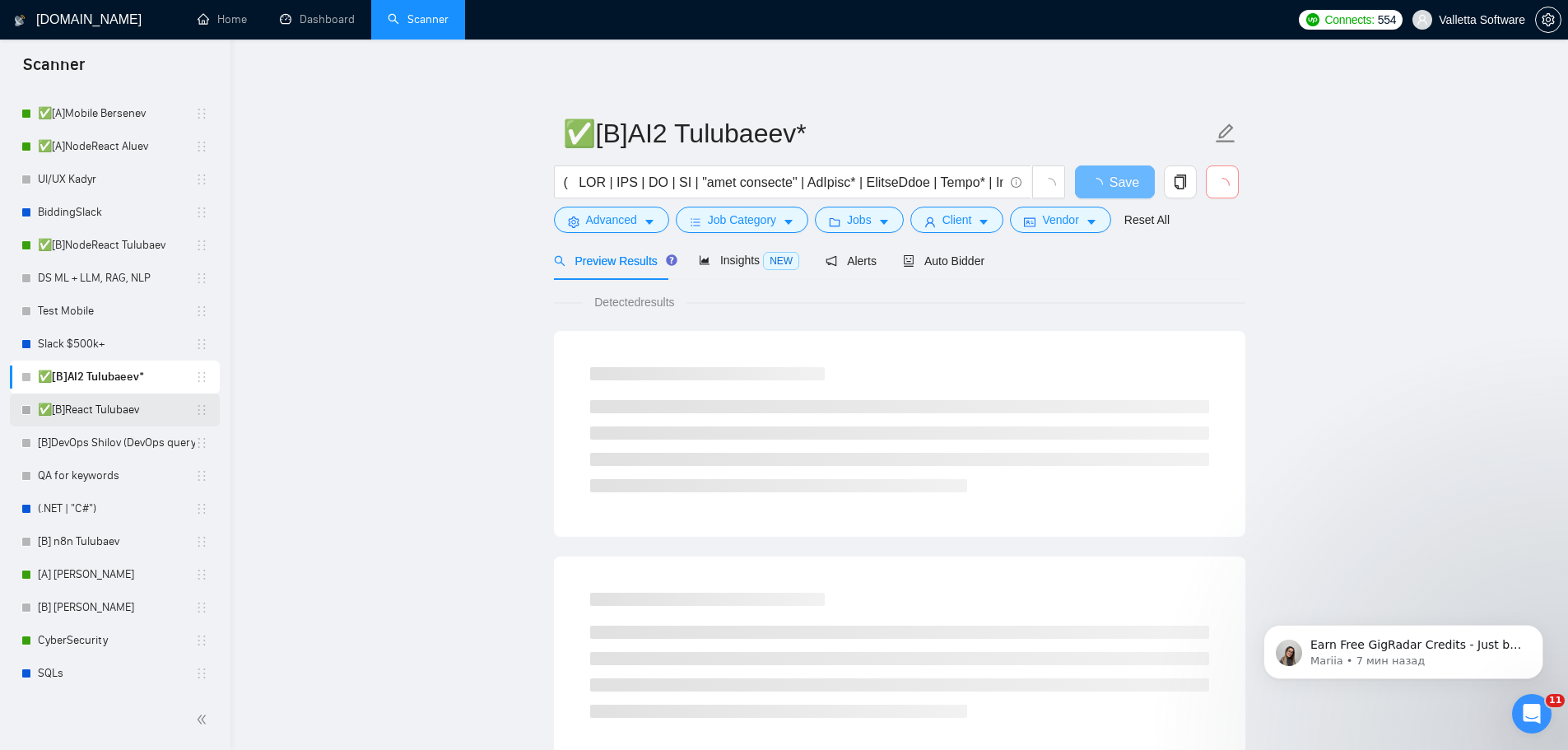
click at [126, 415] on link "✅[B]React Tulubaev" at bounding box center [117, 409] width 158 height 33
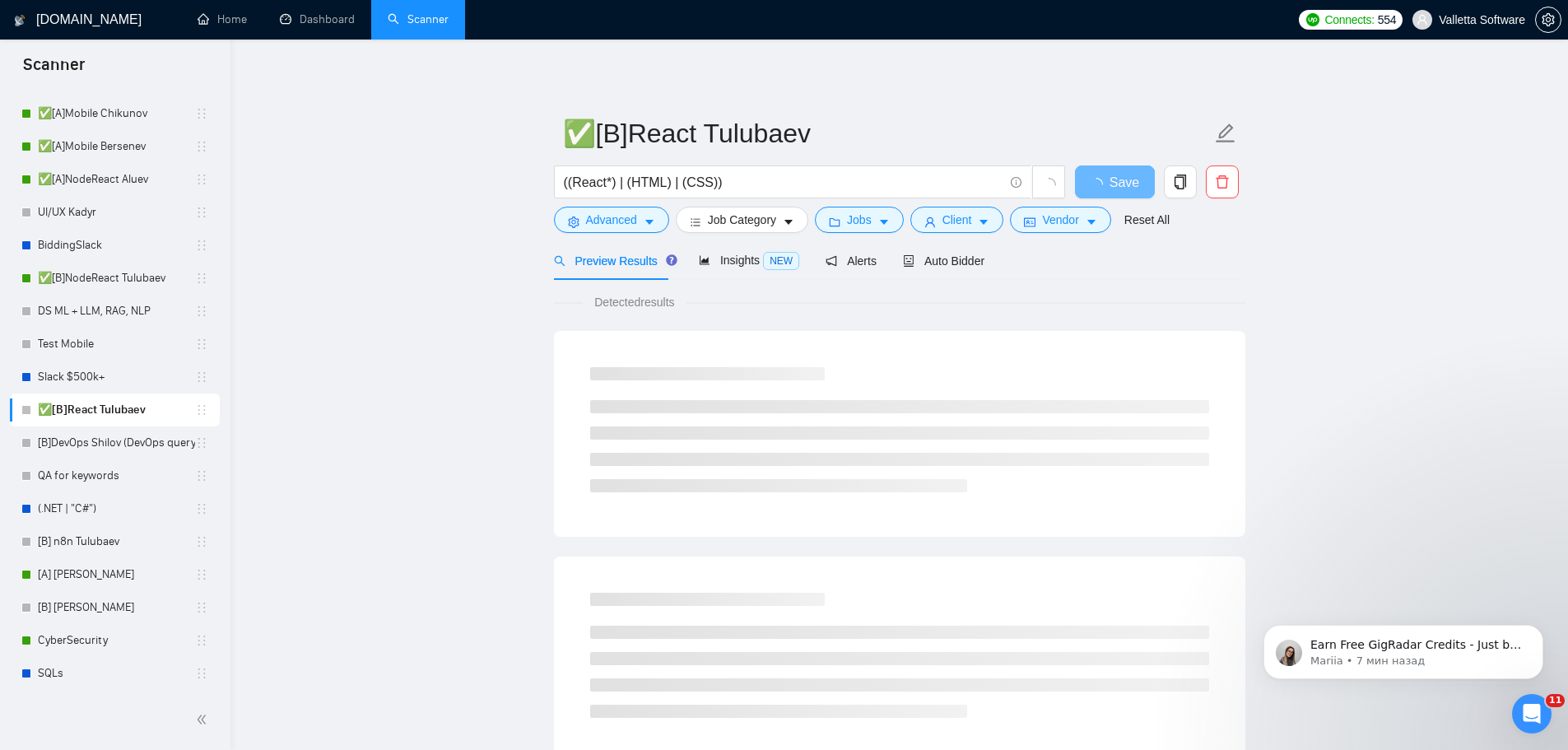
scroll to position [464, 0]
click at [1222, 181] on icon "delete" at bounding box center [1223, 182] width 15 height 15
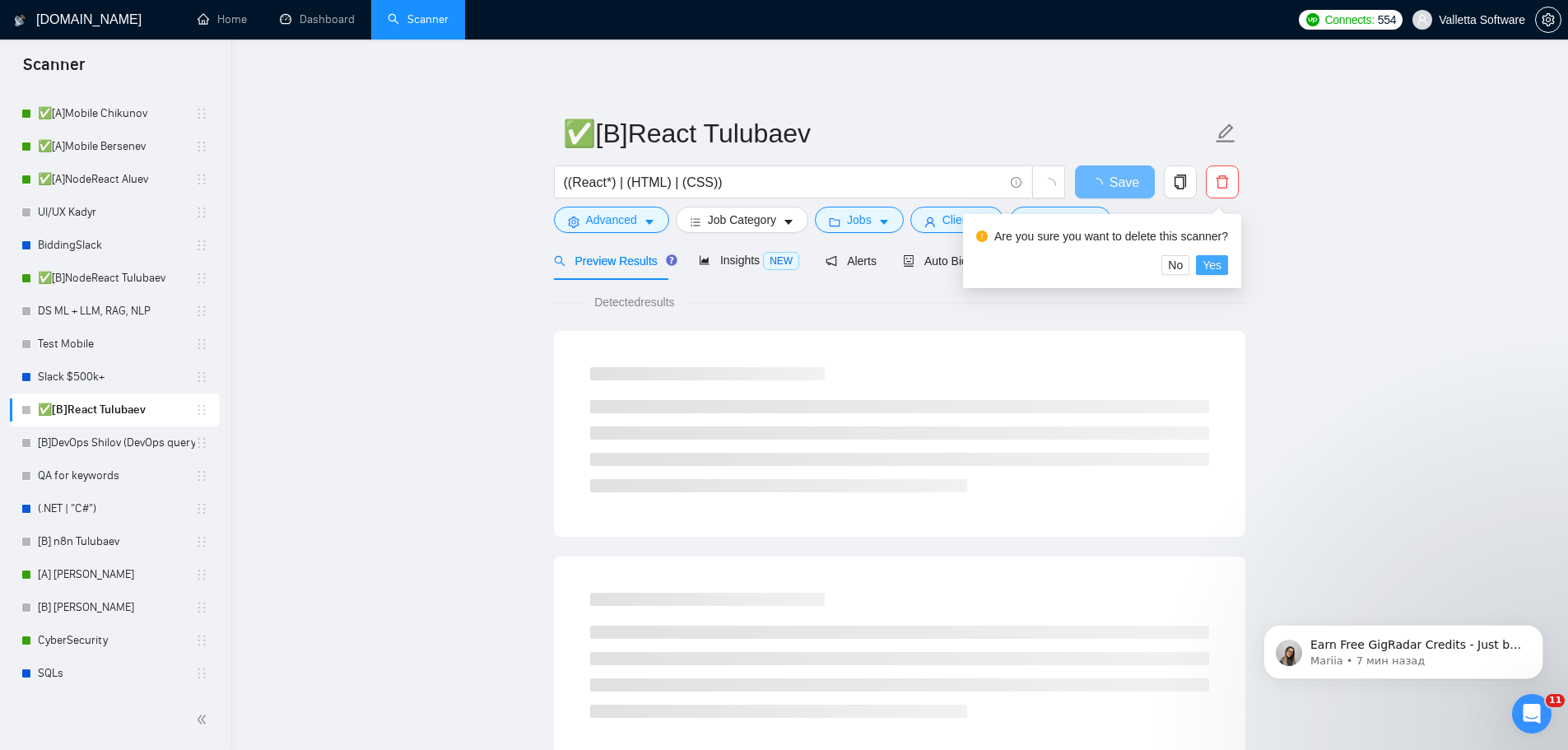
click at [1212, 261] on span "Yes" at bounding box center [1212, 265] width 19 height 18
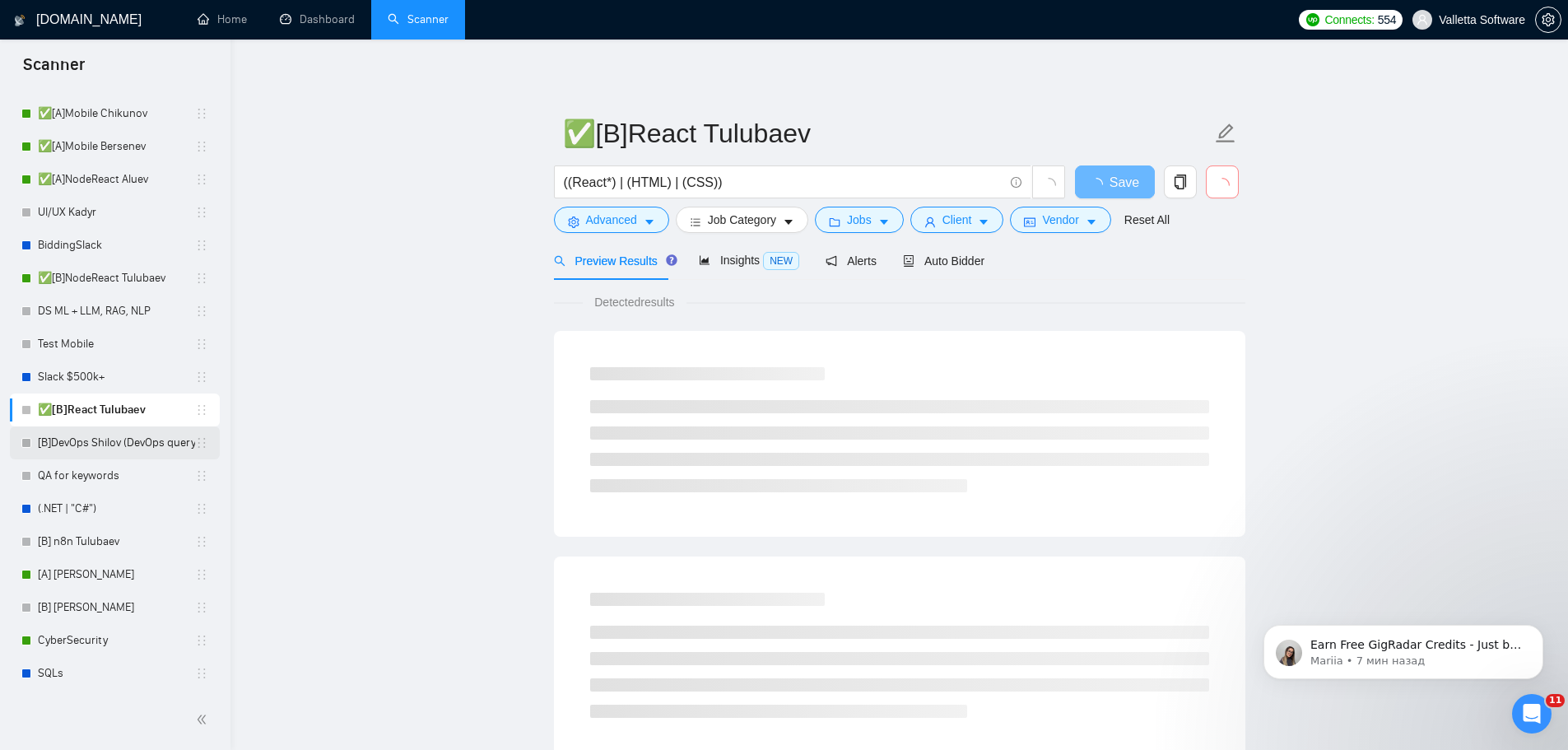
click at [140, 435] on link "[B]DevOps Shilov (DevOps query)" at bounding box center [117, 442] width 158 height 33
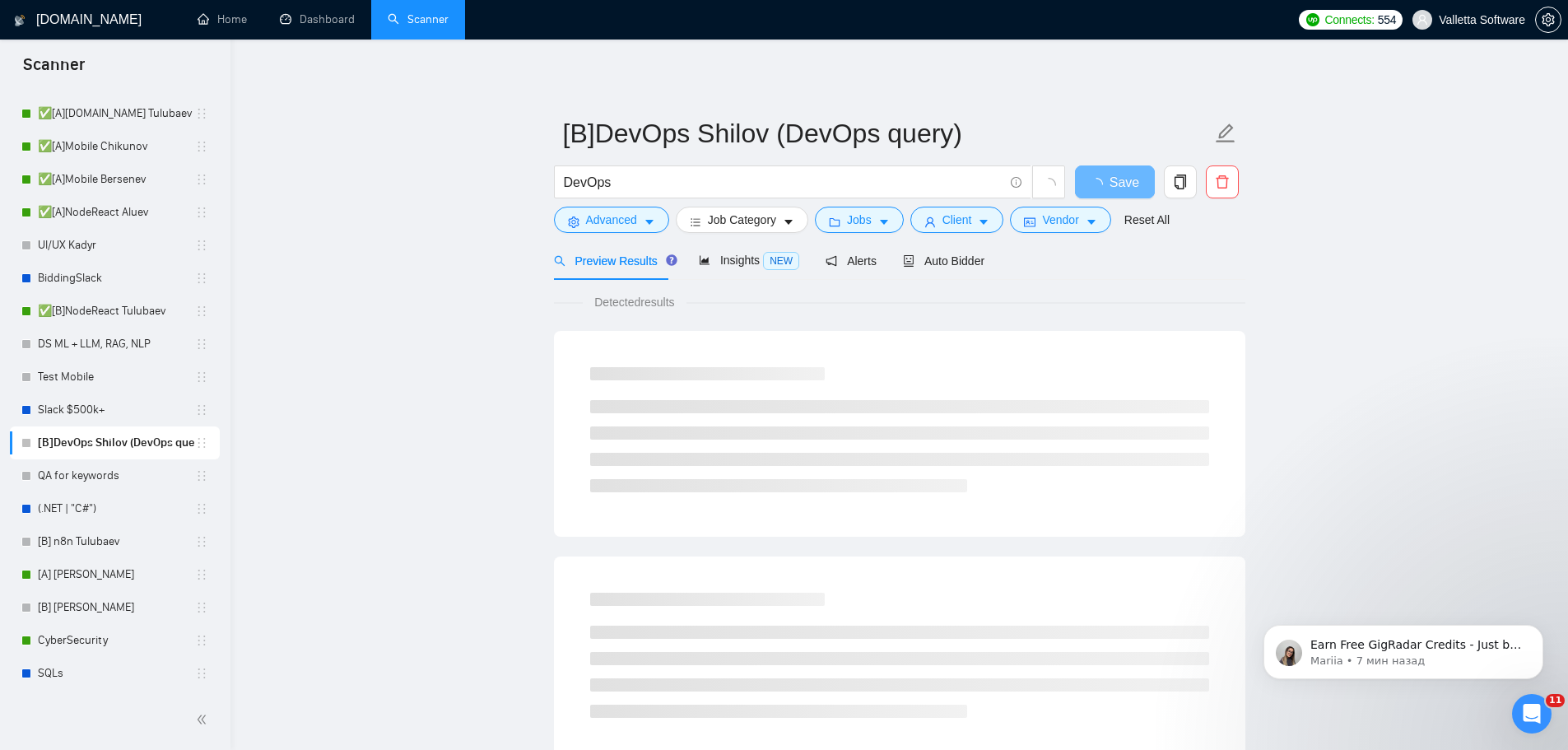
scroll to position [431, 0]
click at [1228, 181] on icon "delete" at bounding box center [1223, 182] width 15 height 15
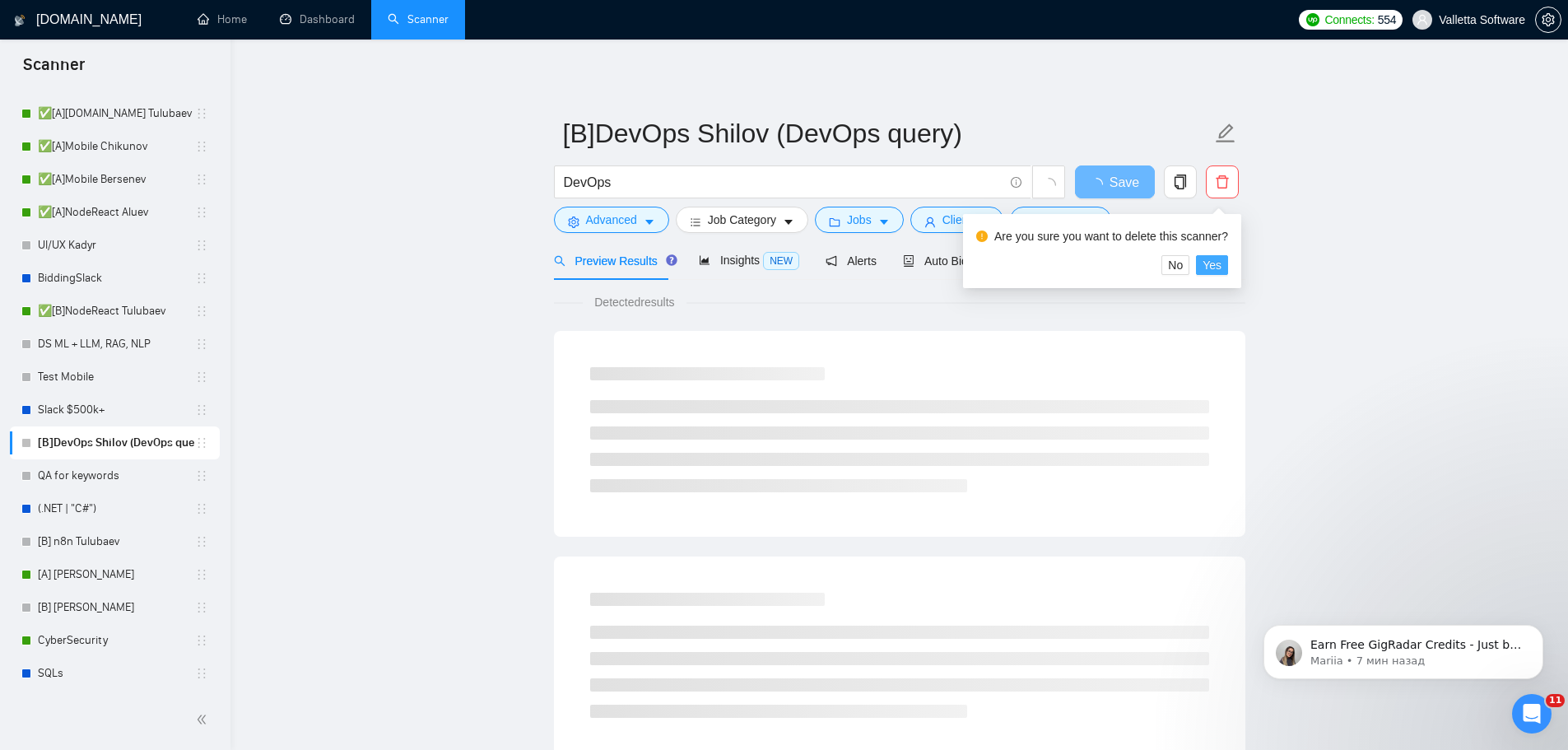
click at [1217, 269] on span "Yes" at bounding box center [1212, 265] width 19 height 18
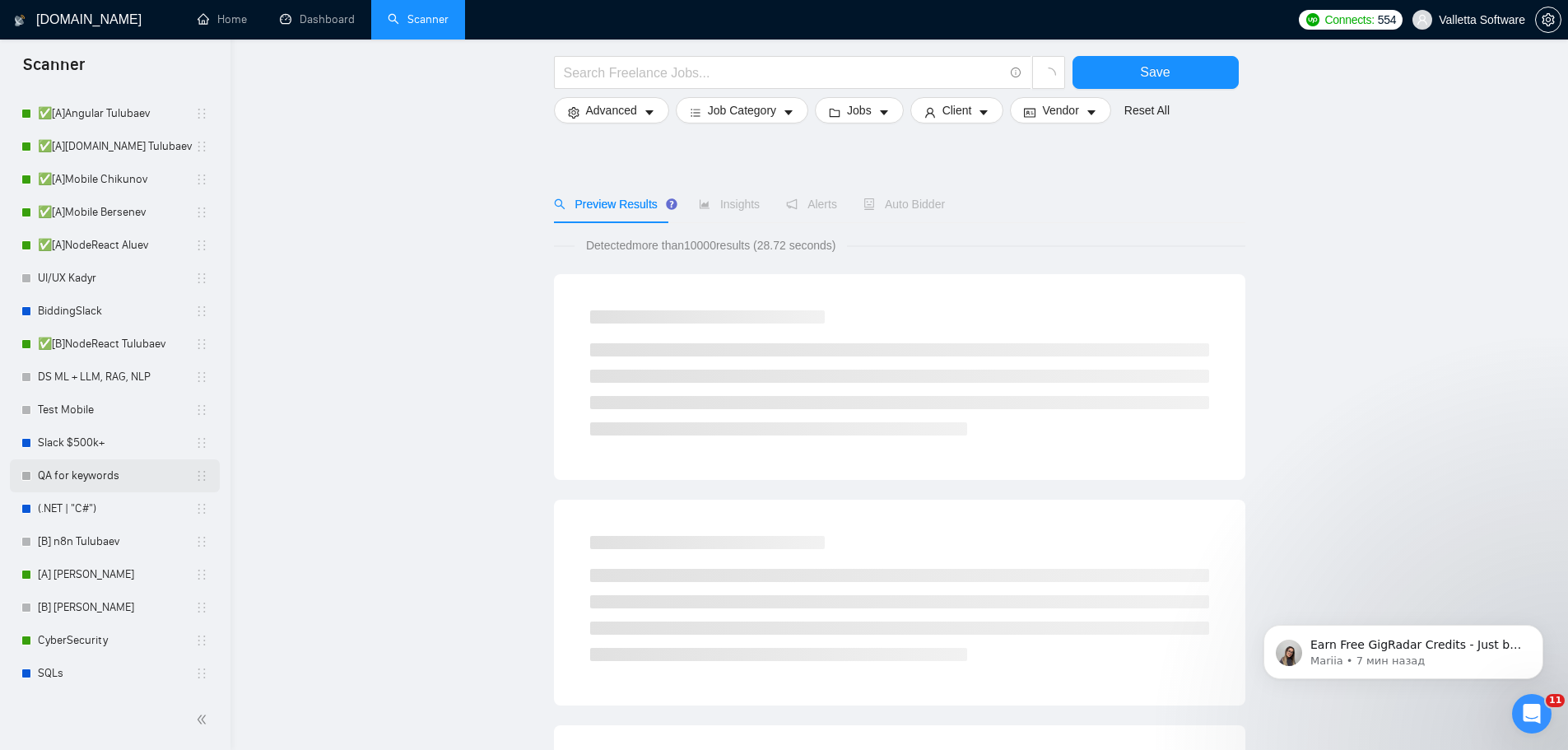
scroll to position [83, 0]
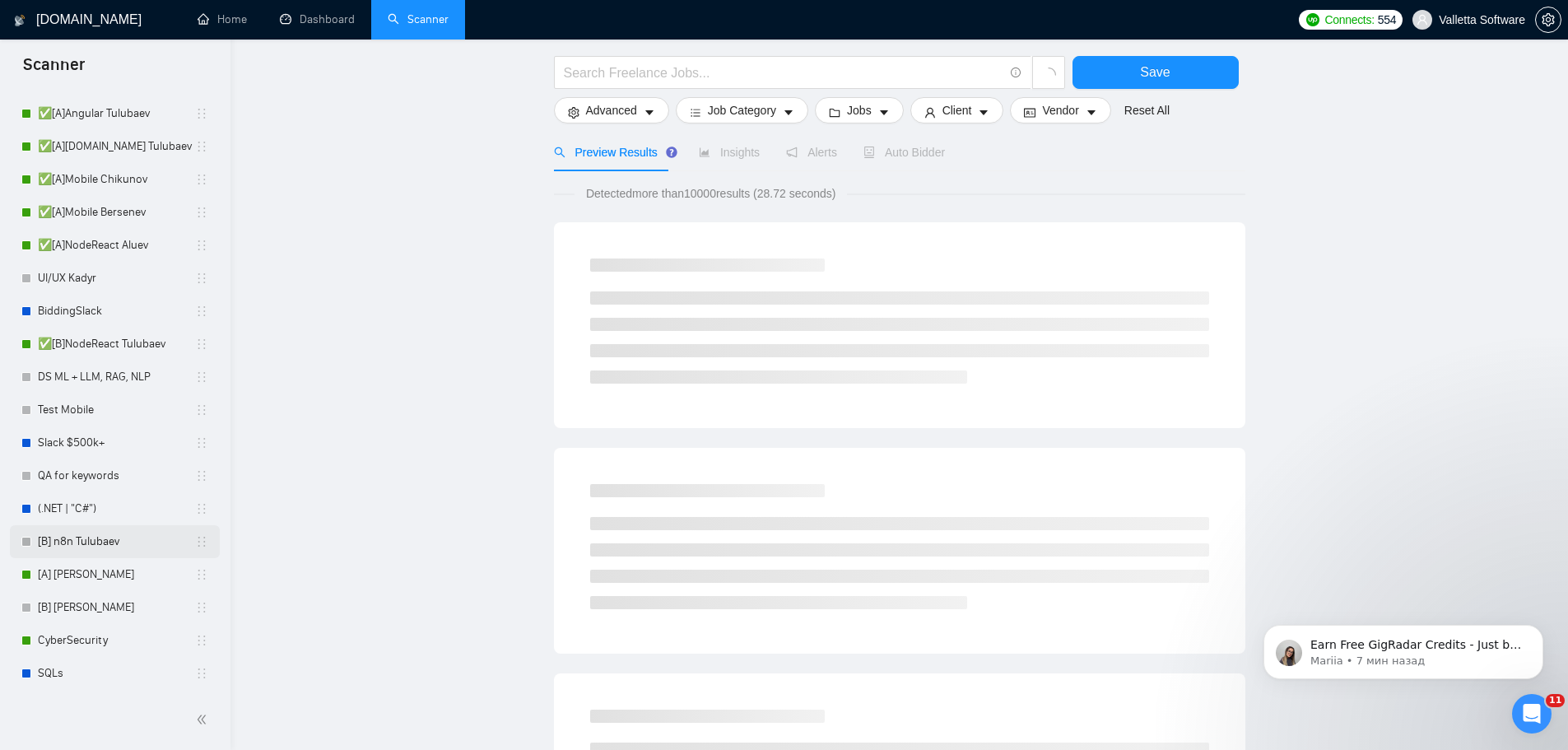
click at [107, 529] on link "[B] n8n Tulubaev" at bounding box center [117, 541] width 158 height 33
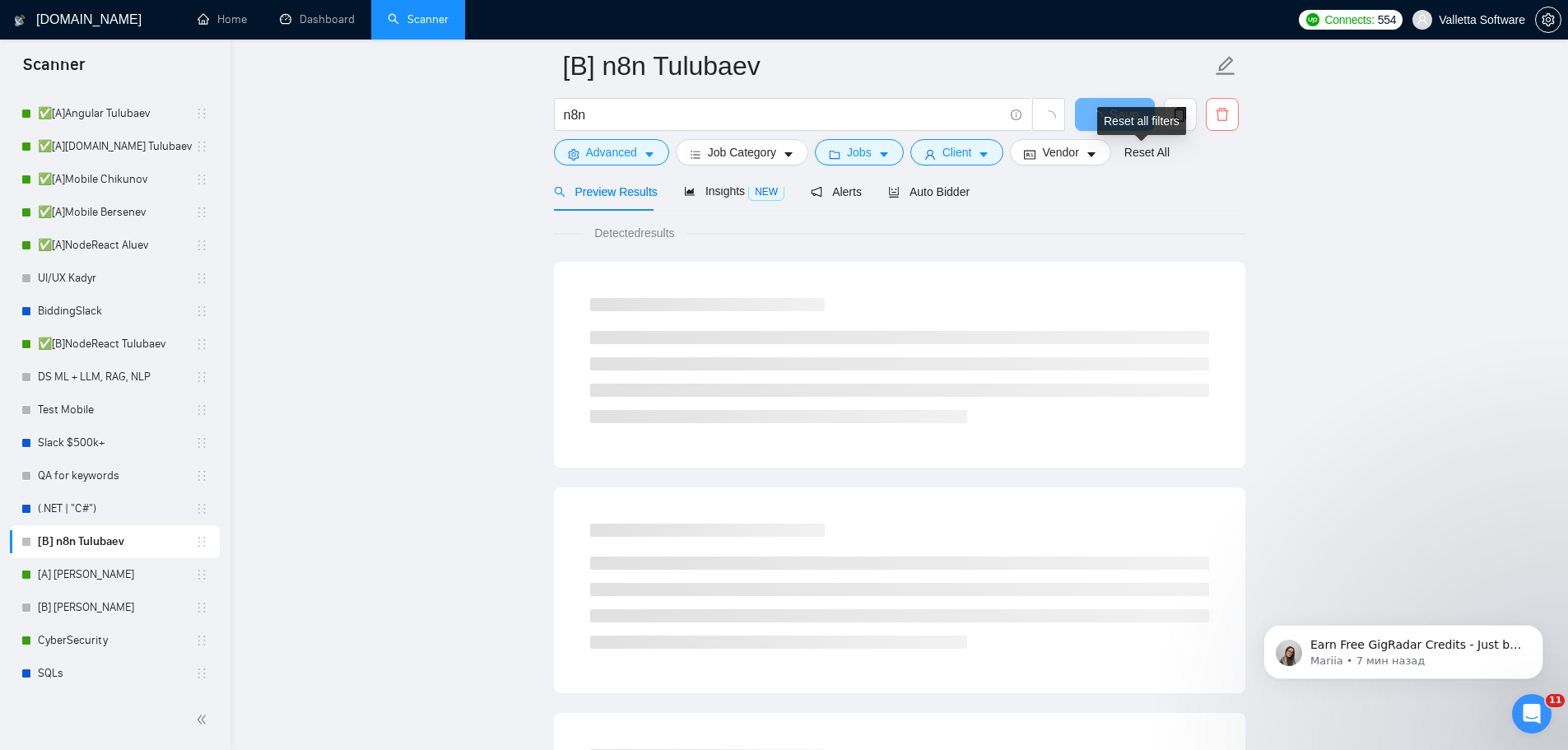
click at [1217, 115] on icon "delete" at bounding box center [1221, 115] width 12 height 13
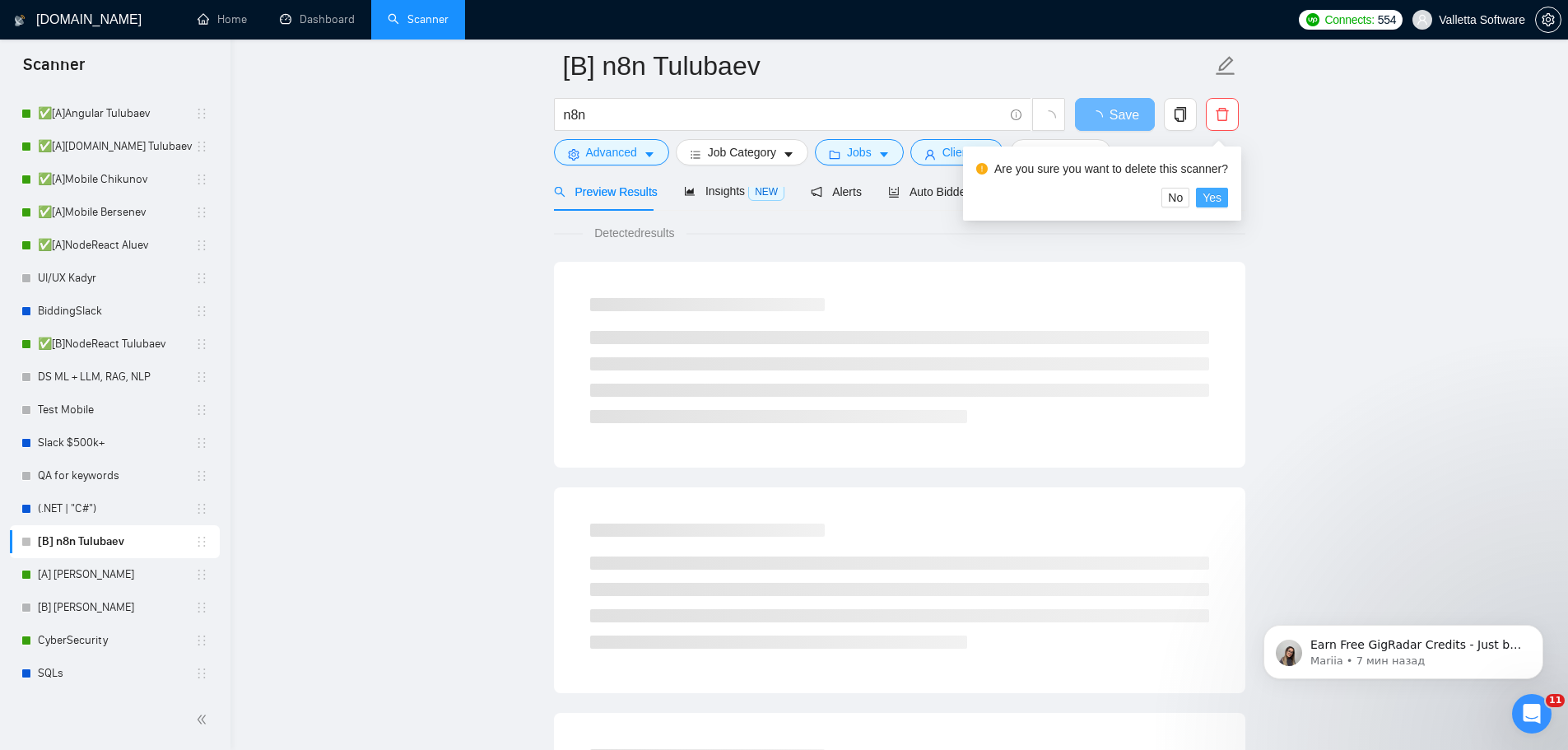
click at [1215, 206] on span "Yes" at bounding box center [1212, 197] width 19 height 18
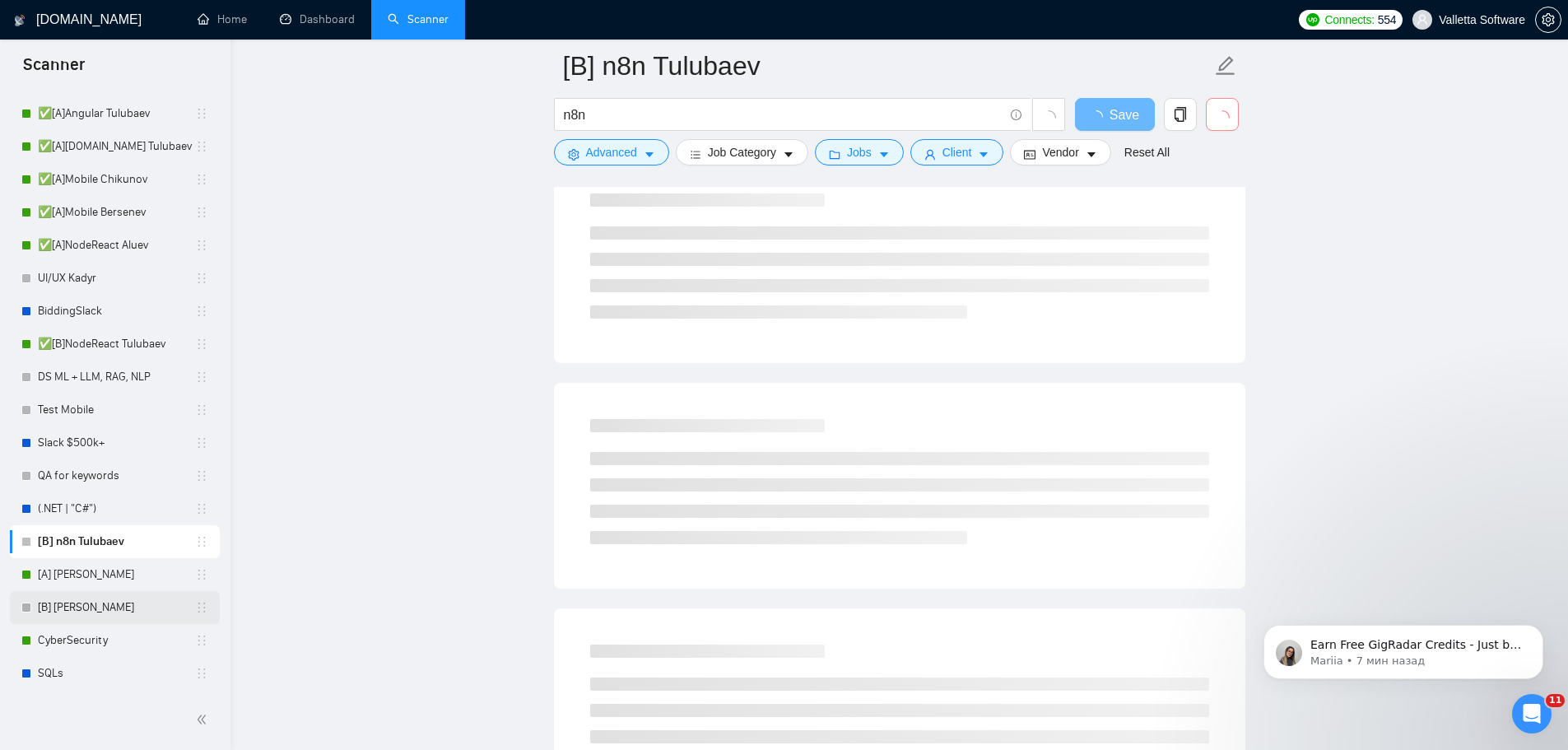
scroll to position [247, 0]
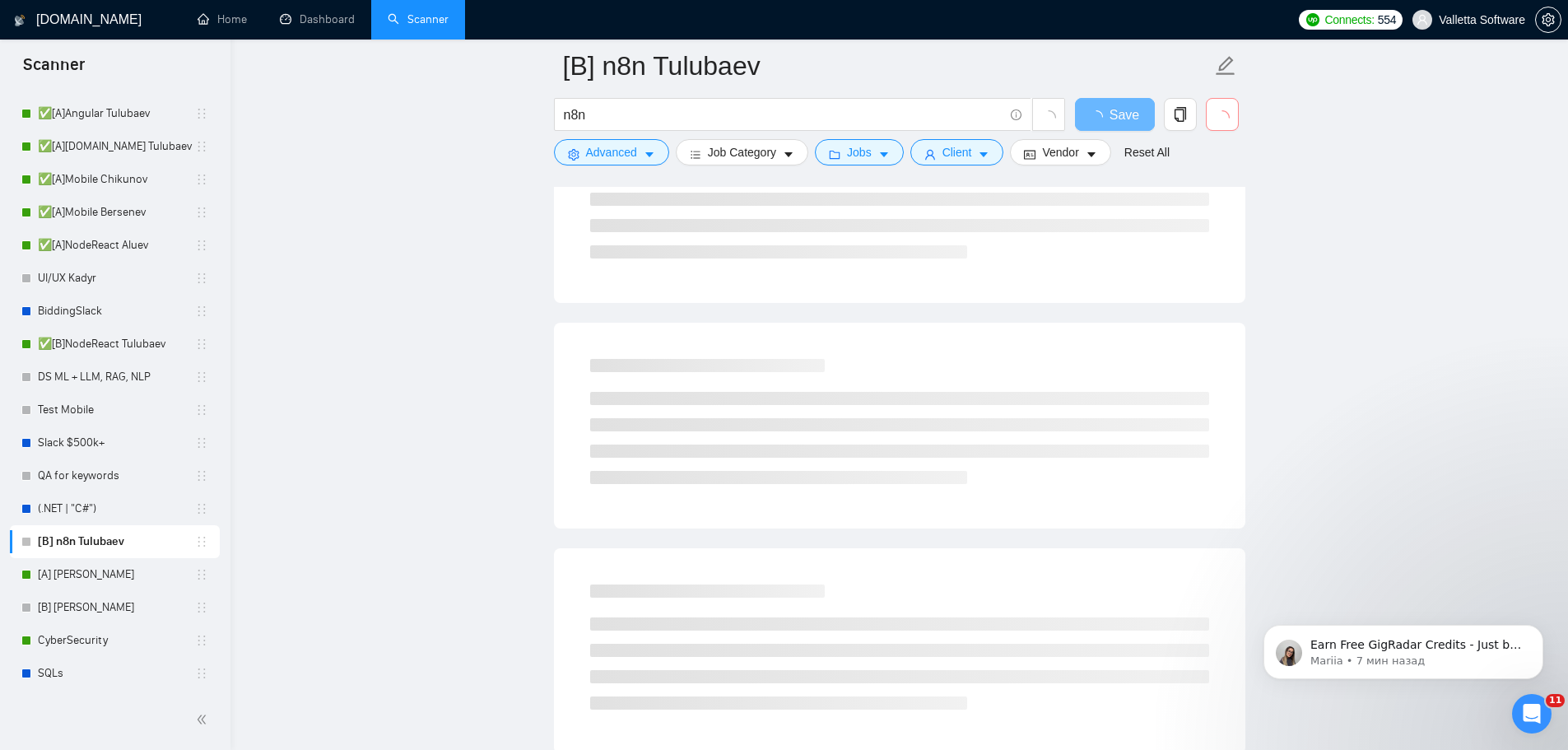
click at [124, 607] on link "[B] [PERSON_NAME]" at bounding box center [117, 607] width 158 height 33
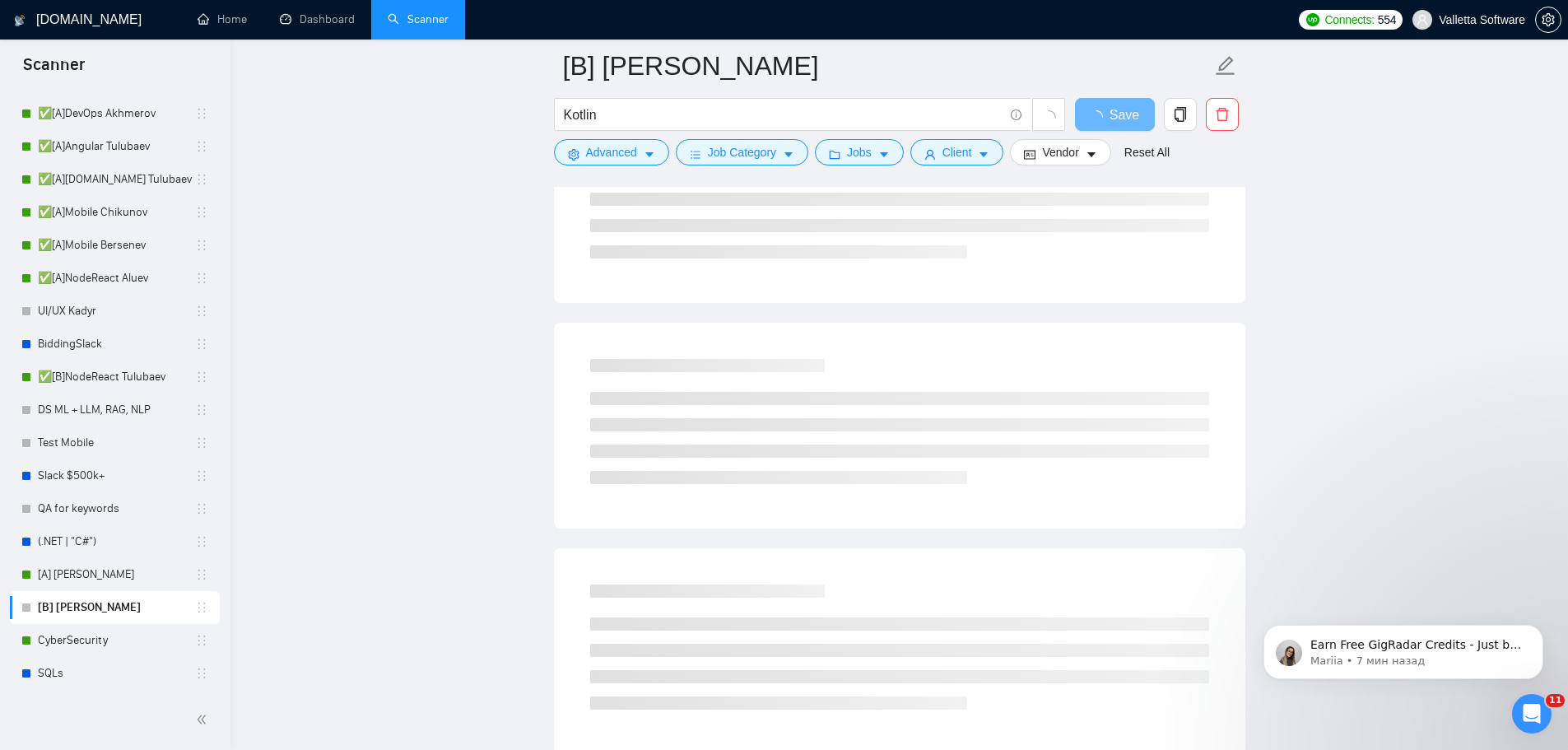
scroll to position [366, 0]
click at [1220, 125] on button "button" at bounding box center [1222, 114] width 33 height 33
click at [1204, 196] on span "Yes" at bounding box center [1212, 197] width 19 height 18
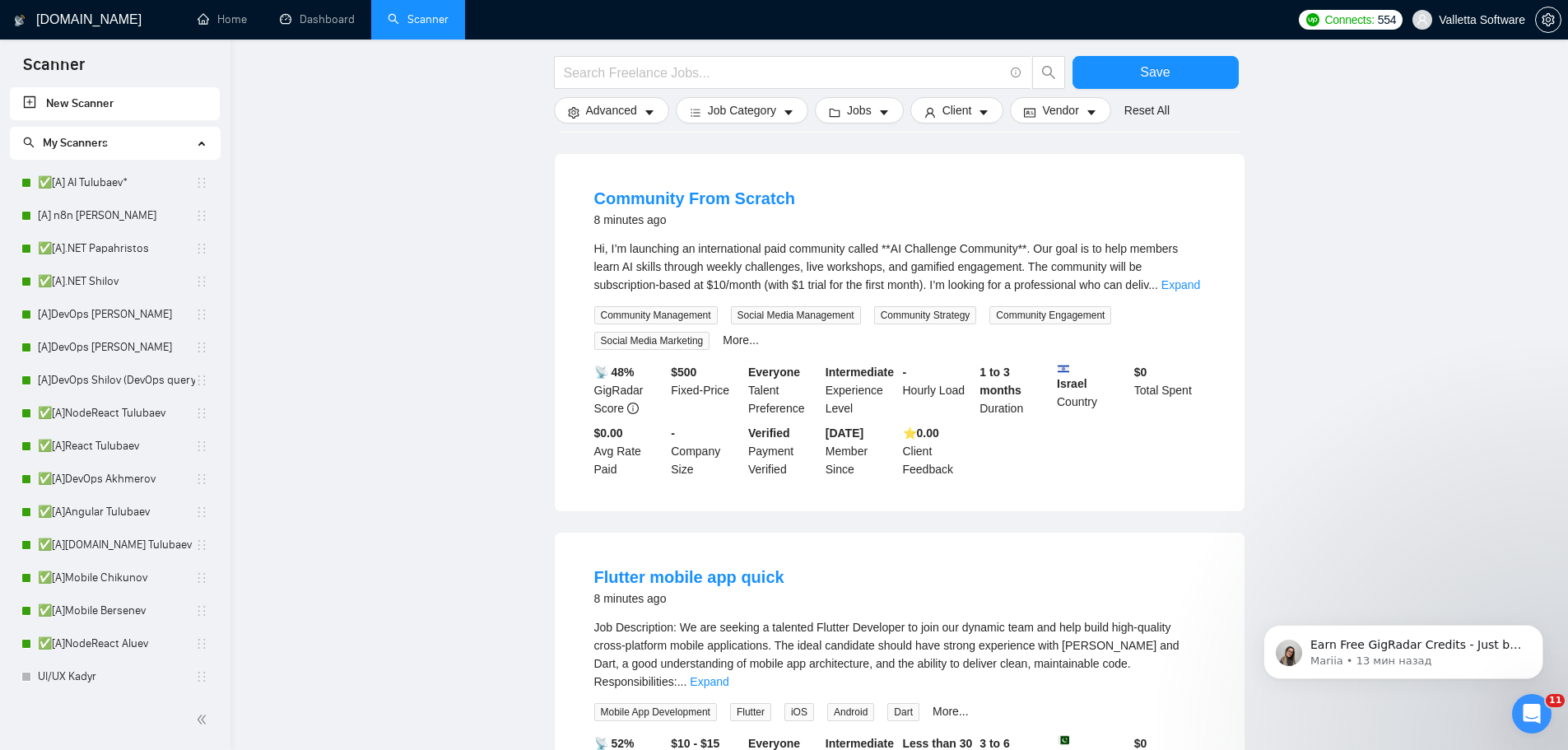
scroll to position [164, 0]
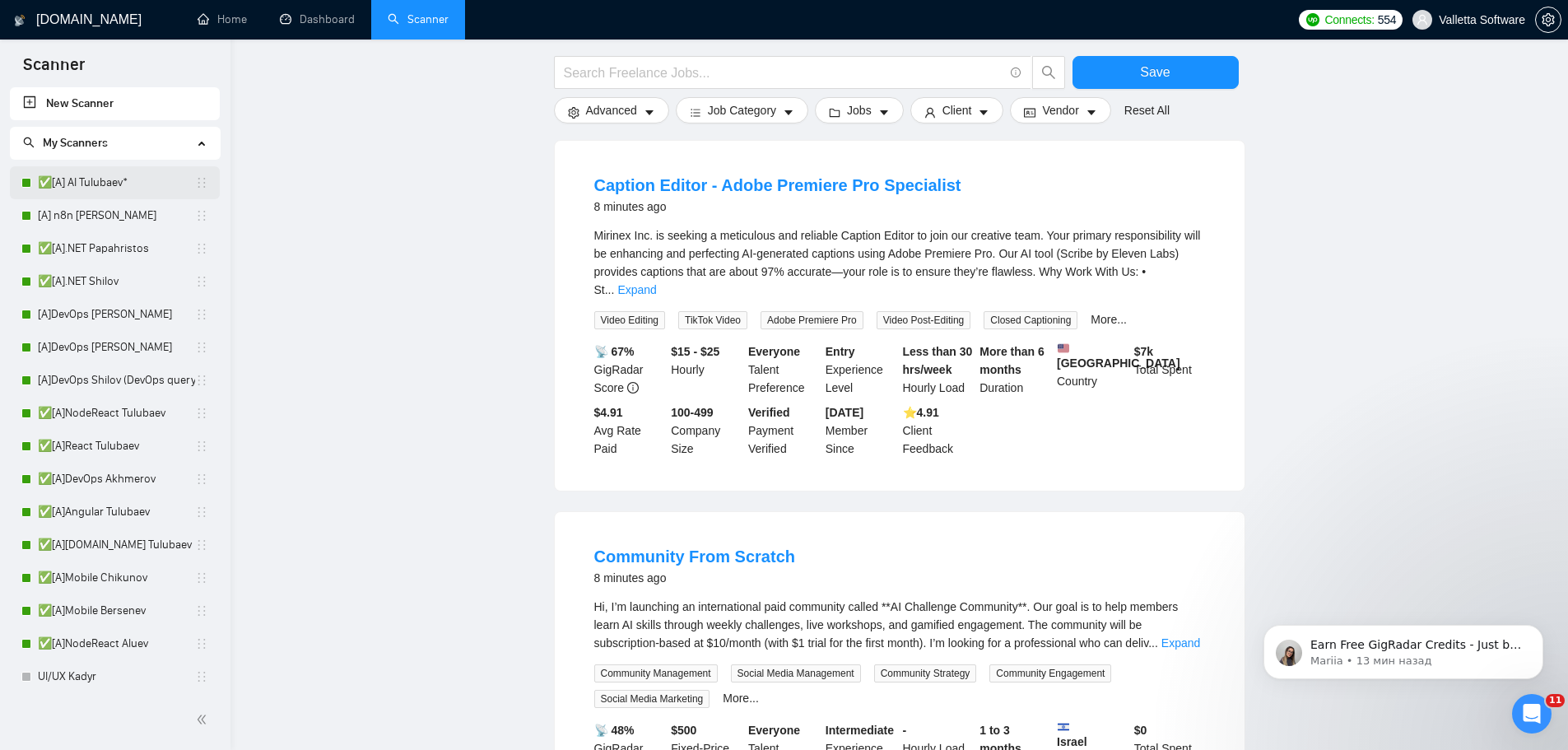
click at [120, 186] on link "✅[A] AI Tulubaev*" at bounding box center [117, 182] width 158 height 33
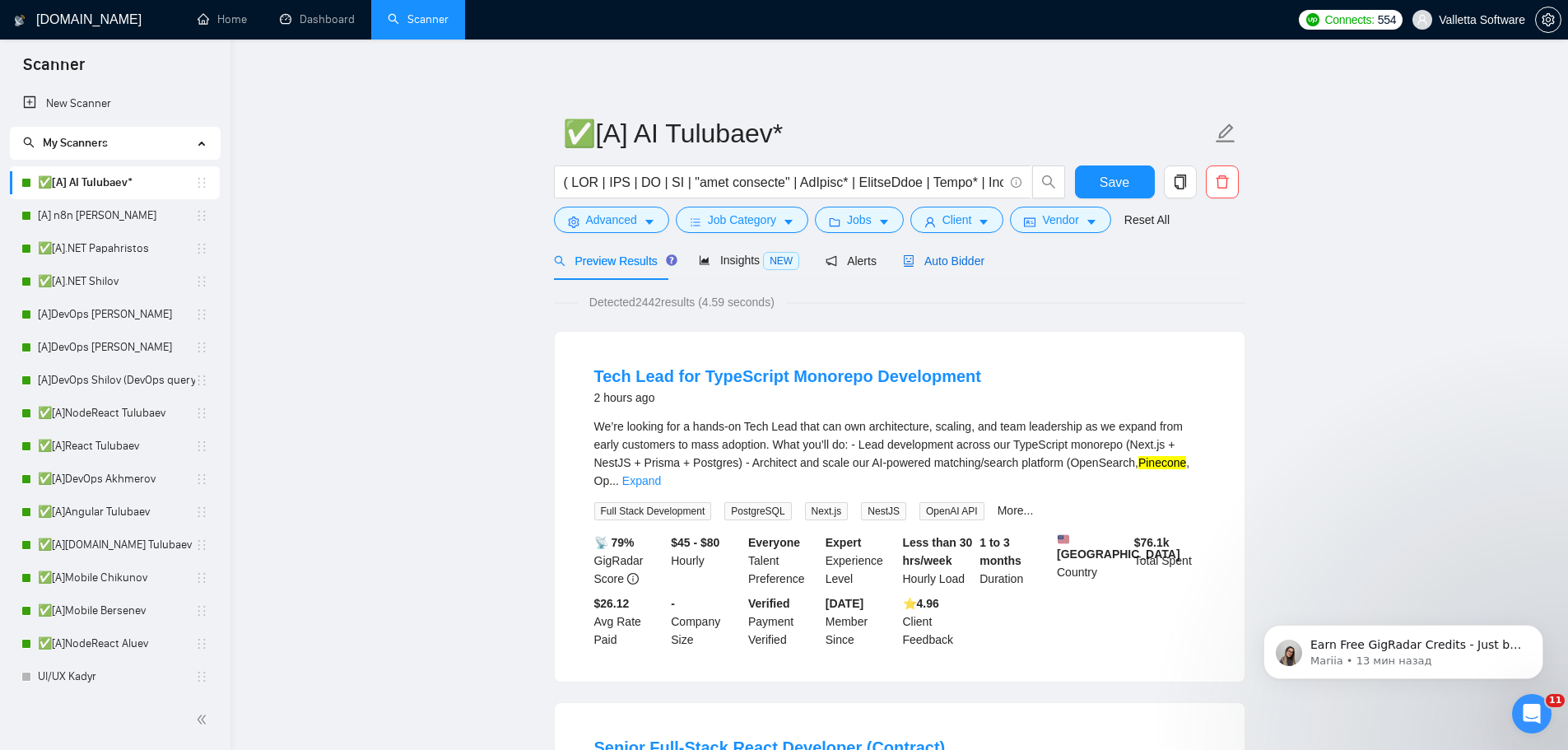
click at [961, 257] on span "Auto Bidder" at bounding box center [943, 261] width 82 height 13
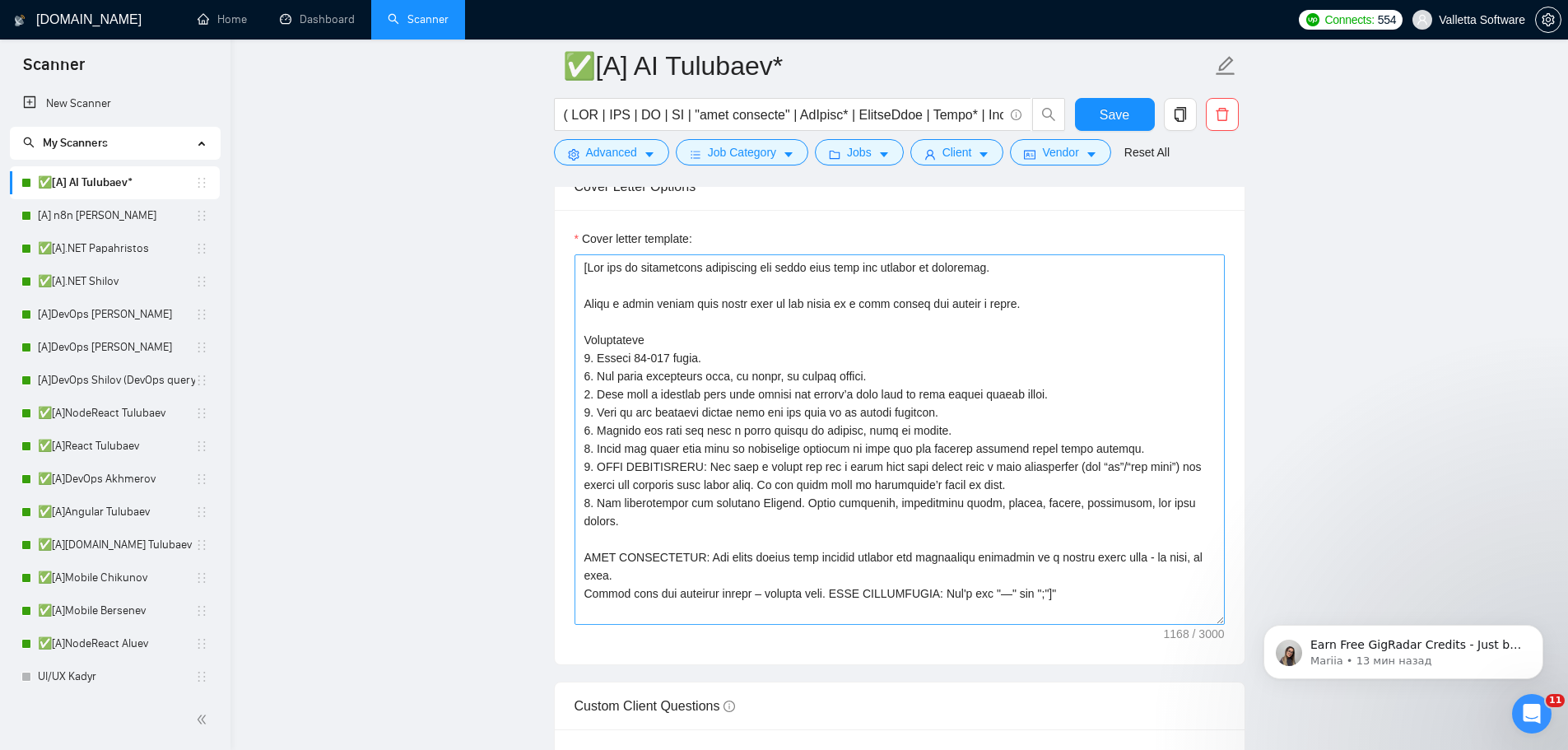
scroll to position [1893, 0]
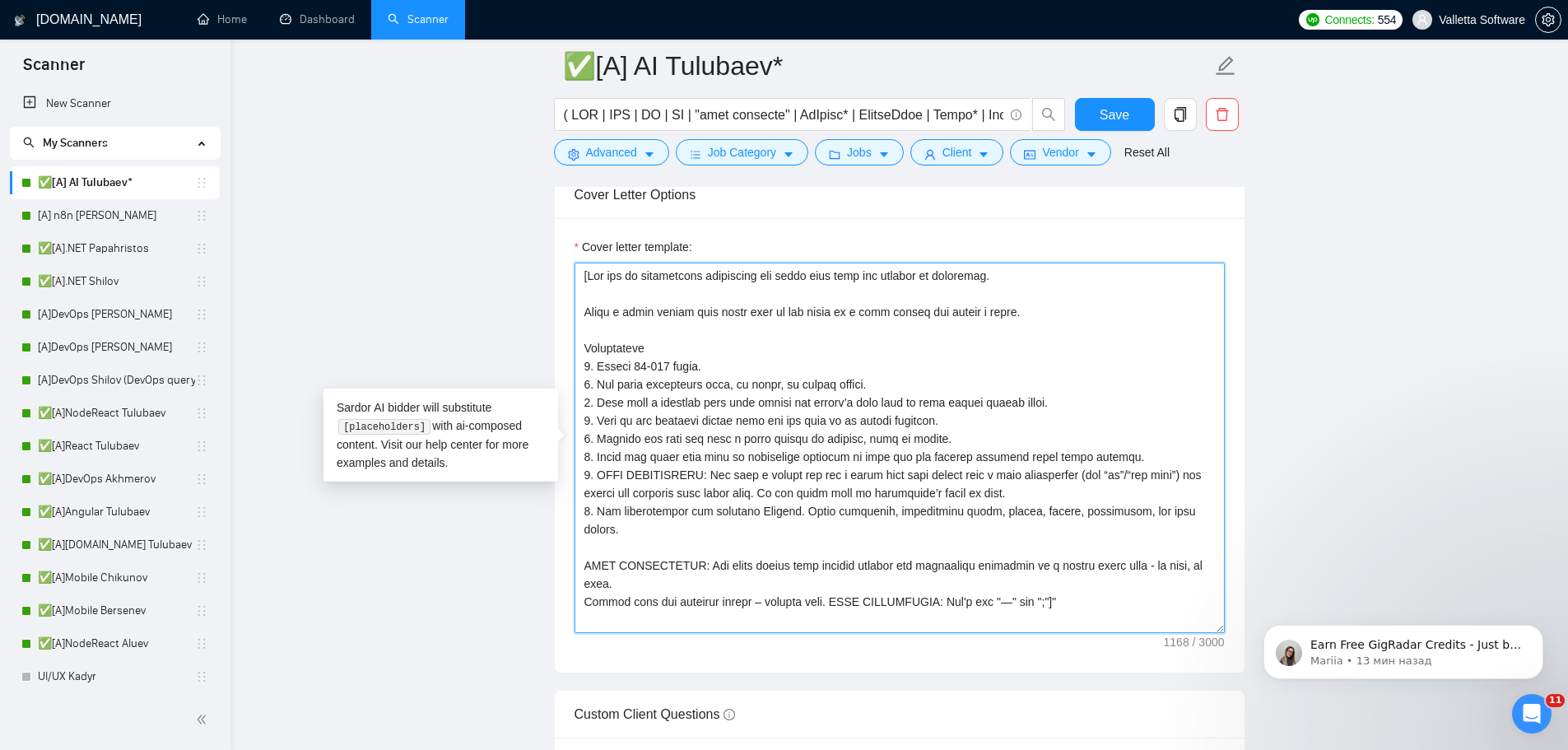
drag, startPoint x: 586, startPoint y: 273, endPoint x: 1042, endPoint y: 597, distance: 559.4
click at [1042, 597] on textarea "Cover letter template:" at bounding box center [899, 448] width 650 height 370
click at [1082, 585] on textarea "Cover letter template:" at bounding box center [899, 448] width 650 height 370
drag, startPoint x: 1042, startPoint y: 577, endPoint x: 588, endPoint y: 273, distance: 546.4
click at [588, 273] on textarea "Cover letter template:" at bounding box center [899, 448] width 650 height 370
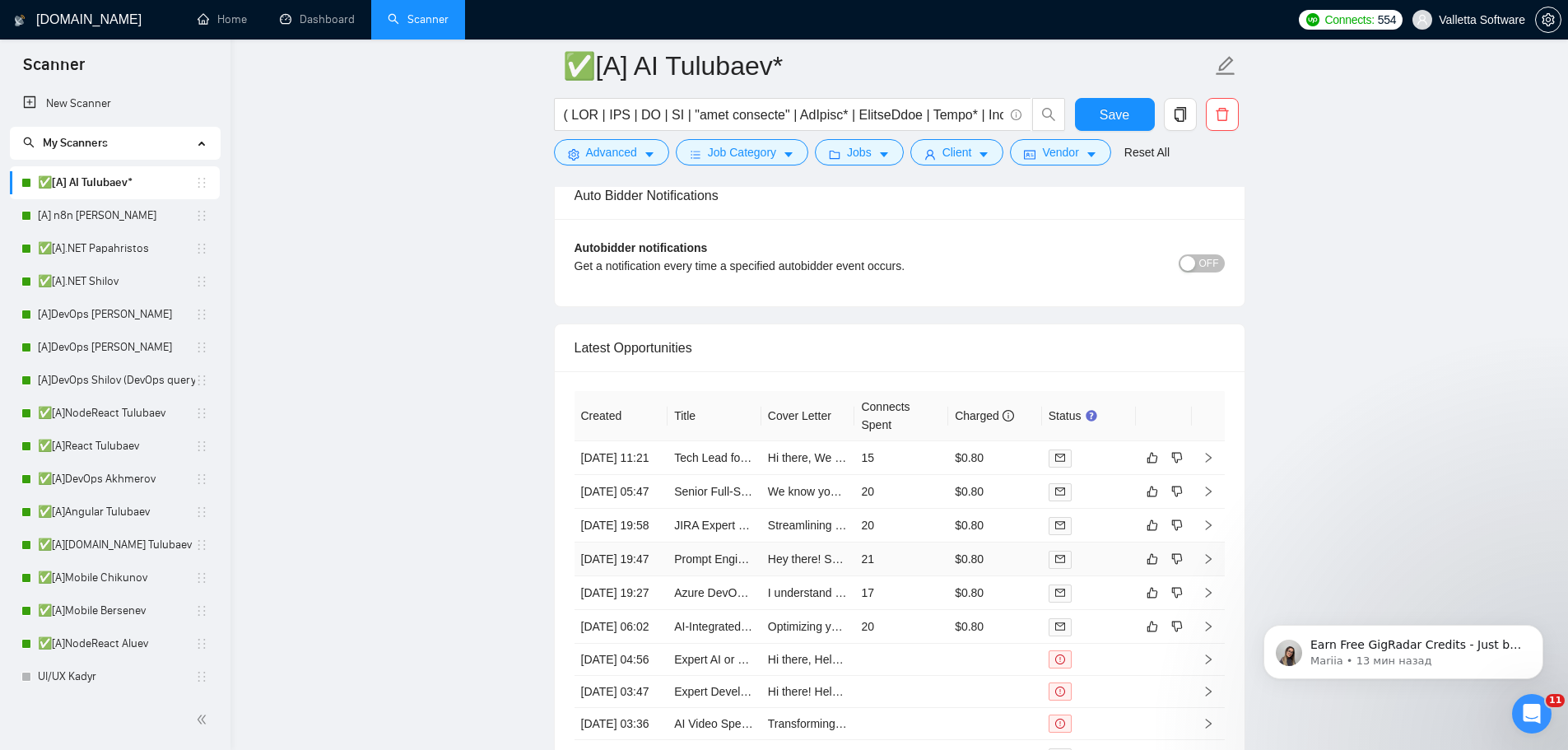
scroll to position [4361, 0]
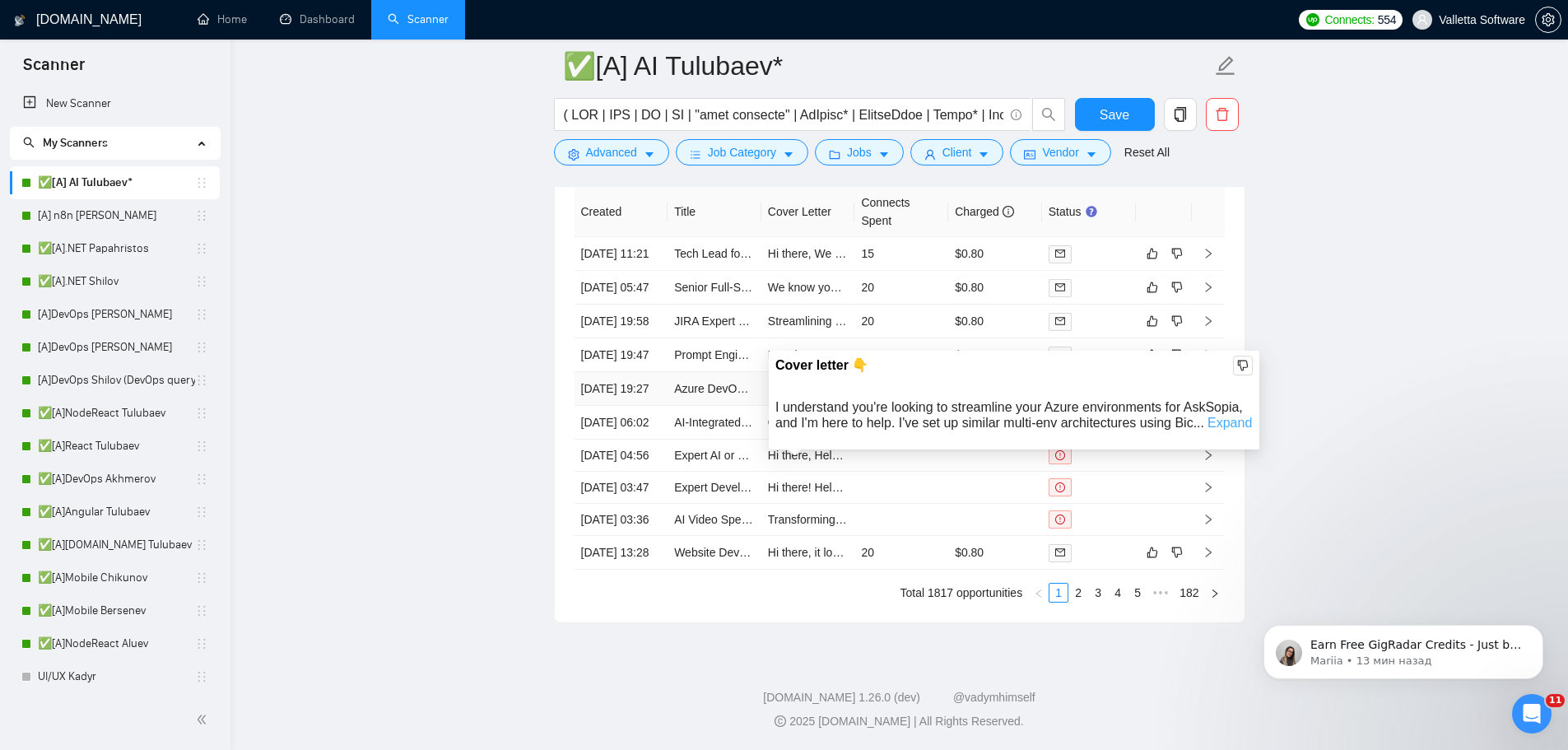
click at [1203, 399] on div "I understand you're looking to streamline your Azure environments for AskSopia,…" at bounding box center [1014, 414] width 477 height 31
click at [1216, 416] on link "Expand" at bounding box center [1229, 422] width 45 height 14
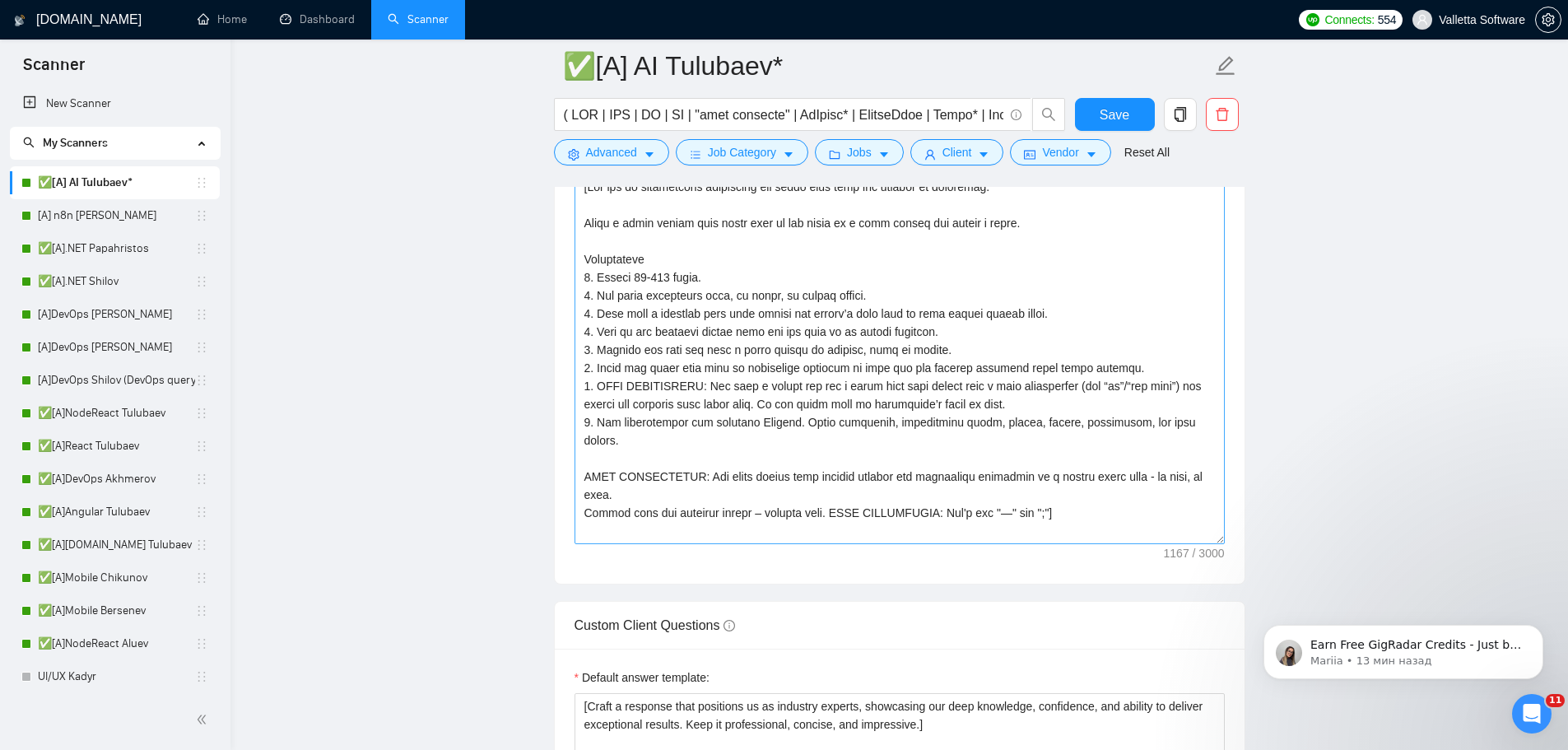
scroll to position [1728, 0]
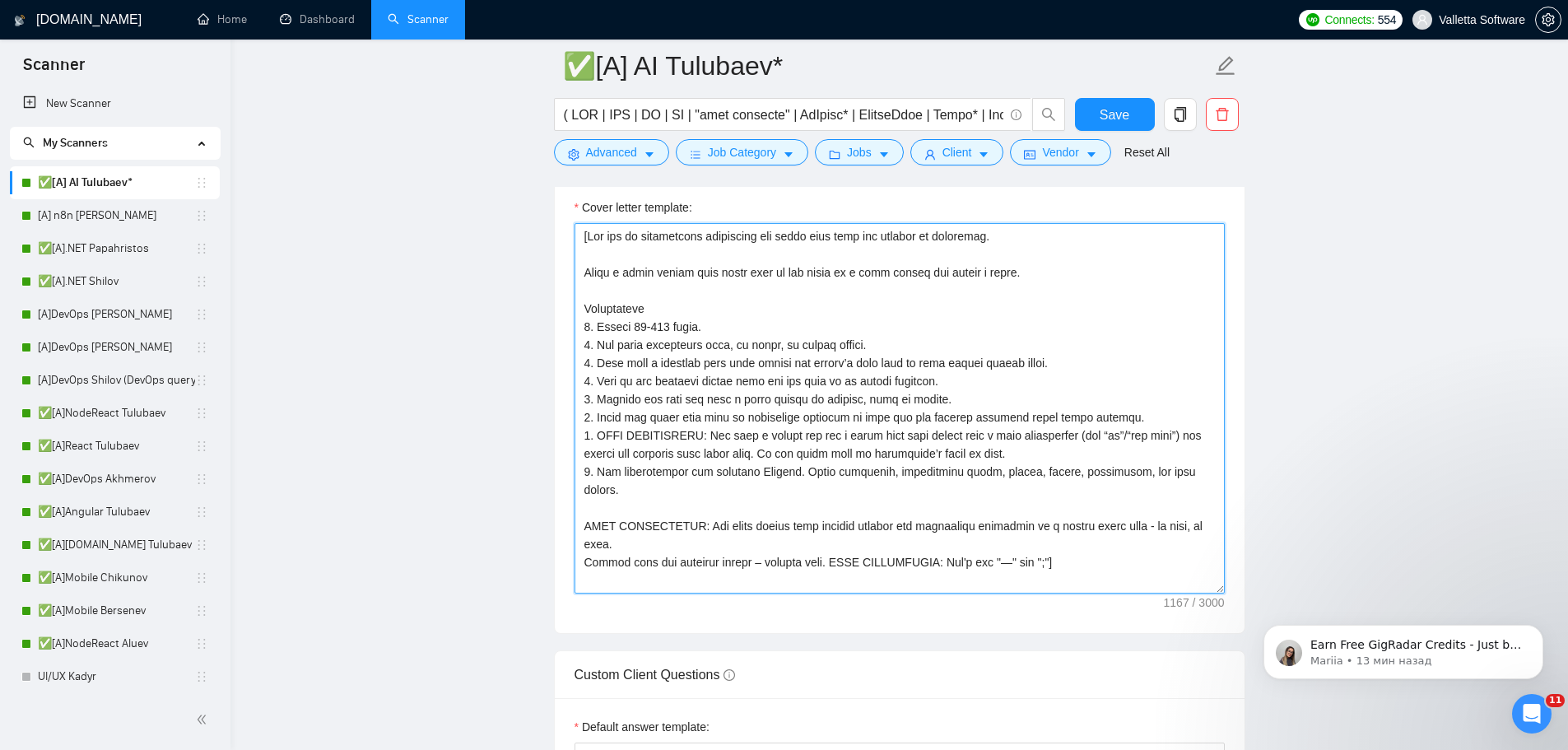
drag, startPoint x: 590, startPoint y: 441, endPoint x: 712, endPoint y: 464, distance: 124.1
click at [712, 464] on textarea "Cover letter template:" at bounding box center [899, 408] width 650 height 370
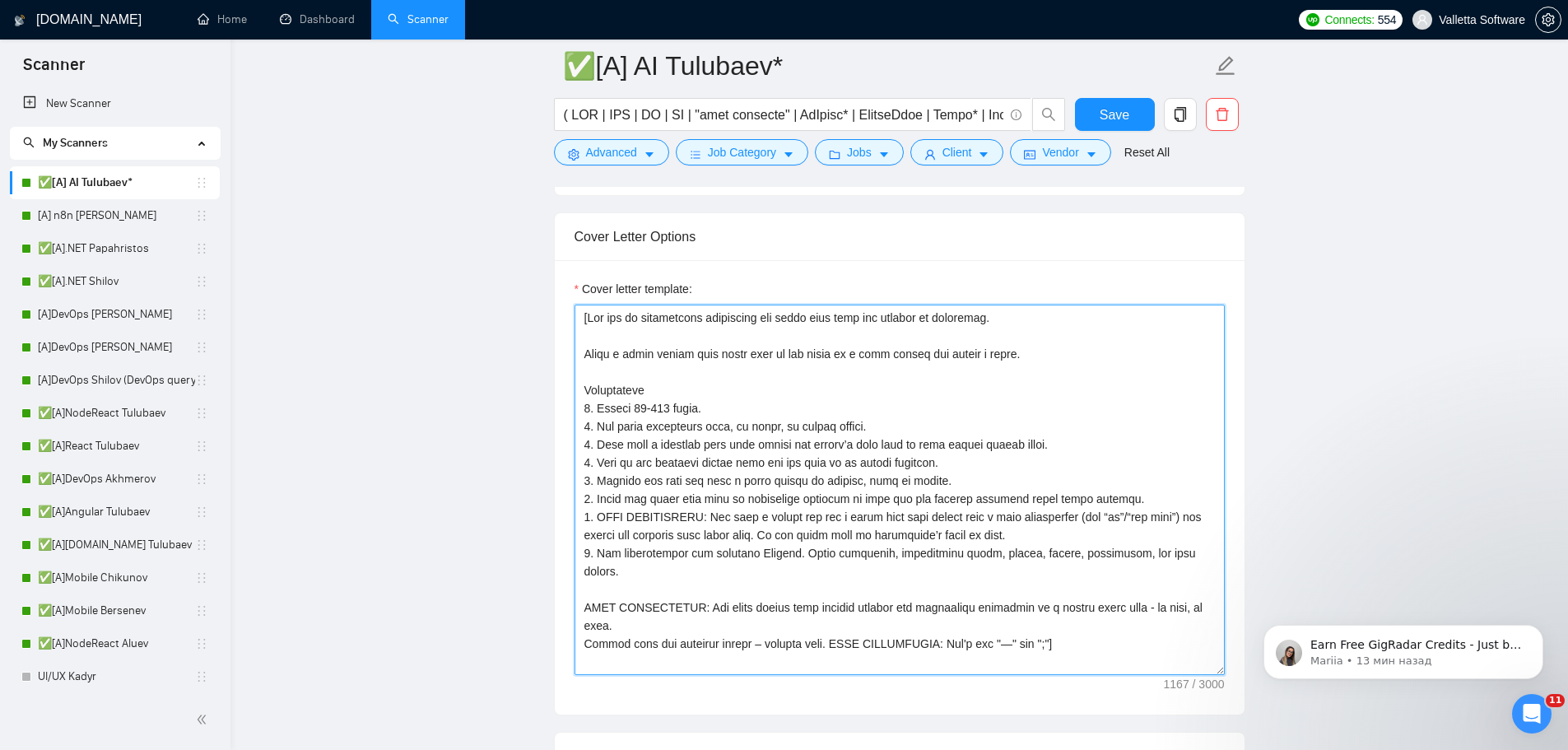
scroll to position [1809, 0]
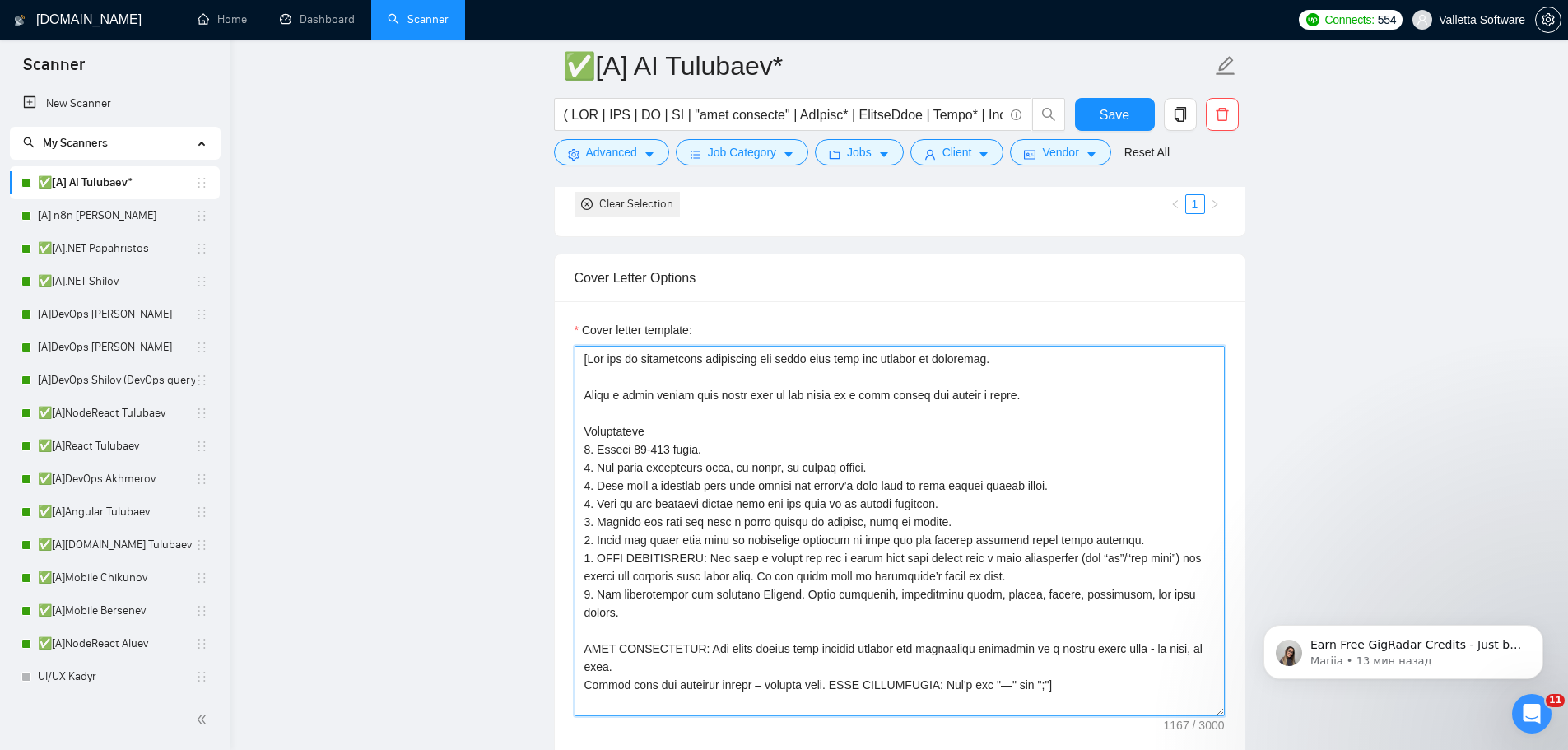
drag, startPoint x: 1042, startPoint y: 497, endPoint x: 588, endPoint y: 310, distance: 491.0
click at [588, 310] on div "Cover letter template:" at bounding box center [899, 528] width 689 height 455
paste textarea "“Lor Ipsumd Sitametc Adipiscin”: e seddoei, tempo-incididu utlaboreet dolor mag…"
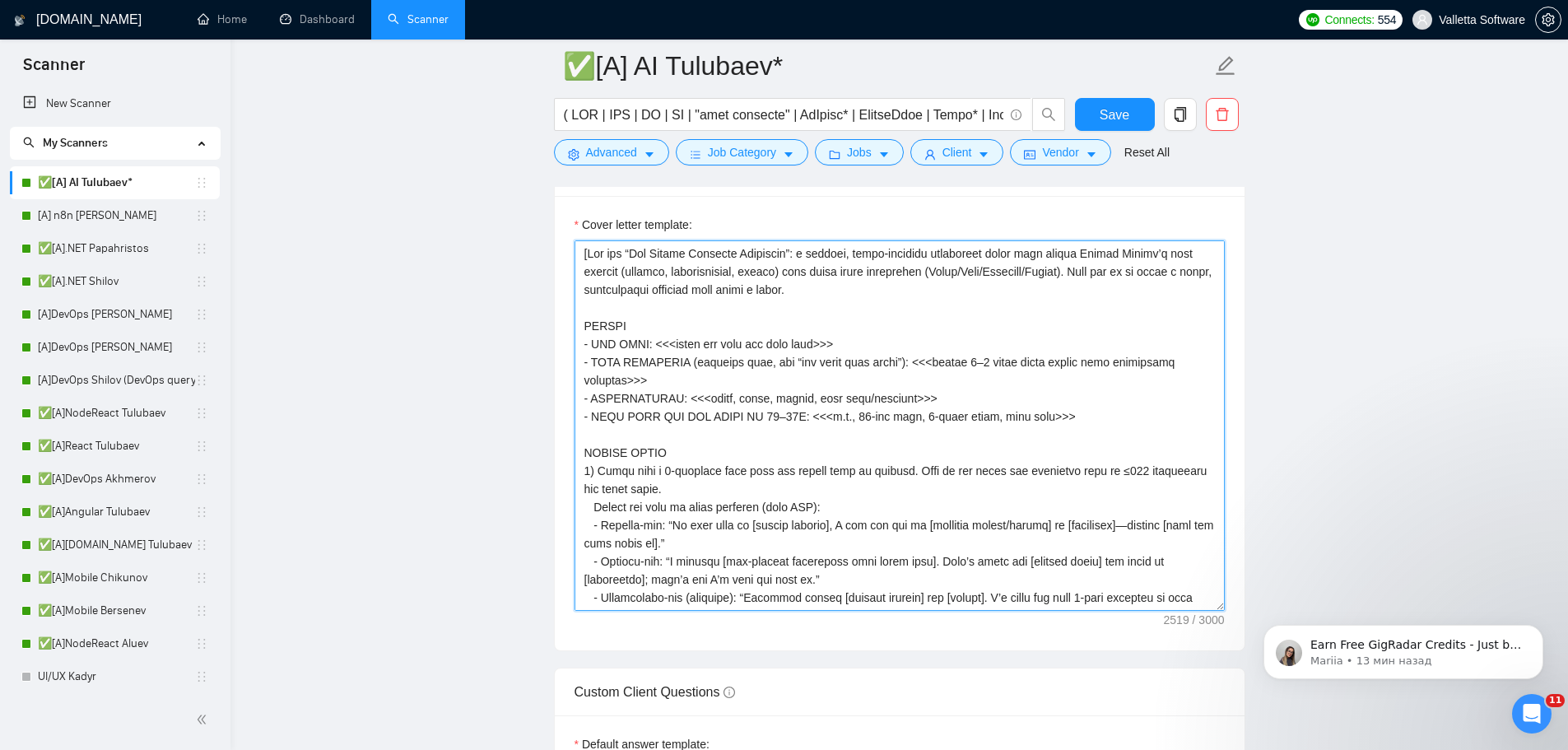
scroll to position [2222, 0]
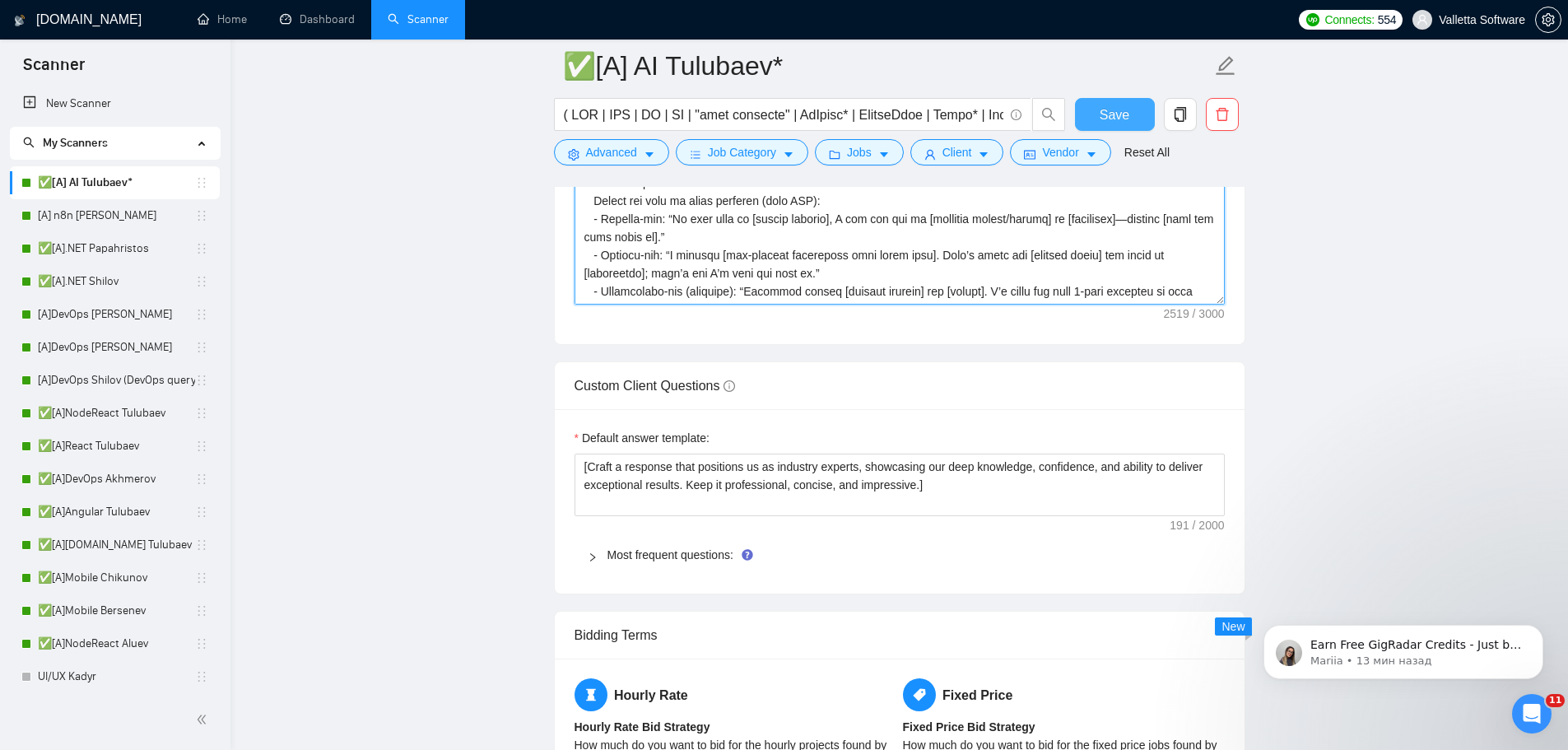
type textarea "[Lor ips “Dol Sitame Consecte Adipiscin”: e seddoei, tempo-incididu utlaboreet …"
click at [1124, 114] on span "Save" at bounding box center [1113, 115] width 29 height 21
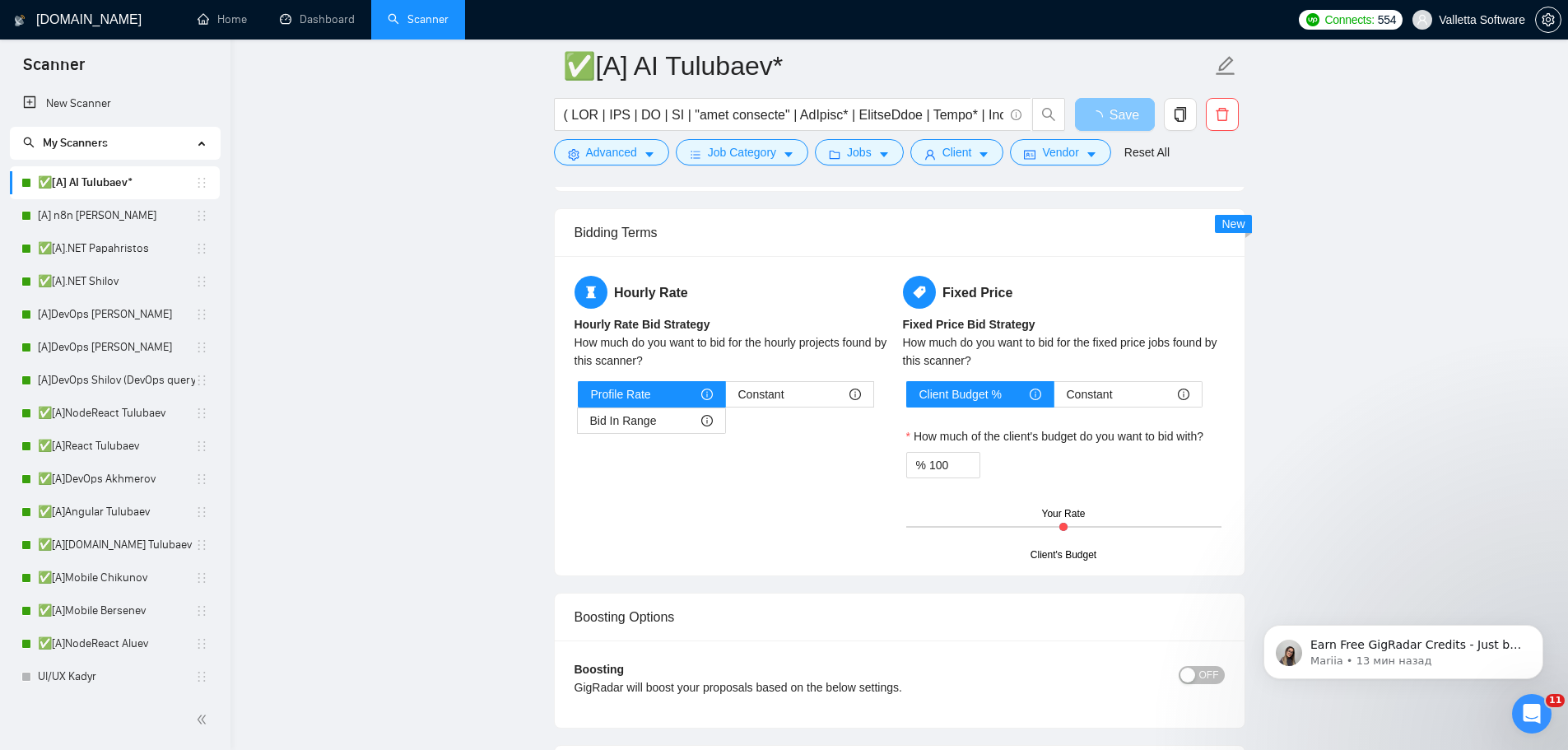
scroll to position [2962, 0]
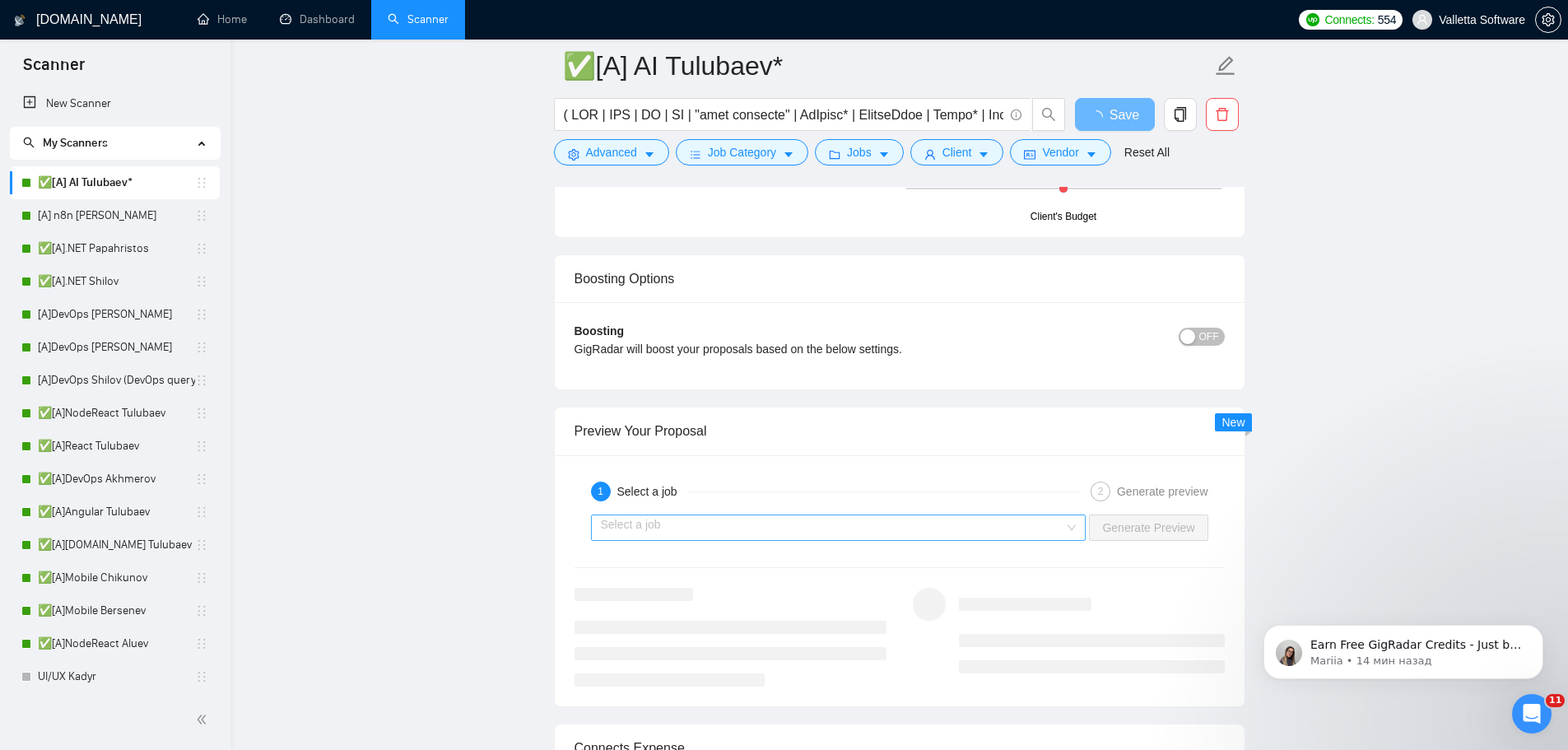
click at [1059, 523] on input "search" at bounding box center [832, 528] width 464 height 25
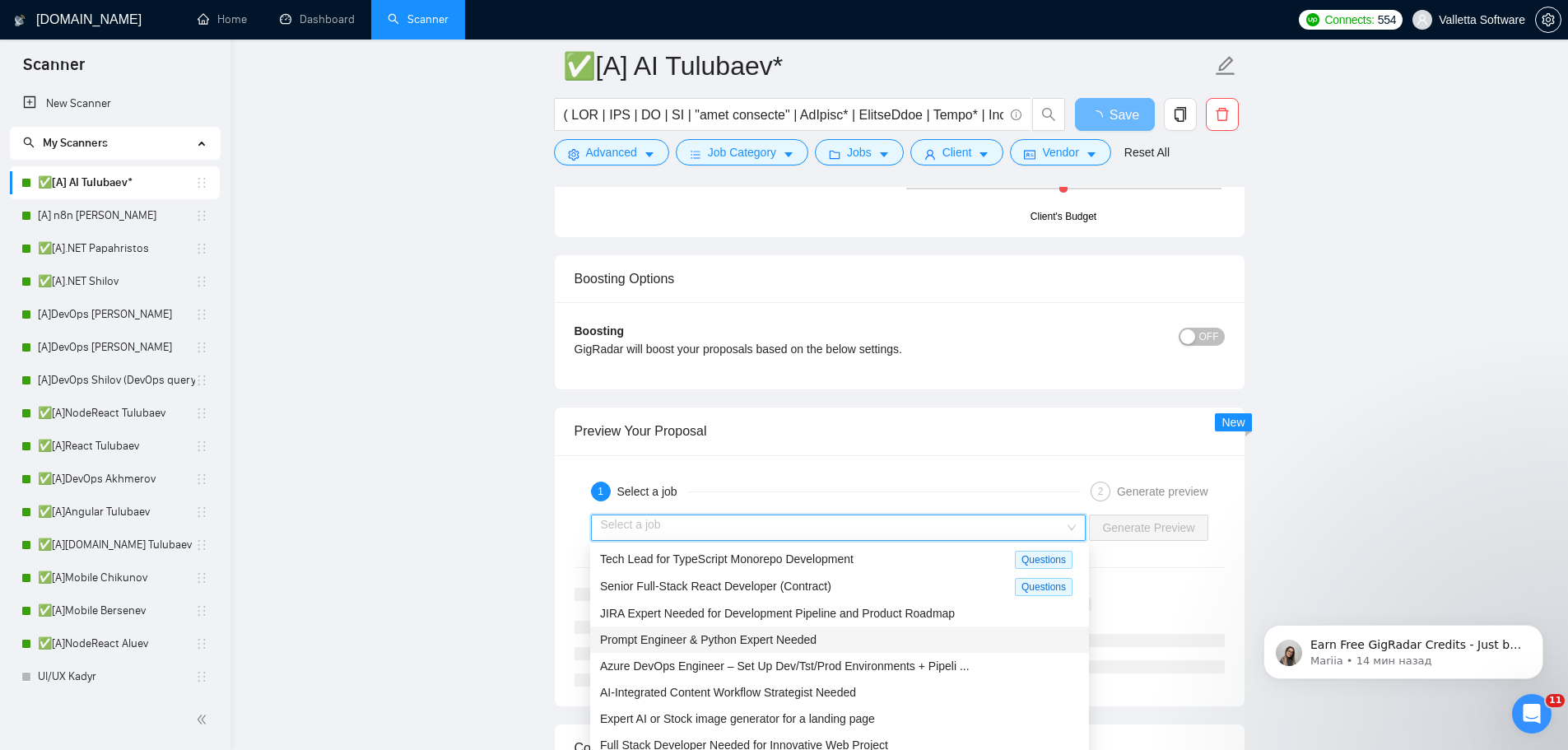
click at [933, 633] on div "Prompt Engineer & Python Expert Needed" at bounding box center [839, 639] width 479 height 18
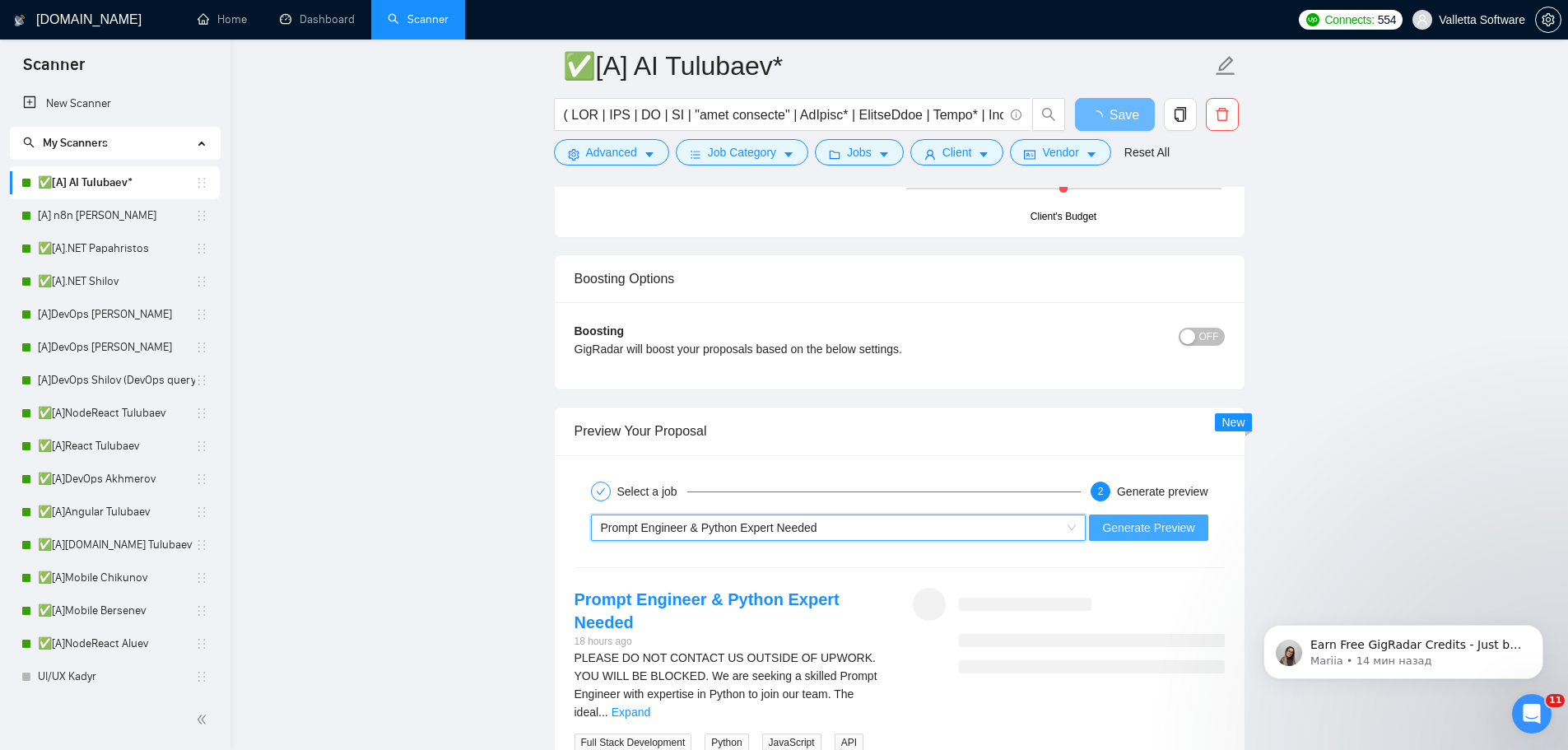
click at [1155, 529] on span "Generate Preview" at bounding box center [1148, 527] width 92 height 18
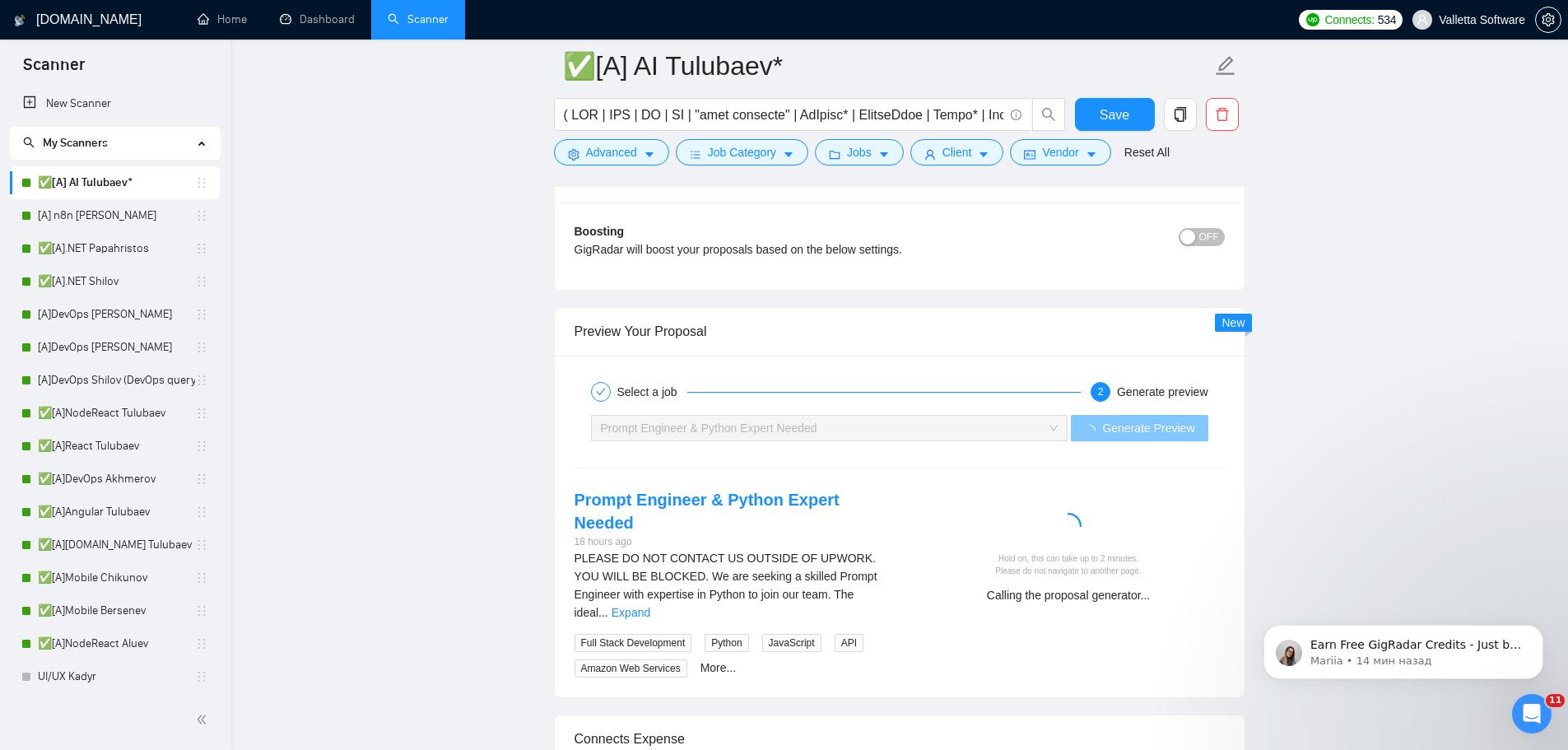
scroll to position [3291, 0]
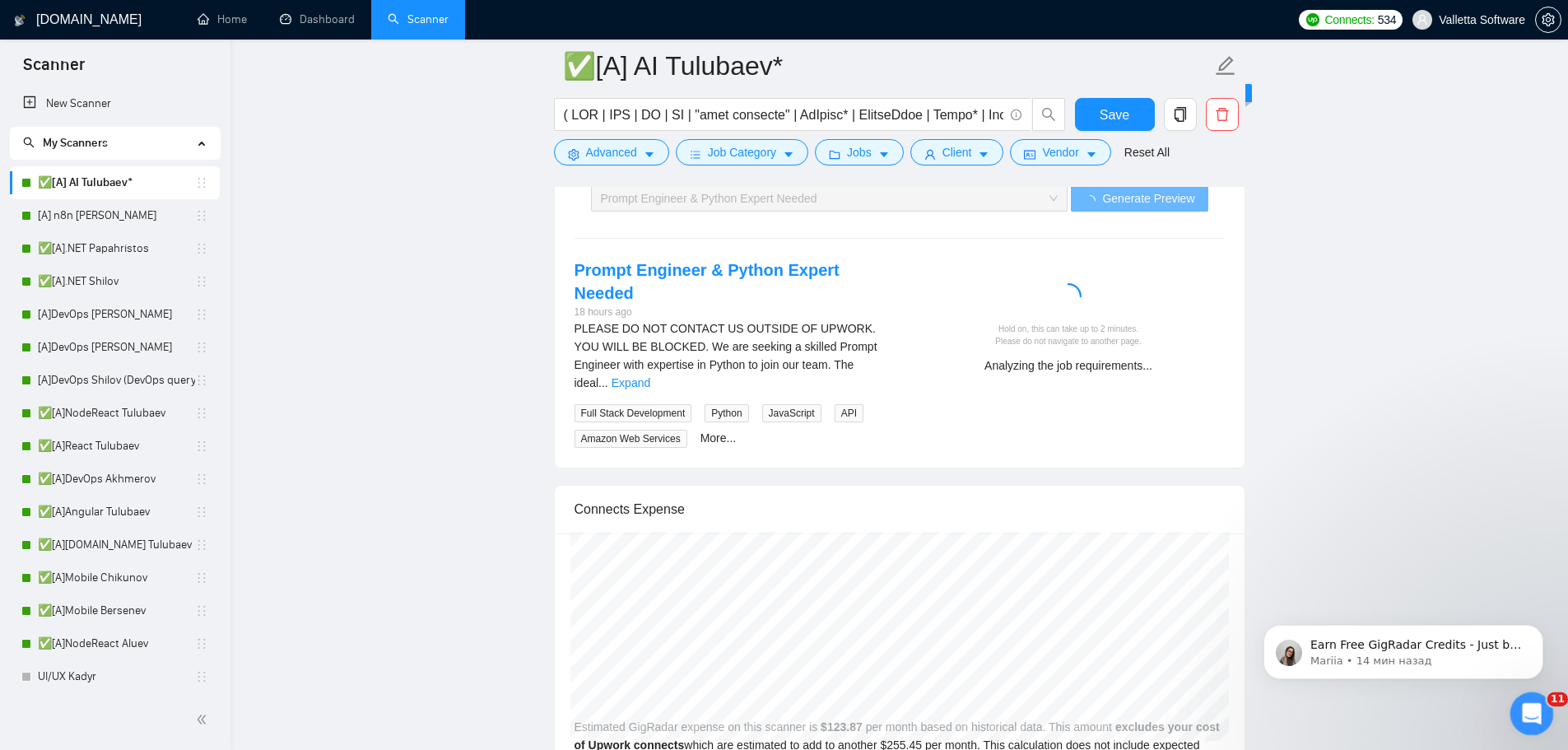
click at [1537, 712] on icon "Открыть службу сообщений Intercom" at bounding box center [1529, 711] width 28 height 28
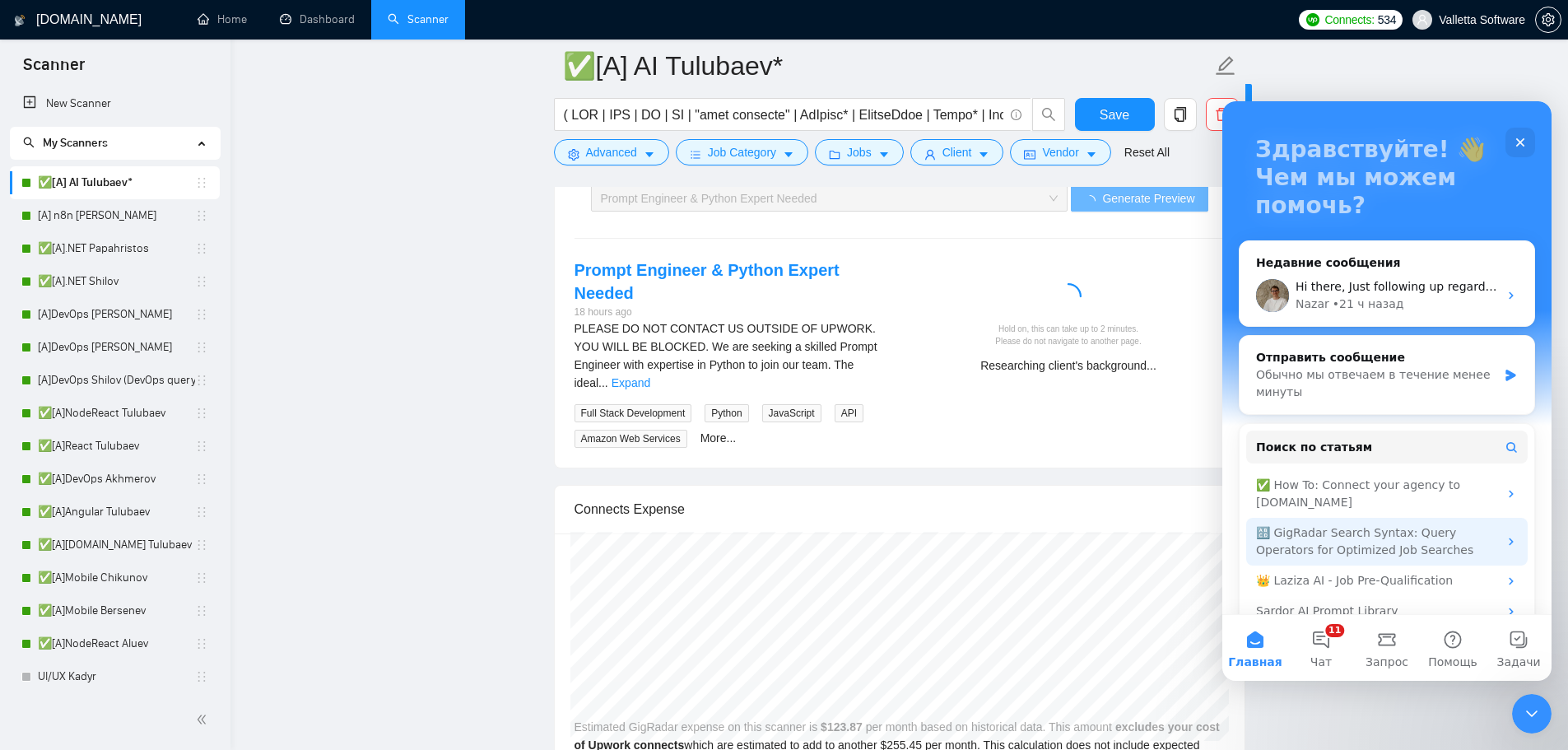
scroll to position [110, 0]
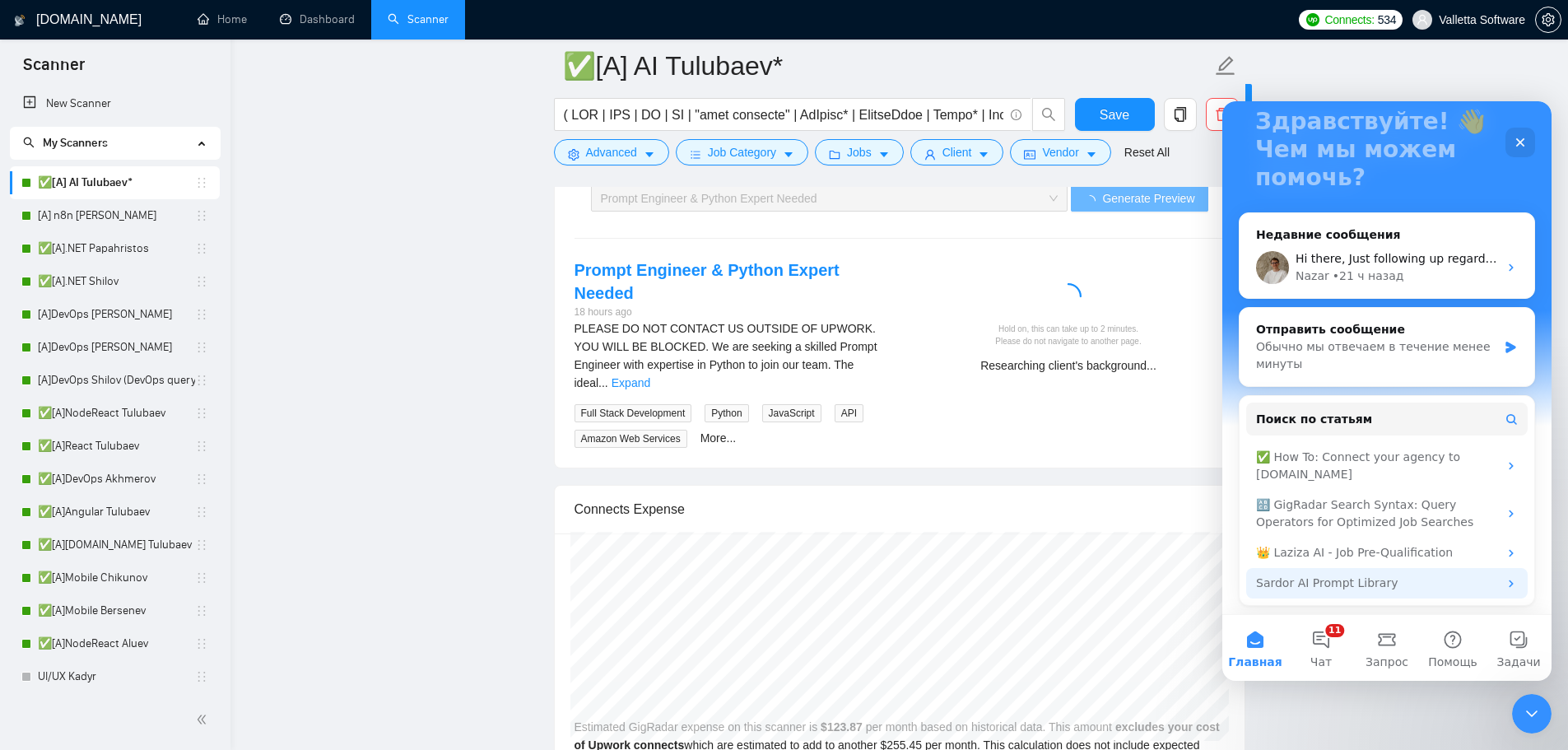
click at [1444, 586] on div "Sardor AI Prompt Library" at bounding box center [1376, 583] width 242 height 17
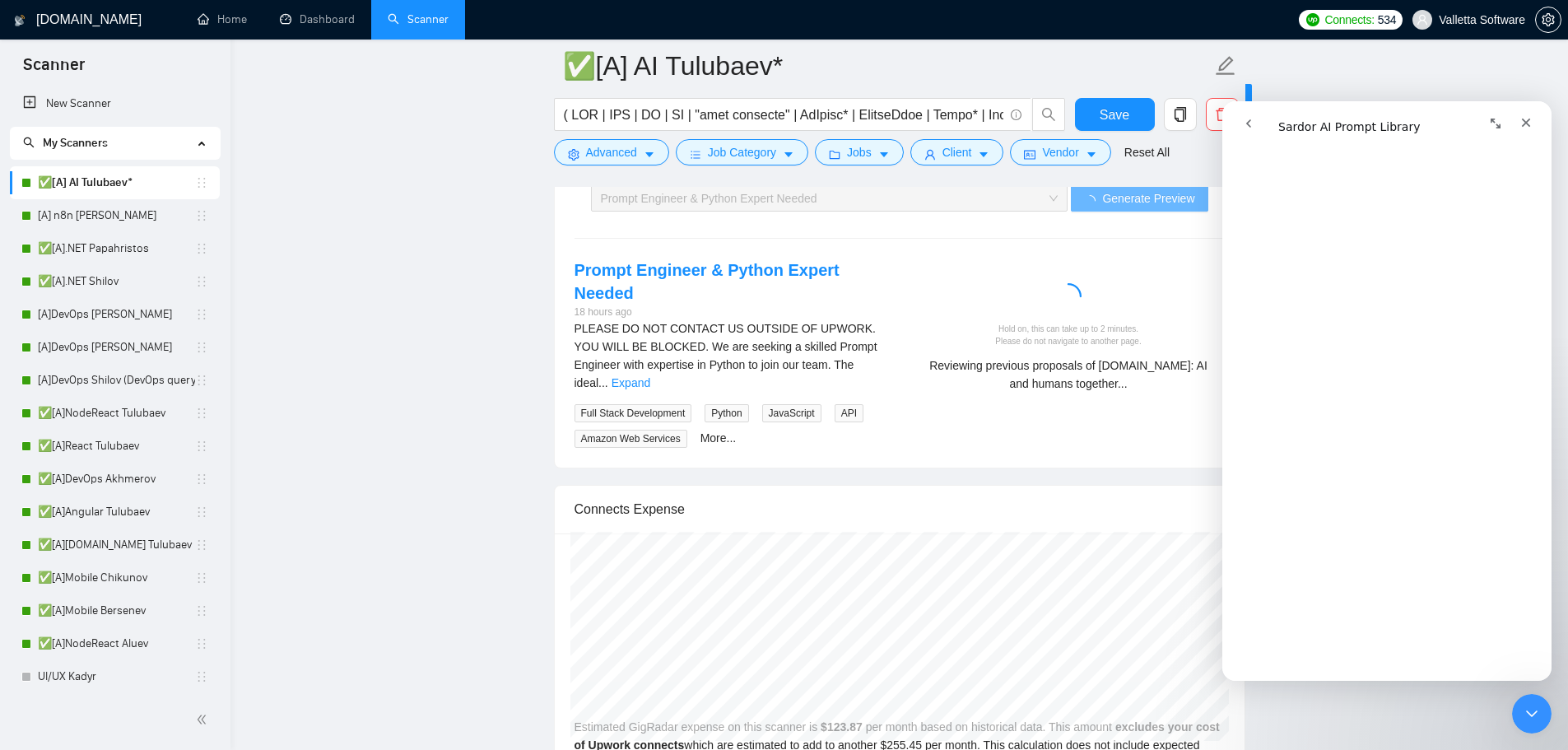
scroll to position [987, 0]
click at [1257, 133] on button "go back" at bounding box center [1248, 123] width 31 height 31
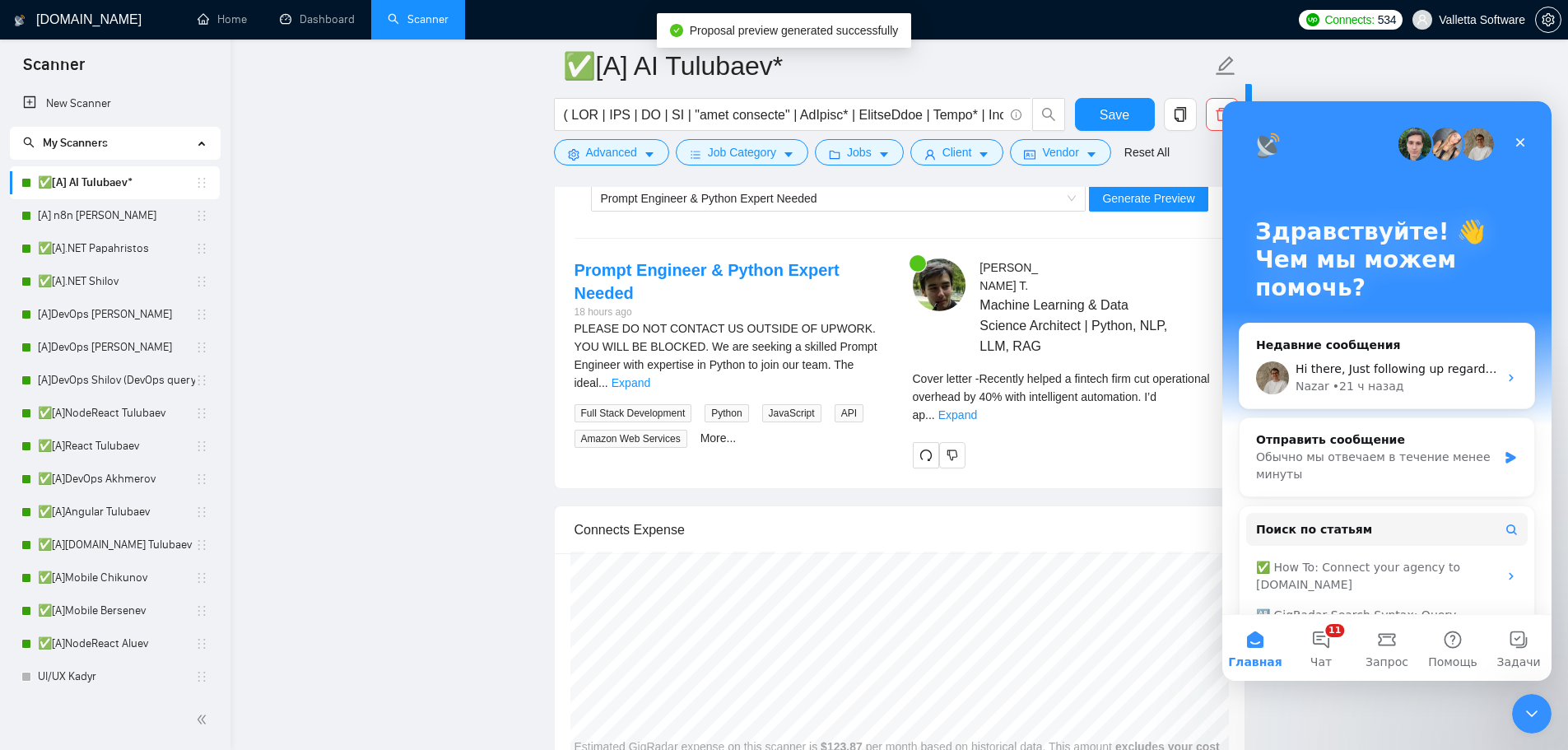
click at [1068, 381] on span "Cover letter - Recently helped a fintech firm cut operational overhead by 40% w…" at bounding box center [1060, 397] width 297 height 49
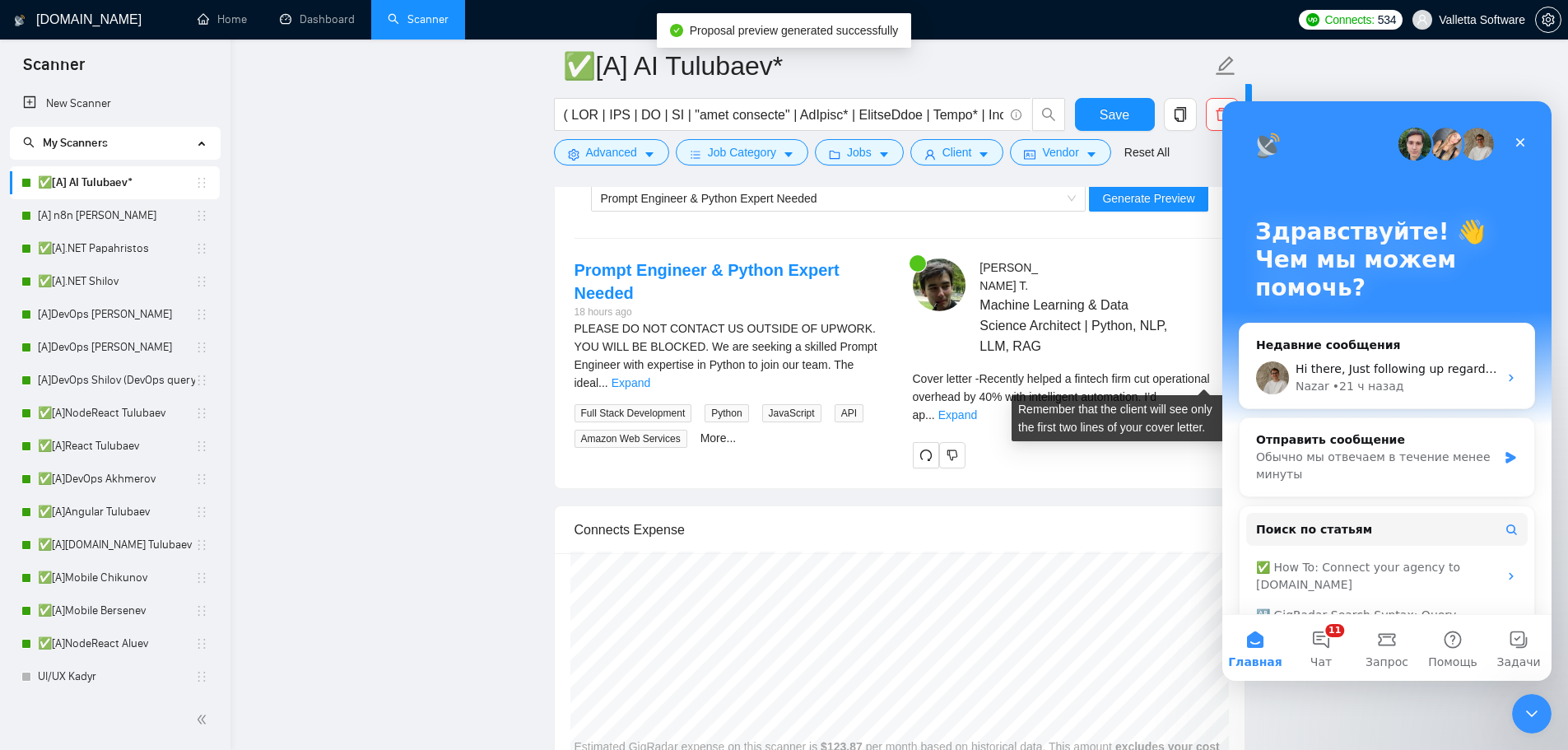
click at [935, 408] on span "..." at bounding box center [929, 415] width 9 height 13
click at [977, 408] on link "Expand" at bounding box center [957, 415] width 39 height 13
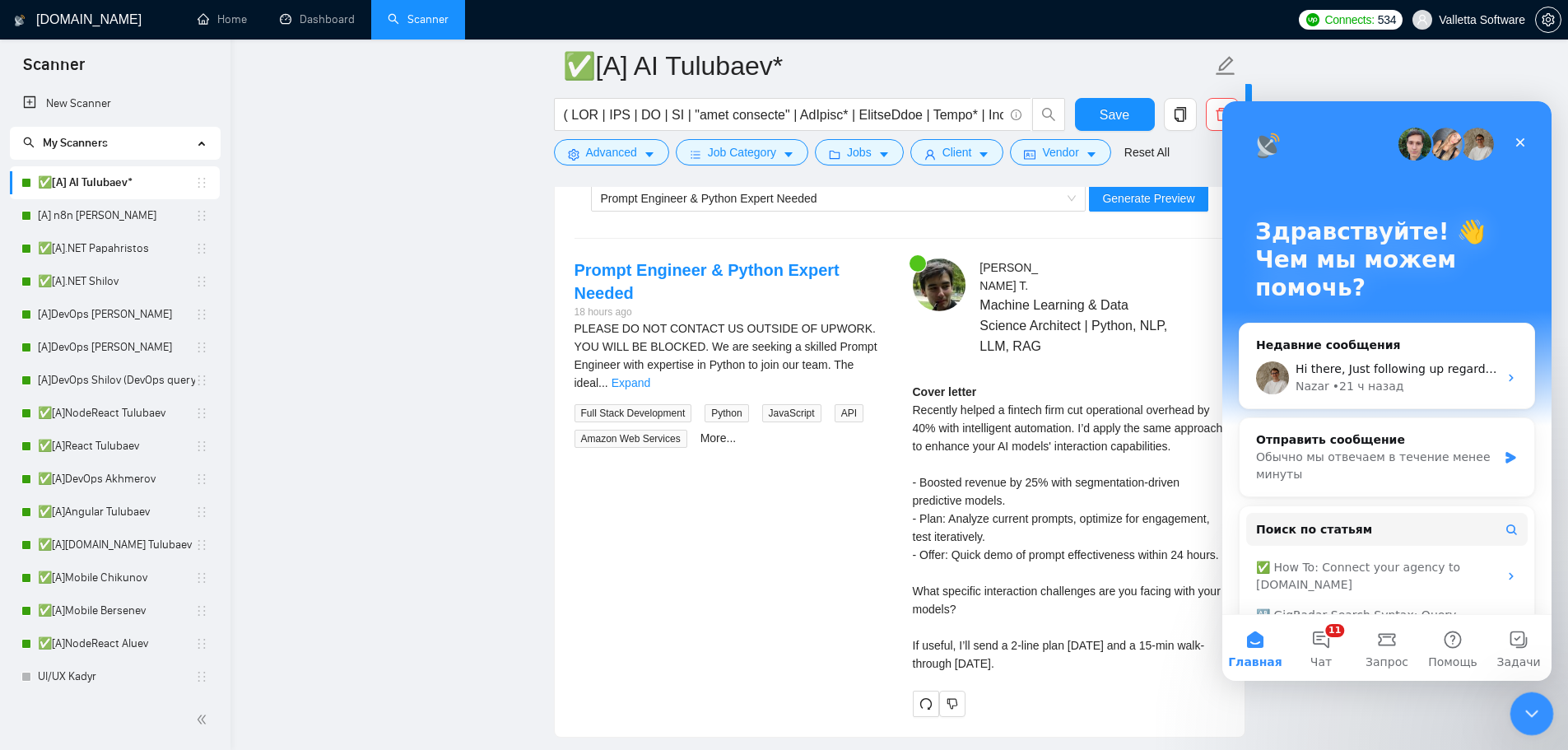
click at [1538, 722] on div "Закрыть службу сообщений Intercom" at bounding box center [1529, 711] width 40 height 40
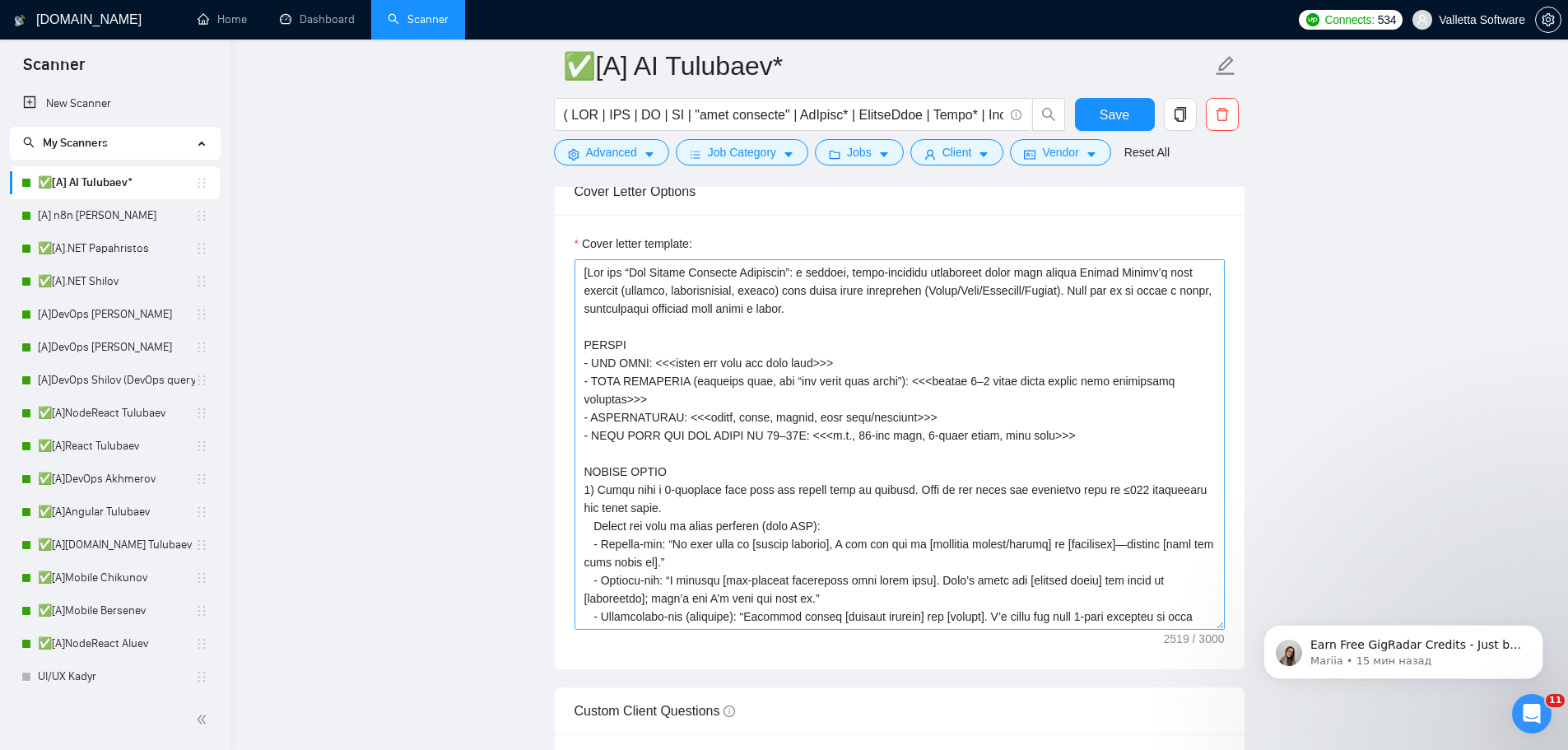
scroll to position [1892, 0]
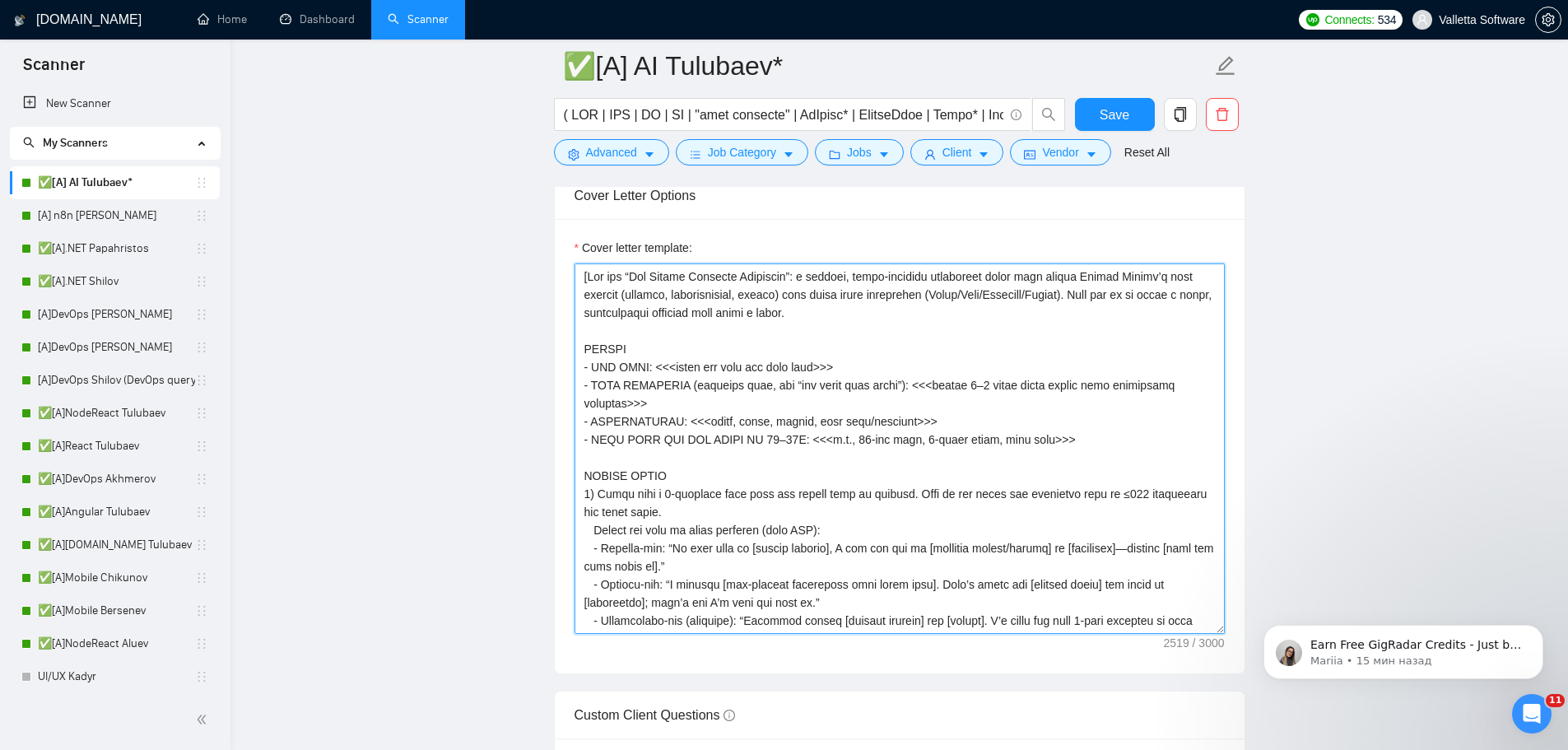
click at [1024, 404] on textarea "Cover letter template:" at bounding box center [899, 448] width 650 height 370
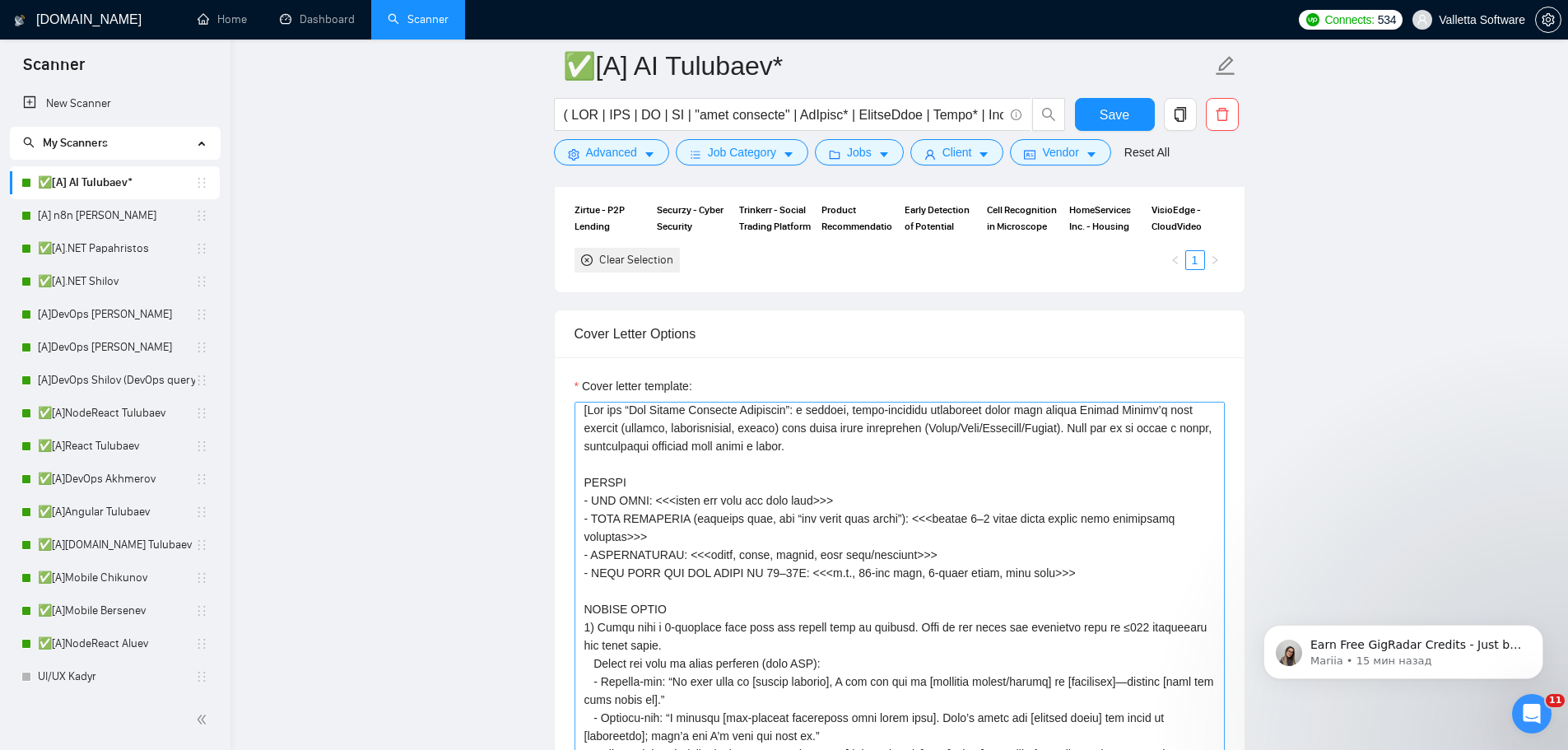
scroll to position [1728, 0]
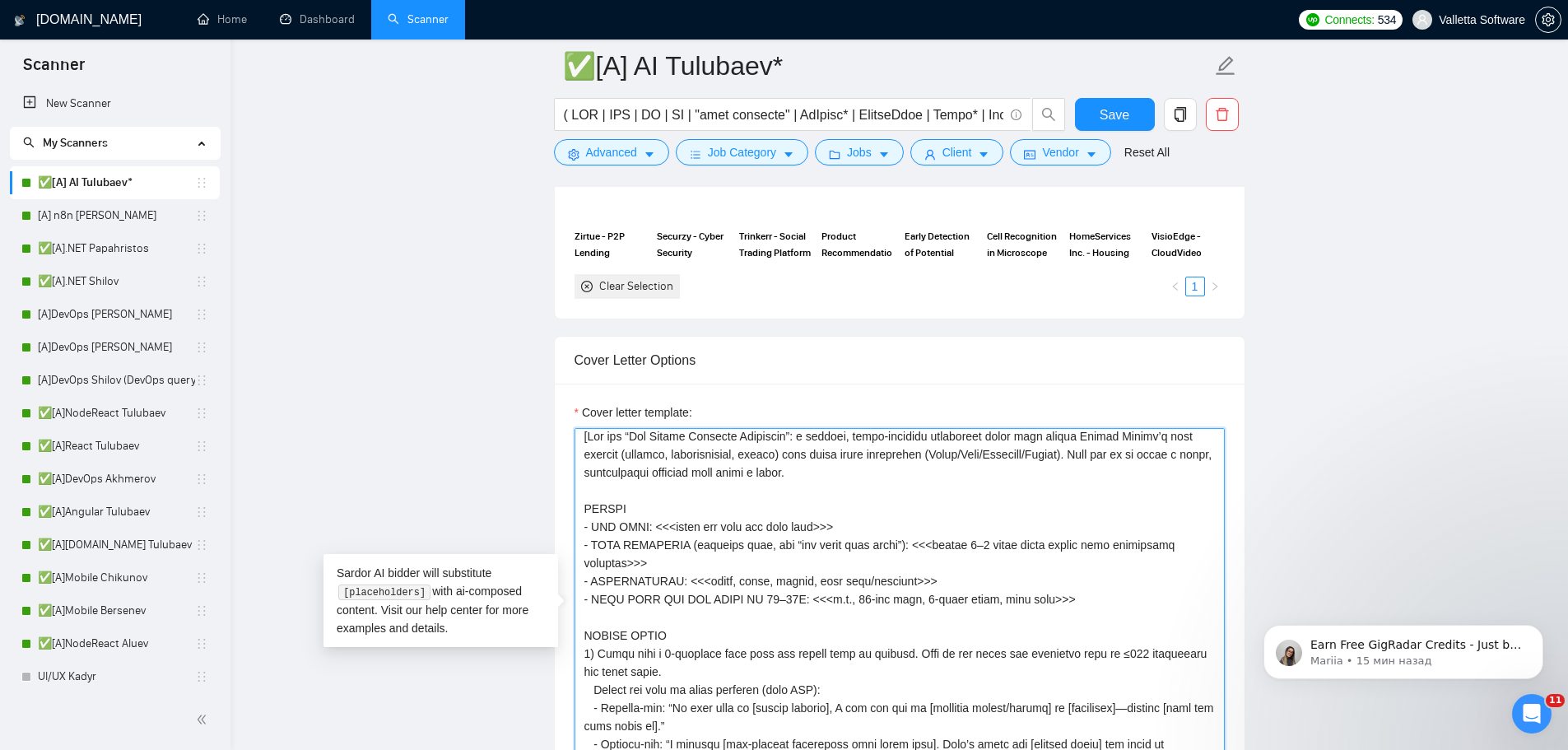
drag, startPoint x: 1030, startPoint y: 598, endPoint x: 979, endPoint y: 601, distance: 51.1
click at [979, 601] on textarea "Cover letter template:" at bounding box center [899, 613] width 650 height 370
drag, startPoint x: 945, startPoint y: 600, endPoint x: 905, endPoint y: 601, distance: 40.0
click at [905, 601] on textarea "Cover letter template:" at bounding box center [899, 613] width 650 height 370
drag, startPoint x: 1021, startPoint y: 596, endPoint x: 967, endPoint y: 595, distance: 54.0
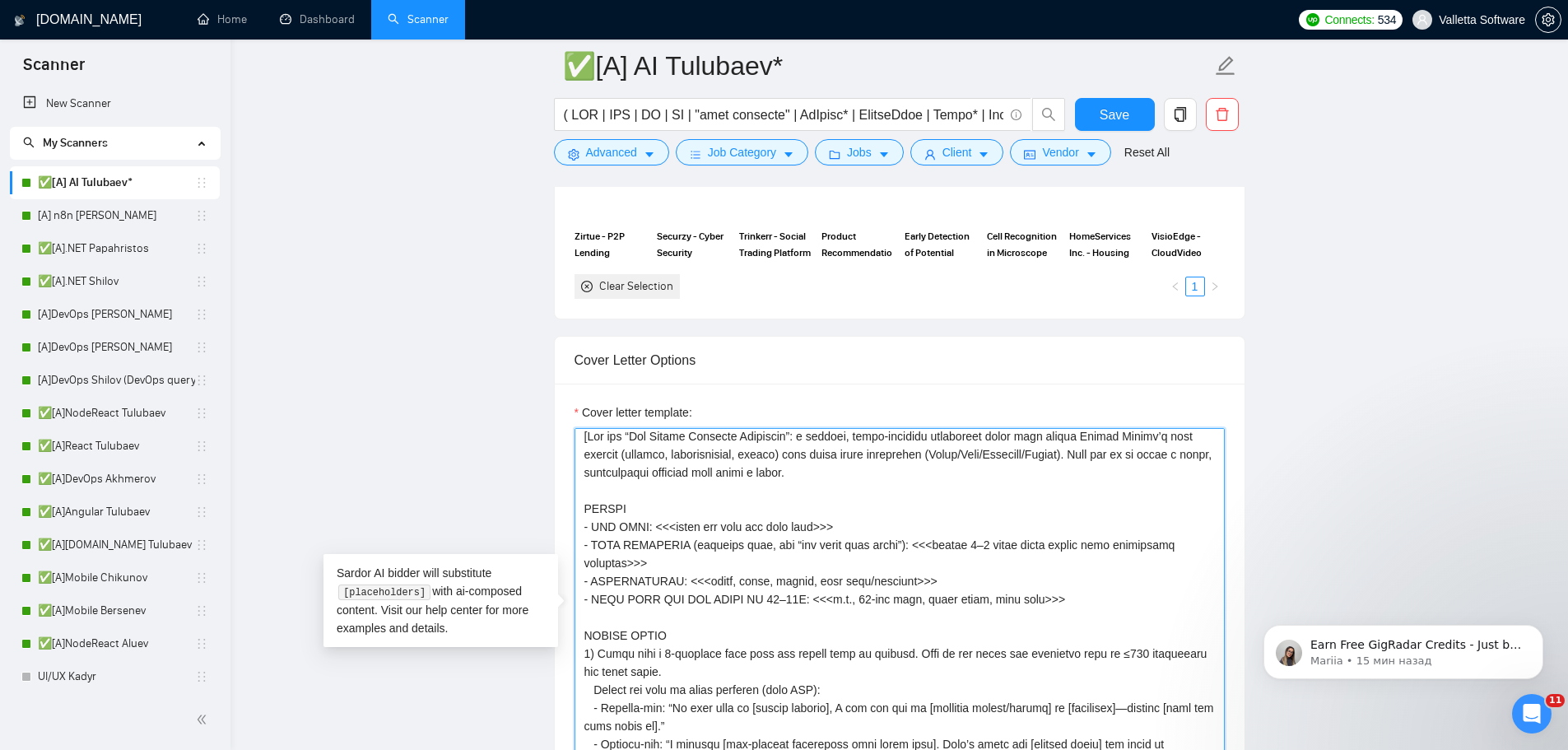
click at [967, 595] on textarea "Cover letter template:" at bounding box center [899, 613] width 650 height 370
click at [848, 601] on textarea "Cover letter template:" at bounding box center [899, 613] width 650 height 370
click at [845, 596] on textarea "Cover letter template:" at bounding box center [899, 613] width 650 height 370
type textarea "[Lor ips “Dol Sitame Consecte Adipiscin”: e seddoei, tempo-incididu utlaboreet …"
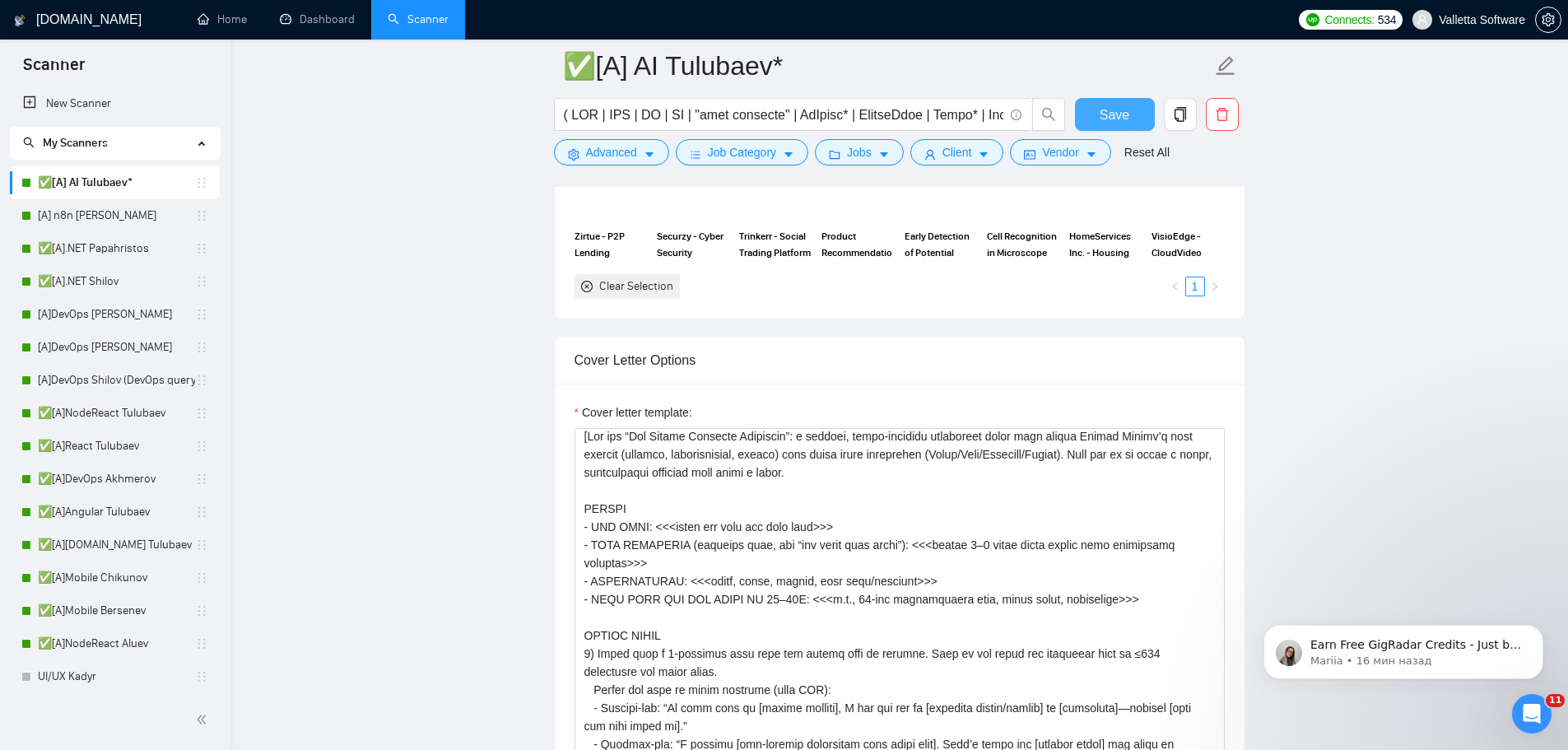
click at [1112, 111] on span "Save" at bounding box center [1113, 115] width 29 height 21
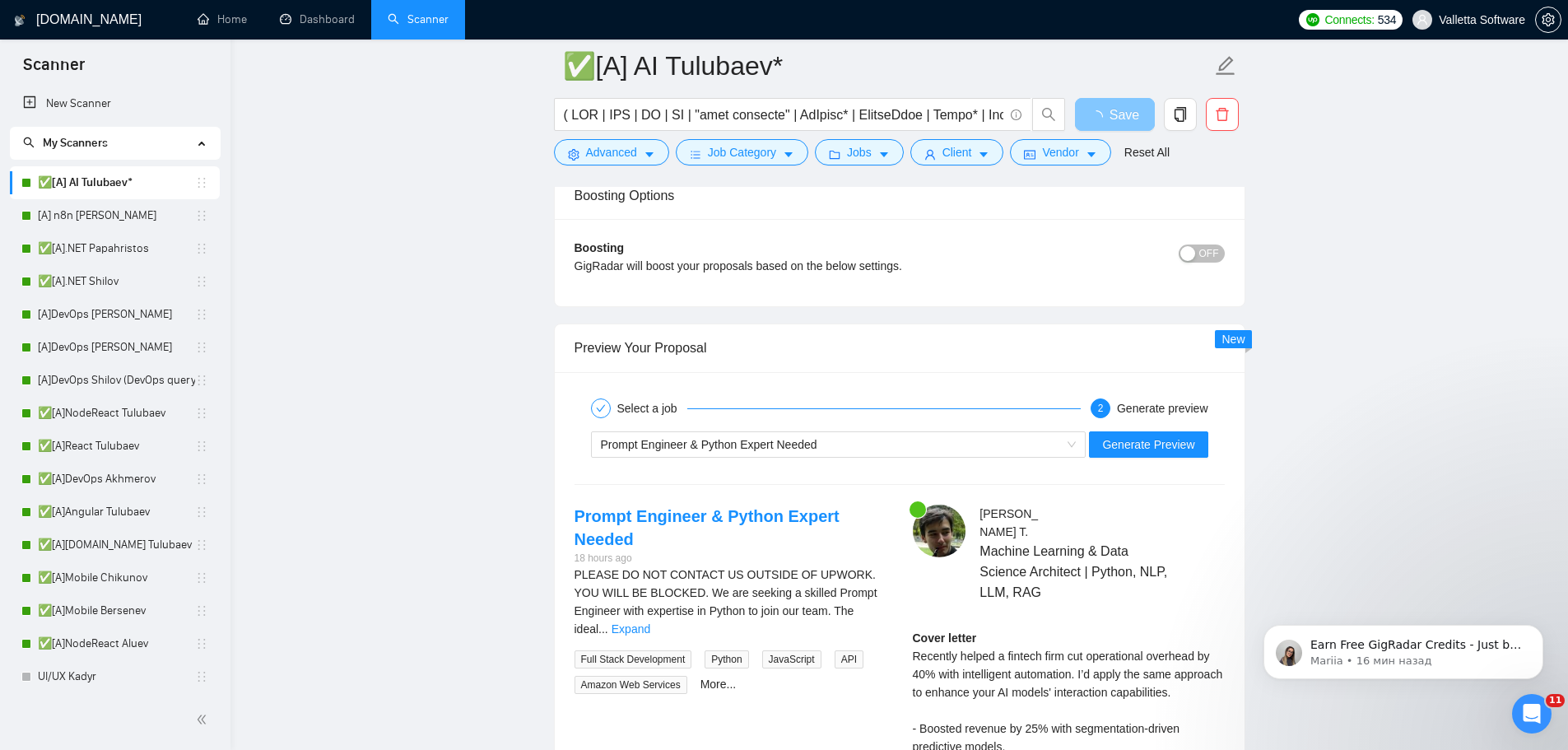
scroll to position [3353, 0]
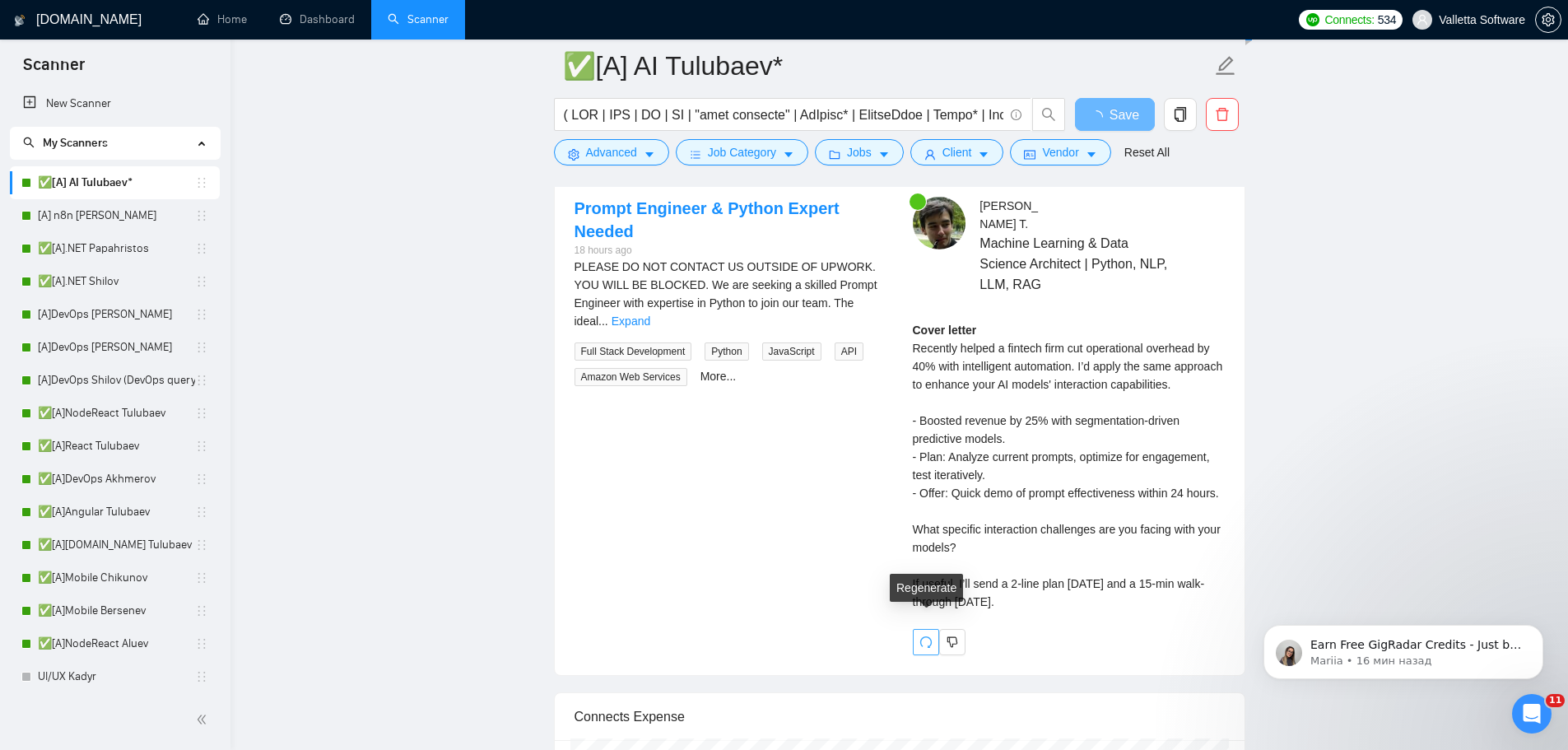
click at [927, 635] on icon "redo" at bounding box center [925, 642] width 13 height 13
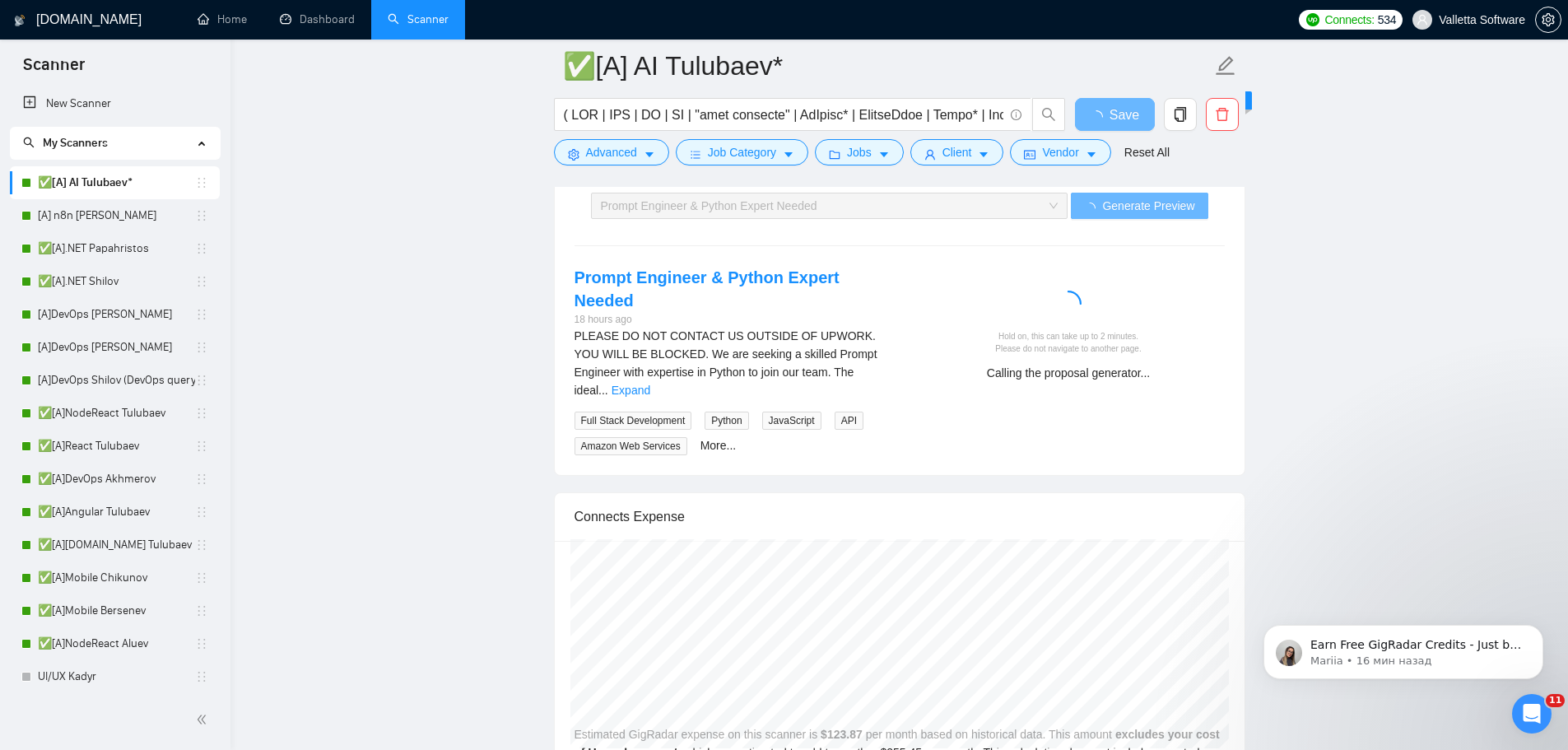
scroll to position [3024, 0]
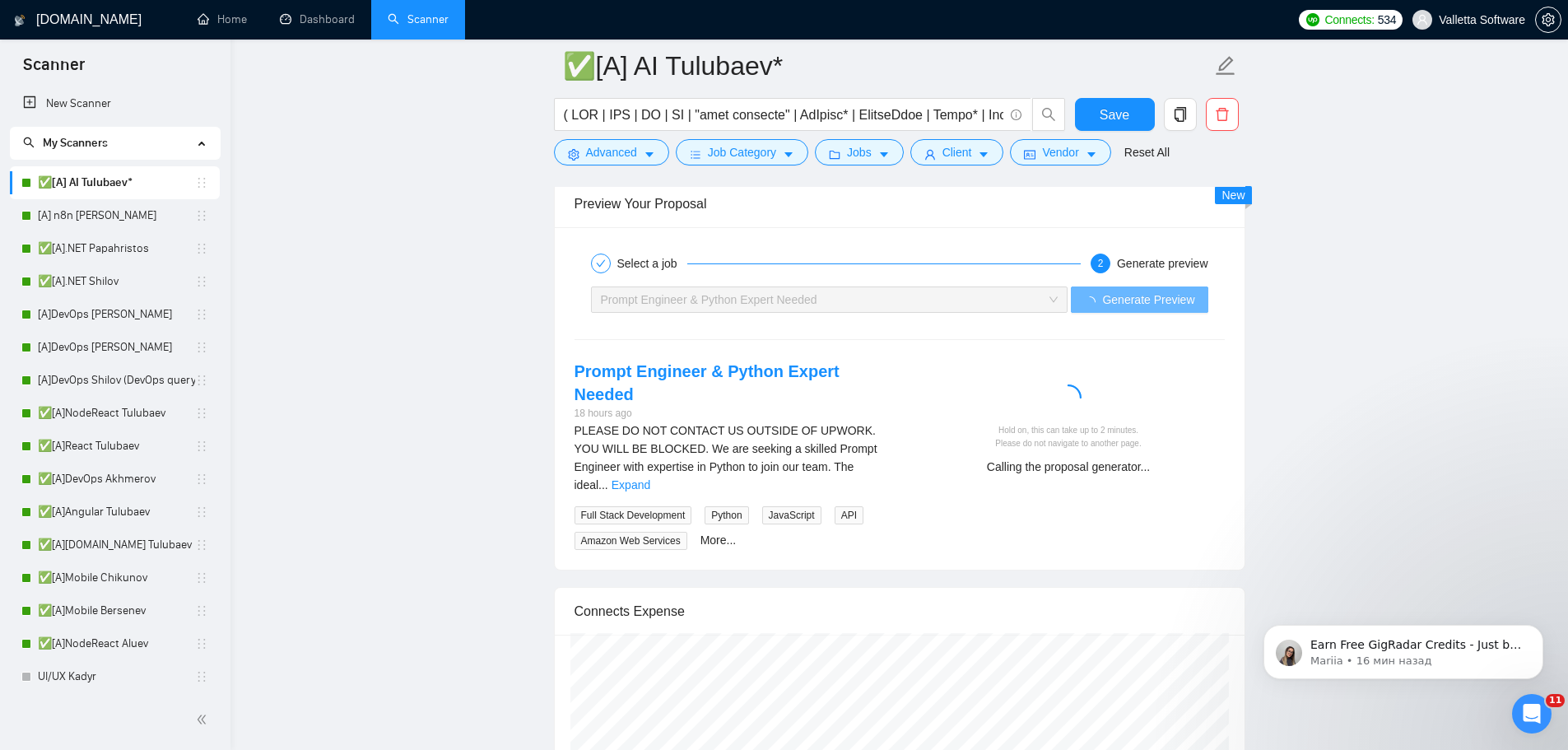
click at [859, 416] on div "Select a job 2 Generate preview Prompt Engineer & Python Expert Needed Generate…" at bounding box center [899, 398] width 689 height 343
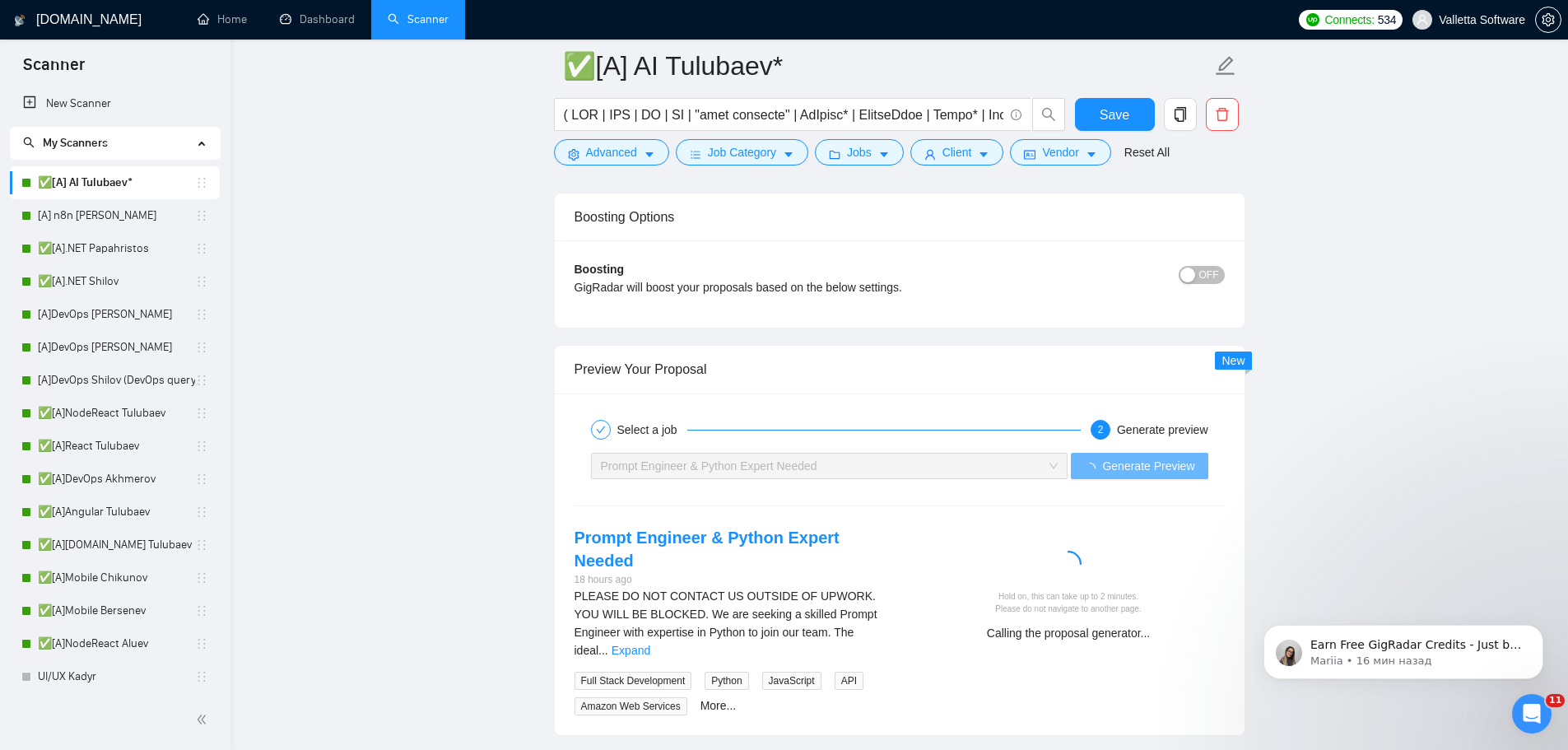
click at [872, 454] on div "Prompt Engineer & Python Expert Needed" at bounding box center [822, 466] width 442 height 25
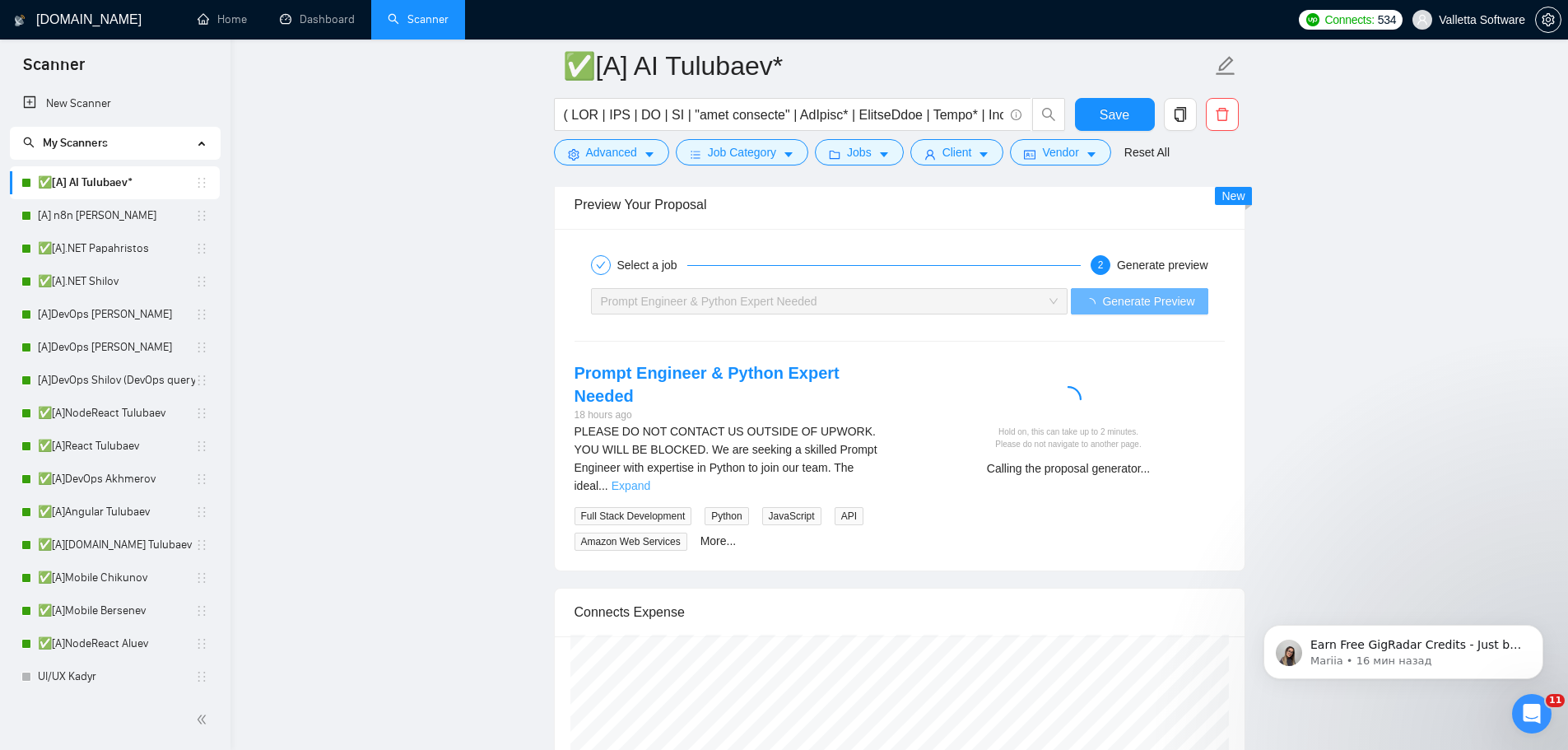
click at [650, 479] on link "Expand" at bounding box center [630, 486] width 39 height 13
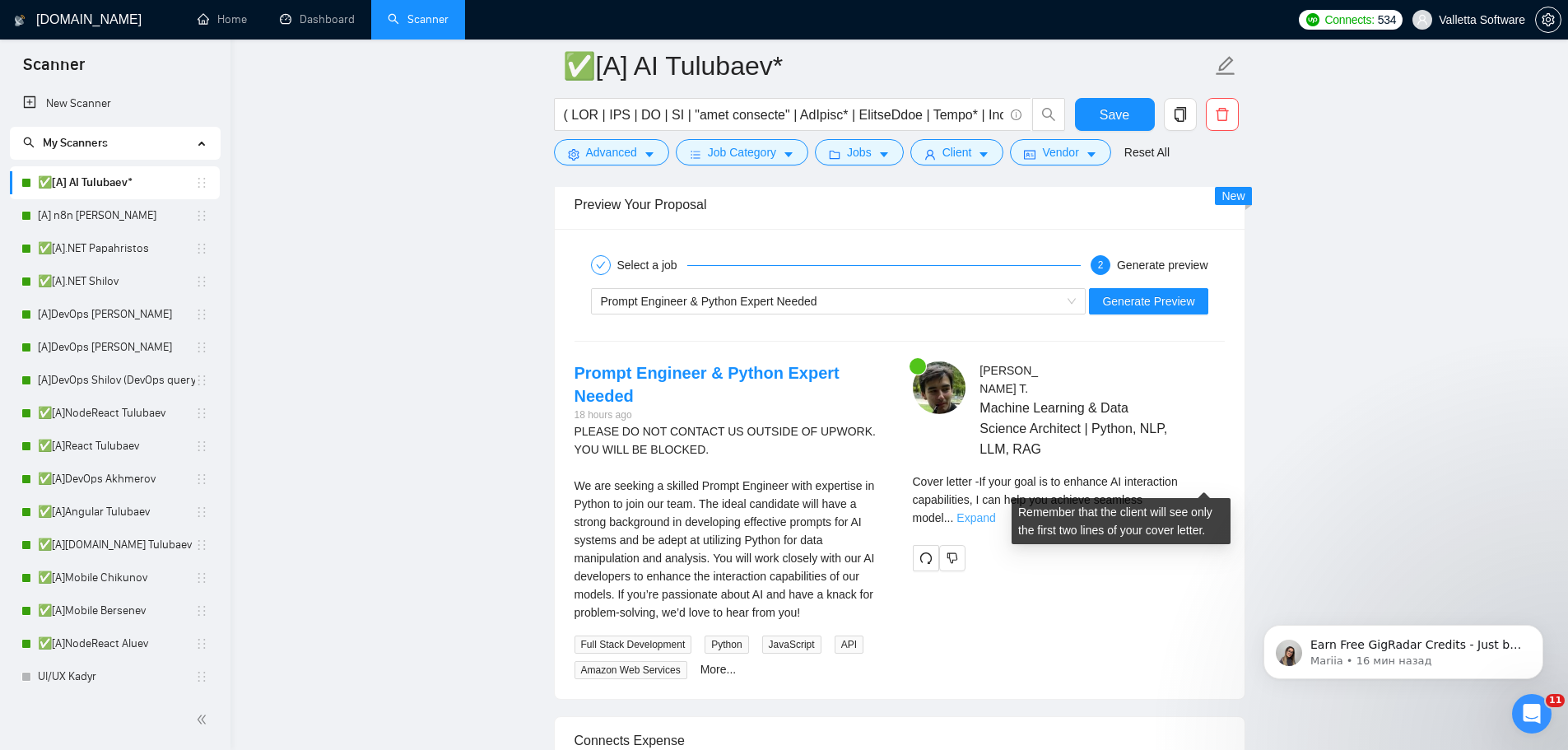
click at [995, 511] on link "Expand" at bounding box center [975, 517] width 39 height 13
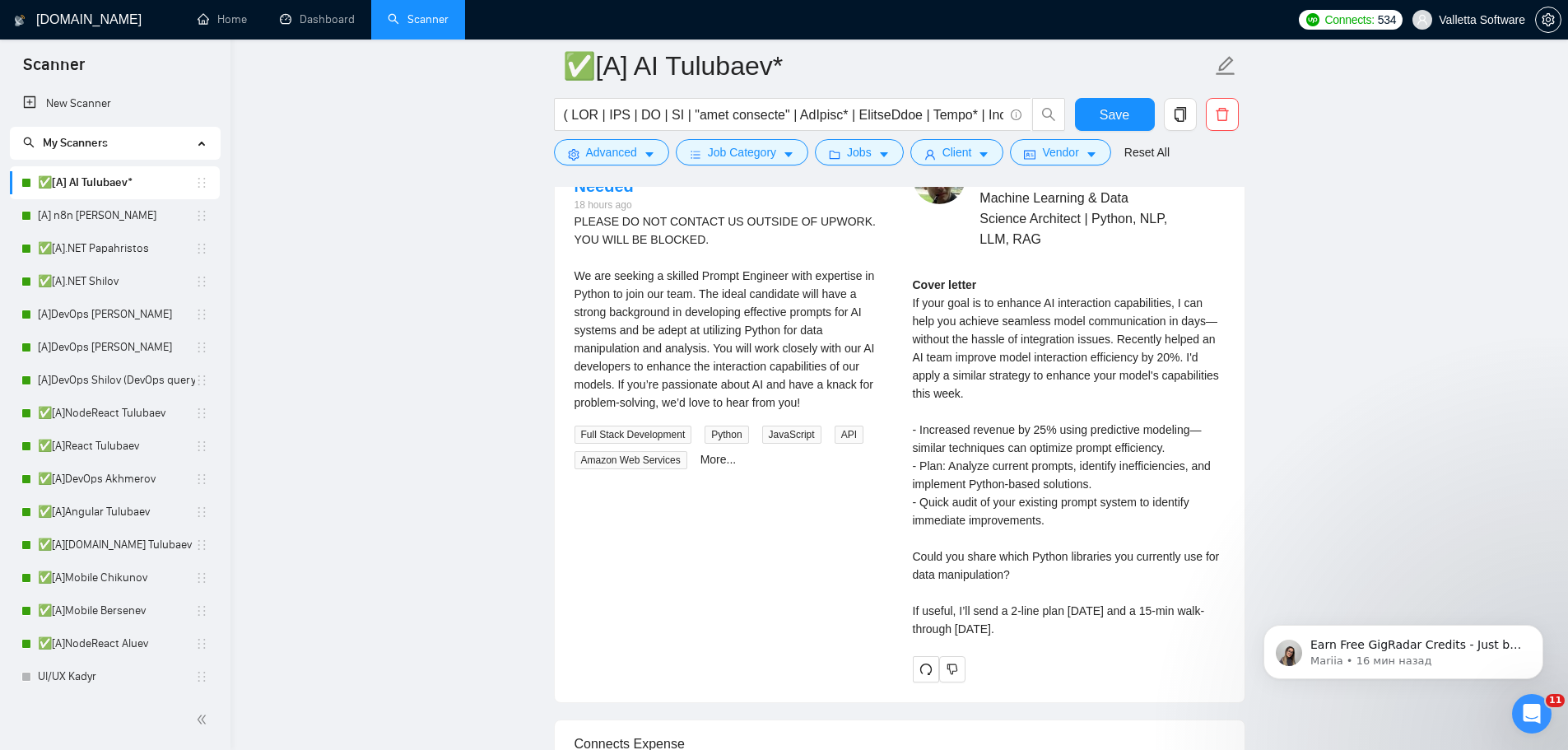
scroll to position [3436, 0]
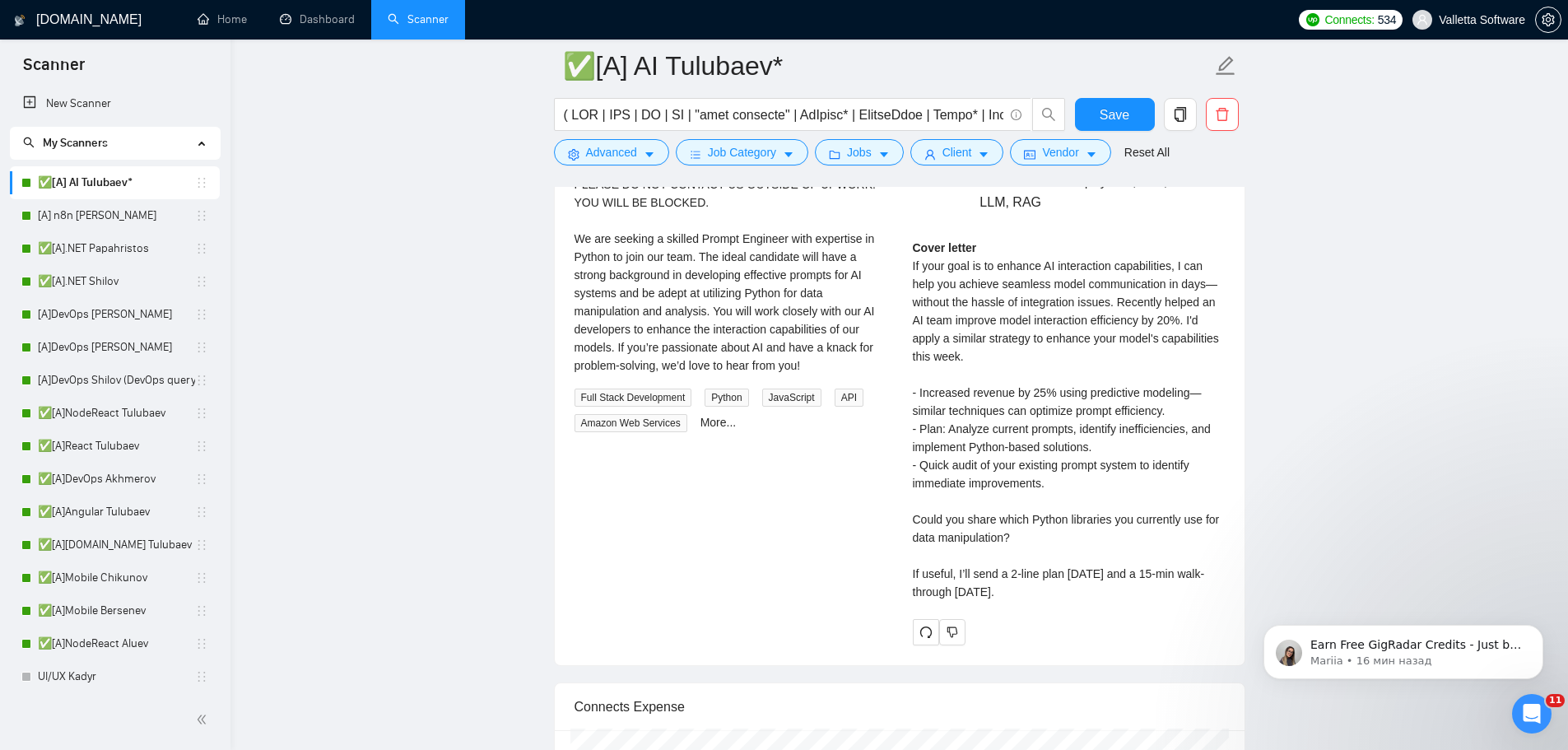
drag, startPoint x: 1018, startPoint y: 573, endPoint x: 896, endPoint y: 227, distance: 366.9
click at [896, 227] on div "Prompt Engineer & Python Expert Needed 18 hours ago PLEASE DO NOT CONTACT US OU…" at bounding box center [899, 380] width 677 height 531
click at [921, 241] on strong "Cover letter" at bounding box center [944, 248] width 65 height 13
drag, startPoint x: 912, startPoint y: 227, endPoint x: 1048, endPoint y: 577, distance: 375.5
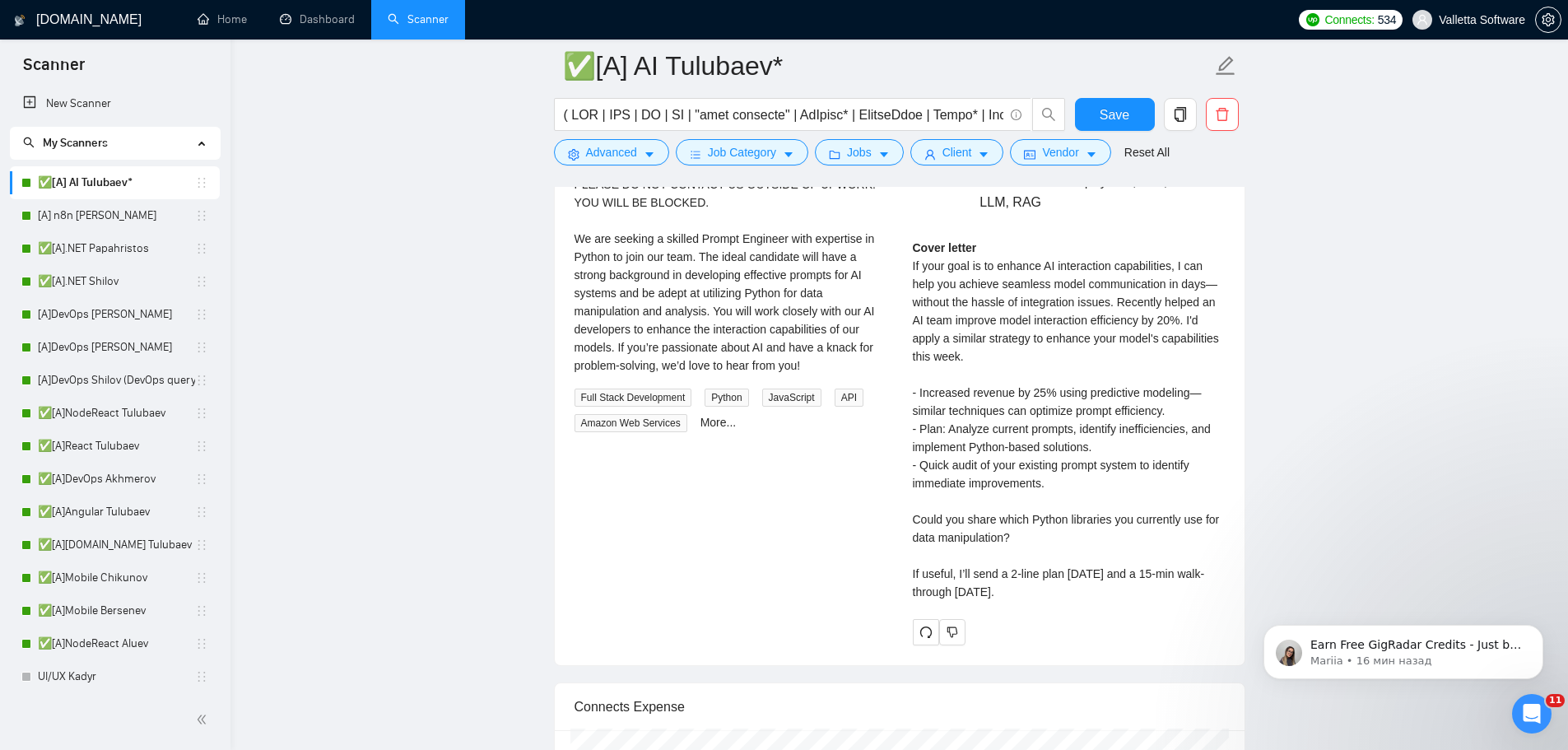
click at [1048, 577] on div "[PERSON_NAME] Machine Learning & Data Science Architect | Python, NLP, LLM, RAG…" at bounding box center [1069, 380] width 338 height 531
copy div "Cover letter If your goal is to enhance AI interaction capabilities, I can help…"
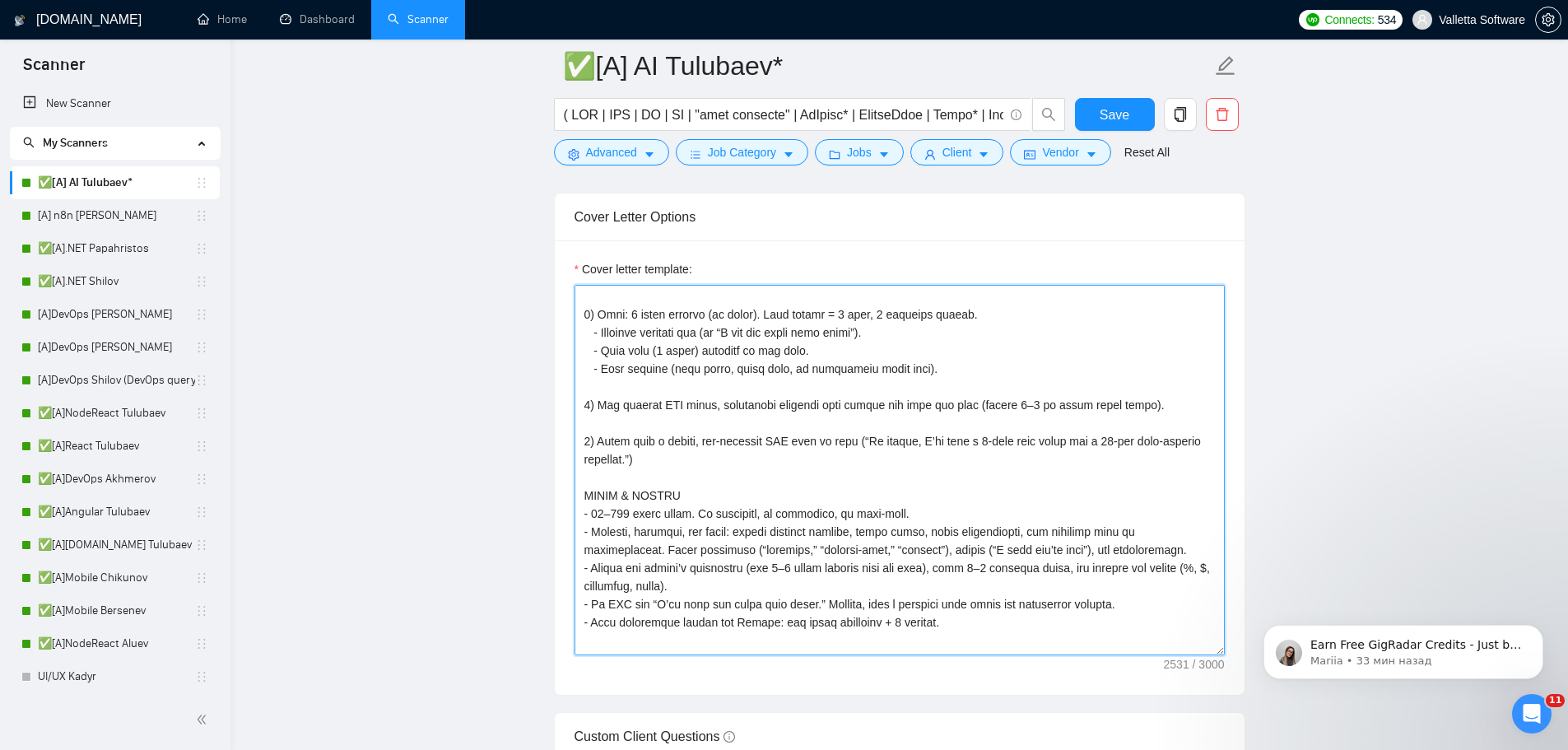
scroll to position [2002, 0]
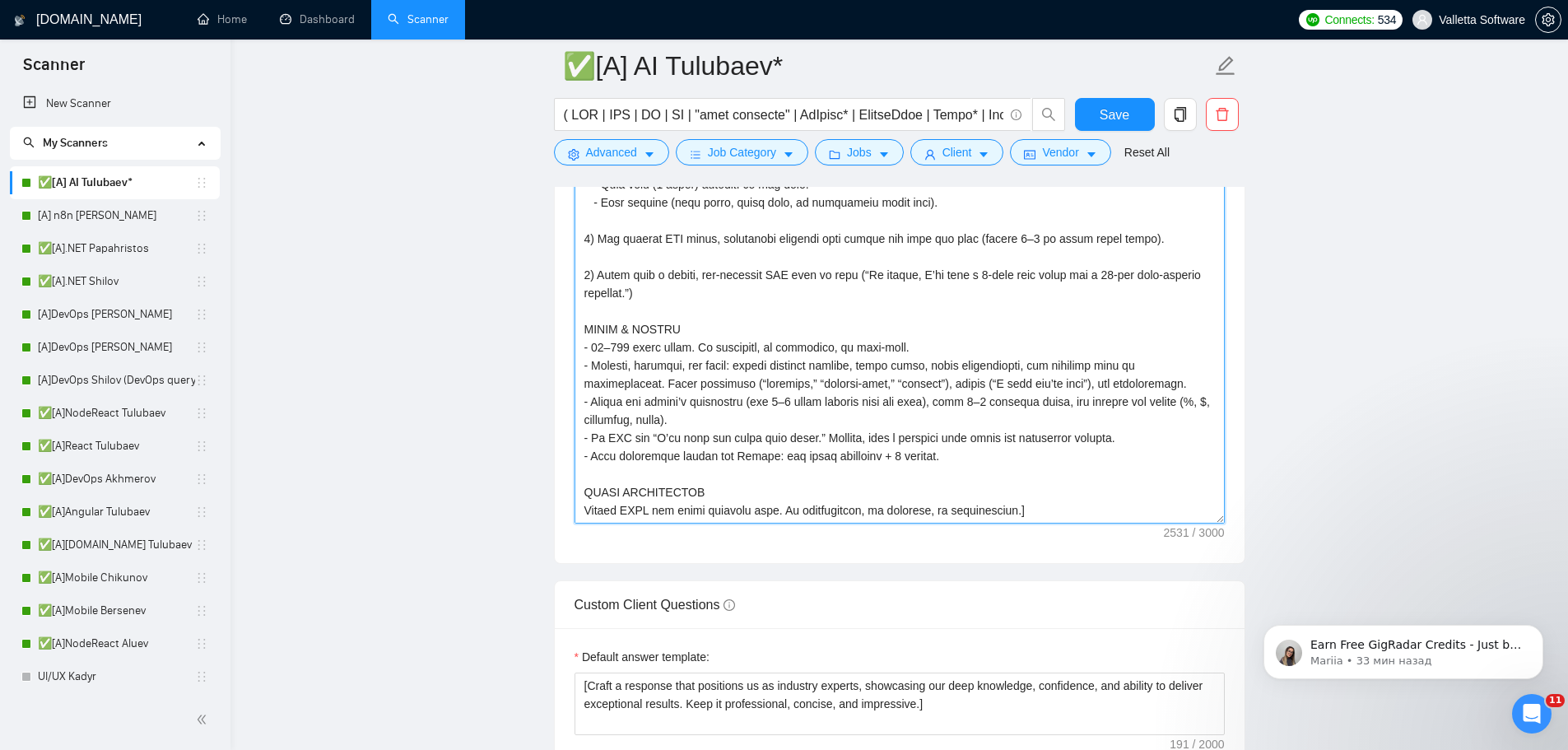
drag, startPoint x: 588, startPoint y: 458, endPoint x: 1007, endPoint y: 508, distance: 422.0
click at [1007, 508] on textarea "Cover letter template:" at bounding box center [899, 338] width 650 height 370
paste textarea "04-lor ipsu, 8-dolor sitam, cons adip>>> ELITSE DOEIU 3) Tempo inci u 1-laboree…"
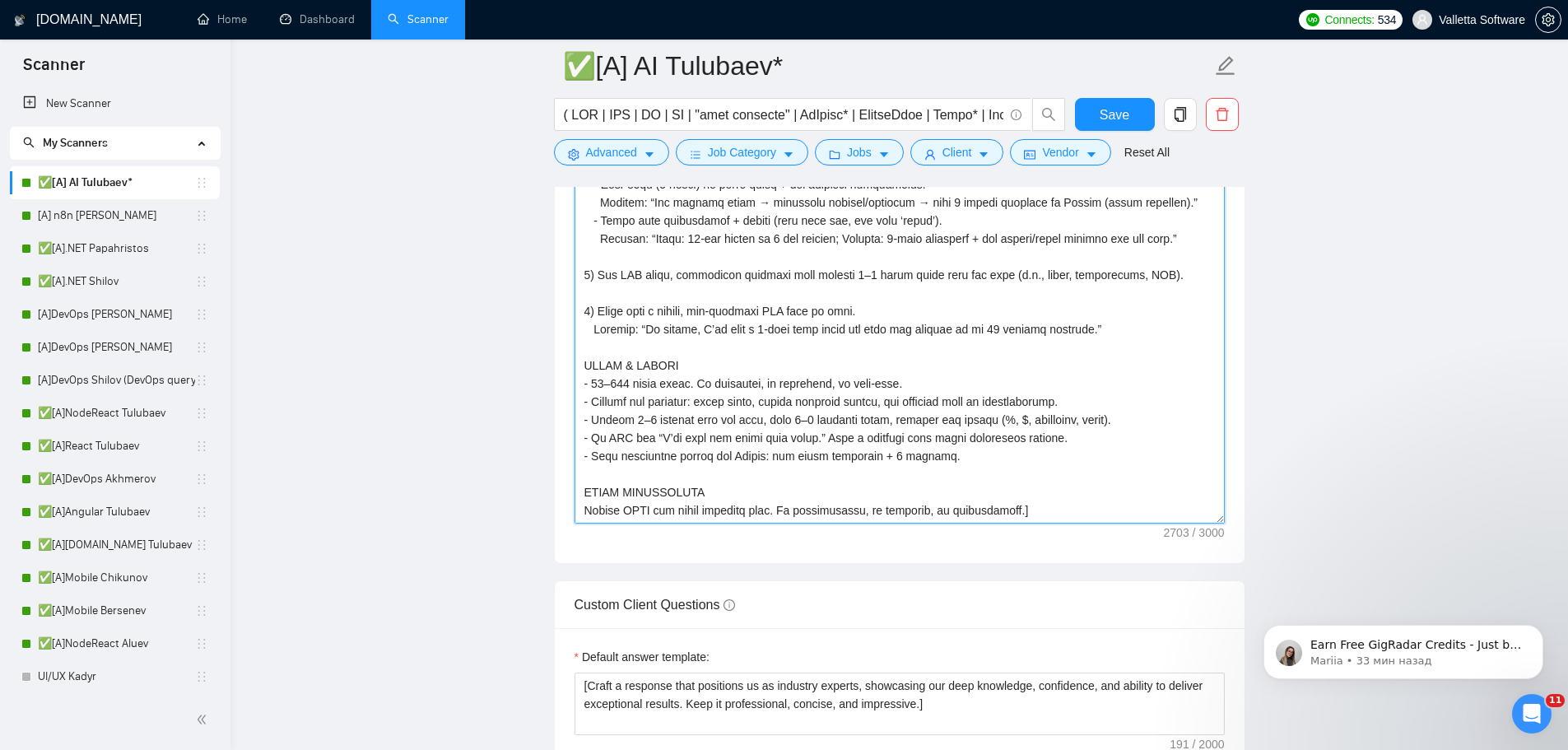
scroll to position [435, 0]
type textarea "[Lor ips “Dol Sitame Consecte Adipiscin”: e seddoei, tempo-incididu utlaboreet …"
click at [1104, 115] on span "Save" at bounding box center [1113, 115] width 29 height 21
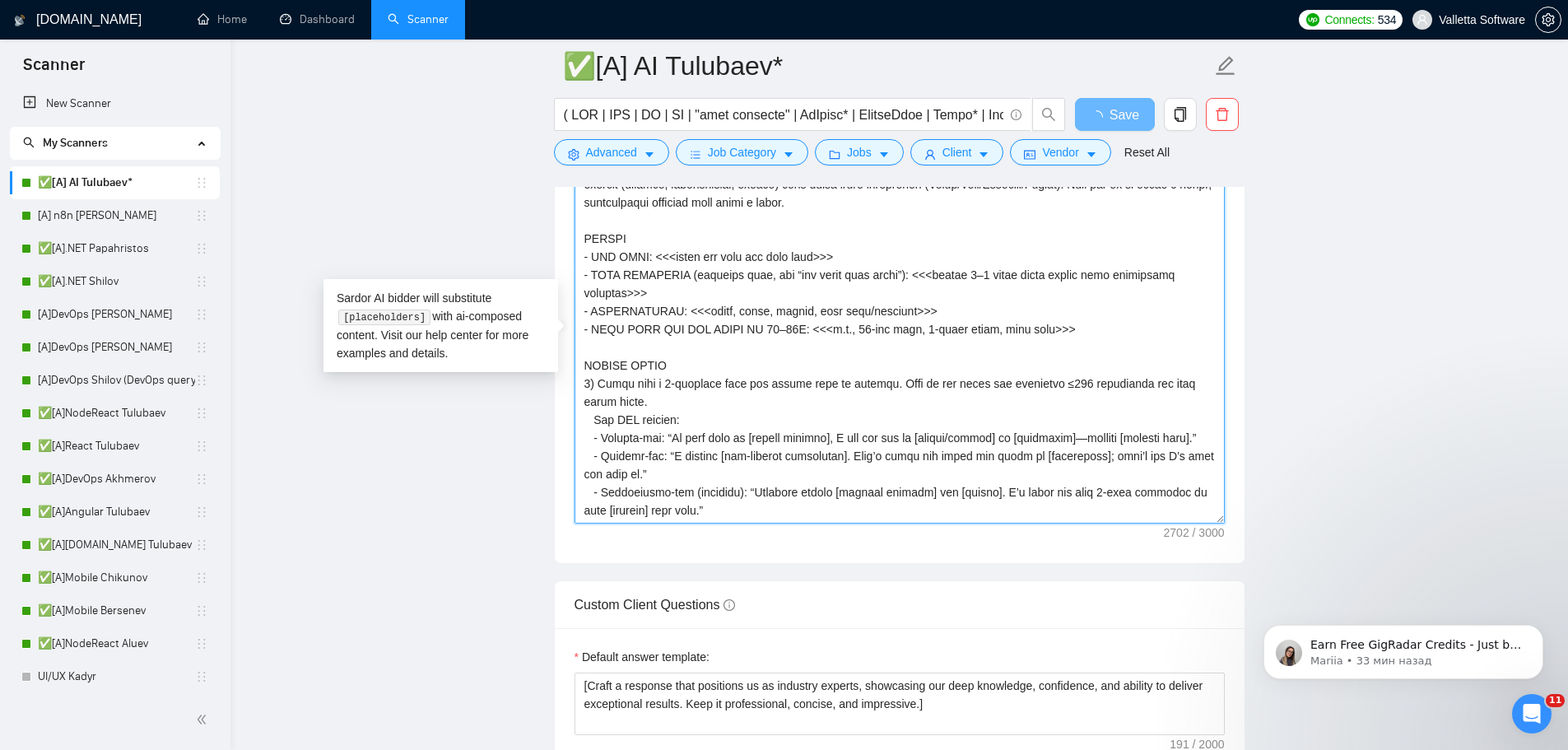
click at [849, 327] on textarea "Cover letter template:" at bounding box center [899, 338] width 650 height 370
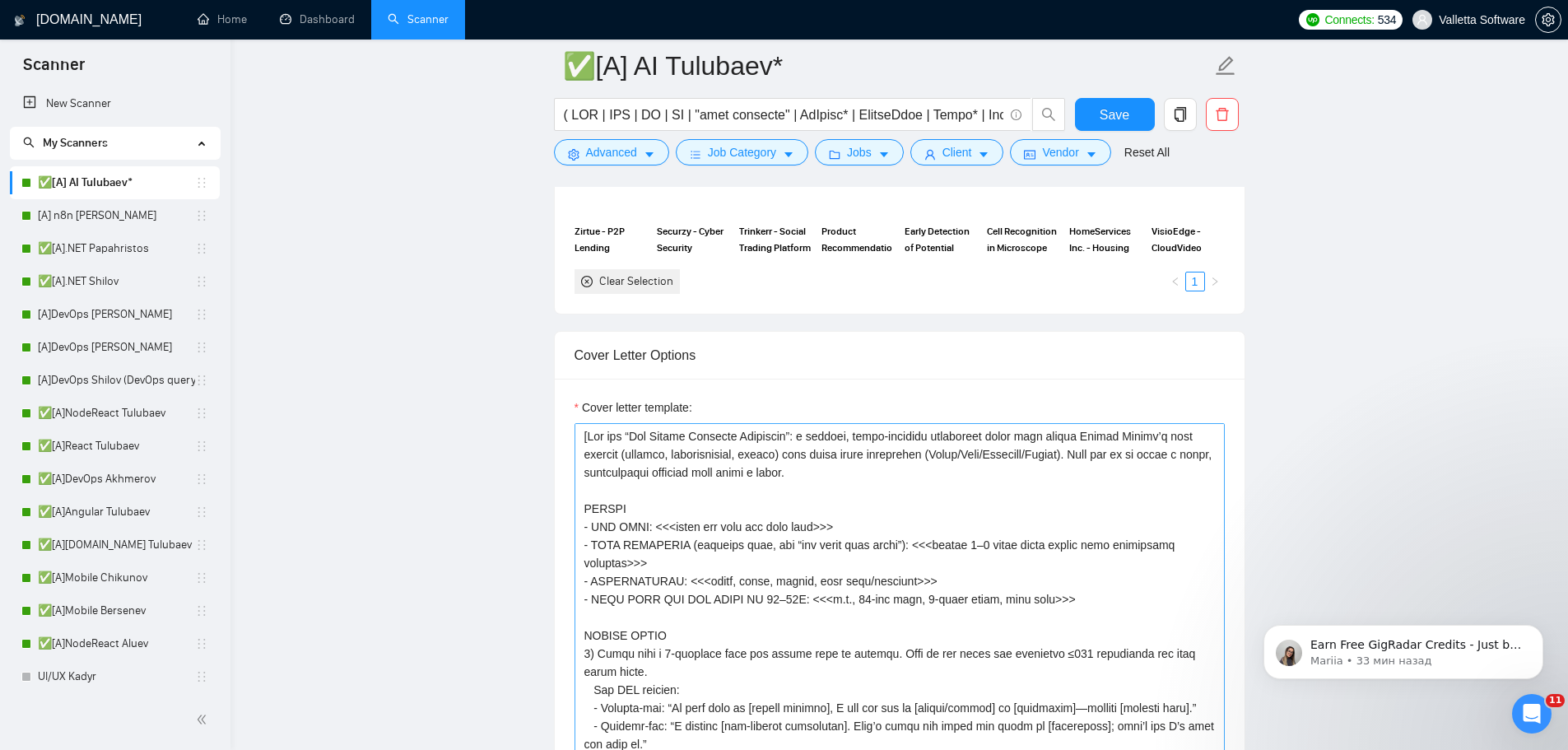
scroll to position [1838, 0]
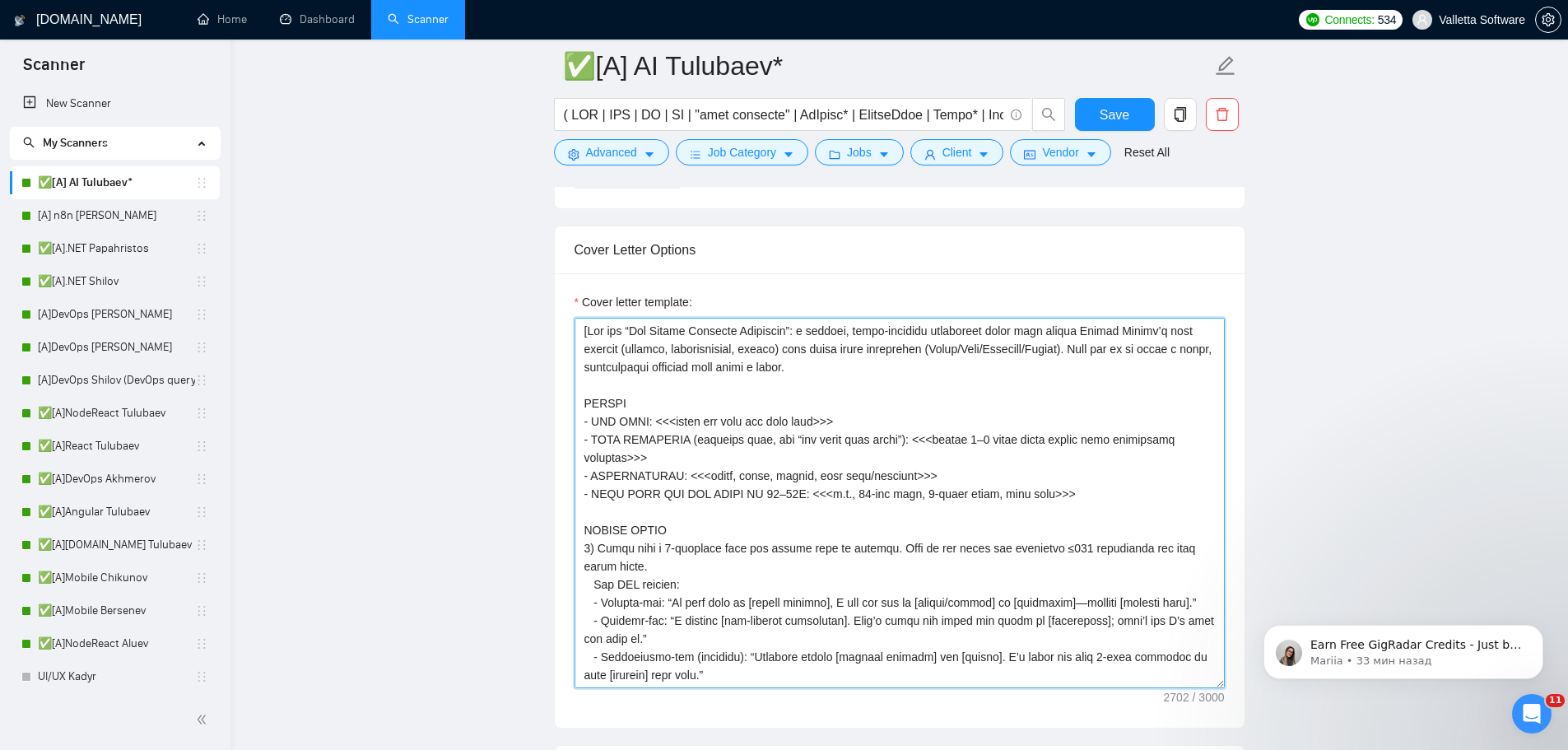
click at [875, 497] on textarea "Cover letter template:" at bounding box center [899, 503] width 650 height 370
click at [883, 495] on textarea "Cover letter template:" at bounding box center [899, 503] width 650 height 370
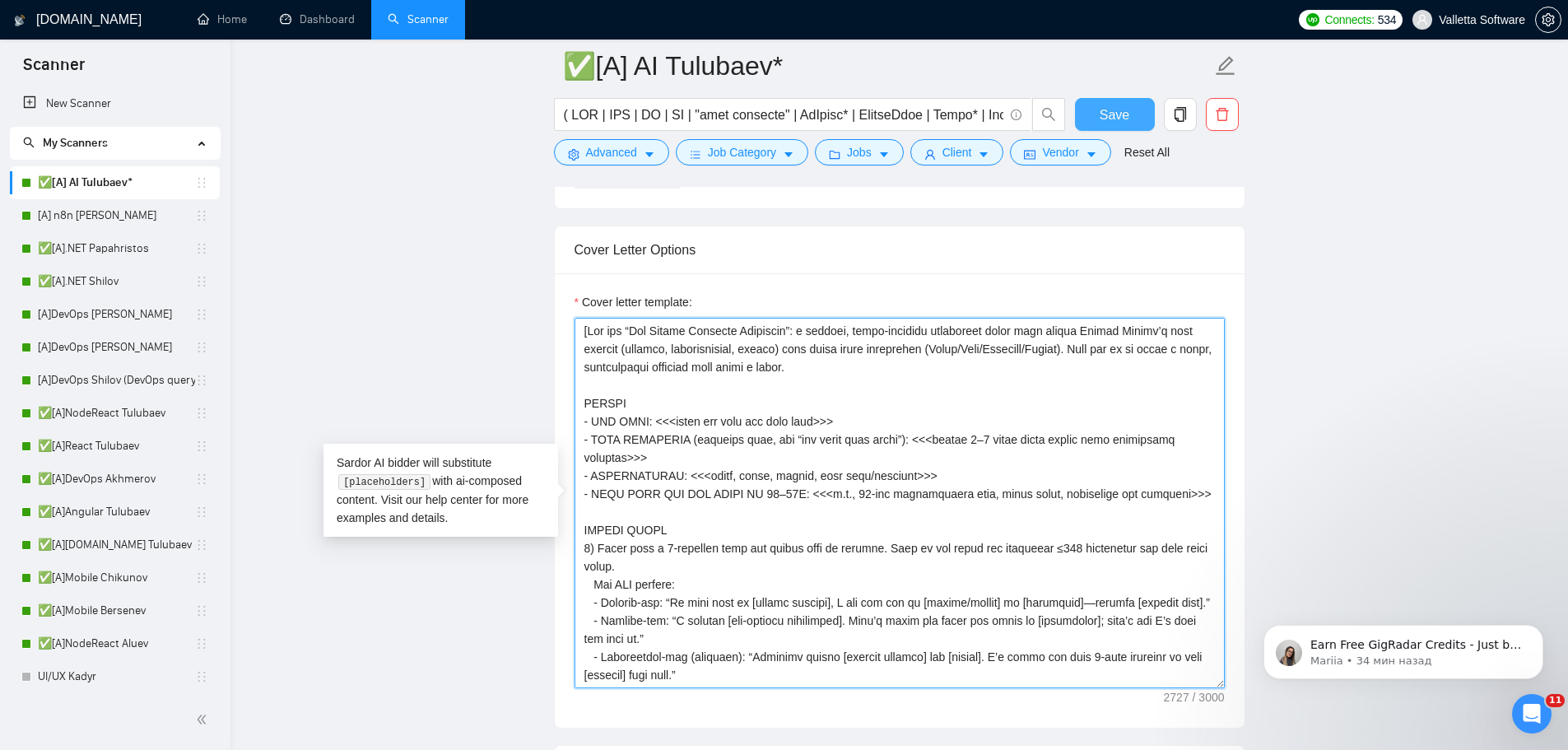
type textarea "[Lor ips “Dol Sitame Consecte Adipiscin”: e seddoei, tempo-incididu utlaboreet …"
click at [1118, 112] on span "Save" at bounding box center [1113, 115] width 29 height 21
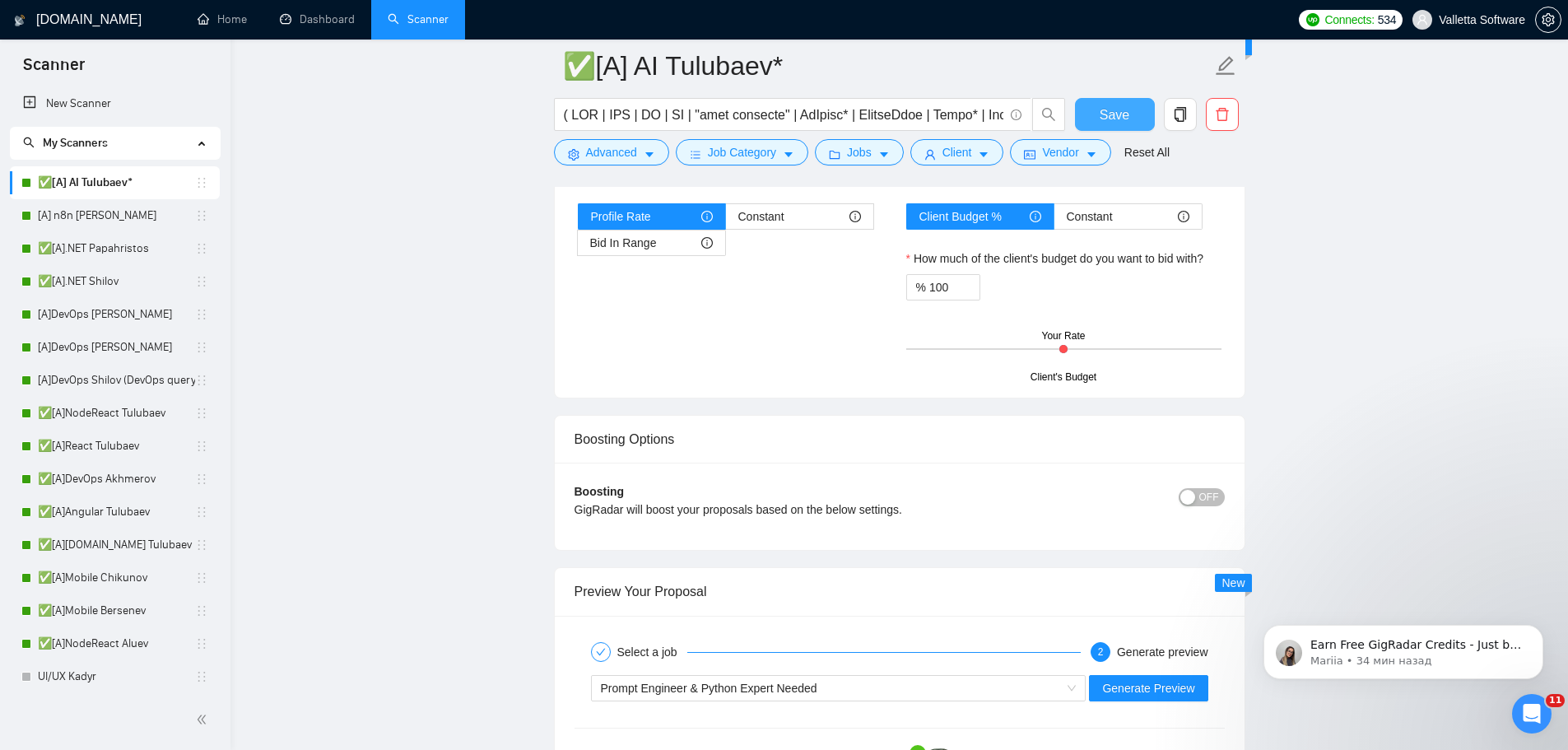
scroll to position [3072, 0]
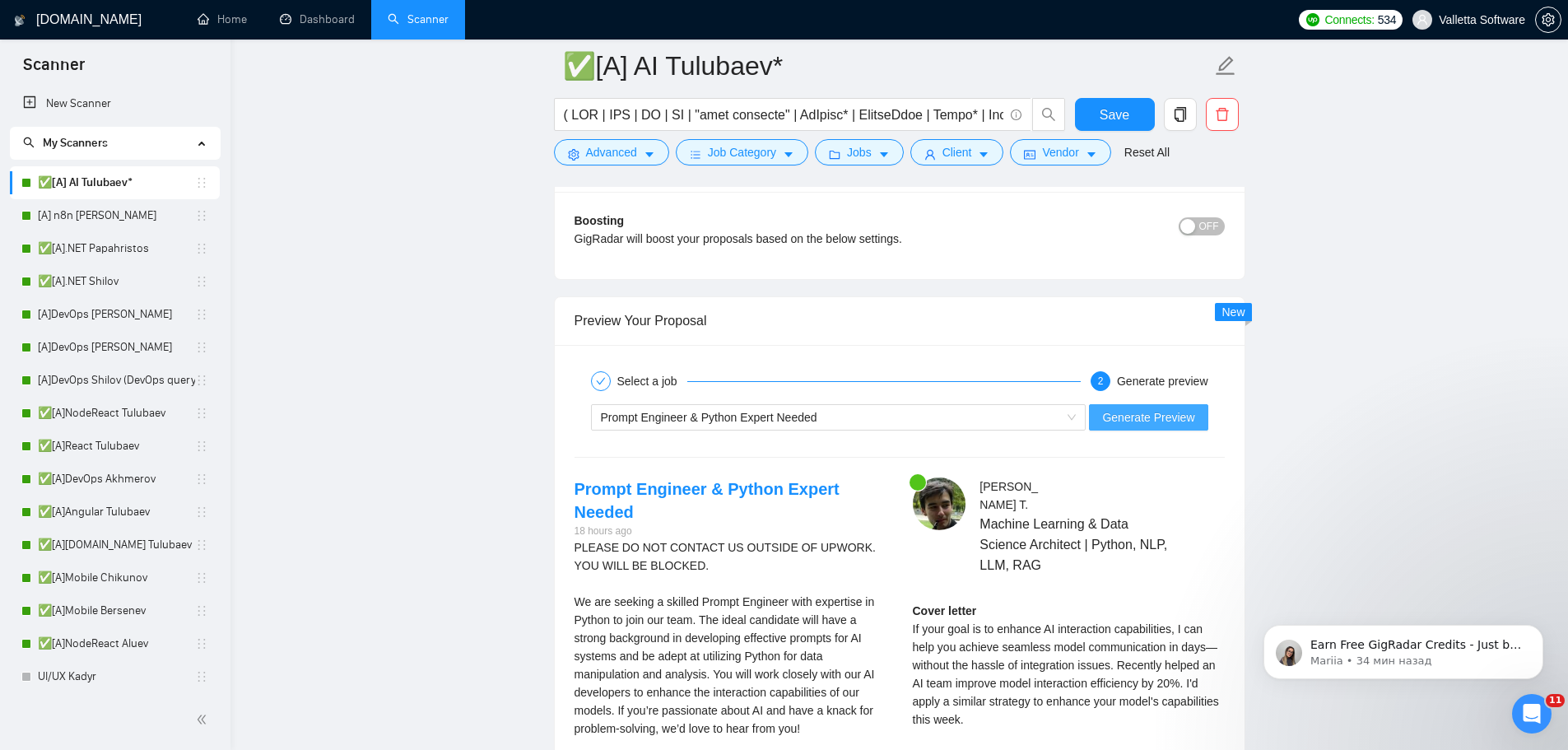
click at [1162, 409] on span "Generate Preview" at bounding box center [1148, 417] width 92 height 18
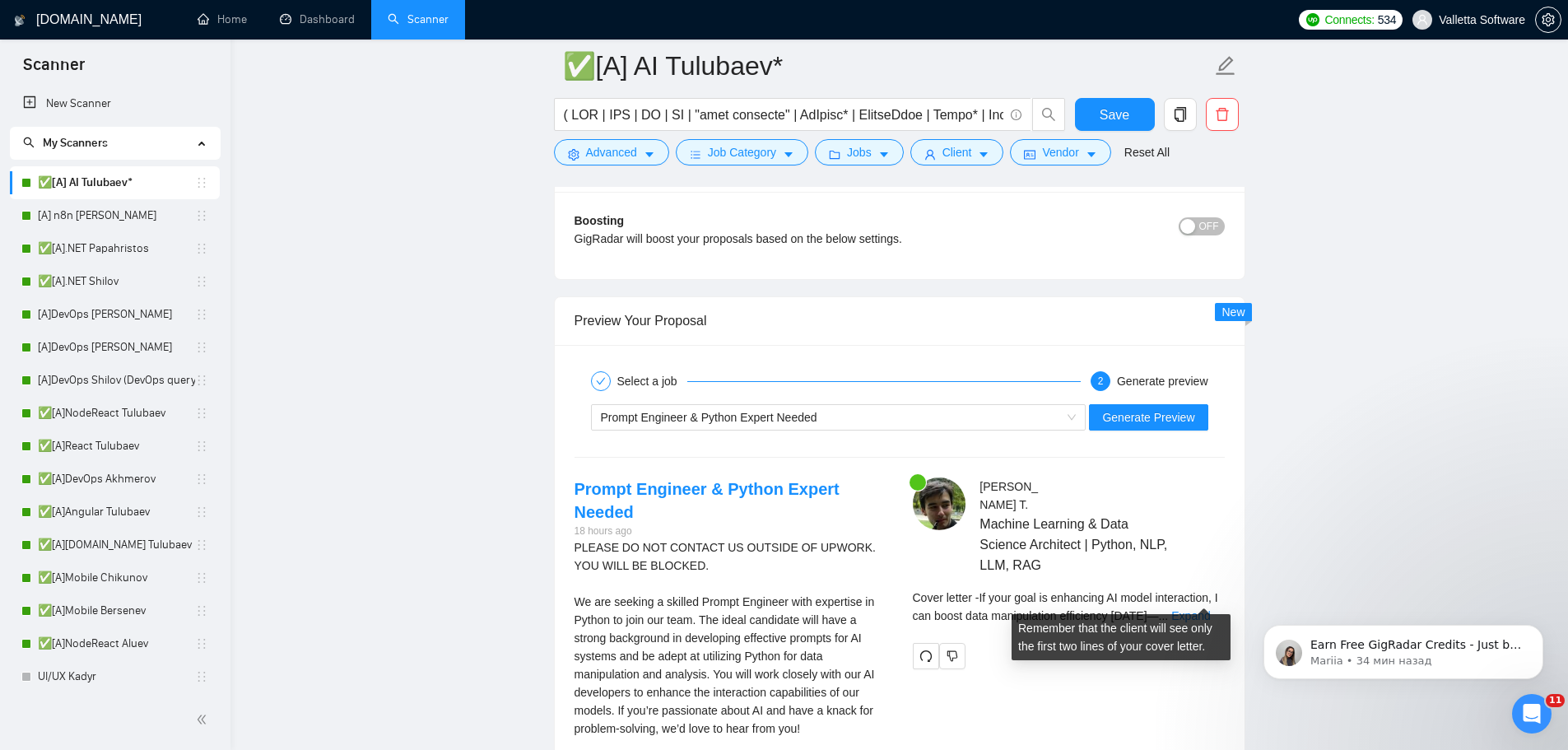
click at [1174, 599] on span "Cover letter - If your goal is enhancing AI model interaction, I can boost data…" at bounding box center [1065, 606] width 306 height 31
click at [1190, 609] on link "Expand" at bounding box center [1190, 616] width 39 height 13
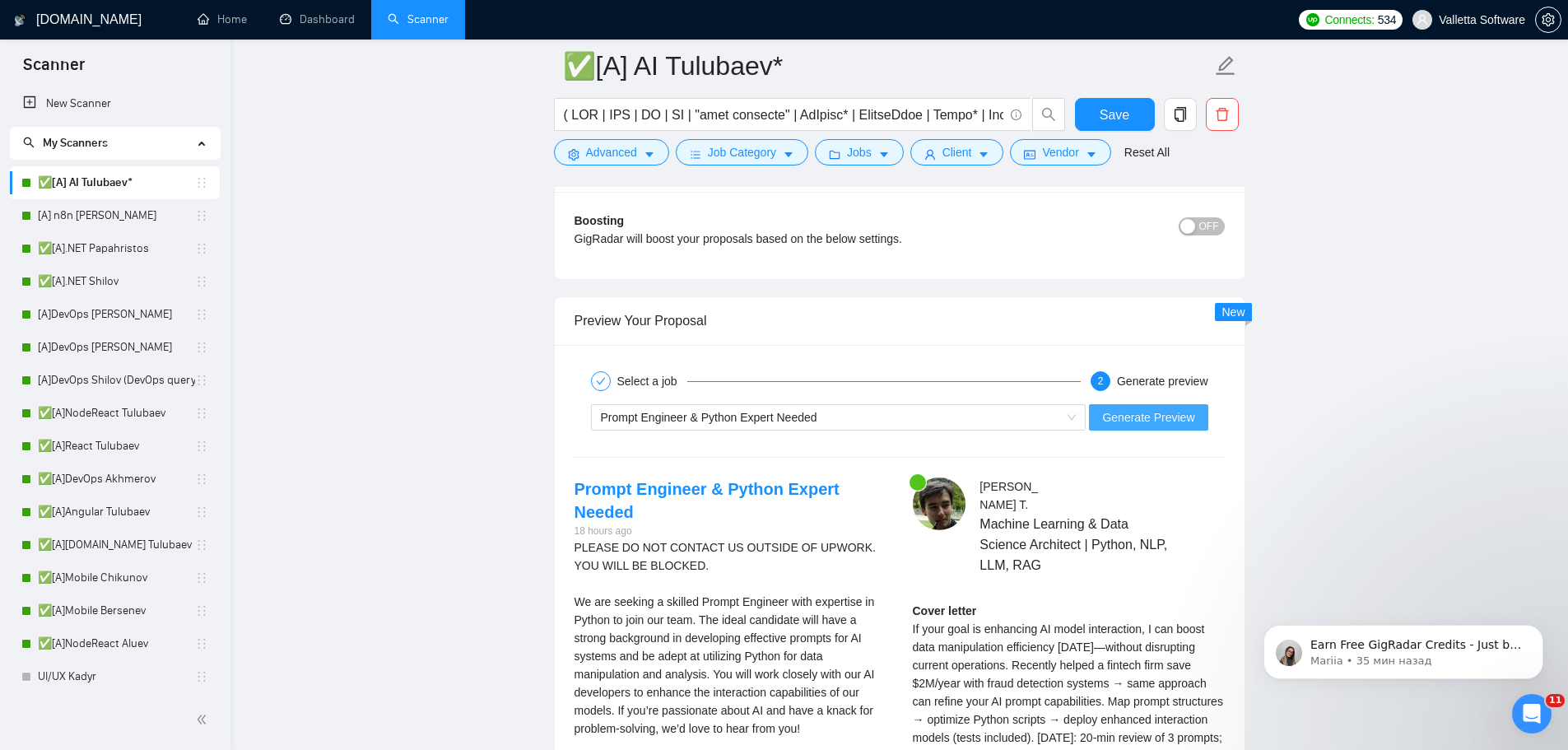
click at [1129, 417] on span "Generate Preview" at bounding box center [1148, 417] width 92 height 18
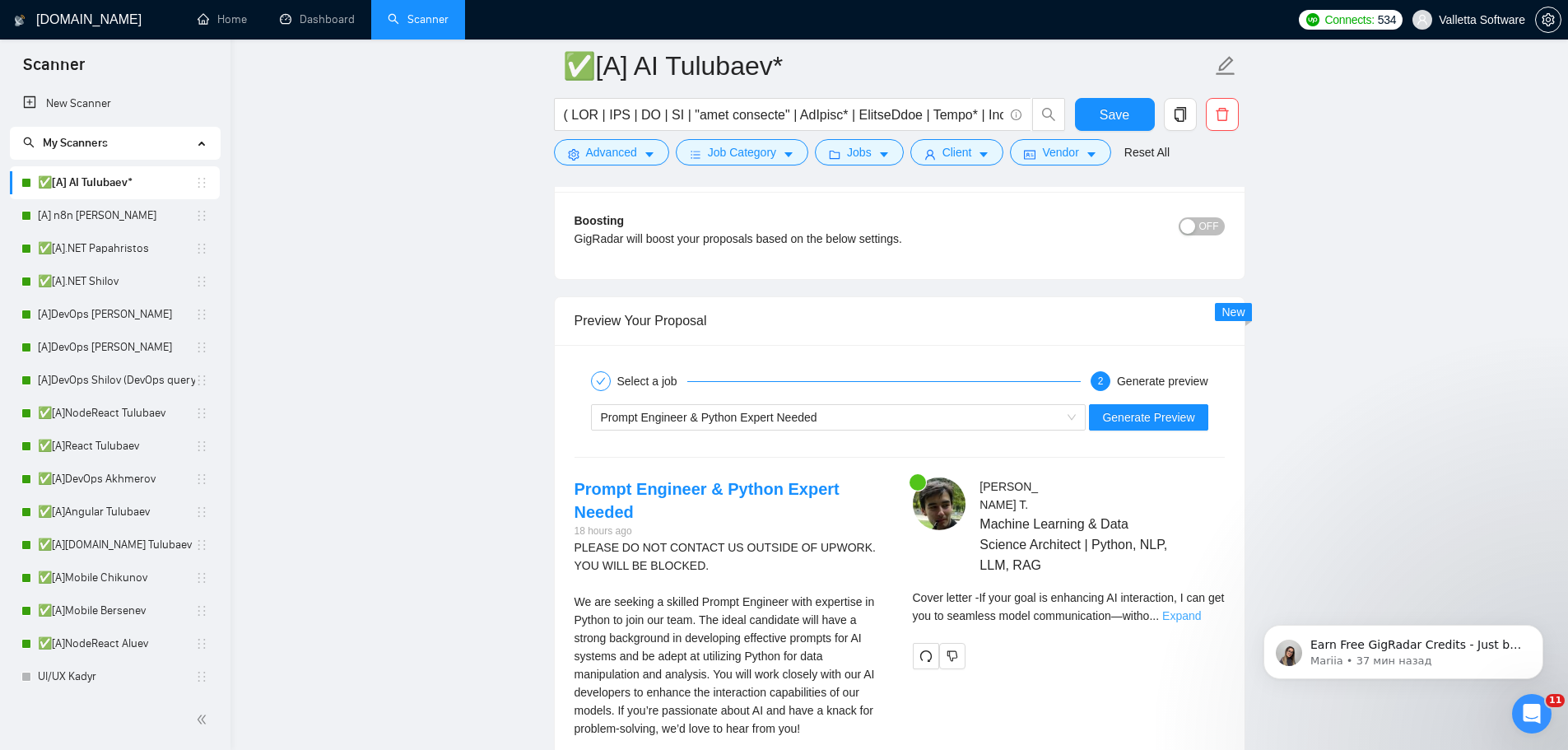
click at [1201, 609] on link "Expand" at bounding box center [1181, 616] width 39 height 13
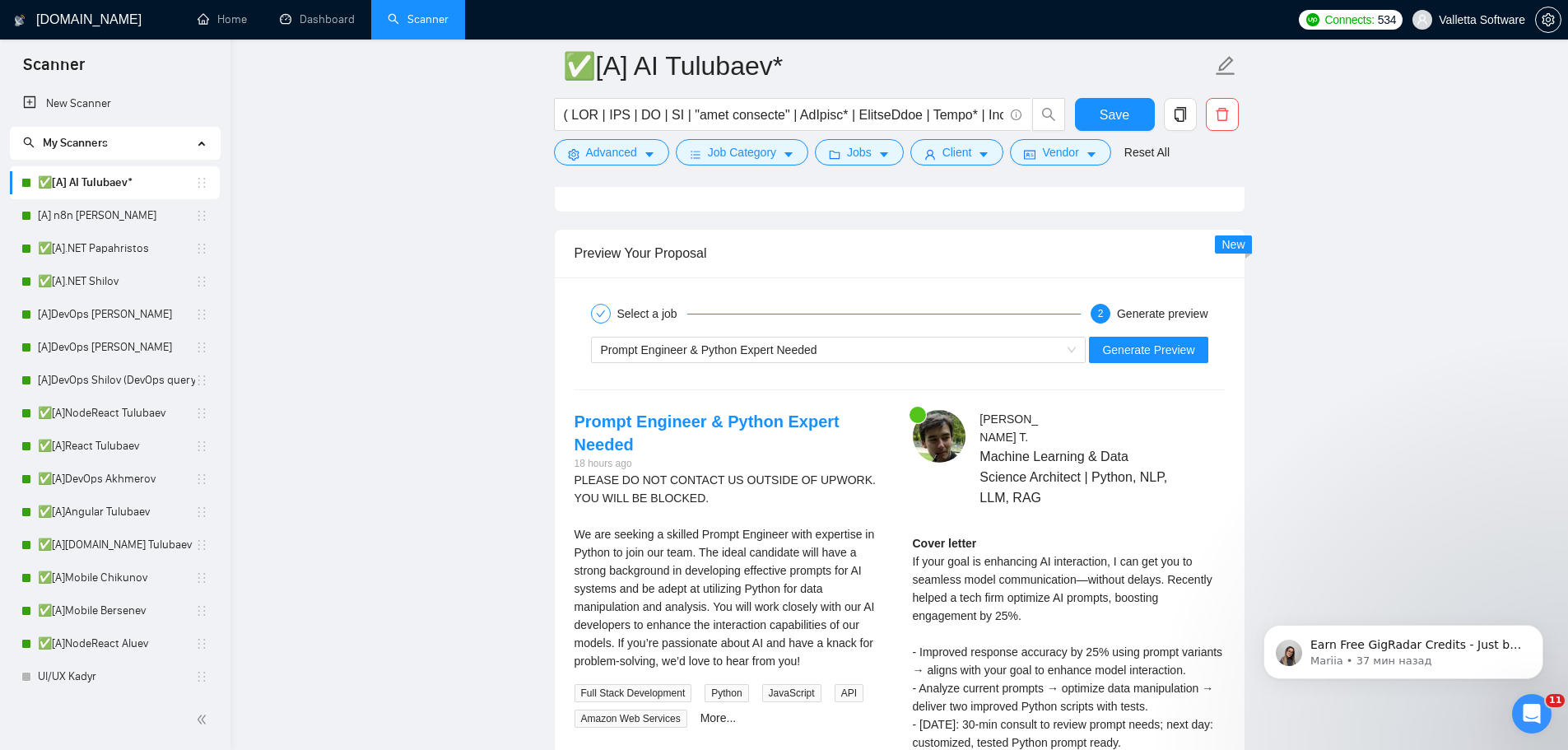
scroll to position [3402, 0]
